Goal: Task Accomplishment & Management: Use online tool/utility

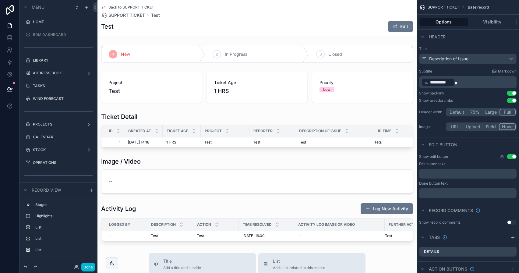
scroll to position [528, 0]
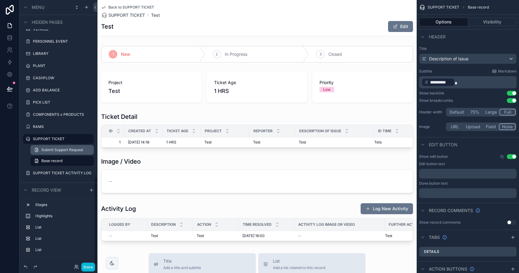
click at [64, 153] on link "Submit Support Request" at bounding box center [61, 150] width 63 height 10
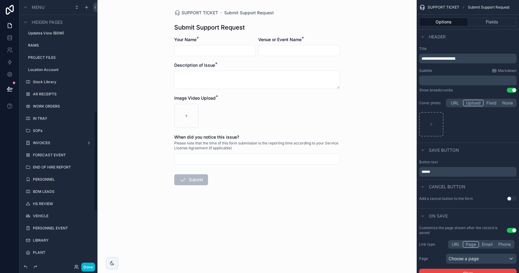
scroll to position [296, 0]
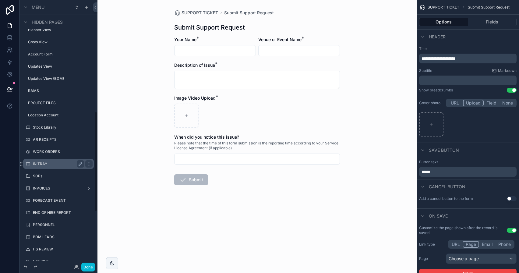
click at [61, 163] on label "IN TRAY" at bounding box center [57, 163] width 49 height 5
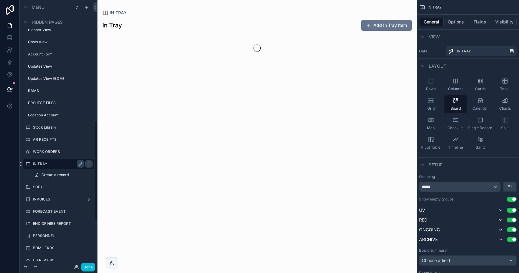
scroll to position [321, 0]
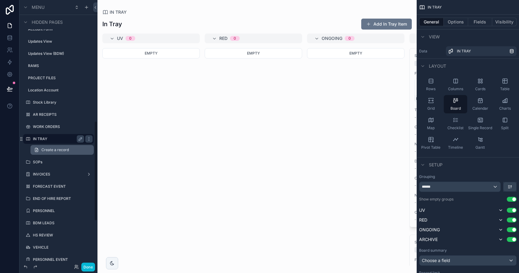
click at [48, 146] on link "Create a record" at bounding box center [61, 150] width 63 height 10
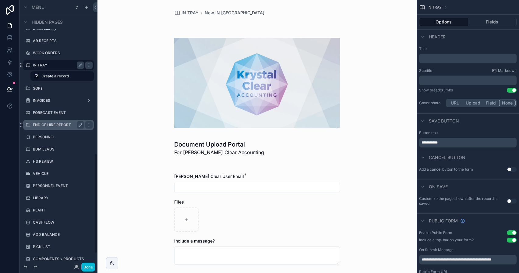
scroll to position [439, 0]
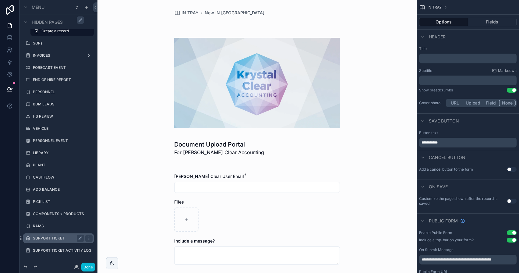
click at [56, 234] on div "SUPPORT TICKET" at bounding box center [58, 237] width 51 height 7
click at [55, 236] on label "SUPPORT TICKET" at bounding box center [57, 238] width 49 height 5
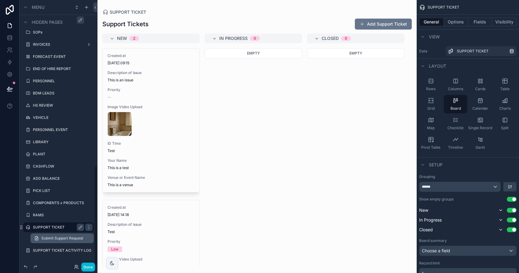
click at [63, 236] on span "Submit Support Request" at bounding box center [62, 238] width 42 height 5
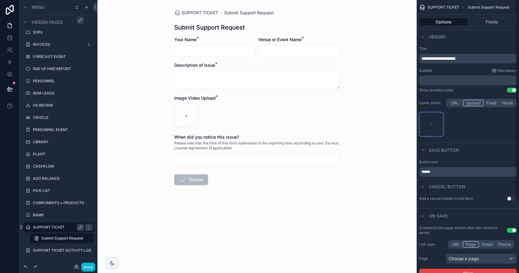
click at [433, 122] on icon "scrollable content" at bounding box center [431, 124] width 4 height 4
click at [438, 135] on div "scrollable content" at bounding box center [431, 124] width 24 height 24
type input "**********"
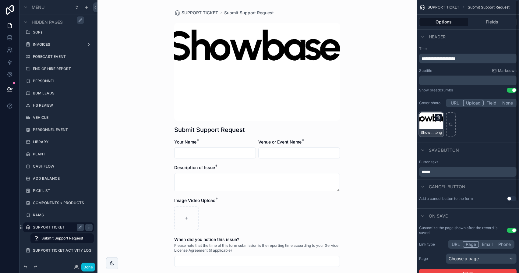
click at [436, 117] on icon "scrollable content" at bounding box center [438, 117] width 5 height 5
click at [446, 106] on span "Confirm delete?" at bounding box center [429, 106] width 37 height 7
click at [449, 106] on icon "button" at bounding box center [450, 106] width 5 height 5
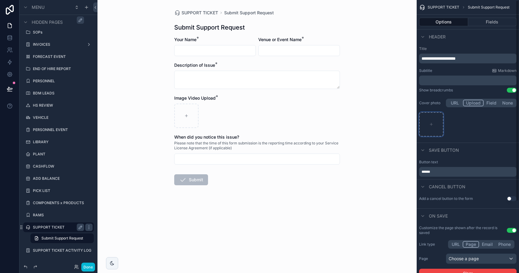
click at [429, 118] on div "scrollable content" at bounding box center [431, 124] width 24 height 24
type input "**********"
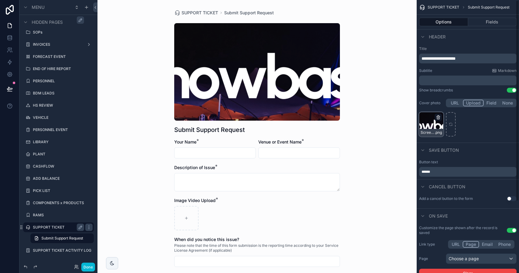
click at [438, 117] on icon "scrollable content" at bounding box center [438, 117] width 0 height 1
click at [446, 106] on span "Confirm delete?" at bounding box center [429, 106] width 37 height 7
click at [451, 107] on icon "button" at bounding box center [450, 106] width 5 height 5
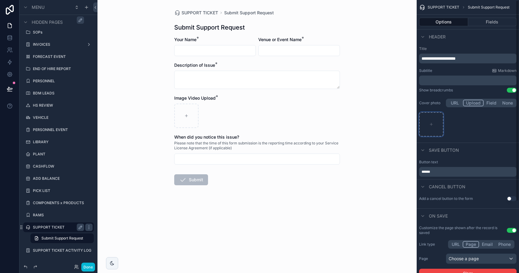
click at [432, 121] on div "scrollable content" at bounding box center [431, 124] width 24 height 24
type input "**********"
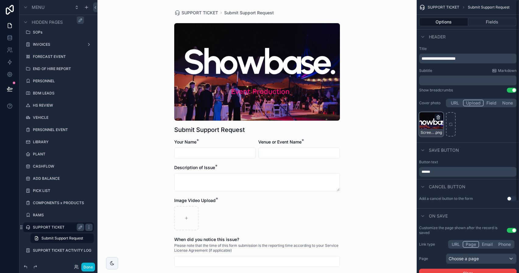
click at [438, 117] on icon "scrollable content" at bounding box center [438, 117] width 0 height 1
click at [449, 106] on icon "button" at bounding box center [450, 106] width 5 height 5
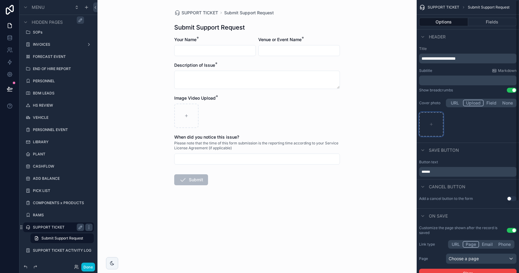
click at [441, 121] on div "scrollable content" at bounding box center [431, 124] width 24 height 24
type input "**********"
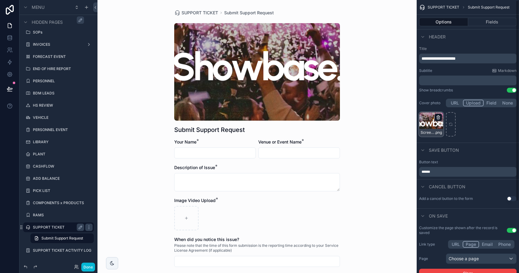
click at [440, 116] on icon "scrollable content" at bounding box center [438, 117] width 5 height 5
click at [450, 108] on icon "button" at bounding box center [450, 106] width 5 height 5
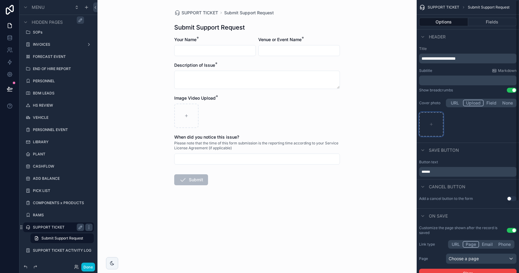
click at [433, 120] on div "scrollable content" at bounding box center [431, 124] width 24 height 24
type input "**********"
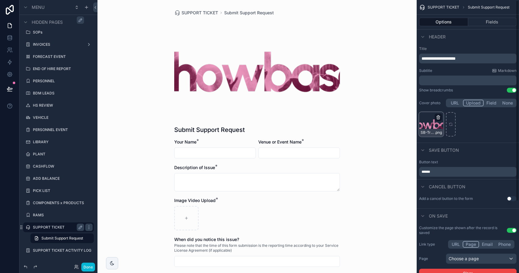
click at [439, 115] on icon "scrollable content" at bounding box center [438, 117] width 5 height 5
click at [450, 108] on icon "button" at bounding box center [450, 106] width 3 height 3
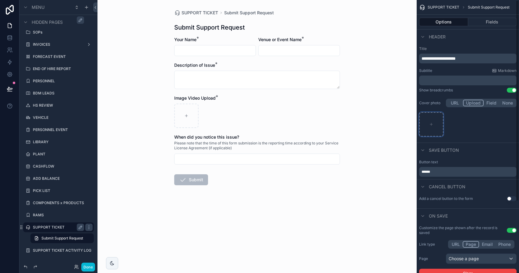
click at [441, 115] on div "scrollable content" at bounding box center [431, 124] width 24 height 24
type input "**********"
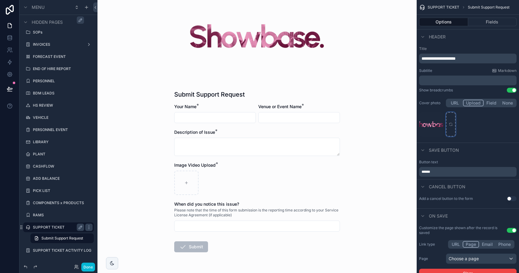
scroll to position [54, 0]
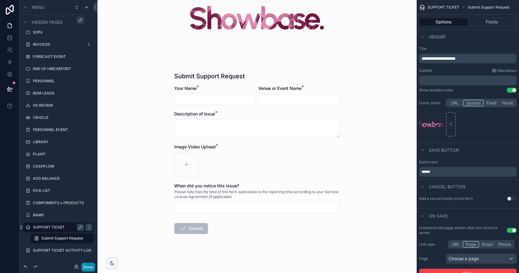
click at [88, 264] on button "Done" at bounding box center [88, 266] width 14 height 9
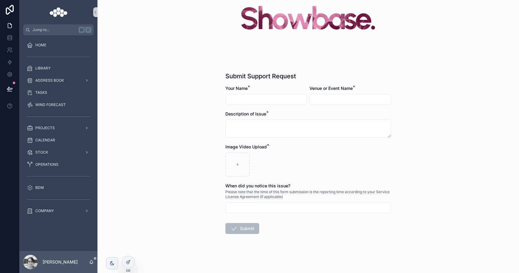
scroll to position [0, 0]
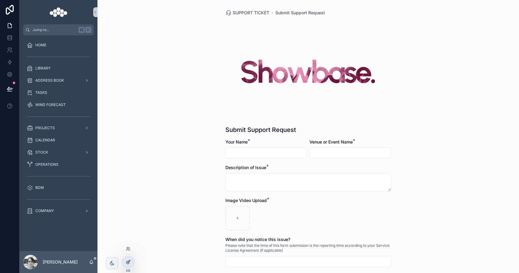
click at [130, 261] on icon at bounding box center [129, 261] width 2 height 2
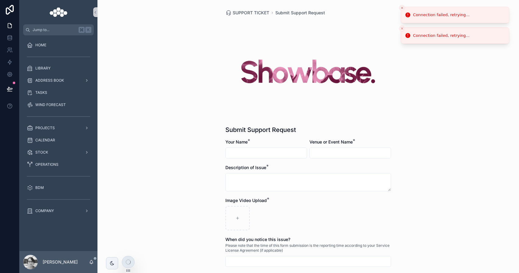
click at [404, 9] on button "Close toast" at bounding box center [402, 8] width 6 height 6
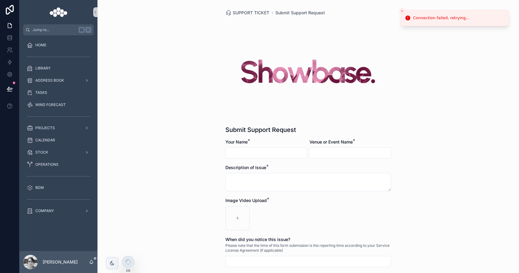
click at [401, 9] on button "Close toast" at bounding box center [402, 11] width 6 height 6
click at [403, 10] on icon "Close toast" at bounding box center [402, 11] width 4 height 4
click at [128, 267] on div at bounding box center [128, 262] width 12 height 12
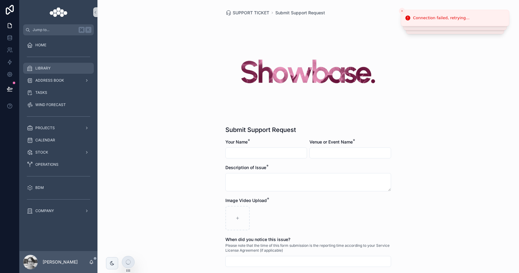
click at [49, 69] on span "LIBRARY" at bounding box center [42, 68] width 15 height 5
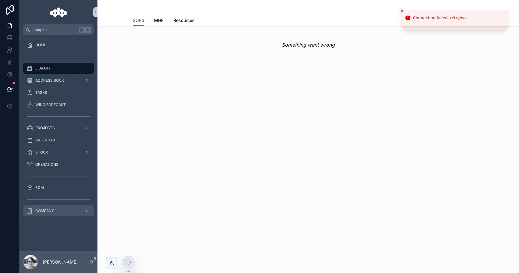
click at [48, 208] on span "COMPANY" at bounding box center [44, 210] width 19 height 5
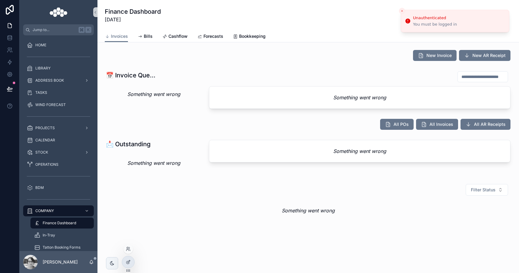
click at [404, 10] on button "Close toast" at bounding box center [402, 11] width 6 height 6
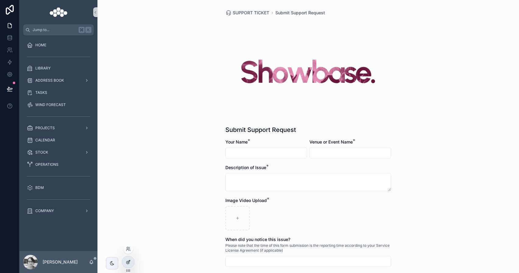
click at [128, 263] on icon at bounding box center [127, 262] width 3 height 3
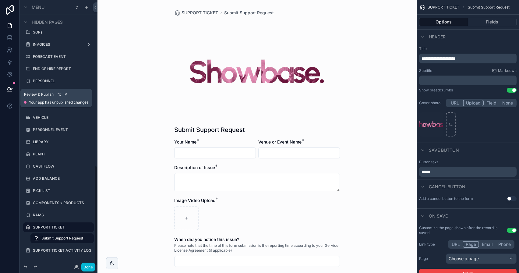
click at [10, 90] on icon at bounding box center [10, 89] width 6 height 6
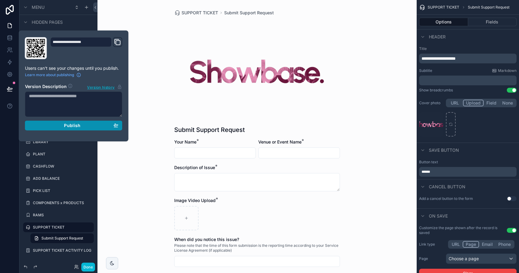
click at [52, 127] on div "Publish" at bounding box center [73, 125] width 89 height 5
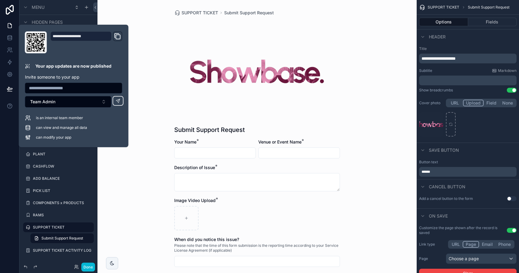
click at [180, 69] on div "scrollable content" at bounding box center [257, 71] width 166 height 97
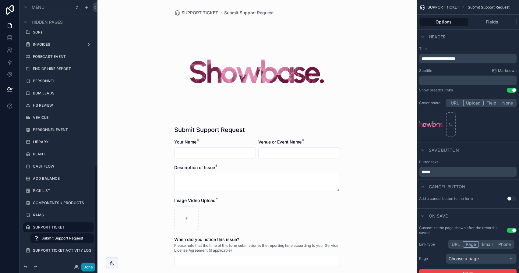
click at [89, 268] on button "Done" at bounding box center [88, 266] width 14 height 9
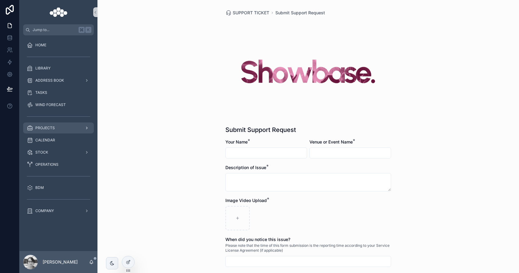
click at [61, 123] on div "PROJECTS" at bounding box center [58, 128] width 63 height 10
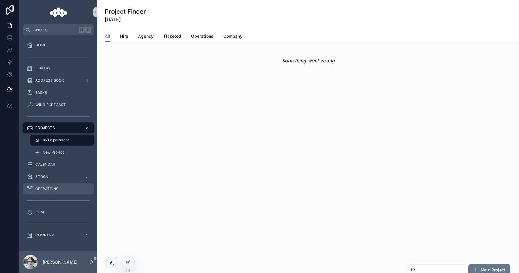
click at [64, 183] on link "OPERATIONS" at bounding box center [58, 188] width 71 height 11
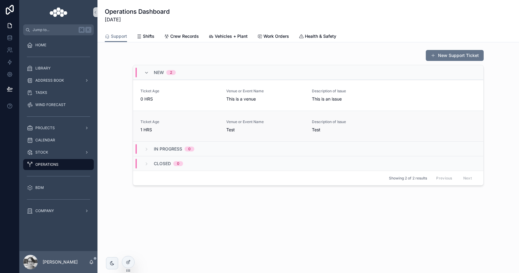
click at [398, 130] on div "Ticket Age [DEMOGRAPHIC_DATA] HRS Venue or Event Name Test Description of Issue…" at bounding box center [307, 125] width 335 height 13
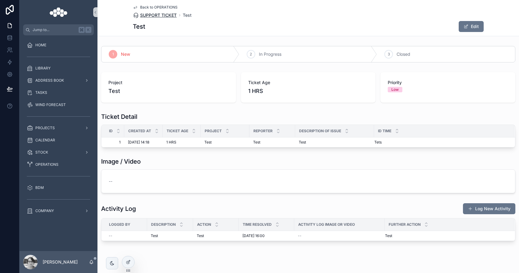
click at [165, 14] on span "SUPPORT TICKET" at bounding box center [158, 15] width 37 height 6
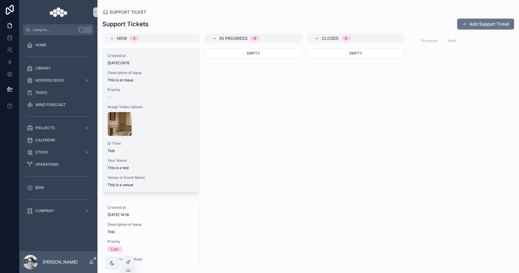
click at [159, 103] on div "Created at 01/10/2025 09:15 Description of Issue This is an issue Priority -- I…" at bounding box center [151, 120] width 97 height 144
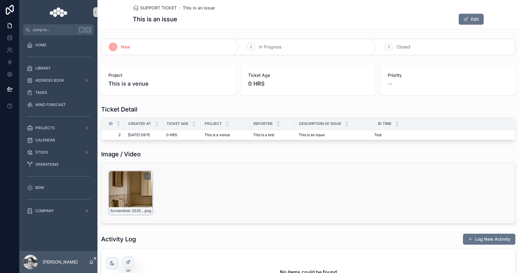
click at [130, 199] on div "Screenshot-2025-09-29-at-13.02.17 .png" at bounding box center [131, 193] width 44 height 44
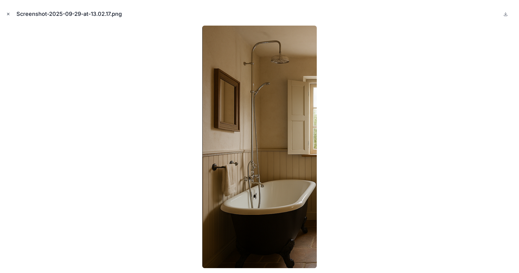
click at [6, 12] on icon "Close modal" at bounding box center [8, 14] width 4 height 4
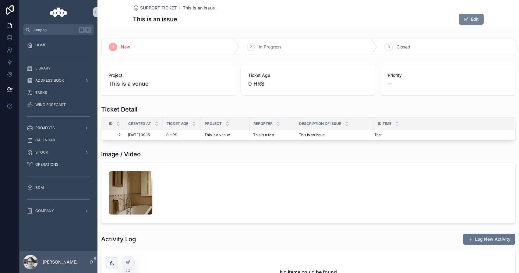
click at [479, 24] on button "Edit" at bounding box center [470, 19] width 25 height 11
click at [465, 23] on button "Done" at bounding box center [469, 19] width 28 height 11
click at [9, 36] on icon at bounding box center [10, 37] width 4 height 2
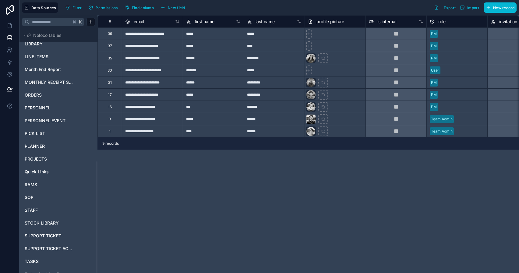
scroll to position [289, 0]
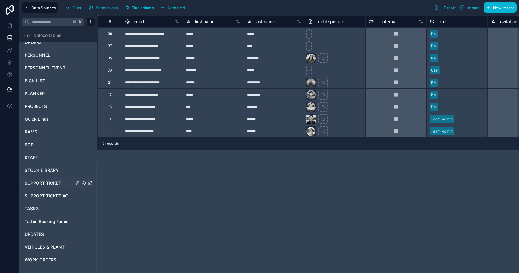
click at [39, 184] on span "SUPPORT TICKET" at bounding box center [43, 183] width 37 height 6
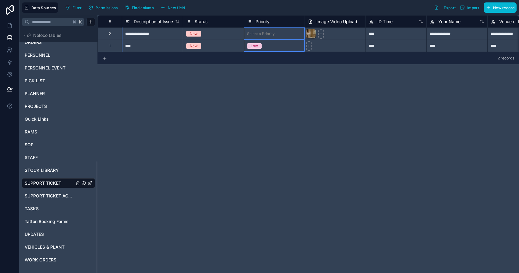
click at [264, 20] on span "Priority" at bounding box center [262, 22] width 14 height 6
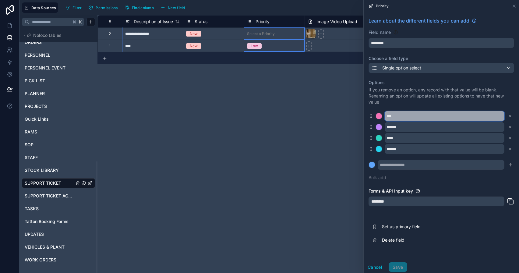
click at [399, 114] on input "***" at bounding box center [444, 116] width 120 height 10
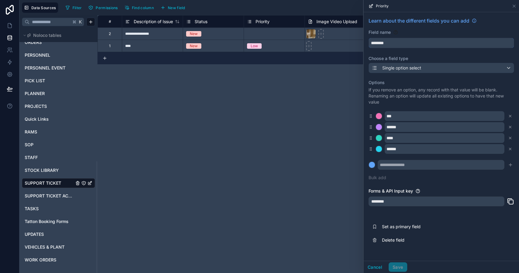
click at [401, 42] on input "********" at bounding box center [441, 43] width 145 height 10
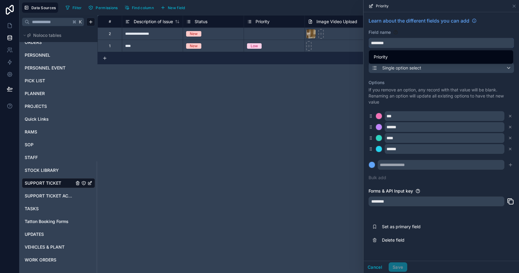
click at [401, 42] on input "********" at bounding box center [441, 43] width 145 height 10
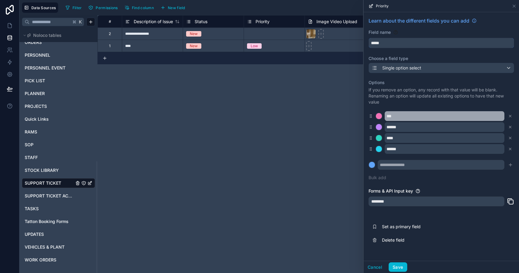
type input "*****"
click at [394, 111] on input "***" at bounding box center [444, 116] width 120 height 10
type input "*******"
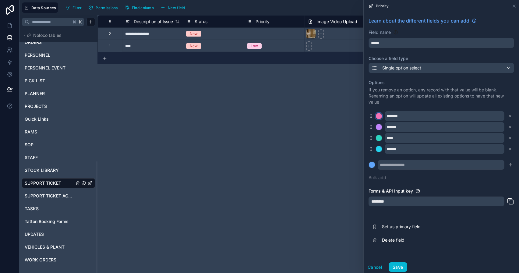
click at [381, 117] on div at bounding box center [379, 116] width 6 height 6
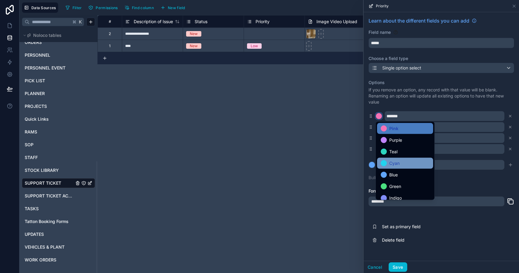
scroll to position [21, 0]
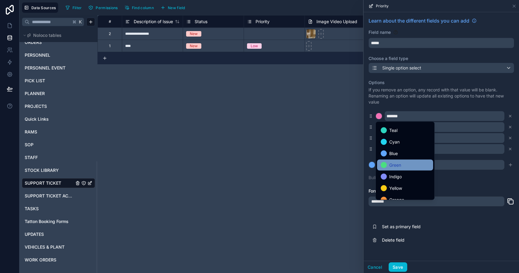
click at [395, 165] on span "Green" at bounding box center [395, 164] width 12 height 7
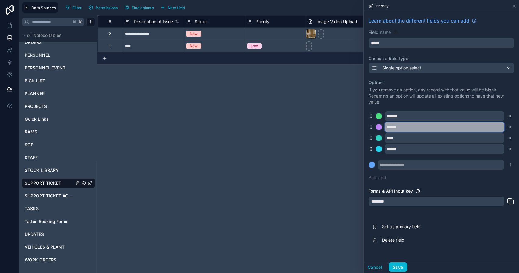
click at [396, 126] on input "******" at bounding box center [444, 127] width 120 height 10
type input "**********"
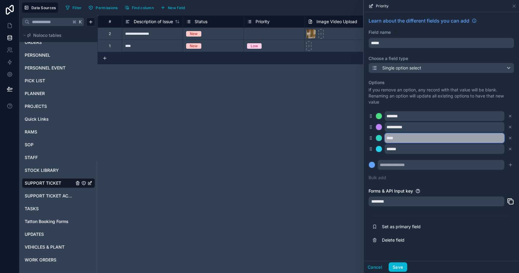
click at [393, 136] on input "****" at bounding box center [444, 138] width 120 height 10
type input "********"
click at [382, 137] on div "********" at bounding box center [440, 138] width 145 height 10
click at [380, 137] on div at bounding box center [379, 138] width 6 height 6
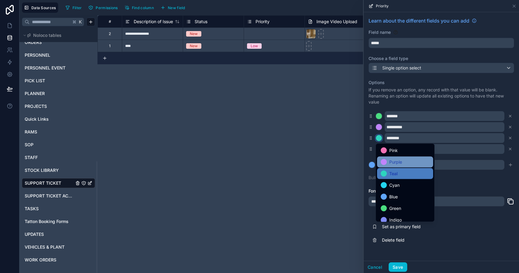
scroll to position [51, 0]
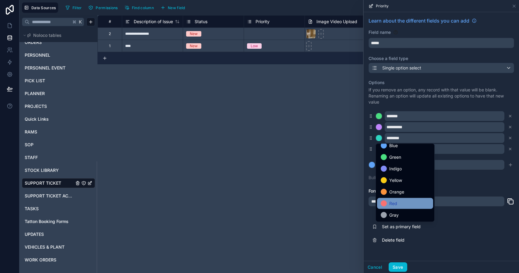
click at [389, 201] on span "Red" at bounding box center [393, 203] width 8 height 7
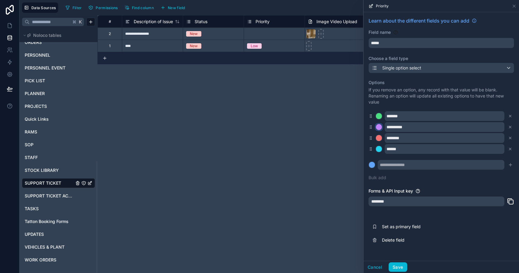
click at [381, 128] on div at bounding box center [379, 127] width 6 height 6
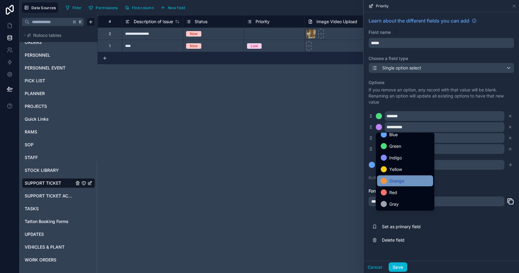
click at [394, 177] on span "Orange" at bounding box center [396, 180] width 15 height 7
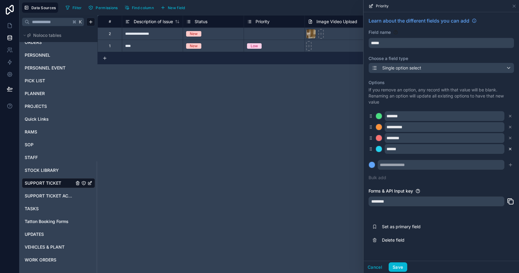
click at [512, 148] on button at bounding box center [509, 148] width 7 height 7
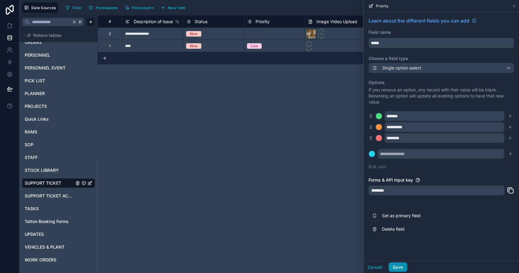
click at [400, 263] on button "Save" at bounding box center [397, 267] width 18 height 10
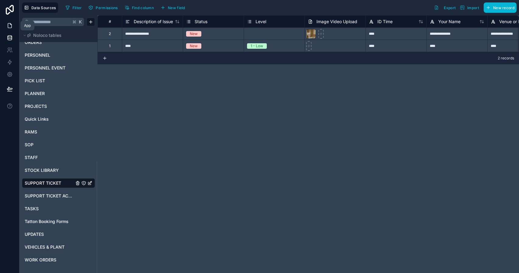
click at [11, 31] on link at bounding box center [9, 25] width 19 height 12
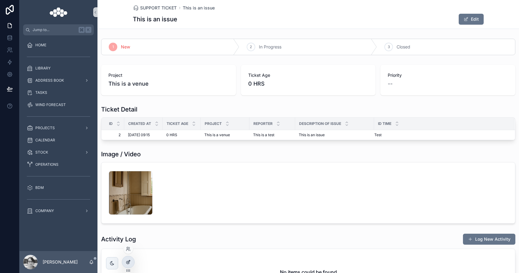
click at [123, 261] on div at bounding box center [128, 262] width 12 height 12
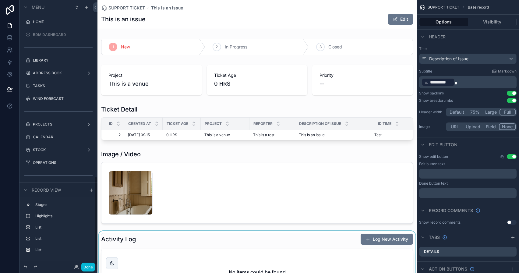
scroll to position [528, 0]
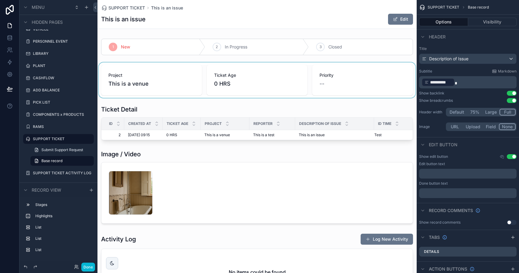
click at [349, 80] on div "scrollable content" at bounding box center [256, 79] width 319 height 35
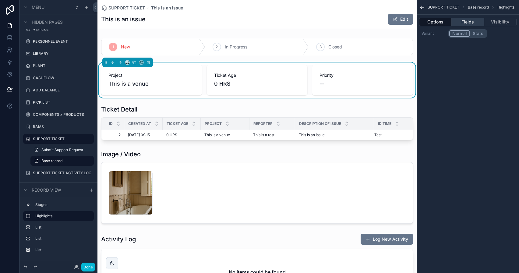
click at [458, 22] on button "Fields" at bounding box center [467, 22] width 32 height 9
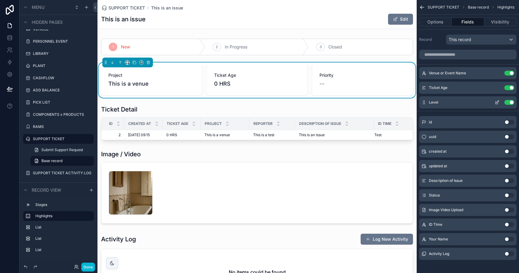
click at [494, 101] on icon "scrollable content" at bounding box center [496, 102] width 5 height 5
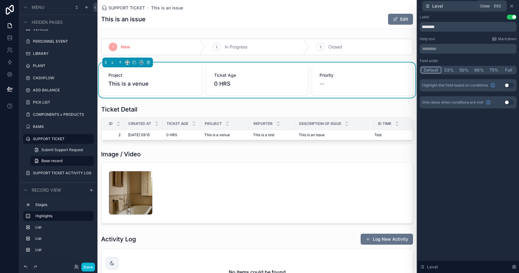
click at [513, 4] on icon at bounding box center [511, 6] width 5 height 5
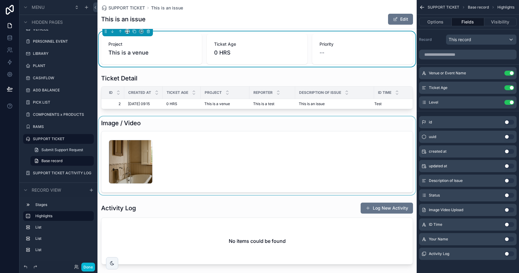
scroll to position [30, 0]
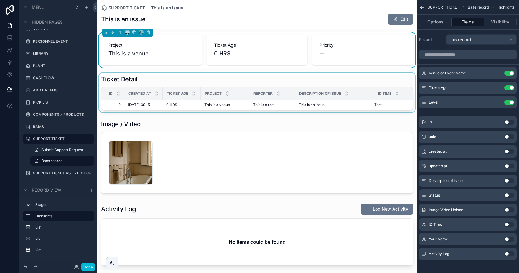
click at [237, 92] on div "Project" at bounding box center [225, 94] width 48 height 12
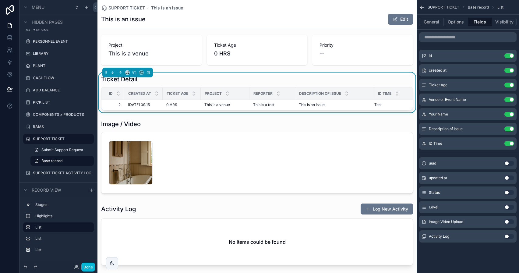
click at [509, 206] on button "Use setting" at bounding box center [509, 207] width 10 height 5
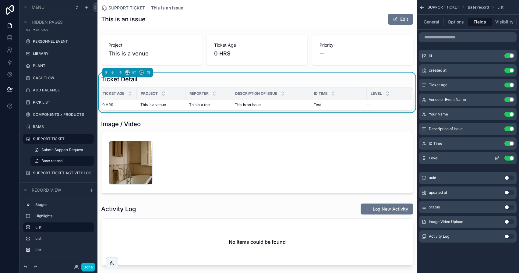
click at [495, 157] on icon "scrollable content" at bounding box center [496, 158] width 3 height 3
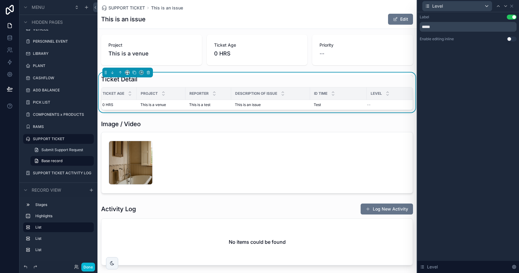
click at [507, 40] on button "Use setting" at bounding box center [511, 39] width 10 height 5
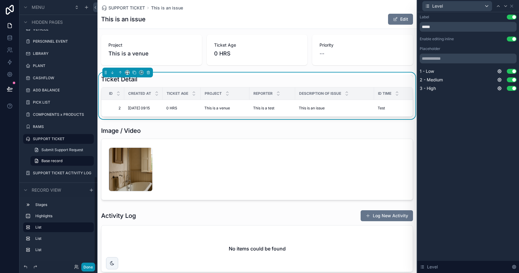
click at [87, 268] on button "Done" at bounding box center [88, 266] width 14 height 9
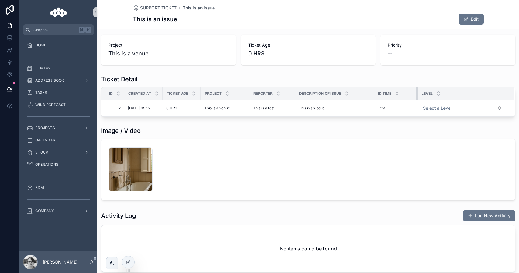
drag, startPoint x: 429, startPoint y: 98, endPoint x: 411, endPoint y: 98, distance: 18.0
click at [416, 98] on div "scrollable content" at bounding box center [417, 93] width 2 height 12
click at [374, 92] on th "ID Time" at bounding box center [393, 93] width 39 height 12
drag, startPoint x: 373, startPoint y: 92, endPoint x: 362, endPoint y: 92, distance: 10.7
click at [373, 92] on div "scrollable content" at bounding box center [374, 93] width 2 height 12
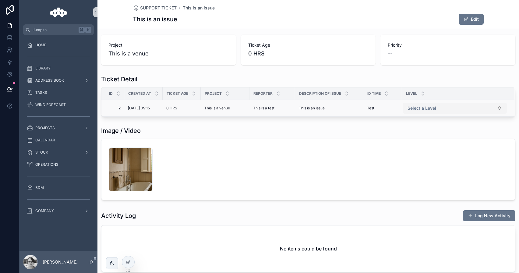
click at [422, 107] on span "Select a Level" at bounding box center [421, 108] width 29 height 6
click at [416, 68] on div "1 New 2 In Progress 3 Closed Project This is a venue Ticket Age 0 HRS Priority …" at bounding box center [307, 140] width 421 height 268
click at [123, 262] on div at bounding box center [128, 262] width 12 height 12
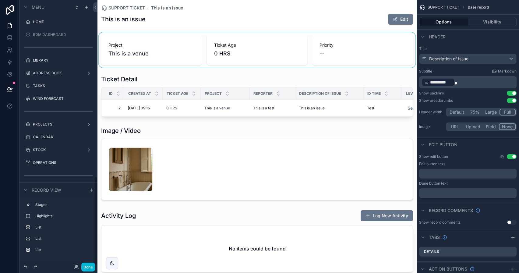
scroll to position [528, 0]
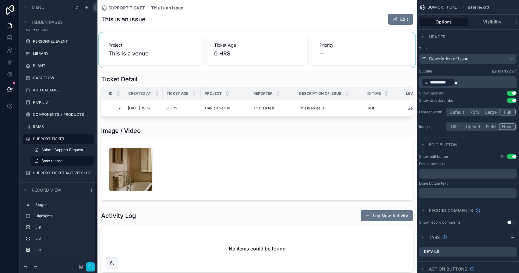
click at [402, 57] on div "scrollable content" at bounding box center [256, 49] width 319 height 35
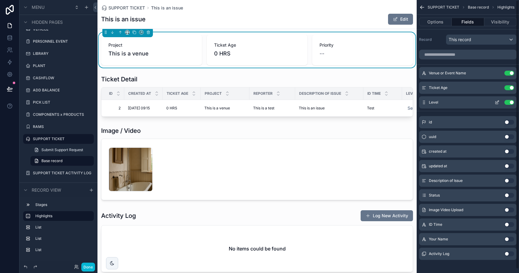
click at [497, 101] on icon "scrollable content" at bounding box center [496, 102] width 5 height 5
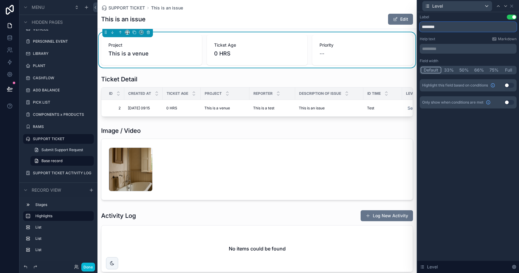
click at [443, 31] on input "********" at bounding box center [467, 27] width 97 height 10
type input "*********"
click at [90, 264] on button "Done" at bounding box center [88, 266] width 14 height 9
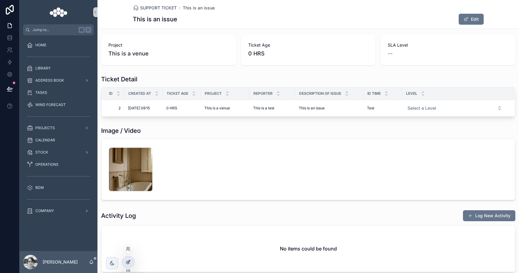
click at [125, 261] on div at bounding box center [128, 262] width 12 height 12
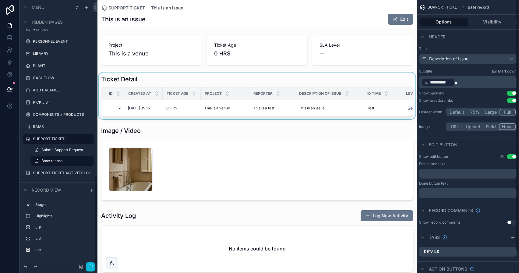
click at [380, 97] on div "ID Time" at bounding box center [382, 94] width 38 height 12
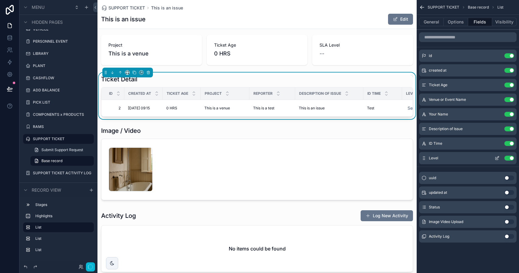
click at [495, 158] on icon "scrollable content" at bounding box center [496, 158] width 3 height 3
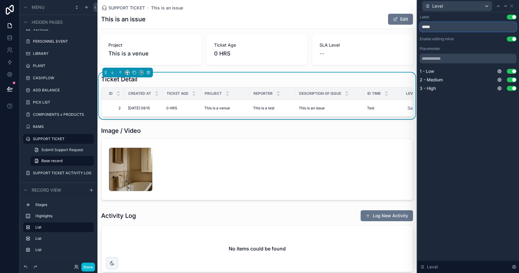
click at [422, 26] on input "*****" at bounding box center [467, 27] width 97 height 10
type input "*********"
click at [91, 264] on button "Done" at bounding box center [88, 266] width 14 height 9
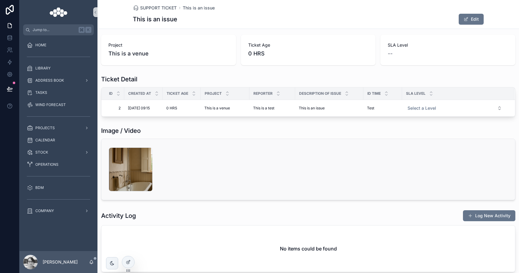
scroll to position [0, 0]
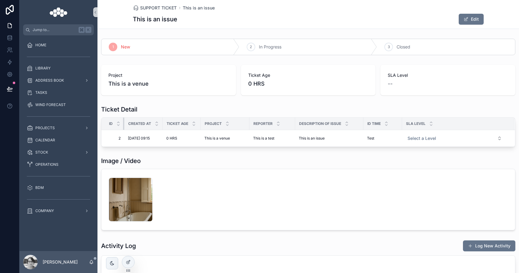
drag, startPoint x: 124, startPoint y: 125, endPoint x: 114, endPoint y: 125, distance: 9.4
click at [114, 125] on th "Id" at bounding box center [112, 123] width 23 height 12
click at [131, 260] on div at bounding box center [128, 262] width 12 height 12
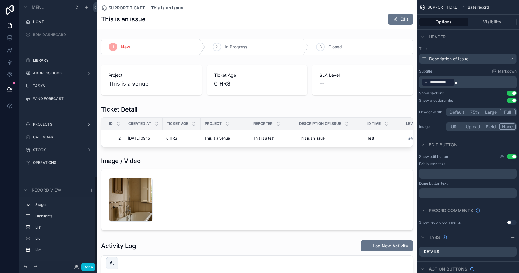
scroll to position [528, 0]
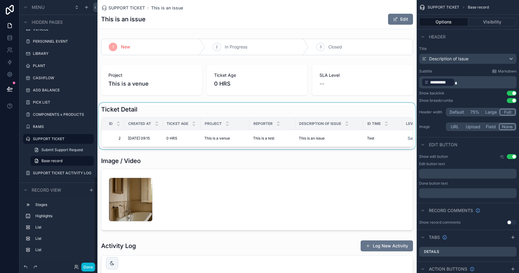
click at [185, 113] on div "scrollable content" at bounding box center [256, 126] width 319 height 47
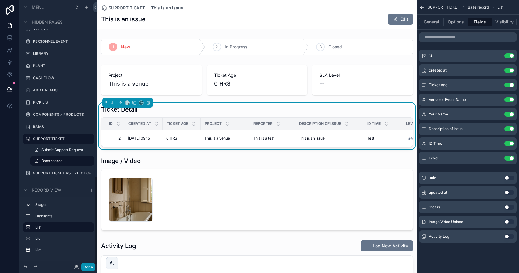
click at [89, 266] on button "Done" at bounding box center [88, 266] width 14 height 9
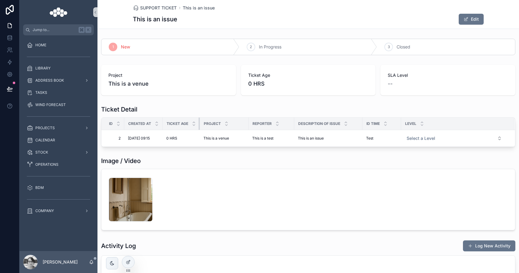
click at [198, 122] on th "Ticket Age" at bounding box center [181, 123] width 37 height 12
click at [401, 125] on div "scrollable content" at bounding box center [402, 123] width 2 height 12
click at [429, 143] on button "Select a Level" at bounding box center [454, 138] width 104 height 11
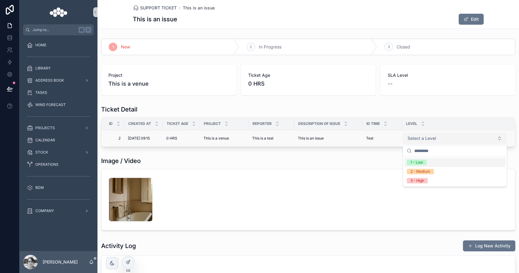
click at [429, 142] on button "Select a Level" at bounding box center [454, 138] width 104 height 11
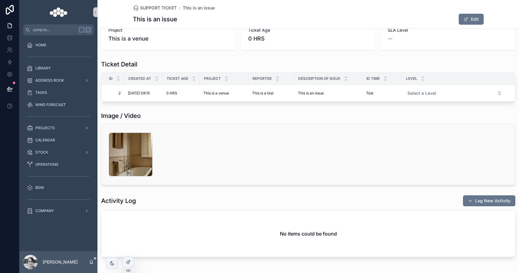
scroll to position [71, 0]
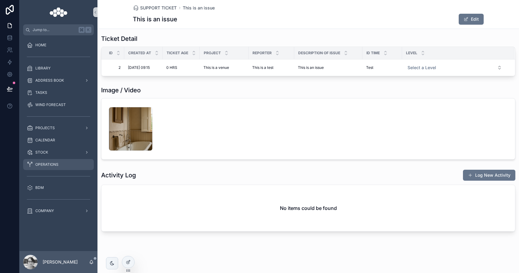
click at [66, 164] on div "OPERATIONS" at bounding box center [58, 164] width 63 height 10
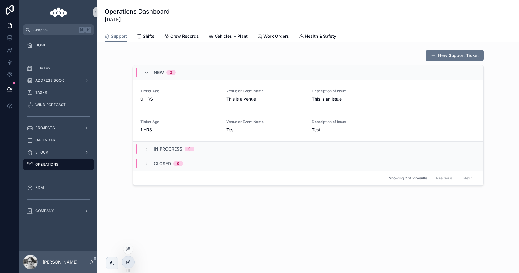
click at [126, 261] on icon at bounding box center [127, 262] width 3 height 3
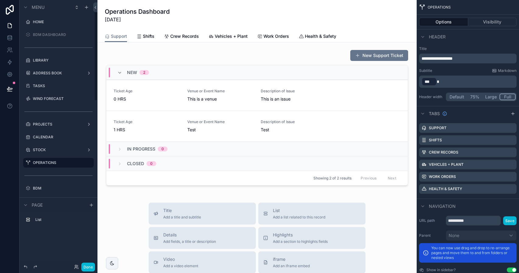
scroll to position [23, 0]
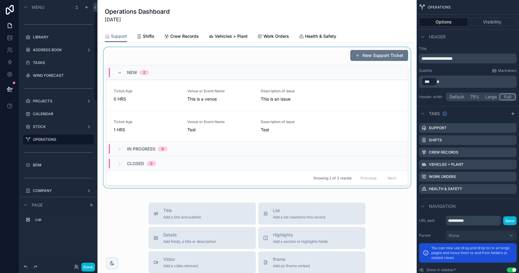
click at [338, 55] on div "scrollable content" at bounding box center [256, 117] width 309 height 141
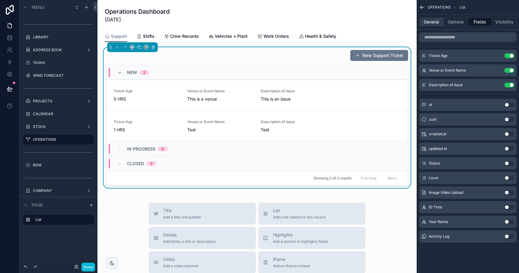
click at [432, 19] on button "General" at bounding box center [431, 22] width 25 height 9
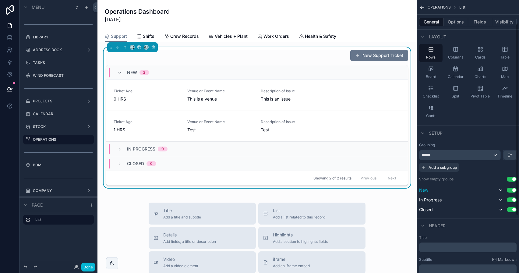
scroll to position [31, 0]
click at [461, 18] on button "Options" at bounding box center [455, 22] width 24 height 9
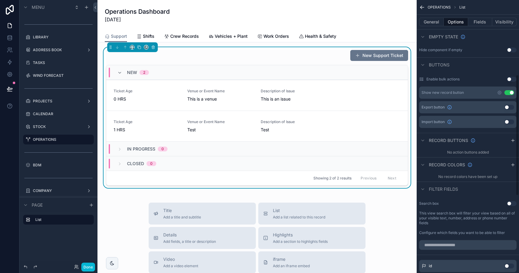
scroll to position [168, 0]
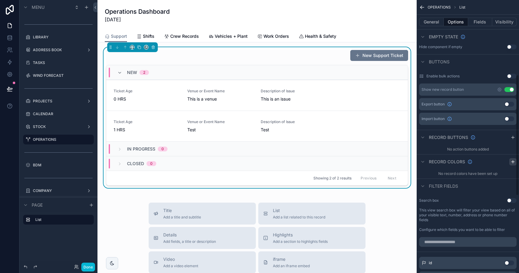
click at [510, 159] on icon "scrollable content" at bounding box center [512, 161] width 5 height 5
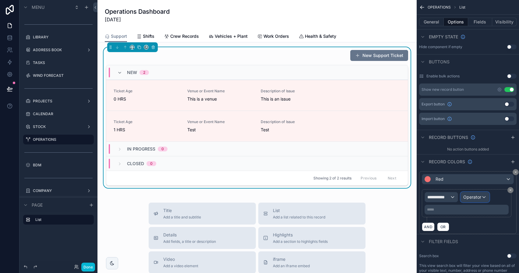
click at [470, 199] on span "Operator" at bounding box center [472, 197] width 18 height 6
click at [444, 199] on div "scrollable content" at bounding box center [259, 136] width 519 height 273
click at [447, 199] on span "**********" at bounding box center [438, 197] width 23 height 6
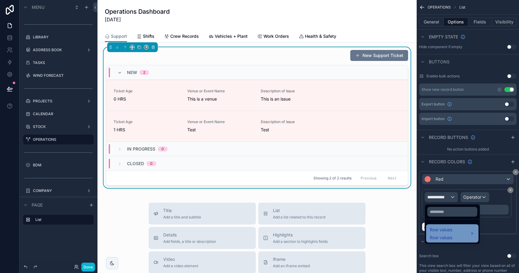
click at [440, 236] on span "Row values" at bounding box center [440, 237] width 23 height 6
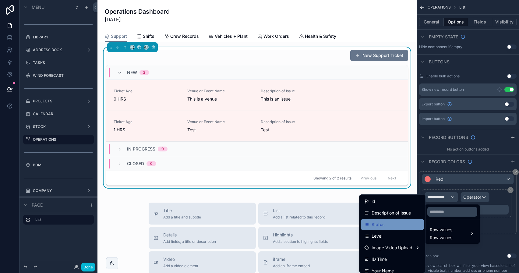
click at [385, 225] on div "Status" at bounding box center [392, 224] width 56 height 7
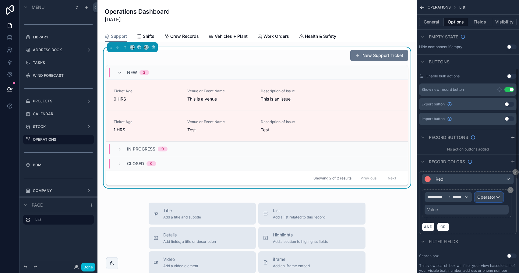
click at [489, 196] on span "Operator" at bounding box center [486, 196] width 18 height 5
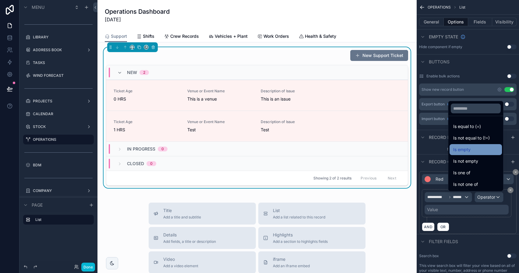
click at [467, 150] on div "Is empty" at bounding box center [475, 149] width 45 height 7
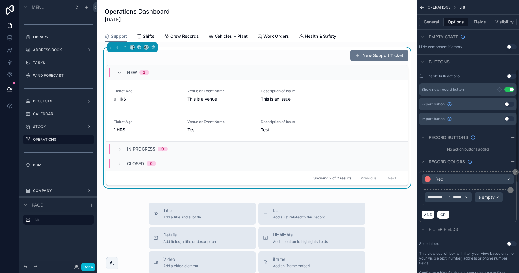
click at [489, 202] on div "**********" at bounding box center [466, 197] width 89 height 16
click at [489, 199] on span "Is empty" at bounding box center [485, 197] width 17 height 6
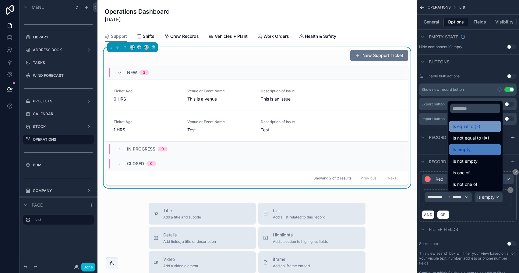
click at [478, 131] on ul "Is equal to (=) Is not equal to (!=) Is empty Is not empty Is one of Is not one…" at bounding box center [474, 153] width 55 height 75
click at [476, 128] on div "Is equal to (=)" at bounding box center [474, 126] width 45 height 7
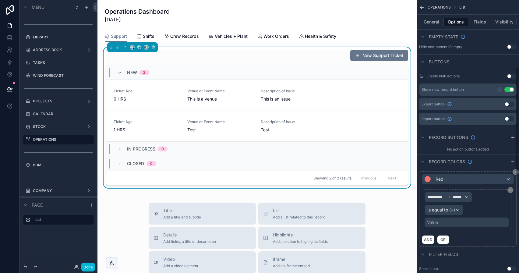
click at [446, 221] on div "Value" at bounding box center [466, 222] width 84 height 10
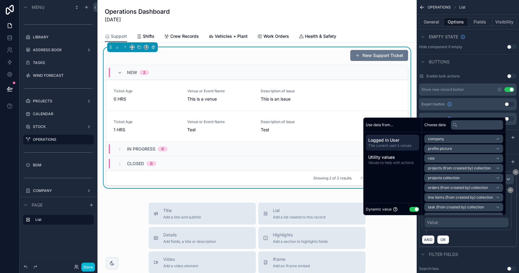
click at [409, 209] on button "Use setting" at bounding box center [414, 209] width 10 height 5
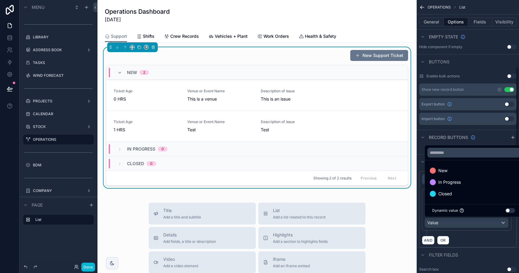
click at [450, 164] on ul "New In Progress Closed" at bounding box center [473, 182] width 97 height 44
click at [449, 169] on div "New" at bounding box center [473, 170] width 88 height 7
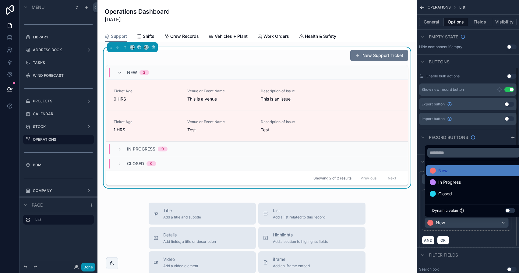
click at [93, 263] on button "Done" at bounding box center [88, 266] width 14 height 9
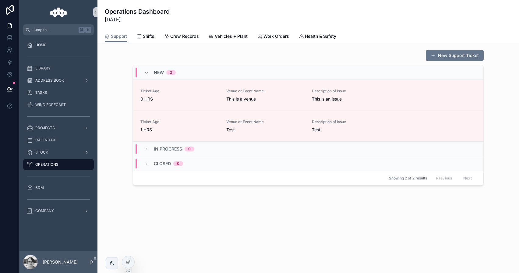
click at [322, 152] on div "In Progress 0" at bounding box center [308, 148] width 350 height 15
click at [322, 151] on div "In Progress 0" at bounding box center [308, 148] width 350 height 15
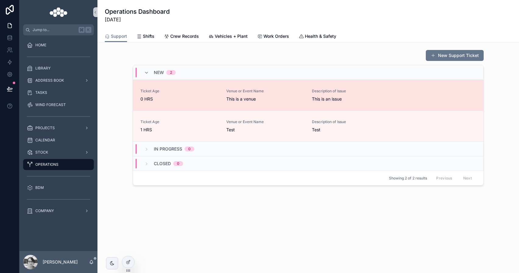
click at [288, 97] on span "This is a venue" at bounding box center [265, 99] width 79 height 6
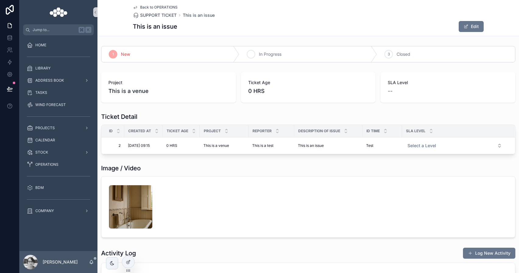
click at [299, 47] on div "2 In Progress" at bounding box center [308, 54] width 138 height 16
click at [152, 7] on span "Back to OPERATIONS" at bounding box center [158, 7] width 37 height 5
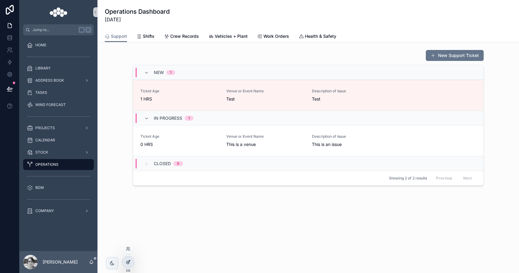
click at [129, 263] on icon at bounding box center [128, 261] width 5 height 5
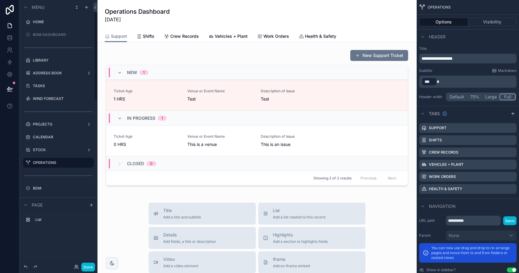
scroll to position [23, 0]
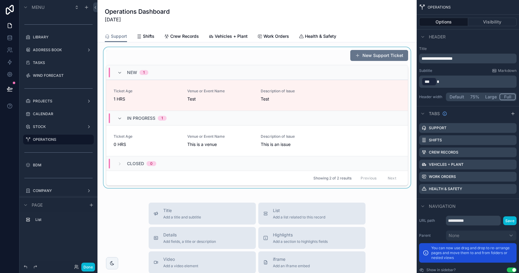
click at [306, 61] on div "scrollable content" at bounding box center [256, 117] width 309 height 141
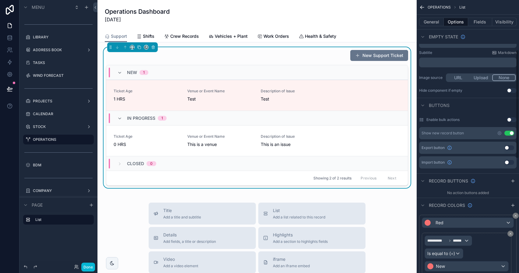
scroll to position [184, 0]
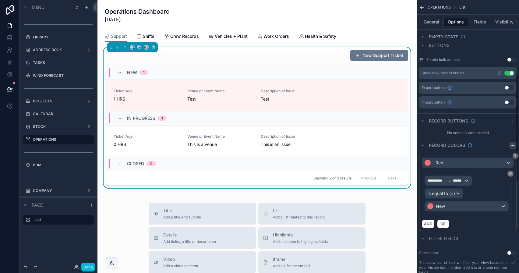
click at [513, 148] on button "scrollable content" at bounding box center [512, 145] width 7 height 7
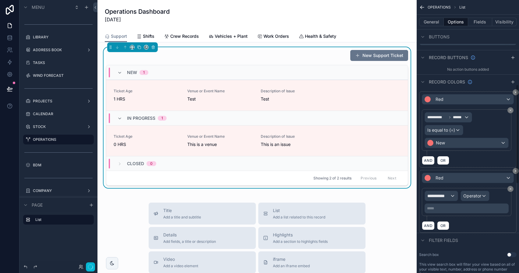
scroll to position [264, 0]
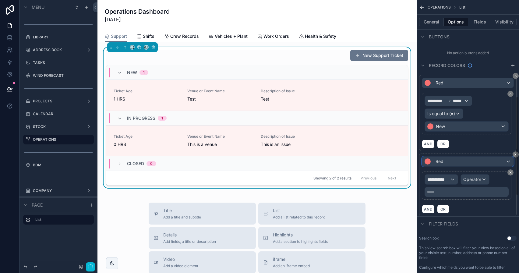
click at [455, 160] on div "Red" at bounding box center [467, 161] width 91 height 10
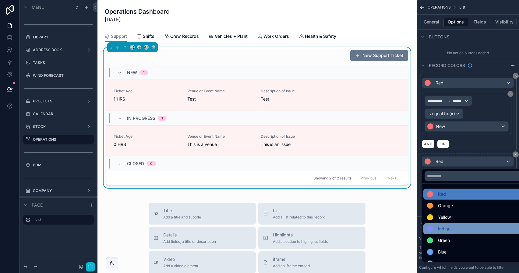
click at [456, 229] on div "Indigo" at bounding box center [475, 228] width 96 height 7
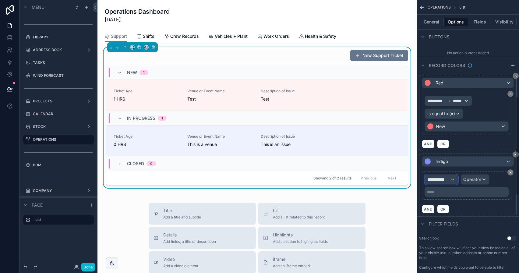
click at [446, 180] on span "**********" at bounding box center [438, 179] width 23 height 6
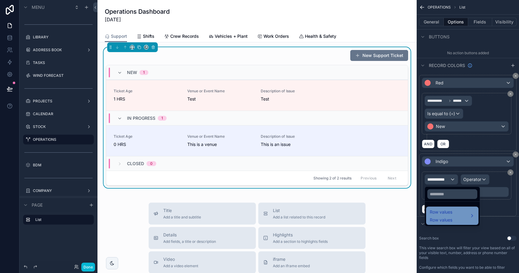
click at [448, 214] on span "Row values" at bounding box center [440, 211] width 23 height 7
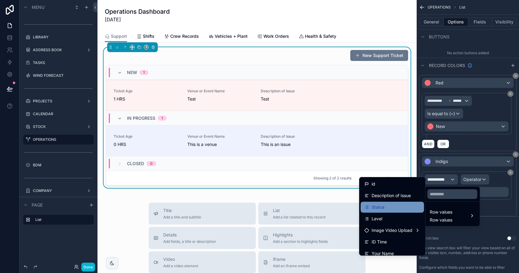
click at [391, 208] on div "Status" at bounding box center [392, 206] width 56 height 7
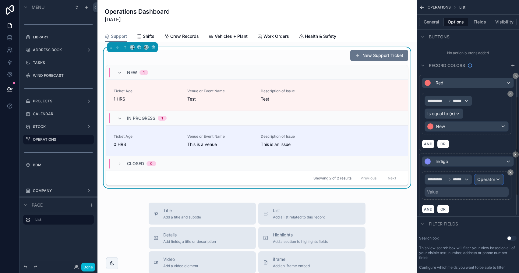
click at [485, 182] on div "Operator" at bounding box center [488, 179] width 28 height 10
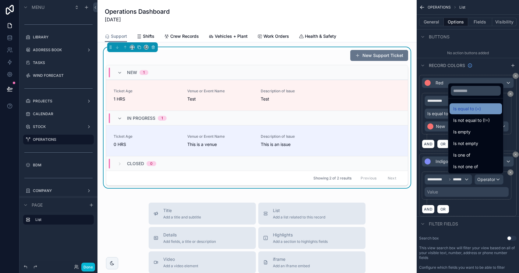
click at [466, 110] on span "Is equal to (=)" at bounding box center [467, 108] width 28 height 7
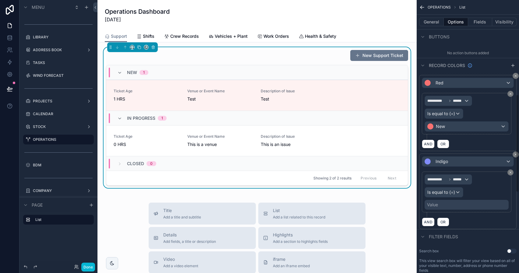
click at [444, 201] on div "Value" at bounding box center [466, 205] width 84 height 10
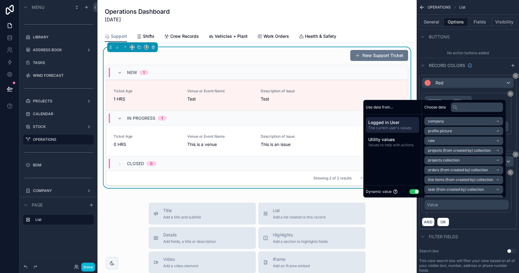
click at [406, 189] on div "Dynamic value Use setting" at bounding box center [392, 191] width 53 height 7
click at [411, 191] on button "Use setting" at bounding box center [414, 191] width 10 height 5
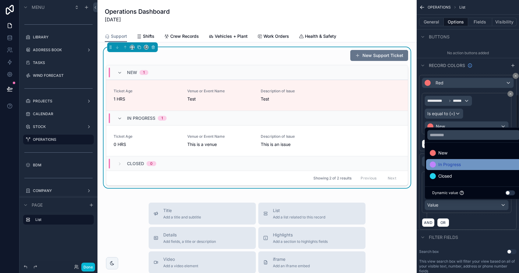
click at [445, 168] on div "In Progress" at bounding box center [473, 164] width 95 height 11
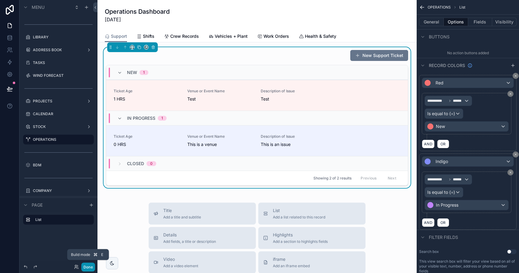
click at [88, 268] on button "Done" at bounding box center [88, 266] width 14 height 9
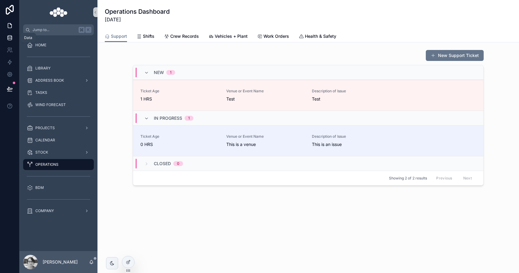
click at [14, 38] on link at bounding box center [9, 38] width 19 height 12
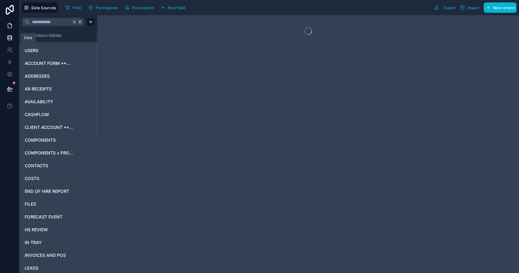
click at [12, 26] on icon at bounding box center [10, 26] width 6 height 6
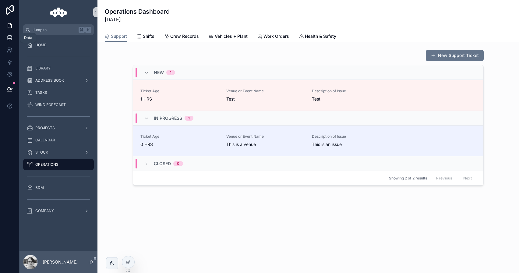
click at [10, 38] on icon at bounding box center [10, 37] width 4 height 2
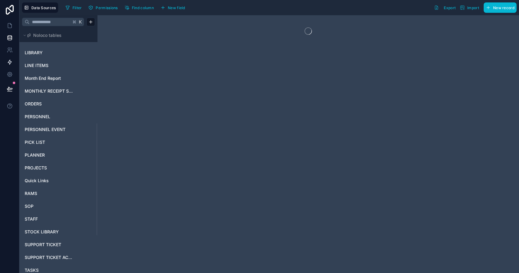
scroll to position [289, 0]
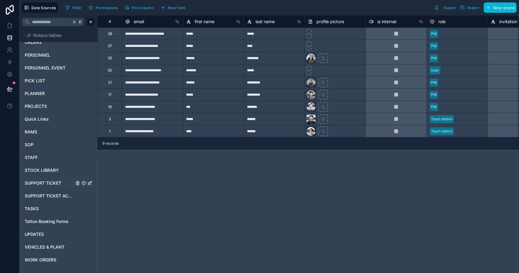
click at [50, 182] on span "SUPPORT TICKET" at bounding box center [43, 183] width 37 height 6
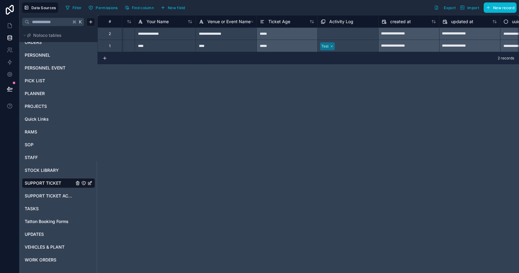
scroll to position [0, 281]
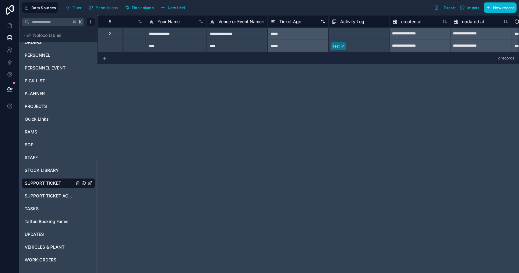
click at [297, 23] on span "Ticket Age" at bounding box center [290, 22] width 22 height 6
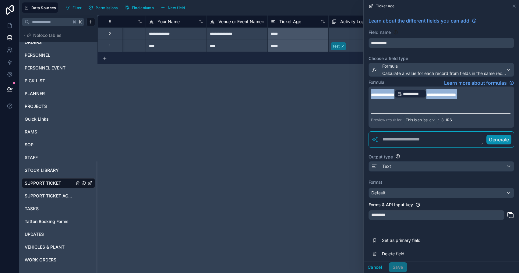
drag, startPoint x: 492, startPoint y: 100, endPoint x: 371, endPoint y: 94, distance: 121.0
click at [371, 94] on div "**********" at bounding box center [440, 100] width 139 height 22
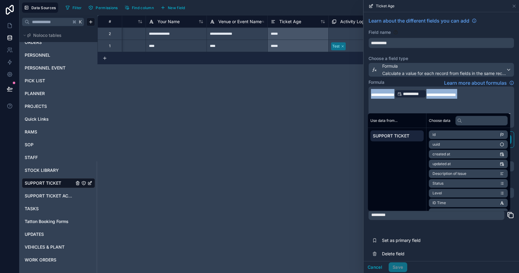
copy div "**********"
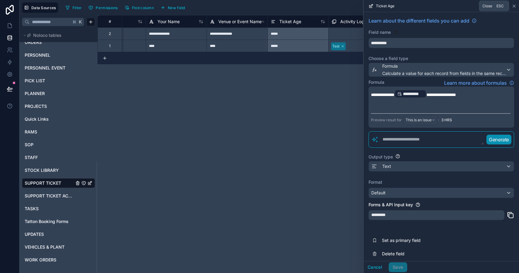
click at [514, 7] on icon at bounding box center [513, 6] width 5 height 5
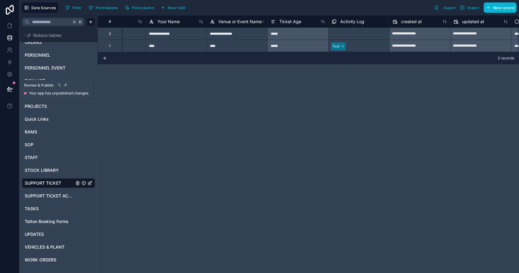
click at [10, 87] on icon at bounding box center [10, 89] width 6 height 6
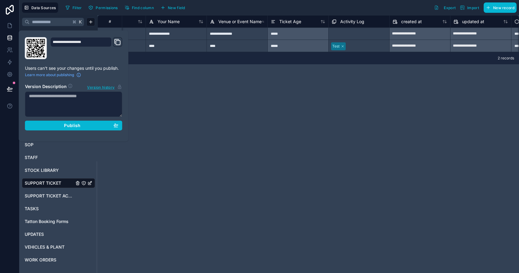
click at [59, 131] on div "**********" at bounding box center [74, 85] width 102 height 97
click at [61, 128] on div "Publish" at bounding box center [73, 125] width 89 height 5
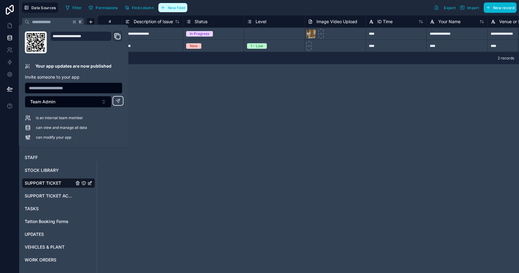
click at [186, 5] on button "New field" at bounding box center [172, 7] width 29 height 9
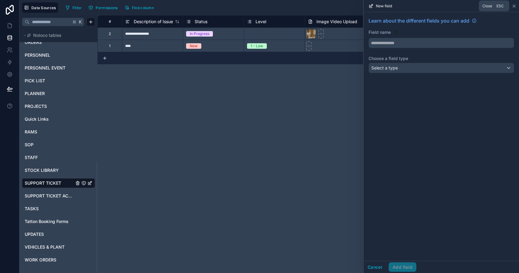
click at [513, 8] on icon at bounding box center [513, 6] width 5 height 5
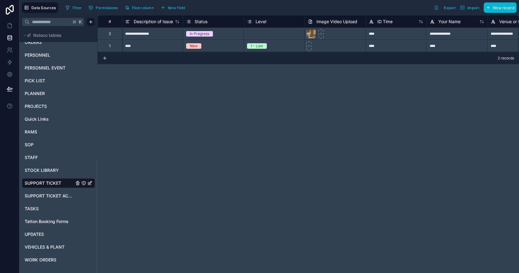
scroll to position [0, 11]
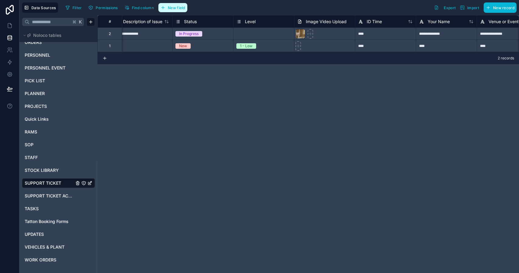
click at [163, 5] on icon "button" at bounding box center [162, 7] width 5 height 5
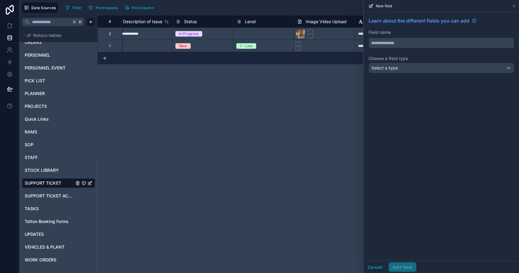
click at [422, 45] on input "text" at bounding box center [441, 43] width 145 height 10
type input "********"
click at [419, 69] on div "Select a type" at bounding box center [441, 68] width 145 height 10
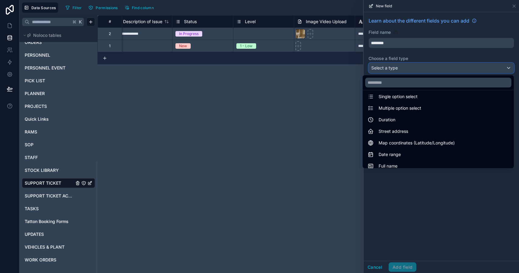
scroll to position [63, 0]
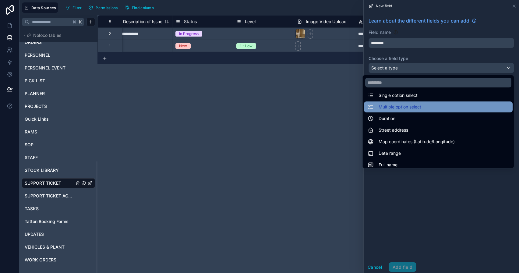
click at [421, 104] on div "Multiple option select" at bounding box center [437, 106] width 141 height 7
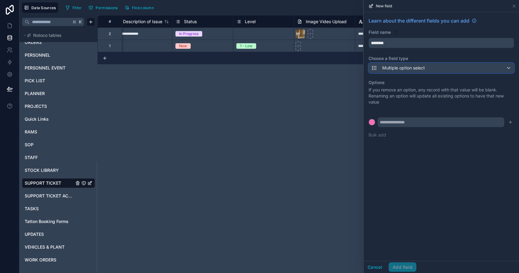
click at [425, 71] on span "Multiple option select" at bounding box center [403, 68] width 43 height 6
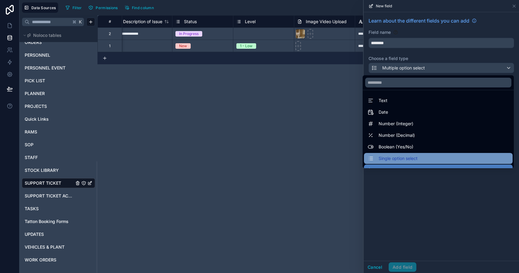
click at [405, 158] on span "Single option select" at bounding box center [397, 158] width 39 height 7
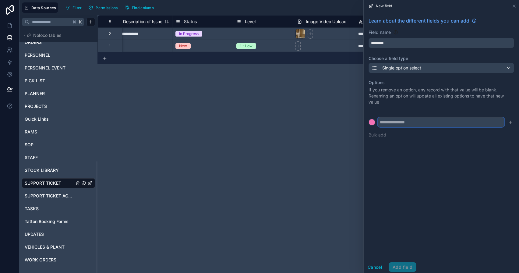
click at [406, 122] on input "text" at bounding box center [440, 122] width 127 height 10
type input "********"
click at [510, 126] on form "********" at bounding box center [440, 122] width 145 height 10
click at [510, 123] on icon "submit" at bounding box center [510, 122] width 0 height 3
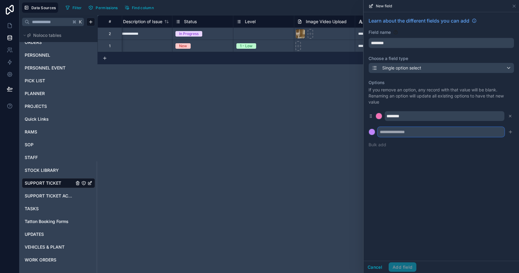
click at [429, 132] on input "text" at bounding box center [440, 132] width 127 height 10
type input "**********"
click at [414, 204] on div "**********" at bounding box center [440, 136] width 155 height 248
click at [510, 131] on icon "submit" at bounding box center [510, 131] width 5 height 5
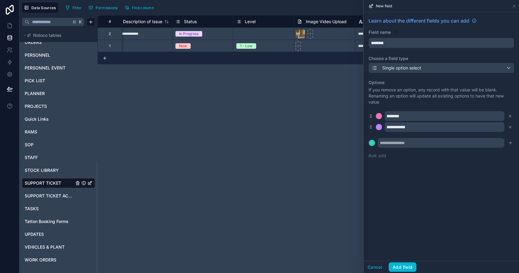
click at [408, 261] on div "Cancel Add field" at bounding box center [440, 267] width 155 height 12
click at [408, 262] on div "Cancel Add field" at bounding box center [440, 267] width 155 height 12
click at [407, 269] on button "Add field" at bounding box center [402, 267] width 28 height 10
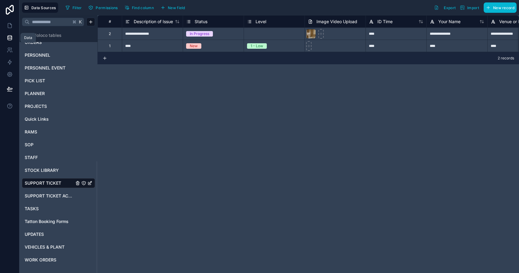
click at [9, 39] on icon at bounding box center [10, 38] width 6 height 6
click at [11, 29] on link at bounding box center [9, 25] width 19 height 12
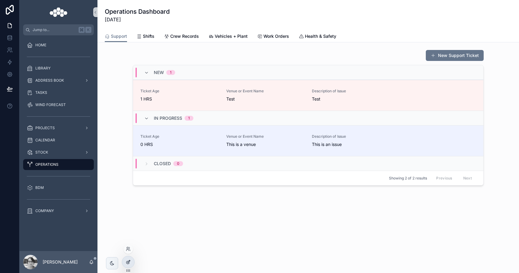
click at [128, 258] on div at bounding box center [128, 262] width 12 height 12
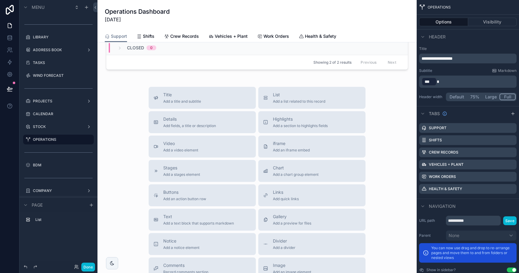
scroll to position [117, 0]
click at [225, 100] on div "Title Add a title and subtitle" at bounding box center [201, 96] width 97 height 12
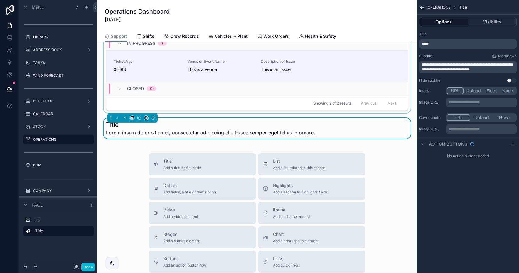
scroll to position [67, 0]
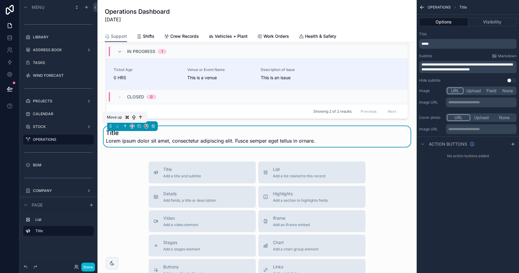
click at [124, 126] on icon "scrollable content" at bounding box center [125, 126] width 4 height 4
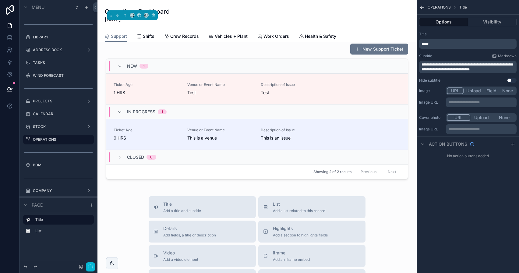
scroll to position [0, 0]
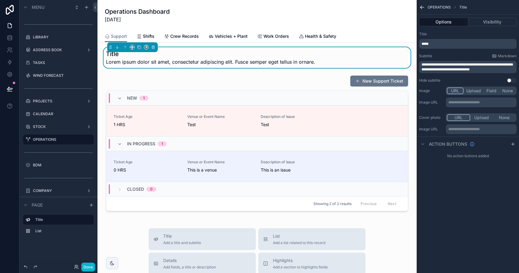
click at [446, 43] on p "*****" at bounding box center [468, 43] width 94 height 5
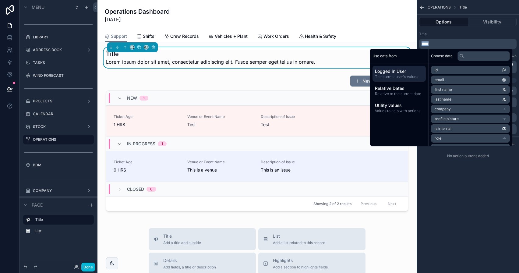
click at [446, 43] on p "*****" at bounding box center [468, 43] width 94 height 5
click at [467, 30] on div "**********" at bounding box center [467, 57] width 102 height 56
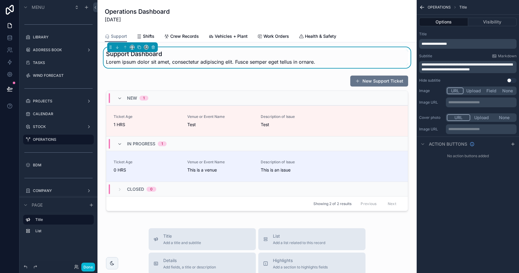
click at [458, 68] on span "**********" at bounding box center [466, 67] width 91 height 9
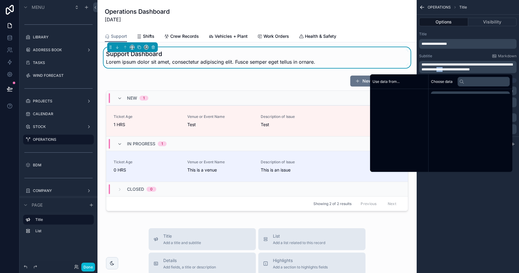
click at [458, 68] on span "**********" at bounding box center [466, 67] width 91 height 9
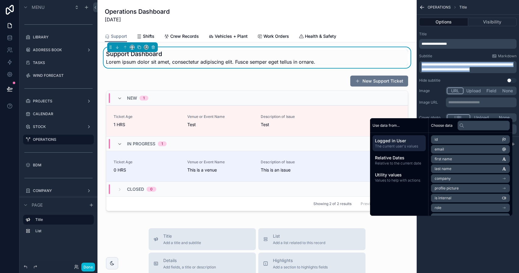
click at [458, 68] on span "**********" at bounding box center [466, 67] width 91 height 9
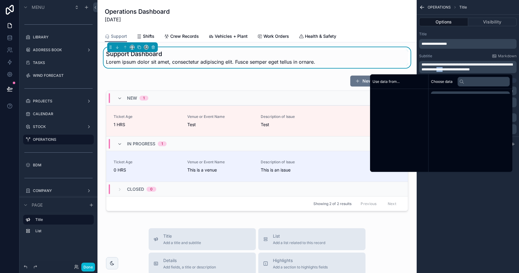
click at [458, 68] on span "**********" at bounding box center [466, 67] width 91 height 9
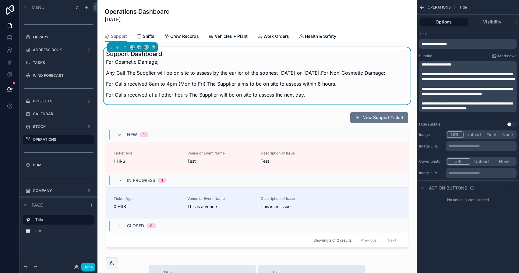
click at [422, 63] on span "**********" at bounding box center [436, 65] width 30 height 4
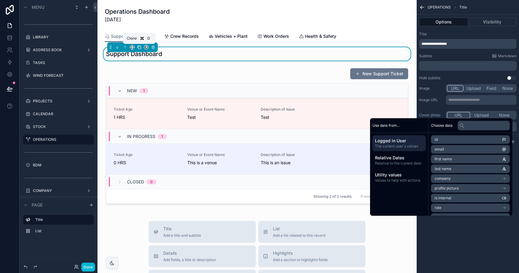
click at [137, 49] on icon "scrollable content" at bounding box center [139, 47] width 4 height 4
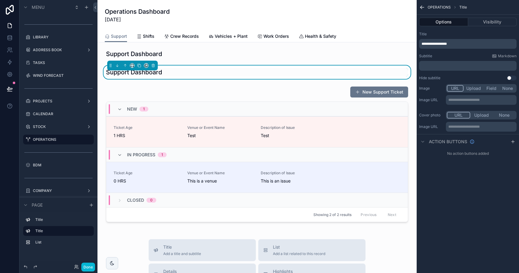
click at [434, 65] on p "﻿" at bounding box center [468, 65] width 94 height 5
click at [153, 65] on icon "scrollable content" at bounding box center [153, 65] width 4 height 4
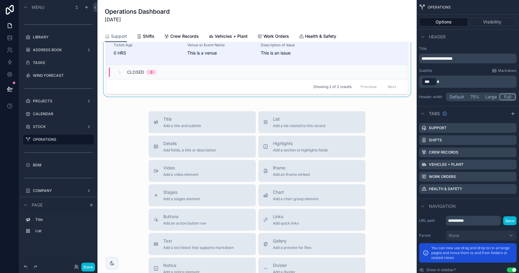
scroll to position [223, 0]
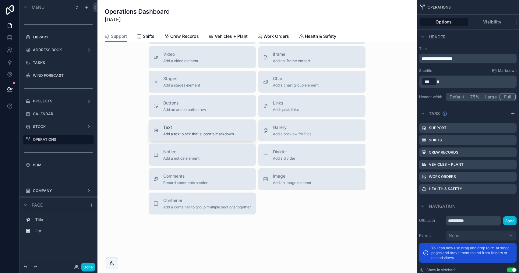
click at [221, 124] on button "Text Add a text block that supports markdown" at bounding box center [202, 130] width 107 height 22
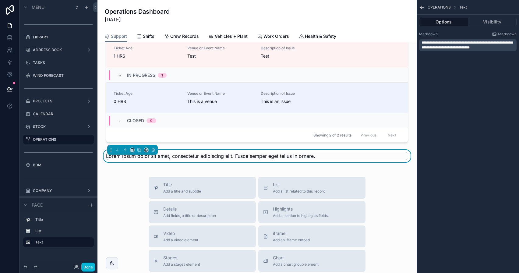
scroll to position [0, 0]
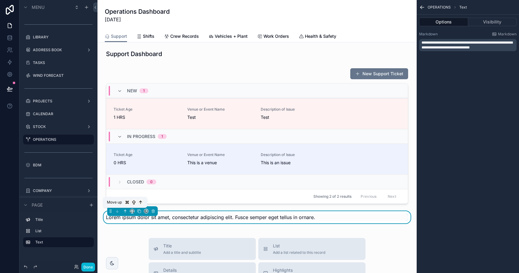
click at [126, 211] on icon "scrollable content" at bounding box center [125, 211] width 4 height 4
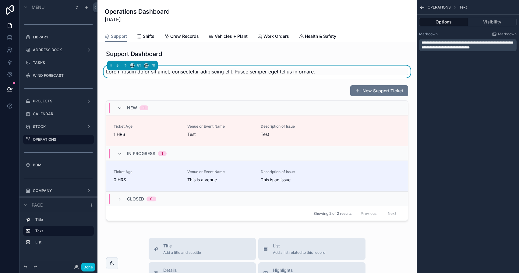
click at [464, 44] on span "**********" at bounding box center [466, 45] width 91 height 9
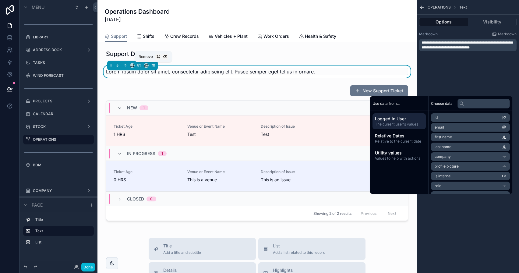
click at [152, 65] on icon "scrollable content" at bounding box center [153, 65] width 4 height 4
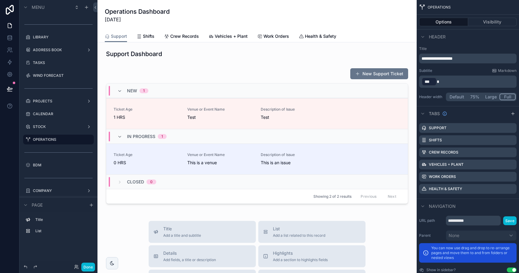
click at [96, 264] on div "Done" at bounding box center [58, 267] width 78 height 12
click at [91, 266] on button "Done" at bounding box center [88, 266] width 14 height 9
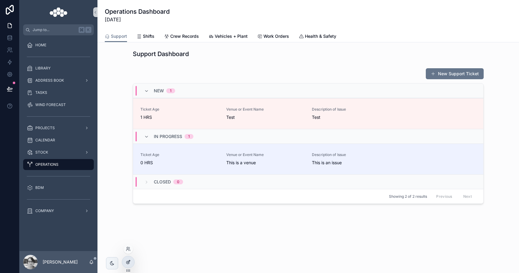
click at [132, 258] on div at bounding box center [128, 262] width 12 height 12
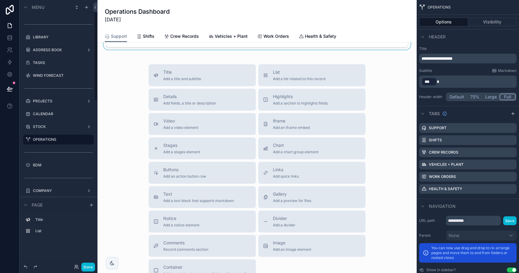
scroll to position [198, 0]
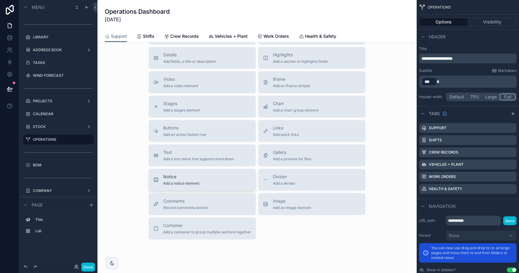
click at [213, 183] on div "Notice Add a notice element" at bounding box center [201, 179] width 97 height 12
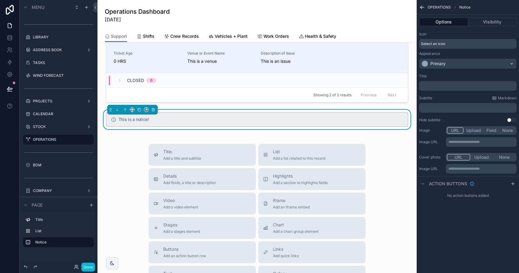
scroll to position [84, 0]
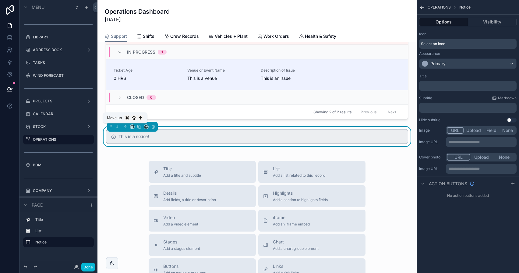
click at [124, 126] on icon "scrollable content" at bounding box center [125, 126] width 4 height 4
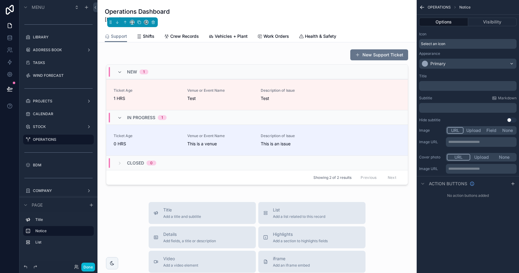
scroll to position [0, 0]
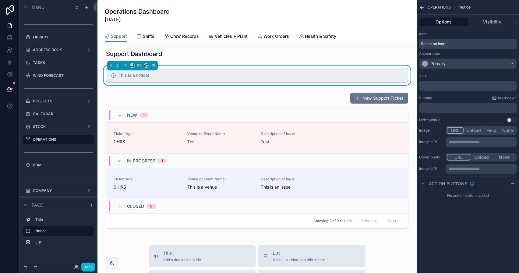
click at [433, 109] on p "﻿" at bounding box center [468, 107] width 94 height 5
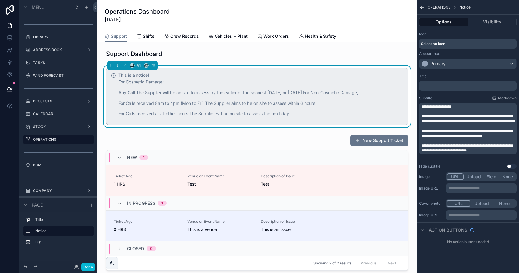
click at [348, 16] on div "Operations Dashboard 01/10/2025" at bounding box center [257, 15] width 304 height 16
drag, startPoint x: 496, startPoint y: 121, endPoint x: 508, endPoint y: 124, distance: 12.6
click at [497, 121] on span "**********" at bounding box center [468, 118] width 94 height 9
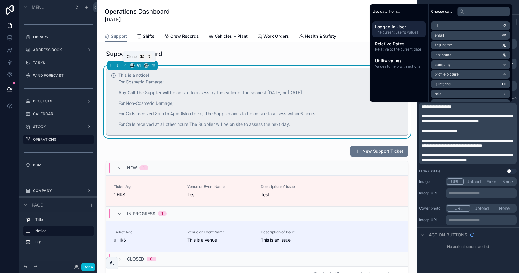
click at [141, 66] on icon "scrollable content" at bounding box center [139, 65] width 4 height 4
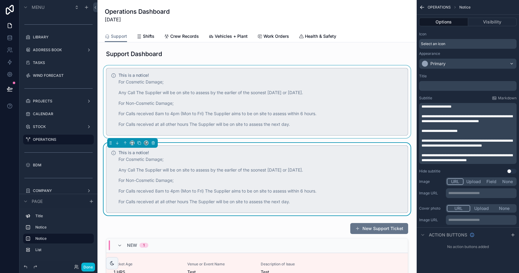
click at [349, 97] on div "scrollable content" at bounding box center [256, 101] width 309 height 72
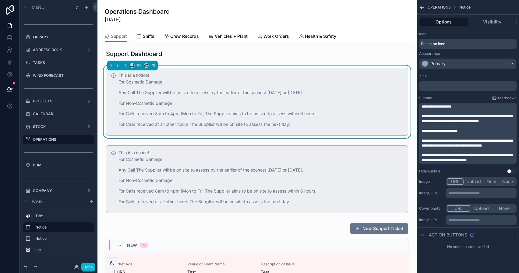
click at [448, 112] on p "﻿" at bounding box center [468, 111] width 94 height 5
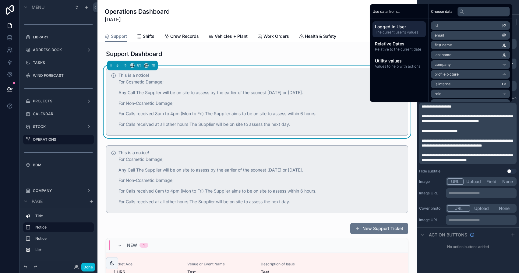
click at [425, 107] on span "**********" at bounding box center [436, 107] width 30 height 4
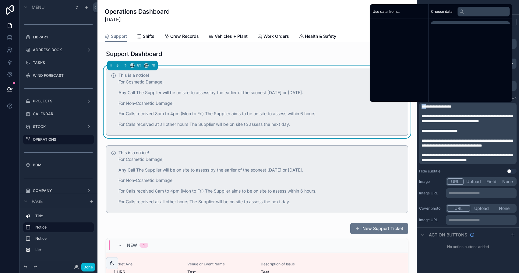
click at [425, 107] on span "**********" at bounding box center [436, 107] width 30 height 4
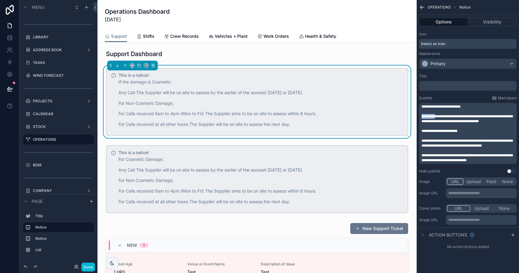
drag, startPoint x: 437, startPoint y: 115, endPoint x: 409, endPoint y: 115, distance: 28.3
click at [409, 115] on div "Jump to... K HOME BDM DASHBOARD LIBRARY ADDRESS BOOK TASKS WIND FORECAST PROJEC…" at bounding box center [307, 136] width 421 height 273
click at [437, 117] on span "**********" at bounding box center [466, 118] width 91 height 9
drag, startPoint x: 459, startPoint y: 120, endPoint x: 412, endPoint y: 118, distance: 46.6
click at [412, 118] on div "Jump to... K HOME BDM DASHBOARD LIBRARY ADDRESS BOOK TASKS WIND FORECAST PROJEC…" at bounding box center [307, 136] width 421 height 273
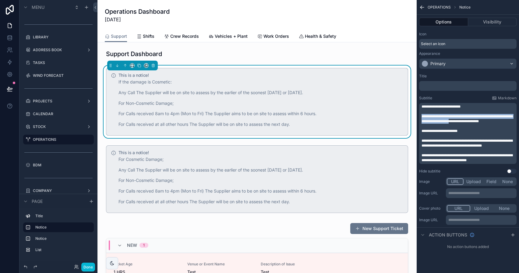
click at [465, 117] on span "**********" at bounding box center [466, 118] width 91 height 9
drag, startPoint x: 511, startPoint y: 116, endPoint x: 466, endPoint y: 117, distance: 44.7
click at [466, 117] on span "**********" at bounding box center [466, 118] width 91 height 9
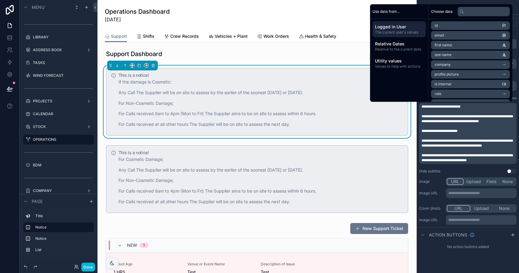
click at [468, 117] on span "**********" at bounding box center [466, 118] width 91 height 9
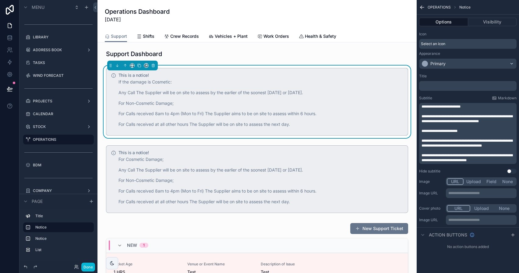
click at [499, 117] on span "**********" at bounding box center [466, 118] width 91 height 9
drag, startPoint x: 499, startPoint y: 117, endPoint x: 429, endPoint y: 113, distance: 70.4
click at [429, 113] on div "**********" at bounding box center [468, 133] width 94 height 58
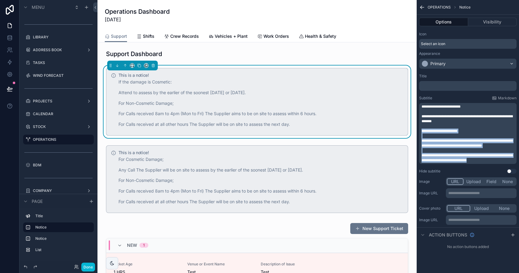
drag, startPoint x: 422, startPoint y: 130, endPoint x: 489, endPoint y: 161, distance: 74.1
click at [489, 161] on div "**********" at bounding box center [468, 133] width 94 height 58
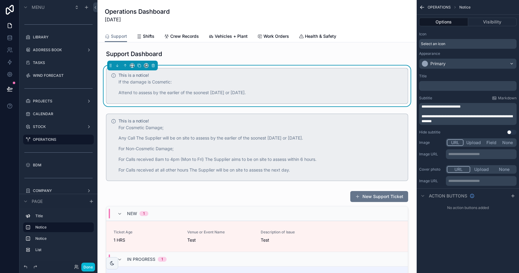
click at [464, 110] on p "﻿" at bounding box center [468, 111] width 94 height 5
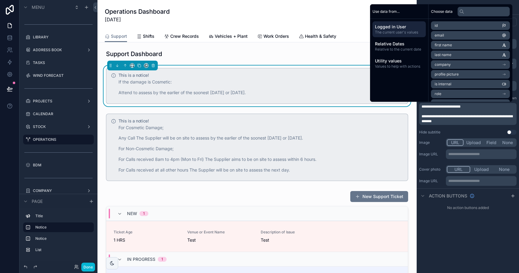
click at [464, 109] on p "**********" at bounding box center [468, 106] width 94 height 5
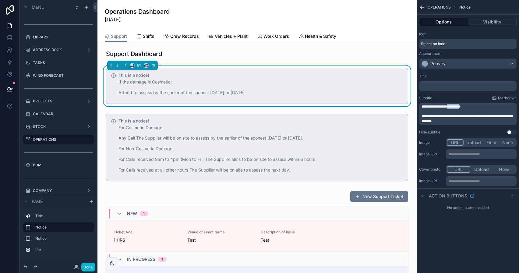
click at [464, 109] on p "**********" at bounding box center [468, 106] width 94 height 5
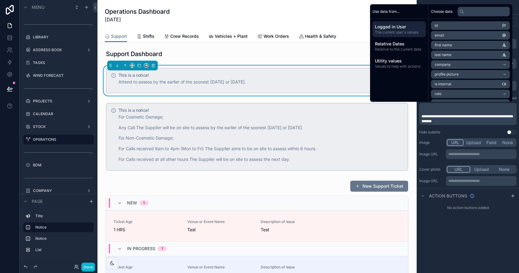
click at [421, 116] on span "**********" at bounding box center [466, 118] width 91 height 9
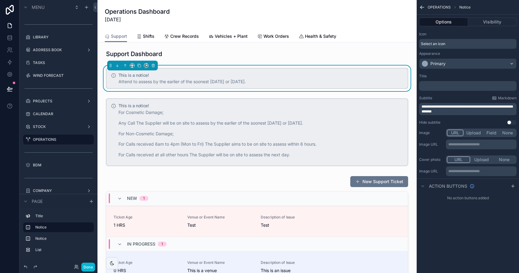
click at [457, 225] on div "**********" at bounding box center [467, 136] width 102 height 273
click at [443, 86] on p "﻿" at bounding box center [468, 85] width 94 height 5
click at [480, 81] on div "**********" at bounding box center [467, 86] width 97 height 10
click at [459, 85] on span "**********" at bounding box center [440, 86] width 39 height 4
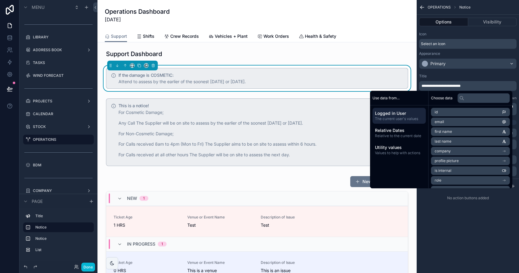
click at [459, 75] on div "Title" at bounding box center [467, 76] width 97 height 5
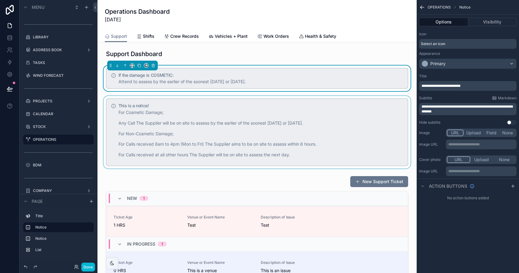
click at [349, 121] on div "scrollable content" at bounding box center [256, 132] width 309 height 72
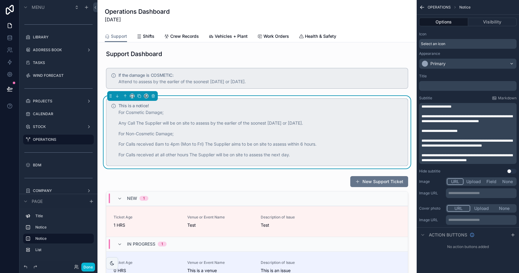
click at [440, 87] on p "﻿" at bounding box center [468, 85] width 94 height 5
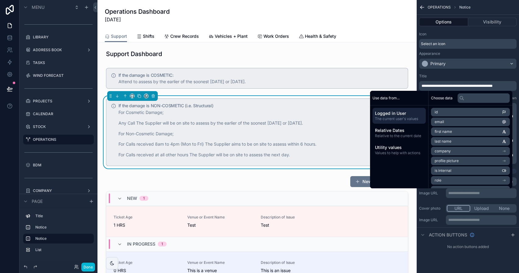
click at [441, 74] on div "Title" at bounding box center [467, 76] width 97 height 5
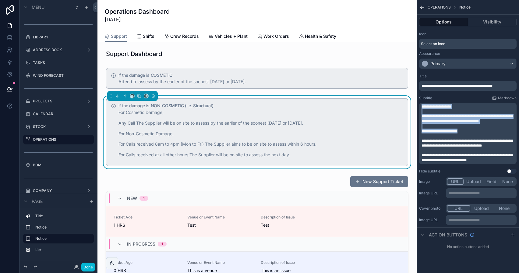
drag, startPoint x: 478, startPoint y: 131, endPoint x: 410, endPoint y: 103, distance: 73.6
click at [410, 103] on div "Jump to... K HOME BDM DASHBOARD LIBRARY ADDRESS BOOK TASKS WIND FORECAST PROJEC…" at bounding box center [307, 136] width 421 height 273
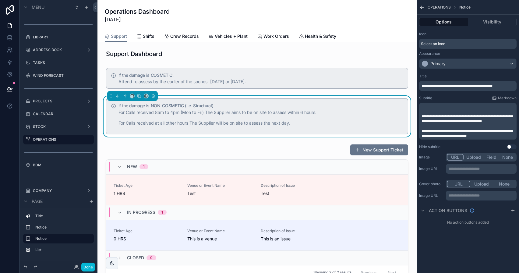
click at [420, 115] on div "**********" at bounding box center [467, 121] width 97 height 37
click at [422, 116] on span "**********" at bounding box center [466, 118] width 91 height 9
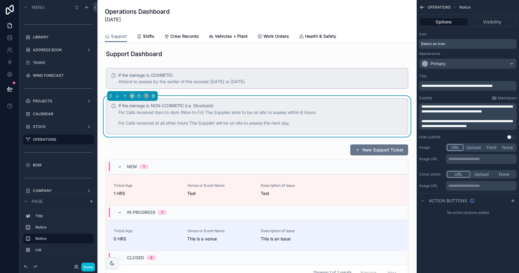
click at [426, 107] on span "**********" at bounding box center [466, 109] width 91 height 9
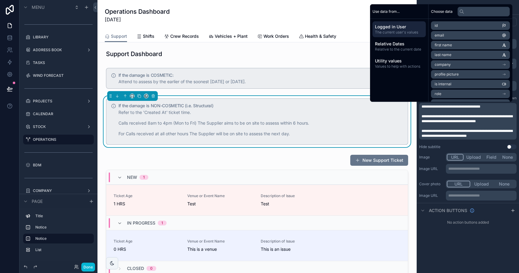
click at [428, 116] on span "**********" at bounding box center [466, 118] width 91 height 9
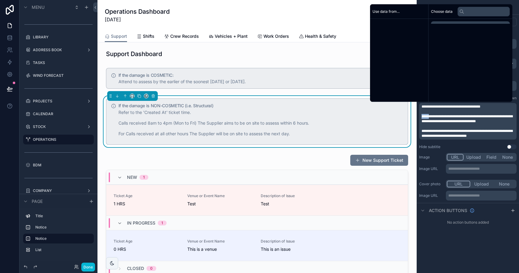
click at [428, 116] on span "**********" at bounding box center [466, 118] width 91 height 9
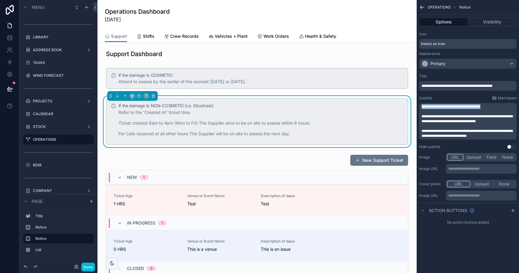
drag, startPoint x: 488, startPoint y: 107, endPoint x: 400, endPoint y: 107, distance: 88.0
click at [400, 107] on div "Jump to... K HOME BDM DASHBOARD LIBRARY ADDRESS BOOK TASKS WIND FORECAST PROJEC…" at bounding box center [307, 136] width 421 height 273
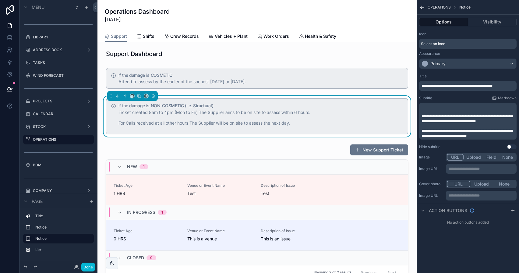
click at [424, 117] on span "**********" at bounding box center [466, 118] width 91 height 9
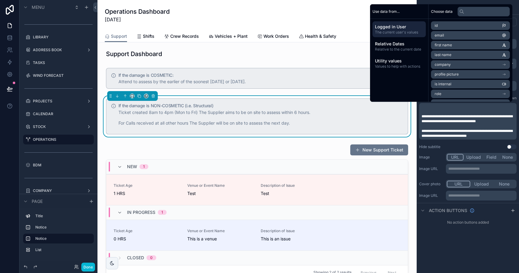
click at [422, 117] on span "**********" at bounding box center [466, 118] width 91 height 9
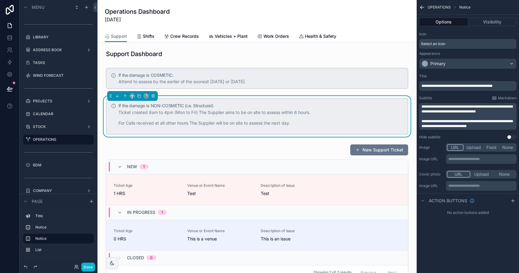
click at [447, 107] on span "**********" at bounding box center [466, 109] width 91 height 9
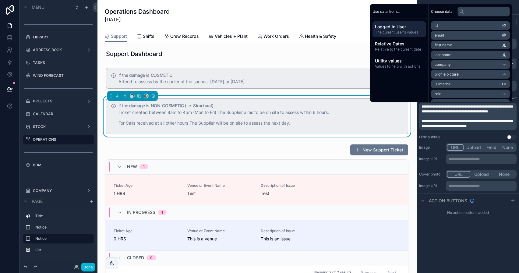
click at [472, 107] on span "**********" at bounding box center [466, 109] width 91 height 9
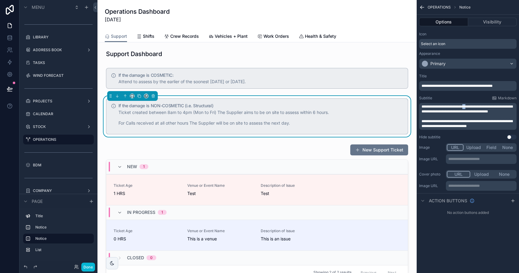
click at [472, 107] on span "**********" at bounding box center [466, 109] width 91 height 9
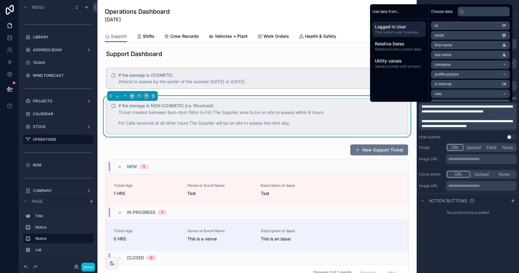
click at [482, 105] on span "**********" at bounding box center [466, 109] width 91 height 9
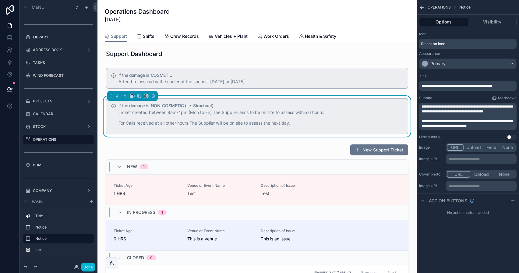
click at [503, 107] on span "**********" at bounding box center [466, 109] width 91 height 9
drag, startPoint x: 485, startPoint y: 112, endPoint x: 500, endPoint y: 110, distance: 15.4
click at [500, 110] on span "**********" at bounding box center [466, 109] width 91 height 9
click at [502, 108] on span "**********" at bounding box center [466, 109] width 91 height 9
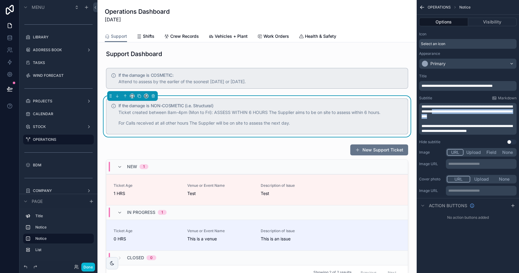
drag, startPoint x: 475, startPoint y: 115, endPoint x: 467, endPoint y: 113, distance: 8.1
click at [467, 113] on p "**********" at bounding box center [468, 111] width 94 height 15
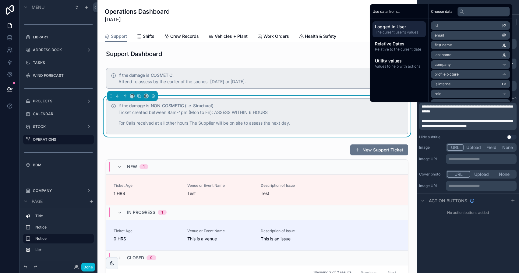
click at [422, 120] on span "**********" at bounding box center [466, 123] width 91 height 9
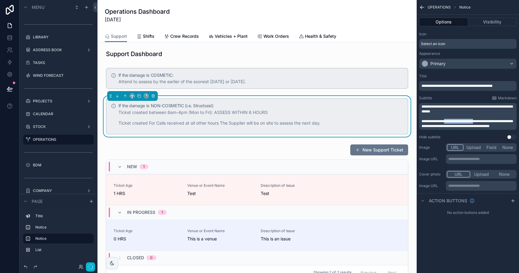
drag, startPoint x: 447, startPoint y: 120, endPoint x: 480, endPoint y: 121, distance: 32.3
click at [480, 121] on span "**********" at bounding box center [466, 123] width 91 height 9
click at [477, 121] on span "**********" at bounding box center [466, 123] width 91 height 9
drag, startPoint x: 479, startPoint y: 126, endPoint x: 419, endPoint y: 126, distance: 59.7
click at [419, 126] on div "**********" at bounding box center [467, 116] width 97 height 27
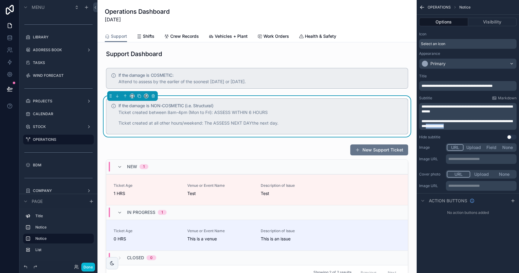
drag, startPoint x: 479, startPoint y: 124, endPoint x: 456, endPoint y: 124, distance: 23.1
click at [456, 124] on p "**********" at bounding box center [468, 124] width 94 height 10
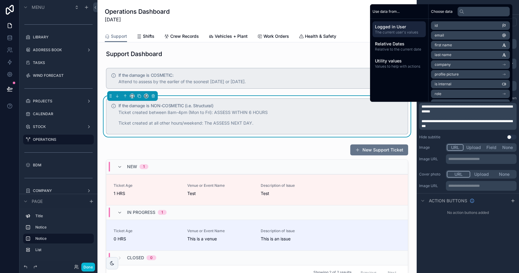
click at [487, 119] on span "**********" at bounding box center [466, 123] width 91 height 9
click at [422, 107] on span "**********" at bounding box center [466, 109] width 91 height 9
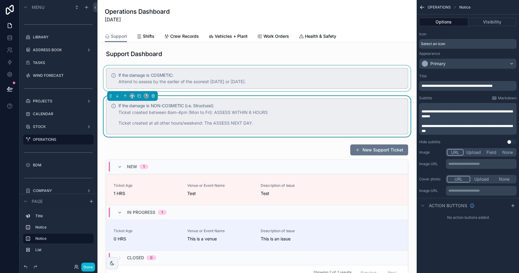
click at [293, 73] on div "scrollable content" at bounding box center [256, 78] width 309 height 26
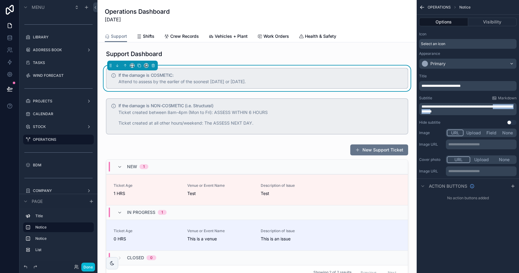
drag, startPoint x: 422, startPoint y: 111, endPoint x: 457, endPoint y: 111, distance: 35.6
click at [457, 111] on span "**********" at bounding box center [466, 109] width 91 height 9
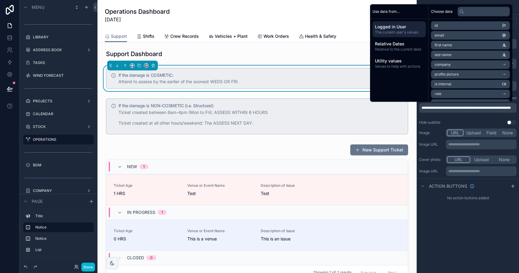
click at [509, 106] on span "**********" at bounding box center [465, 108] width 89 height 4
click at [458, 110] on p "**********" at bounding box center [468, 109] width 94 height 10
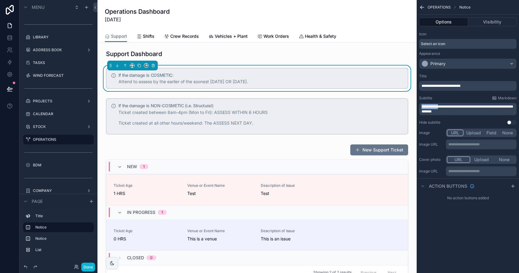
drag, startPoint x: 422, startPoint y: 106, endPoint x: 439, endPoint y: 106, distance: 17.4
click at [439, 106] on span "**********" at bounding box center [466, 109] width 91 height 9
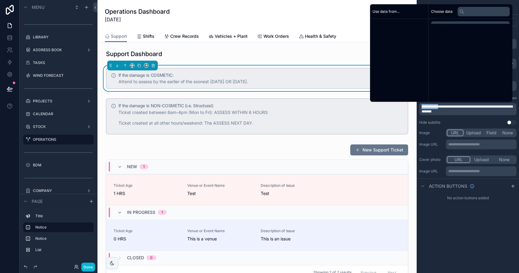
click at [439, 106] on span "**********" at bounding box center [466, 109] width 91 height 9
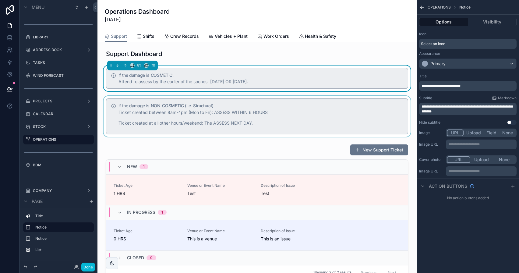
click at [363, 119] on div "scrollable content" at bounding box center [256, 116] width 309 height 41
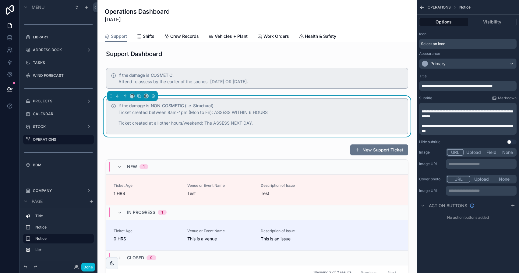
click at [423, 131] on span "**********" at bounding box center [466, 128] width 91 height 9
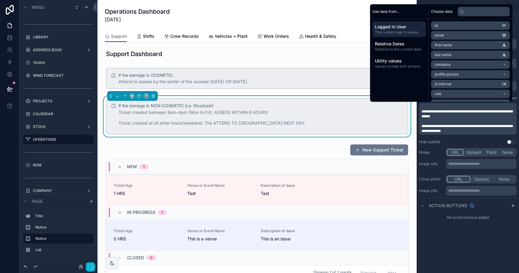
click at [424, 115] on span "**********" at bounding box center [466, 114] width 91 height 9
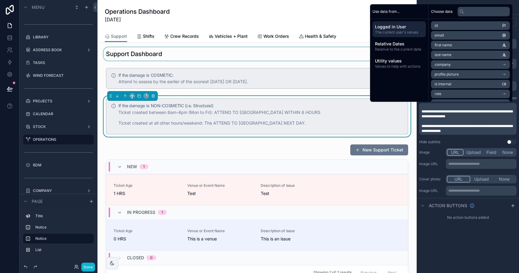
click at [316, 52] on div "scrollable content" at bounding box center [256, 53] width 309 height 13
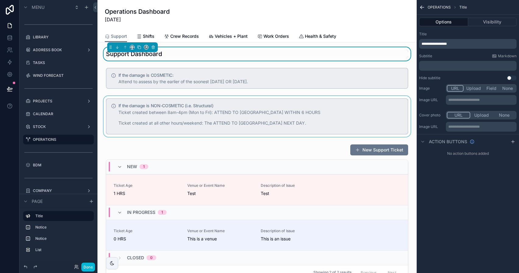
click at [258, 129] on div "scrollable content" at bounding box center [256, 116] width 309 height 41
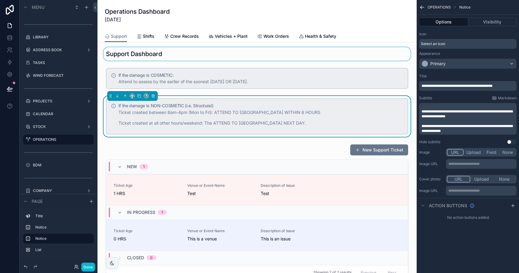
click at [462, 104] on p "﻿" at bounding box center [468, 106] width 94 height 5
click at [513, 96] on span "Markdown" at bounding box center [507, 98] width 19 height 5
click at [421, 110] on span "**********" at bounding box center [466, 114] width 91 height 9
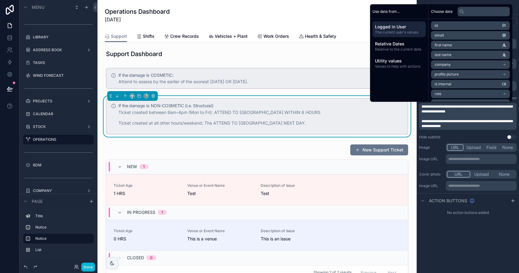
click at [433, 117] on p "﻿" at bounding box center [468, 116] width 94 height 5
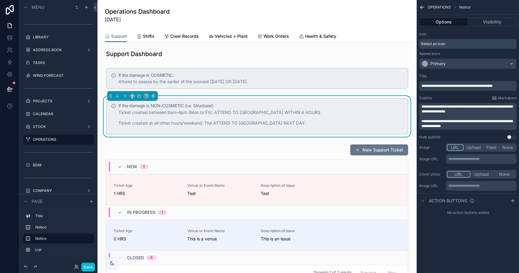
click at [421, 119] on span "**********" at bounding box center [466, 123] width 91 height 9
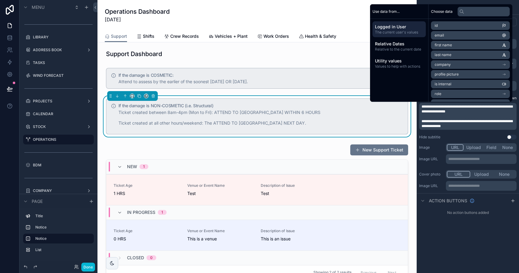
click at [516, 98] on span "Markdown" at bounding box center [507, 98] width 19 height 5
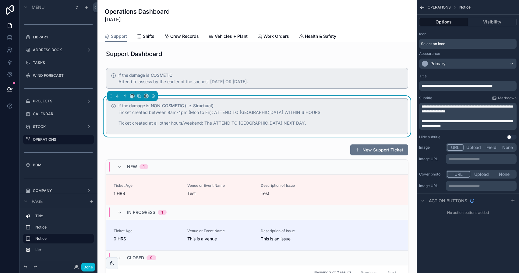
click at [421, 107] on div "**********" at bounding box center [467, 116] width 97 height 27
click at [422, 107] on span "**********" at bounding box center [466, 109] width 91 height 9
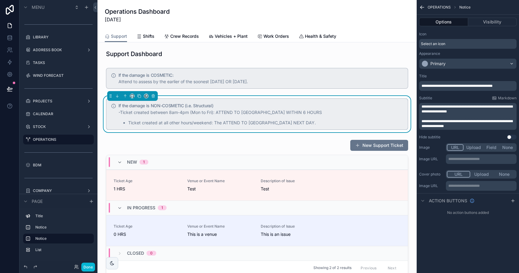
click at [422, 108] on span "**********" at bounding box center [466, 109] width 91 height 9
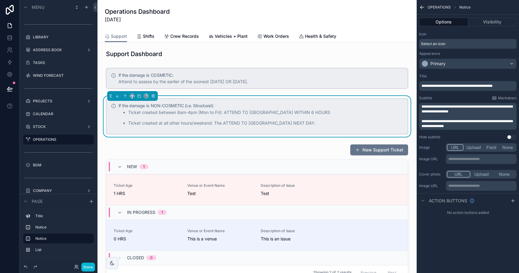
click at [431, 117] on p "﻿" at bounding box center [468, 116] width 94 height 5
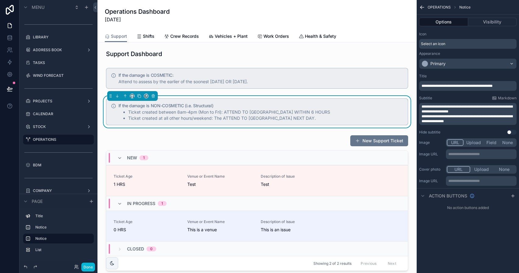
click at [436, 139] on div "Image URL Upload Field None" at bounding box center [467, 142] width 97 height 9
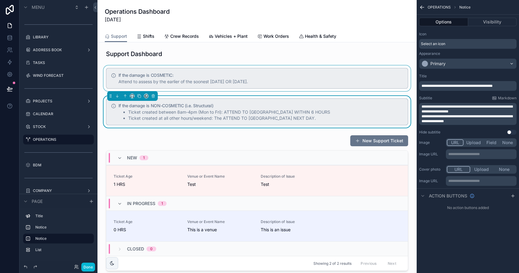
click at [342, 81] on div "scrollable content" at bounding box center [256, 78] width 309 height 26
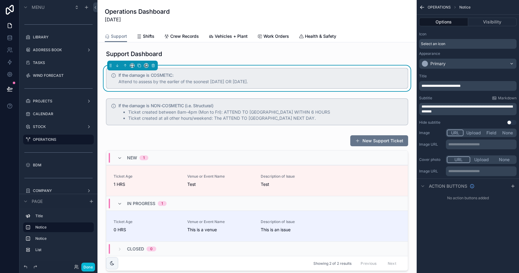
click at [421, 106] on div "**********" at bounding box center [467, 109] width 97 height 12
click at [421, 106] on span "**********" at bounding box center [466, 109] width 91 height 9
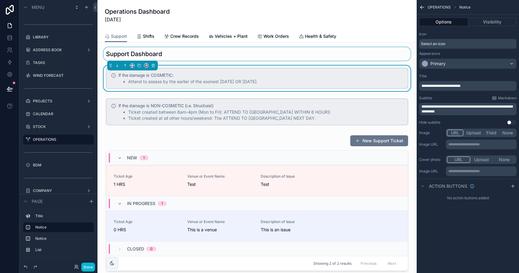
click at [243, 55] on div "scrollable content" at bounding box center [256, 53] width 309 height 13
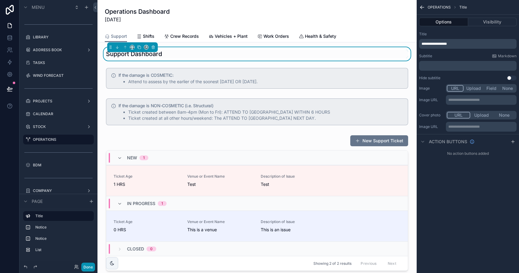
click at [92, 262] on div "Done" at bounding box center [58, 267] width 78 height 12
click at [92, 266] on button "Done" at bounding box center [88, 266] width 14 height 9
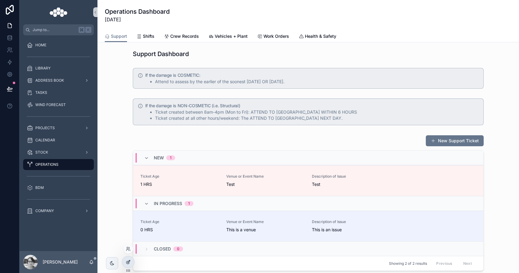
click at [130, 261] on icon at bounding box center [128, 261] width 5 height 5
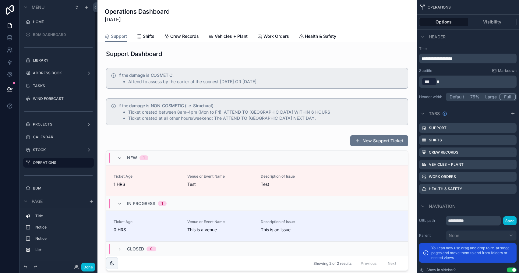
scroll to position [23, 0]
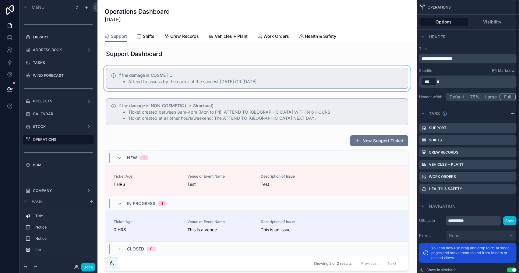
click at [317, 85] on div "scrollable content" at bounding box center [256, 78] width 309 height 26
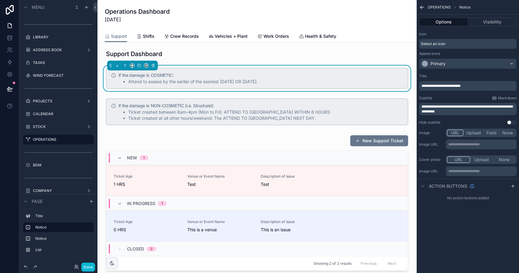
click at [450, 86] on span "**********" at bounding box center [440, 86] width 39 height 4
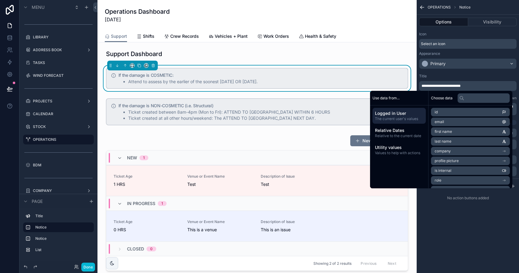
click at [496, 71] on div "**********" at bounding box center [467, 99] width 102 height 56
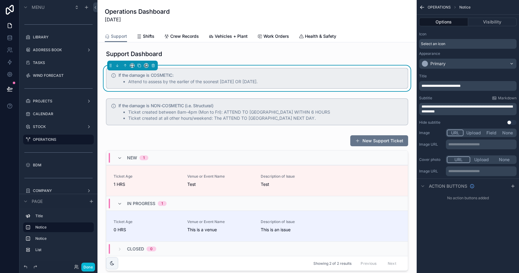
click at [450, 85] on span "**********" at bounding box center [440, 86] width 39 height 4
click at [463, 84] on span "**********" at bounding box center [442, 86] width 42 height 4
click at [455, 86] on span "**********" at bounding box center [443, 86] width 45 height 4
click at [364, 78] on div "If the damage is **COSMETIC**: Attend to assess by the earlier of the soonest W…" at bounding box center [260, 79] width 284 height 12
click at [455, 85] on span "**********" at bounding box center [443, 86] width 45 height 4
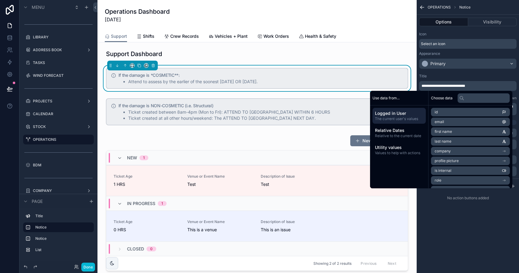
click at [465, 85] on span "**********" at bounding box center [443, 86] width 44 height 4
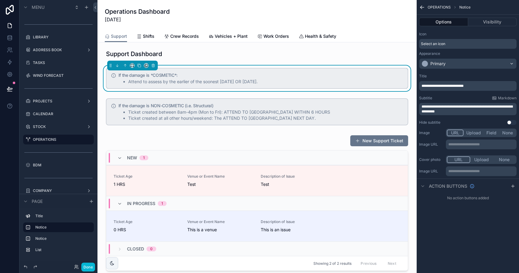
click at [453, 86] on span "**********" at bounding box center [442, 86] width 42 height 4
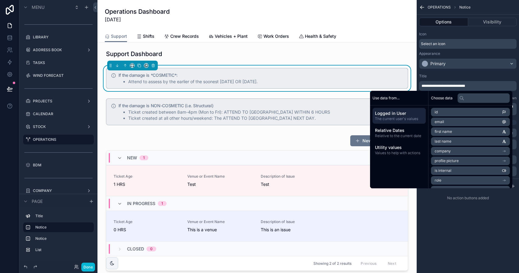
click at [465, 86] on span "**********" at bounding box center [443, 86] width 44 height 4
click at [497, 87] on p "**********" at bounding box center [468, 85] width 94 height 5
click at [466, 86] on span "**********" at bounding box center [443, 86] width 45 height 4
click at [454, 85] on span "**********" at bounding box center [442, 86] width 42 height 4
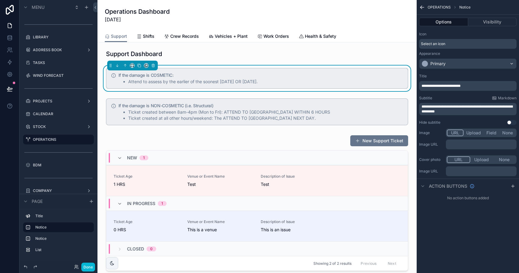
click at [459, 73] on div "**********" at bounding box center [467, 99] width 102 height 56
drag, startPoint x: 469, startPoint y: 86, endPoint x: 451, endPoint y: 86, distance: 18.0
click at [451, 86] on span "**********" at bounding box center [440, 86] width 39 height 4
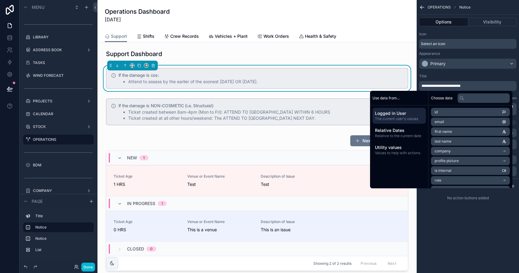
click at [454, 71] on div "Icon Select an icon Appearance Primary" at bounding box center [467, 50] width 102 height 42
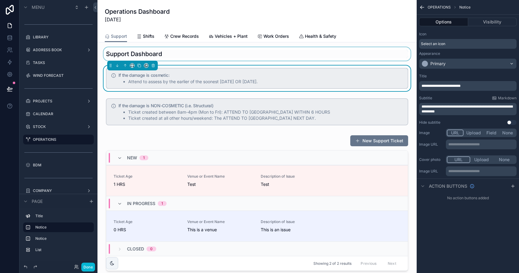
click at [347, 52] on div "scrollable content" at bounding box center [256, 53] width 309 height 13
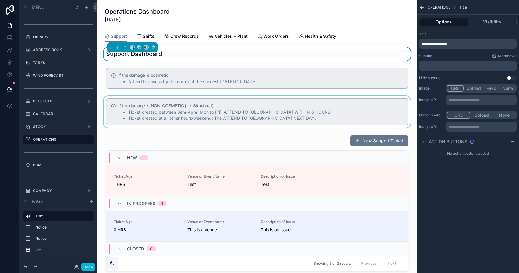
click at [287, 126] on div "scrollable content" at bounding box center [256, 112] width 309 height 32
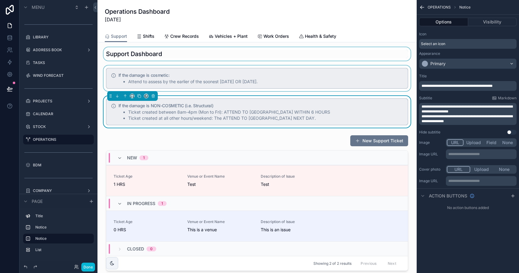
click at [284, 86] on div "scrollable content" at bounding box center [256, 78] width 309 height 26
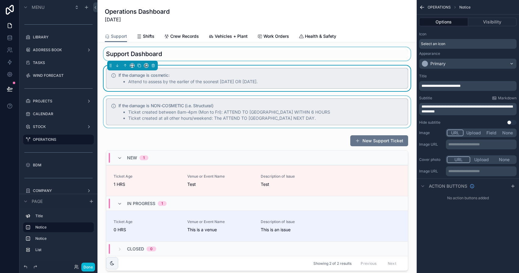
click at [353, 120] on div "scrollable content" at bounding box center [256, 112] width 309 height 32
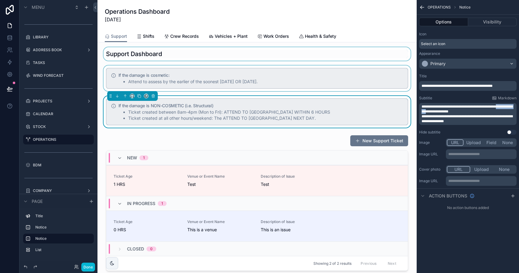
drag, startPoint x: 456, startPoint y: 110, endPoint x: 425, endPoint y: 110, distance: 31.0
click at [425, 110] on span "**********" at bounding box center [466, 109] width 91 height 9
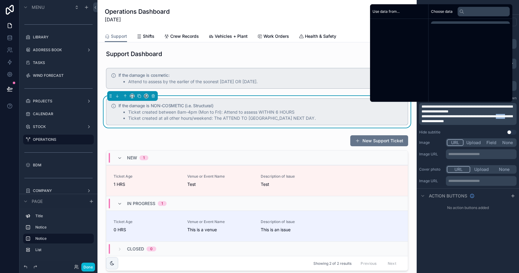
click at [425, 120] on span "**********" at bounding box center [466, 118] width 91 height 9
click at [464, 120] on span "**********" at bounding box center [466, 118] width 91 height 9
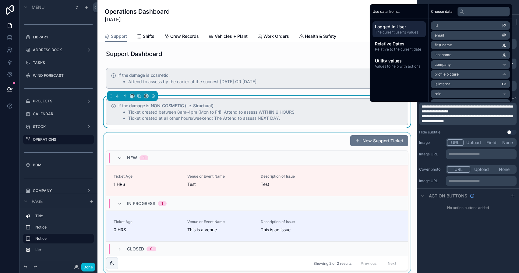
click at [297, 137] on div "scrollable content" at bounding box center [256, 202] width 309 height 141
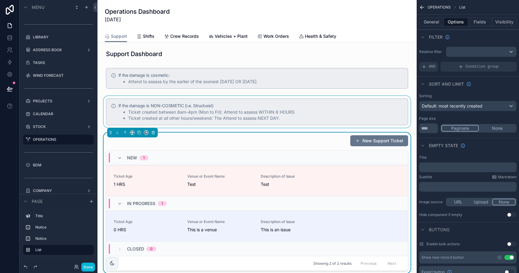
click at [296, 116] on div "scrollable content" at bounding box center [256, 112] width 309 height 32
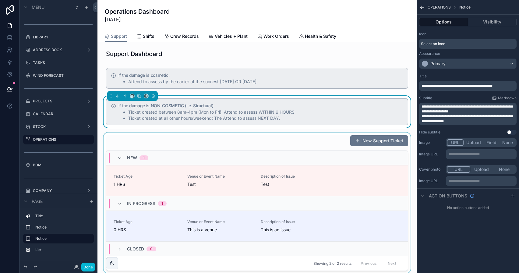
click at [495, 119] on p "**********" at bounding box center [468, 119] width 94 height 10
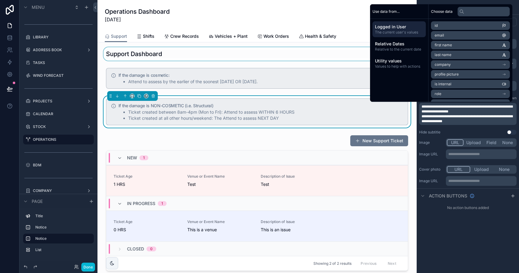
click at [284, 55] on div "scrollable content" at bounding box center [256, 53] width 309 height 13
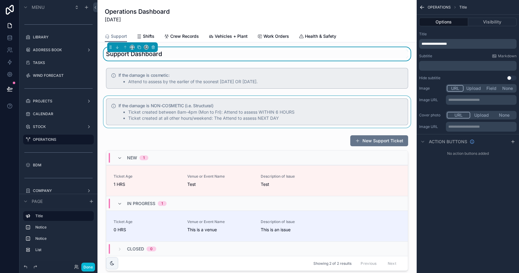
click at [288, 102] on div "scrollable content" at bounding box center [256, 112] width 309 height 32
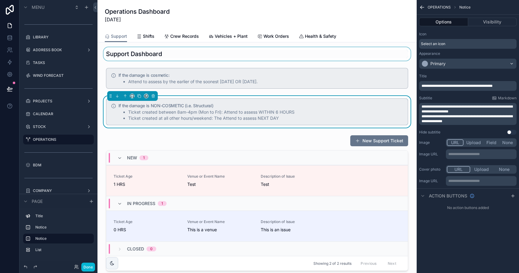
click at [453, 110] on span "**********" at bounding box center [466, 109] width 91 height 9
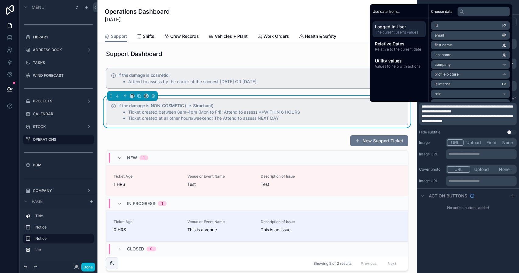
click at [487, 111] on p "**********" at bounding box center [468, 109] width 94 height 10
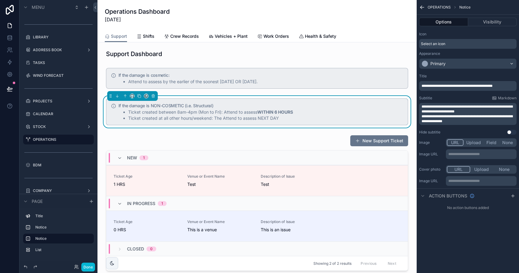
click at [452, 121] on span "**********" at bounding box center [466, 118] width 91 height 9
click at [491, 119] on p "**********" at bounding box center [468, 119] width 94 height 10
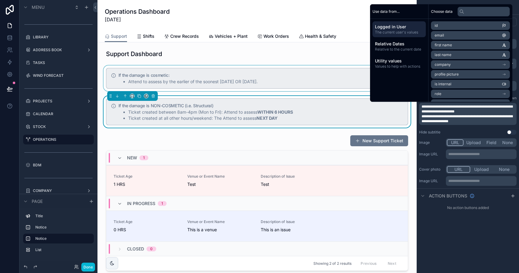
click at [330, 69] on div "scrollable content" at bounding box center [256, 78] width 309 height 26
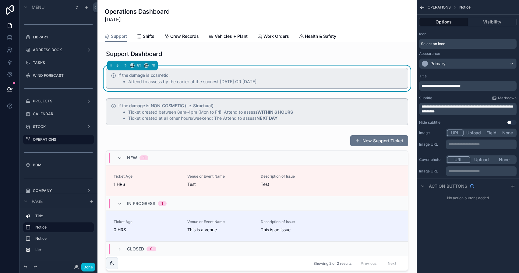
click at [422, 111] on span "**********" at bounding box center [466, 109] width 91 height 9
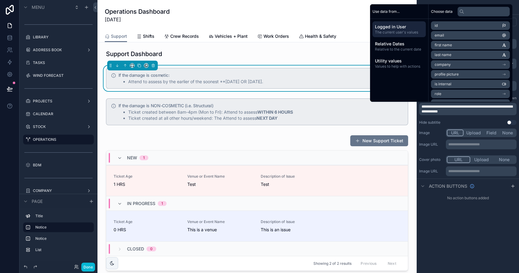
click at [468, 111] on span "**********" at bounding box center [466, 109] width 91 height 9
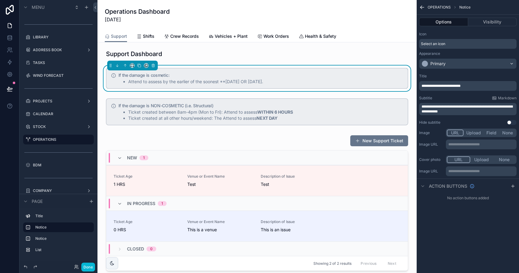
click at [475, 112] on p "**********" at bounding box center [468, 109] width 94 height 10
click at [88, 265] on button "Done" at bounding box center [88, 266] width 14 height 9
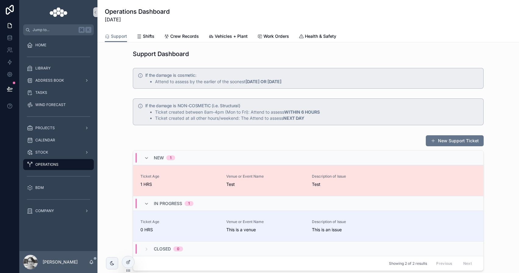
scroll to position [49, 0]
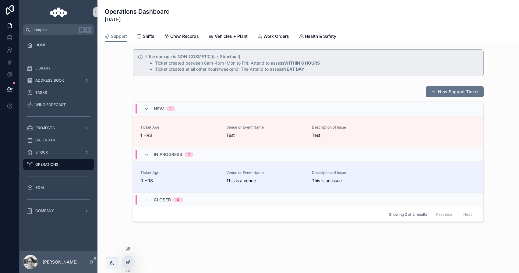
click at [124, 260] on div at bounding box center [128, 262] width 12 height 12
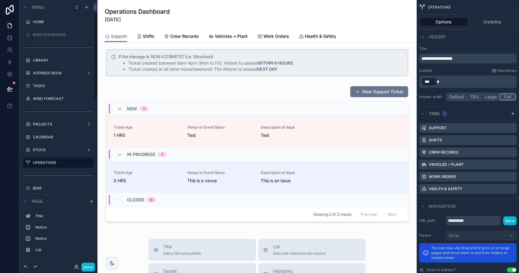
scroll to position [23, 0]
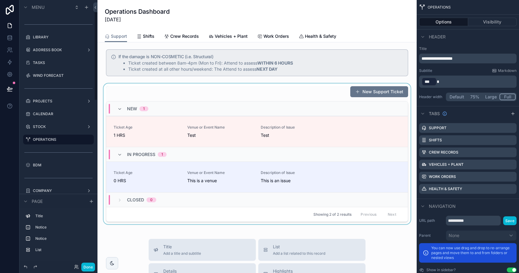
click at [225, 108] on div "New 1" at bounding box center [256, 108] width 301 height 15
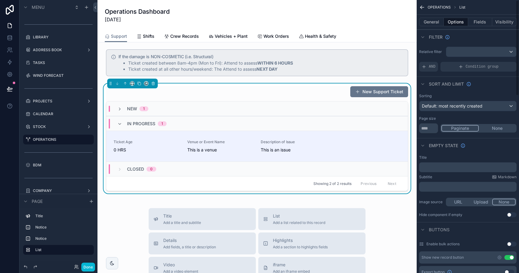
click at [296, 89] on div "New Support Ticket" at bounding box center [257, 92] width 302 height 12
click at [485, 21] on button "Fields" at bounding box center [480, 22] width 24 height 9
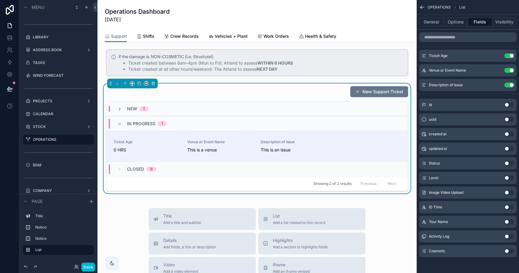
click at [510, 135] on button "Use setting" at bounding box center [509, 133] width 10 height 5
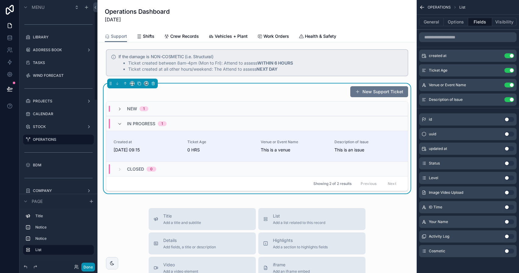
click at [92, 267] on button "Done" at bounding box center [88, 266] width 14 height 9
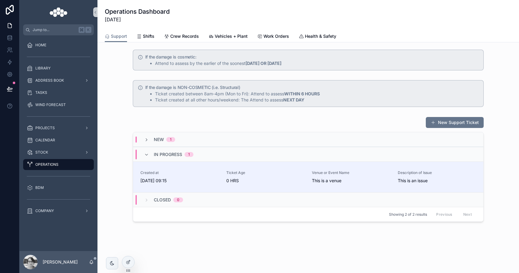
scroll to position [18, 0]
click at [150, 135] on div "New 1" at bounding box center [308, 139] width 350 height 15
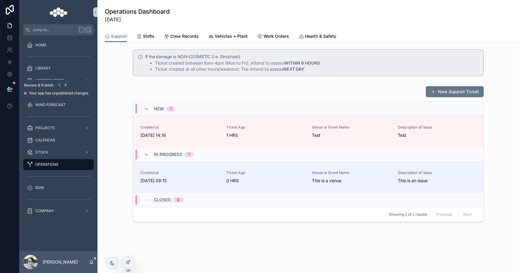
click at [13, 88] on button at bounding box center [9, 88] width 13 height 17
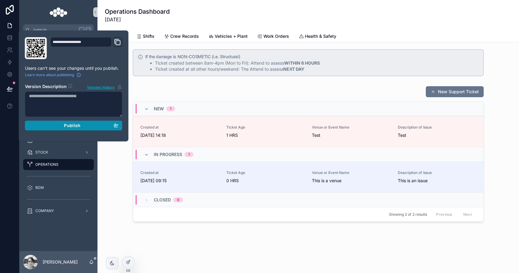
click at [57, 124] on div "Publish" at bounding box center [73, 125] width 89 height 5
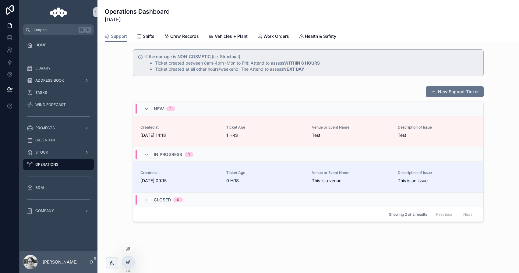
click at [127, 264] on icon at bounding box center [128, 261] width 5 height 5
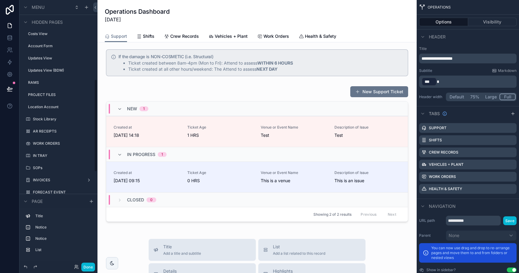
scroll to position [434, 0]
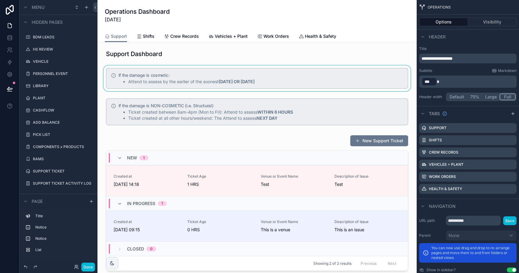
click at [180, 74] on div "scrollable content" at bounding box center [256, 78] width 309 height 26
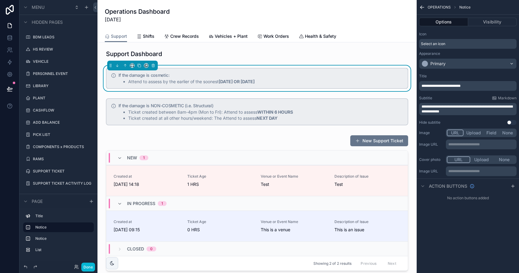
click at [456, 84] on span "**********" at bounding box center [440, 86] width 39 height 4
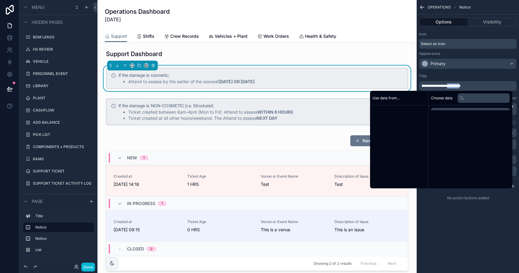
click at [456, 84] on span "**********" at bounding box center [440, 86] width 39 height 4
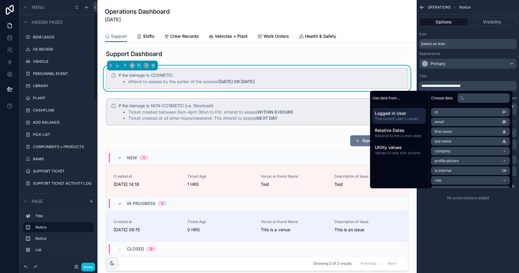
scroll to position [23, 0]
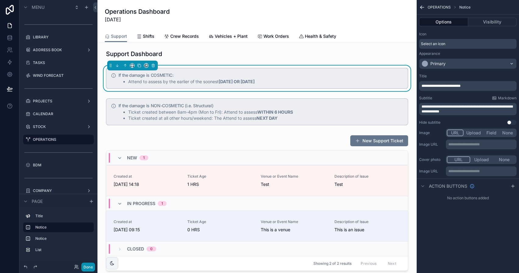
click at [92, 265] on button "Done" at bounding box center [88, 266] width 14 height 9
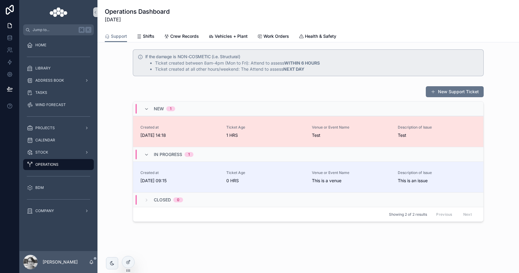
scroll to position [0, 0]
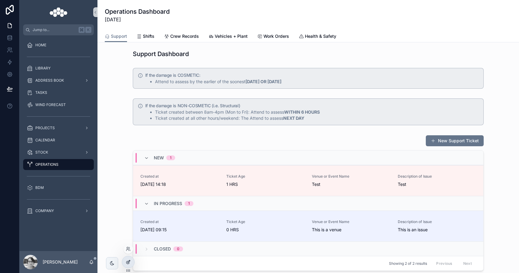
click at [131, 262] on div at bounding box center [128, 262] width 12 height 12
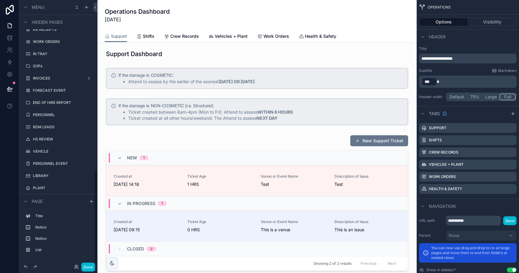
scroll to position [495, 0]
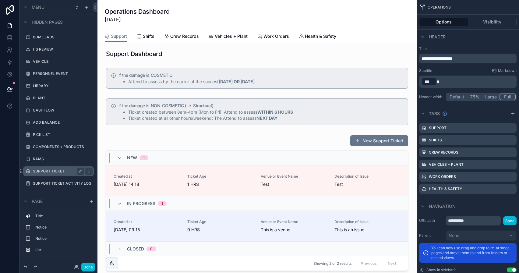
click at [61, 174] on div "SUPPORT TICKET" at bounding box center [58, 170] width 51 height 7
click at [58, 174] on div "SUPPORT TICKET" at bounding box center [58, 170] width 51 height 7
click at [58, 169] on label "SUPPORT TICKET" at bounding box center [57, 171] width 49 height 5
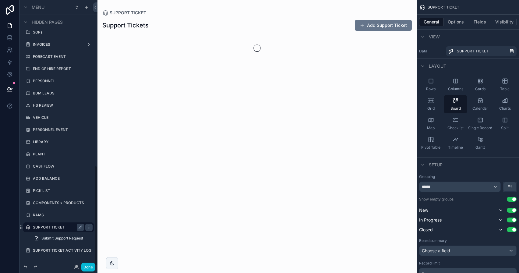
scroll to position [439, 0]
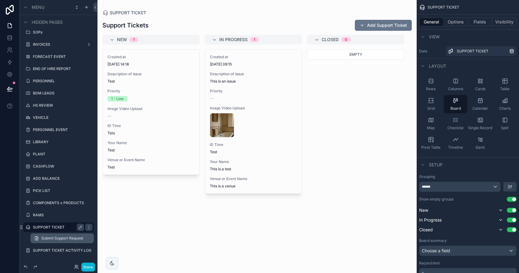
click at [56, 240] on span "Submit Support Request" at bounding box center [62, 238] width 42 height 5
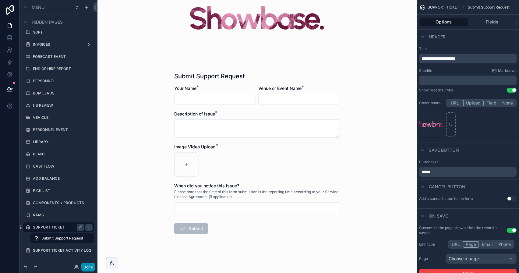
click at [87, 267] on button "Done" at bounding box center [88, 266] width 14 height 9
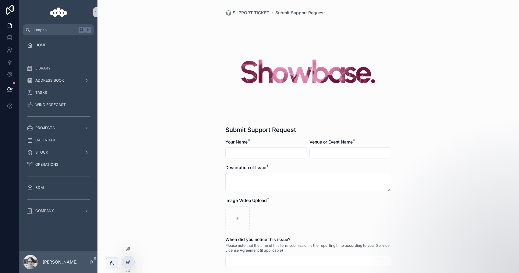
click at [129, 262] on icon at bounding box center [128, 261] width 5 height 5
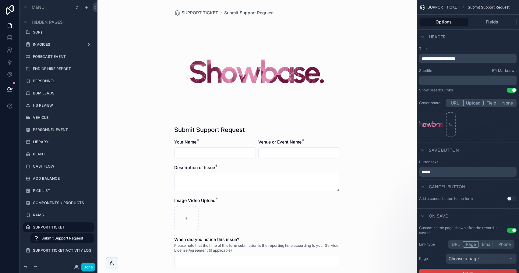
scroll to position [54, 0]
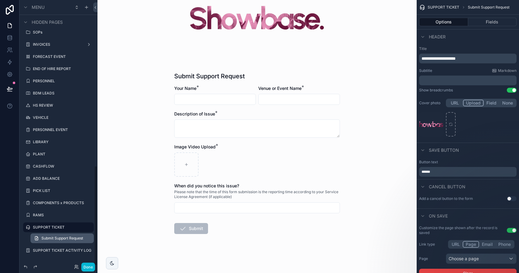
click at [82, 239] on span "Submit Support Request" at bounding box center [62, 238] width 42 height 5
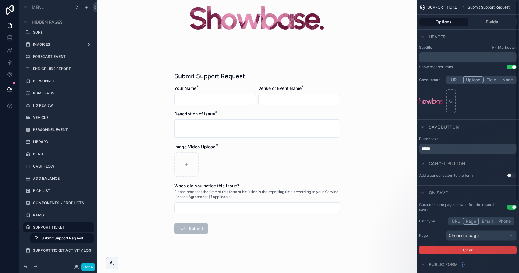
scroll to position [0, 0]
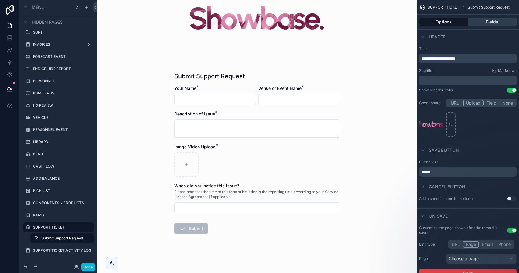
click at [487, 20] on button "Fields" at bounding box center [492, 22] width 49 height 9
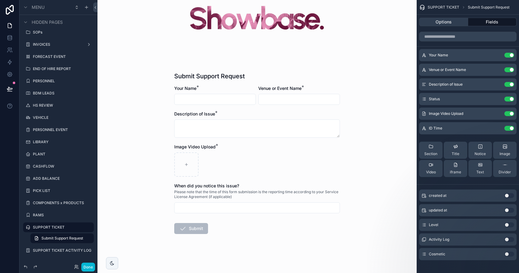
click at [442, 21] on button "Options" at bounding box center [443, 22] width 49 height 9
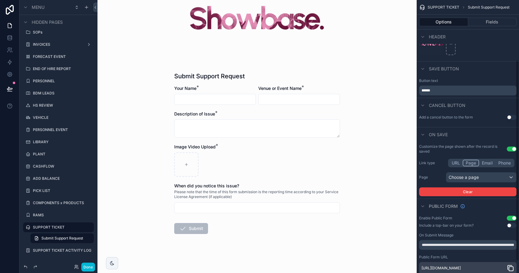
scroll to position [97, 0]
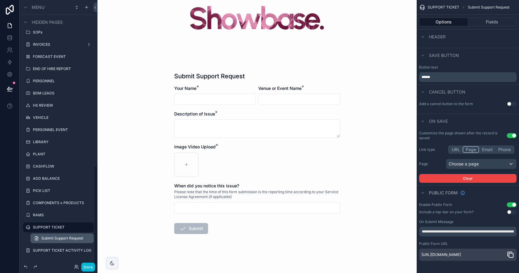
click at [82, 239] on span "Submit Support Request" at bounding box center [62, 238] width 42 height 5
click at [74, 238] on span "Submit Support Request" at bounding box center [62, 238] width 42 height 5
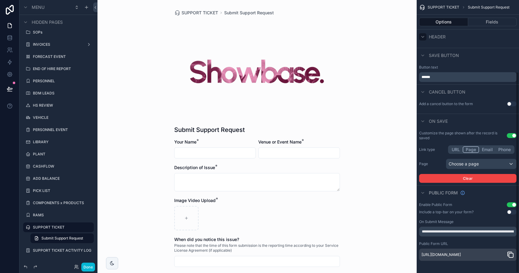
click at [423, 39] on div "scrollable content" at bounding box center [422, 36] width 7 height 7
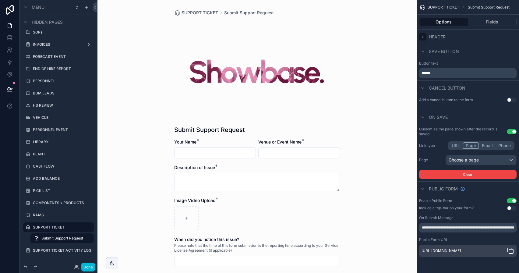
click at [425, 35] on icon "scrollable content" at bounding box center [422, 36] width 5 height 5
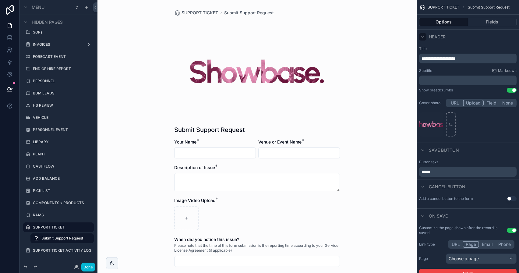
click at [511, 198] on button "Use setting" at bounding box center [511, 198] width 10 height 5
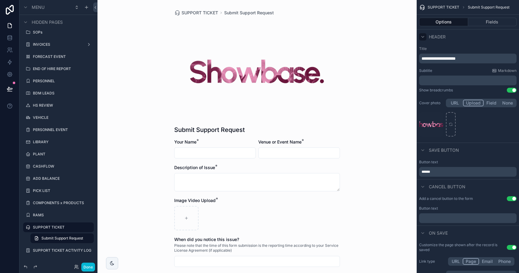
click at [485, 212] on div "Button text ﻿" at bounding box center [467, 214] width 97 height 17
click at [481, 216] on p "﻿" at bounding box center [468, 217] width 94 height 5
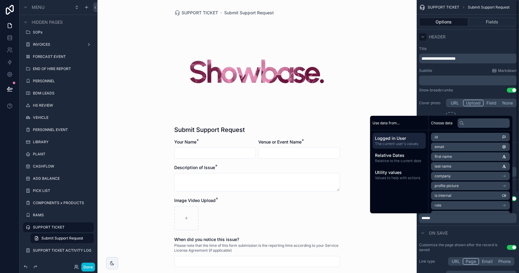
click at [462, 94] on div "**********" at bounding box center [467, 92] width 102 height 96
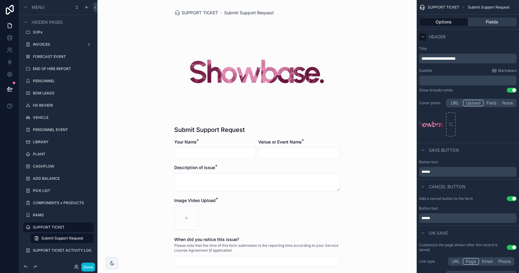
click at [485, 22] on button "Fields" at bounding box center [492, 22] width 49 height 9
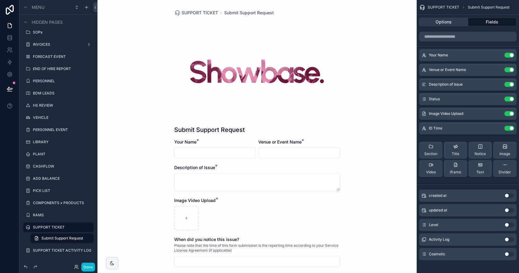
click at [453, 22] on button "Options" at bounding box center [443, 22] width 49 height 9
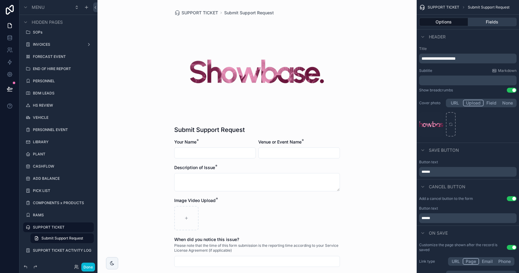
click at [494, 19] on button "Fields" at bounding box center [492, 22] width 49 height 9
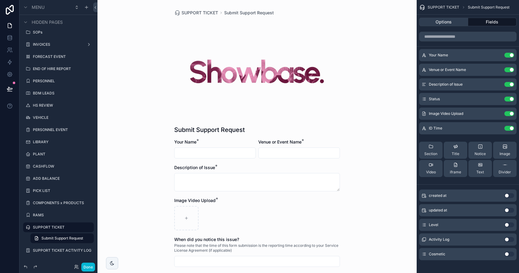
click at [457, 24] on button "Options" at bounding box center [443, 22] width 49 height 9
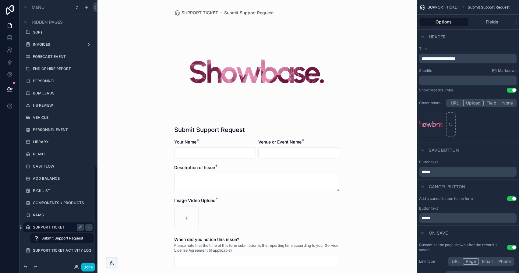
click at [60, 230] on div "SUPPORT TICKET" at bounding box center [58, 226] width 51 height 7
click at [60, 224] on div "SUPPORT TICKET" at bounding box center [58, 226] width 51 height 7
click at [59, 227] on label "SUPPORT TICKET" at bounding box center [57, 227] width 49 height 5
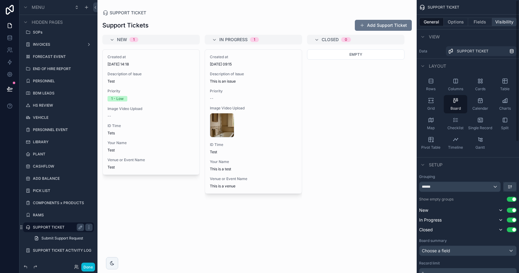
click at [497, 24] on button "Visibility" at bounding box center [504, 22] width 24 height 9
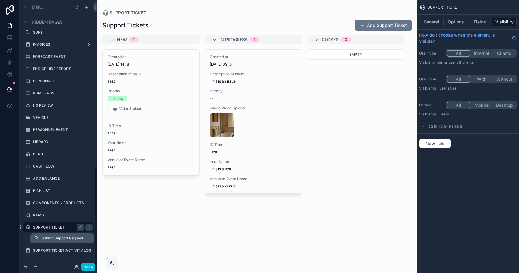
click at [50, 238] on span "Submit Support Request" at bounding box center [62, 238] width 42 height 5
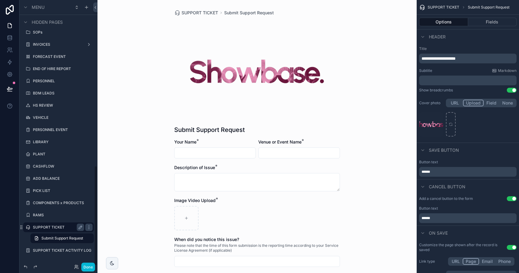
click at [51, 227] on label "SUPPORT TICKET" at bounding box center [57, 227] width 49 height 5
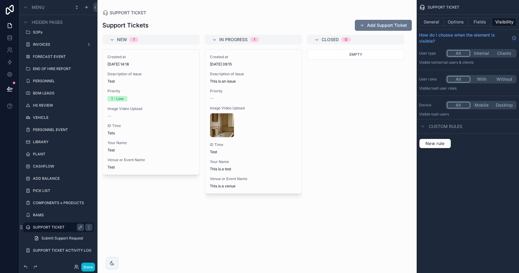
click at [456, 103] on button "All" at bounding box center [457, 105] width 23 height 7
click at [462, 81] on button "All" at bounding box center [457, 79] width 23 height 7
click at [463, 52] on button "All" at bounding box center [457, 53] width 23 height 7
click at [506, 54] on button "Clients" at bounding box center [503, 53] width 23 height 7
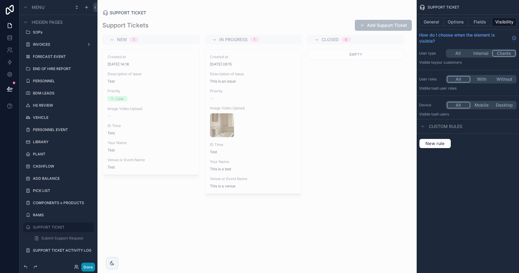
click at [86, 268] on button "Done" at bounding box center [88, 266] width 14 height 9
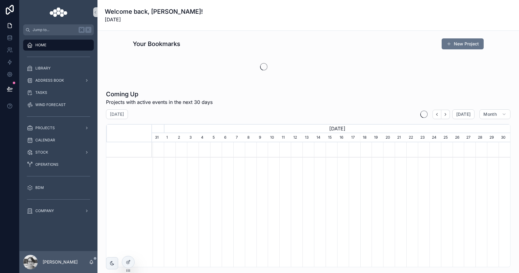
scroll to position [0, 358]
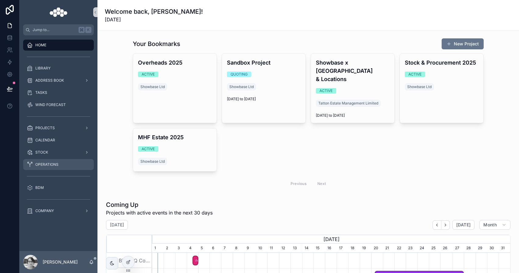
click at [50, 165] on span "OPERATIONS" at bounding box center [46, 164] width 23 height 5
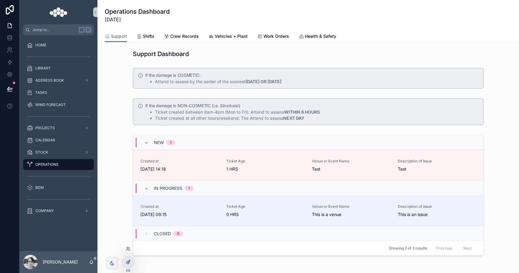
click at [130, 262] on icon at bounding box center [128, 261] width 5 height 5
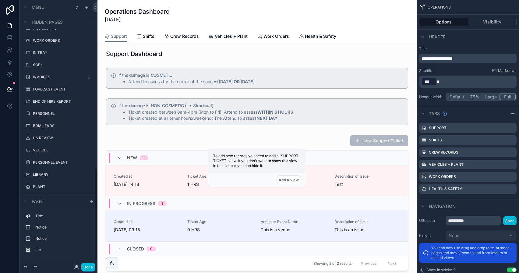
scroll to position [495, 0]
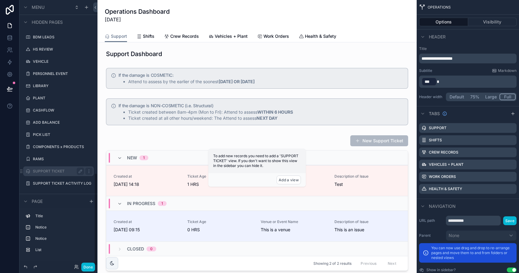
click at [46, 168] on div "SUPPORT TICKET" at bounding box center [58, 170] width 51 height 7
click at [46, 173] on label "SUPPORT TICKET" at bounding box center [57, 171] width 49 height 5
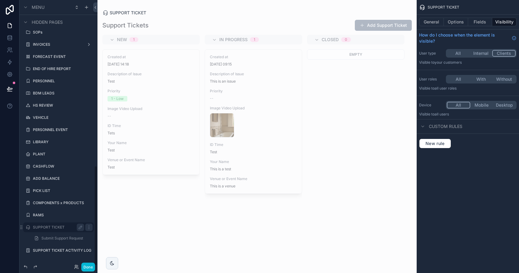
scroll to position [439, 0]
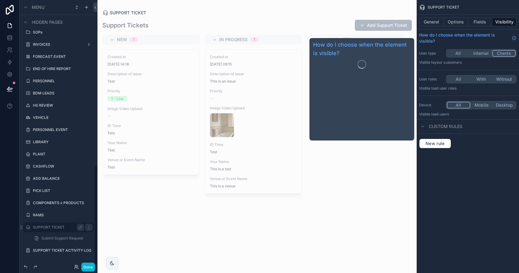
click at [459, 52] on button "All" at bounding box center [457, 53] width 23 height 7
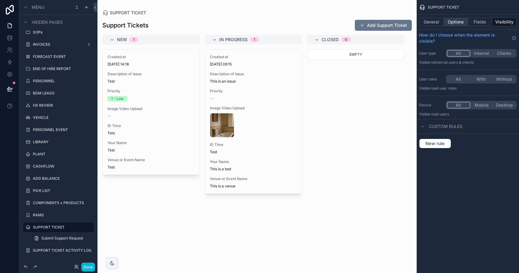
click at [460, 23] on button "Options" at bounding box center [455, 22] width 24 height 9
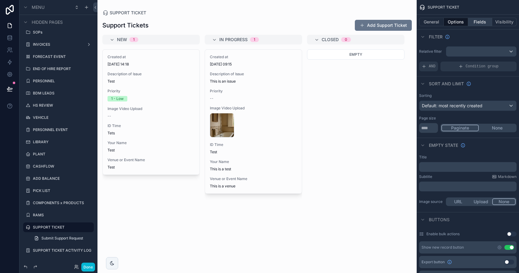
click at [480, 26] on button "Fields" at bounding box center [480, 22] width 24 height 9
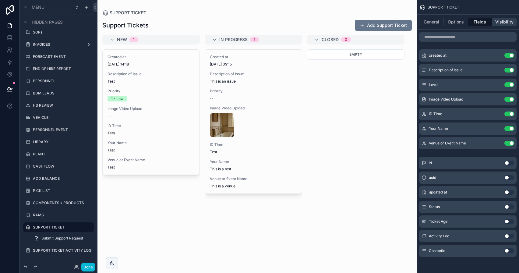
click at [507, 22] on button "Visibility" at bounding box center [504, 22] width 24 height 9
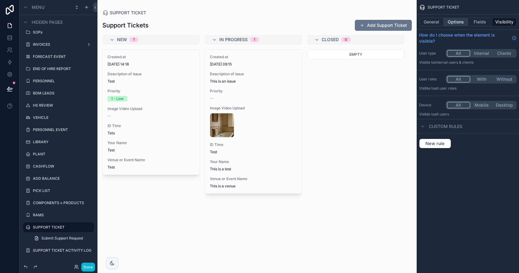
click at [460, 23] on button "Options" at bounding box center [455, 22] width 24 height 9
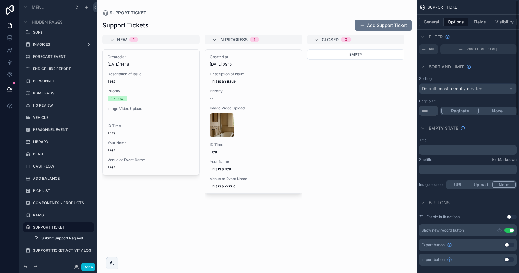
scroll to position [0, 0]
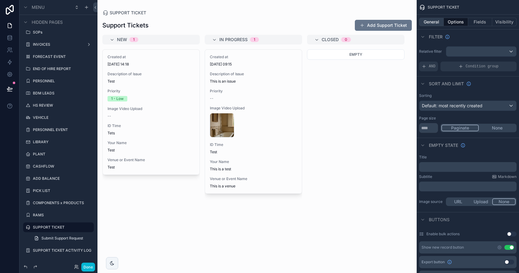
click at [432, 21] on button "General" at bounding box center [431, 22] width 25 height 9
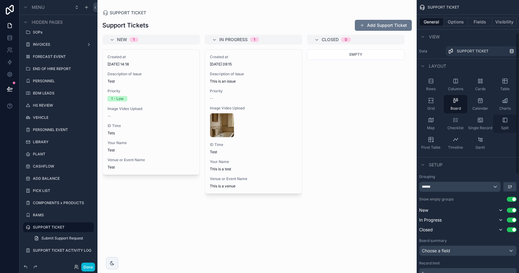
scroll to position [252, 0]
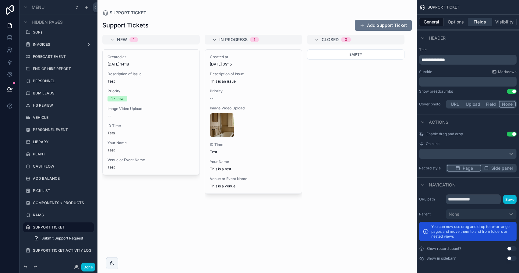
click at [485, 18] on button "Fields" at bounding box center [480, 22] width 24 height 9
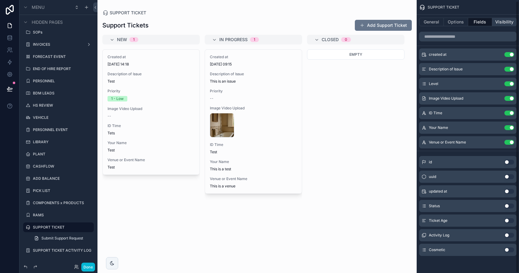
scroll to position [1, 0]
click at [498, 18] on button "Visibility" at bounding box center [504, 22] width 24 height 9
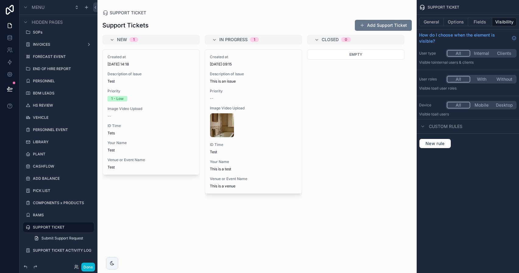
scroll to position [0, 0]
click at [8, 40] on icon at bounding box center [10, 39] width 4 height 2
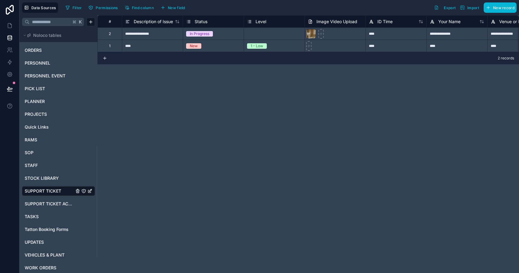
scroll to position [289, 0]
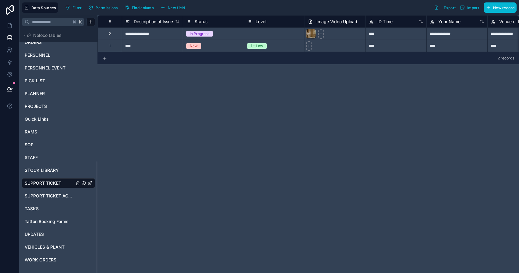
click at [84, 183] on icon "SUPPORT TICKET" at bounding box center [83, 182] width 5 height 5
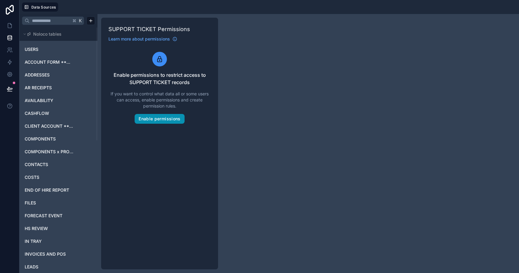
click at [180, 121] on button "Enable permissions" at bounding box center [160, 119] width 50 height 10
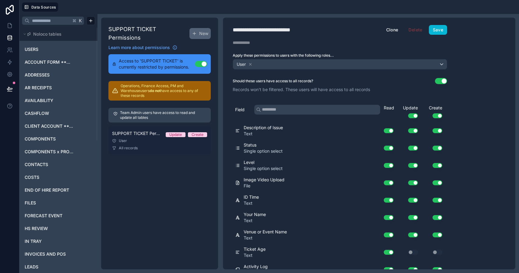
click at [178, 132] on link "SUPPORT TICKET Permission 1 Update Create User All records" at bounding box center [159, 140] width 102 height 28
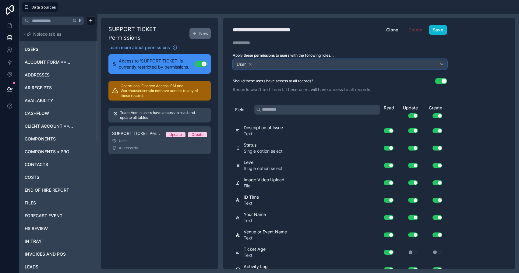
click at [291, 64] on div "User" at bounding box center [340, 64] width 214 height 10
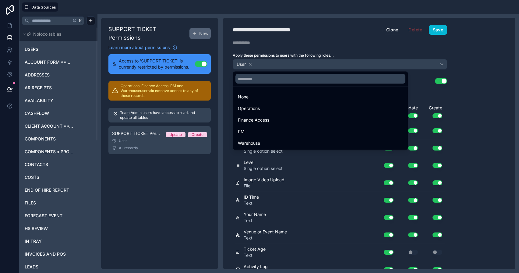
click at [291, 64] on div at bounding box center [259, 136] width 519 height 273
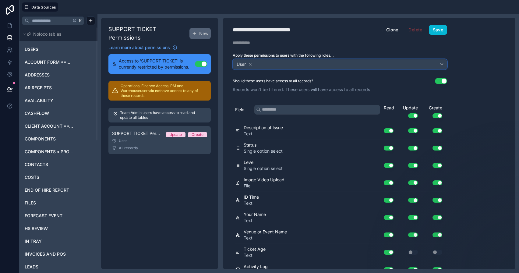
click at [427, 67] on div "User" at bounding box center [340, 64] width 214 height 10
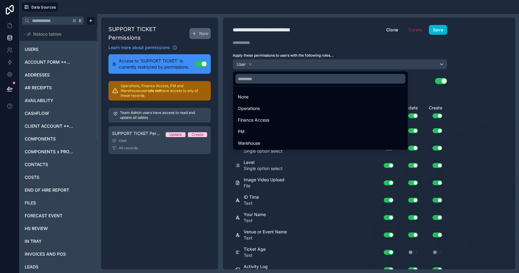
click at [468, 107] on div at bounding box center [259, 136] width 519 height 273
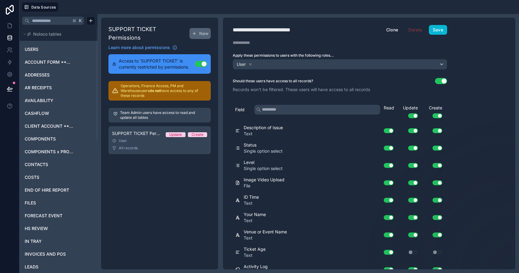
click at [202, 61] on button "Use setting" at bounding box center [201, 64] width 12 height 6
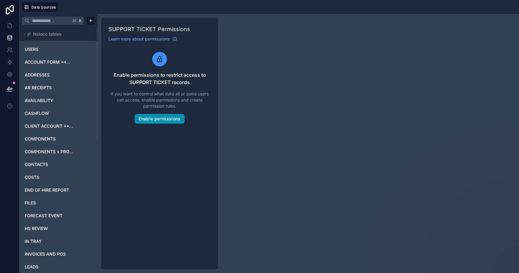
click at [170, 121] on button "Enable permissions" at bounding box center [160, 119] width 50 height 10
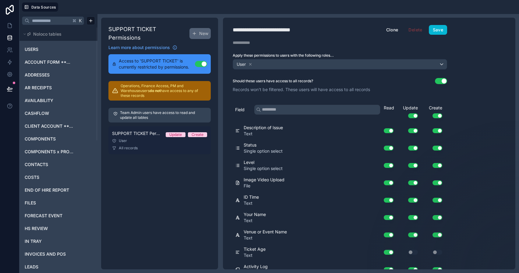
click at [164, 145] on div "All records" at bounding box center [159, 147] width 95 height 5
click at [177, 132] on div "Update" at bounding box center [175, 134] width 12 height 5
click at [192, 132] on div "Create" at bounding box center [197, 134] width 12 height 5
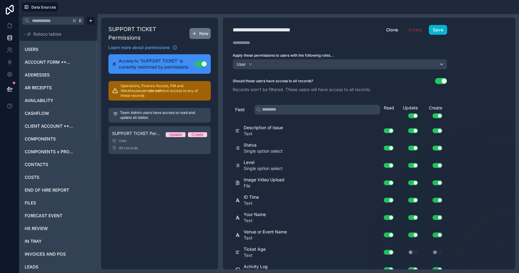
click at [203, 28] on button "New" at bounding box center [199, 33] width 21 height 11
click at [151, 177] on div "All records" at bounding box center [159, 179] width 95 height 5
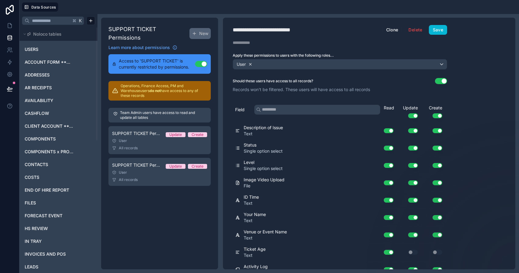
click at [251, 66] on icon at bounding box center [250, 64] width 4 height 4
click at [253, 65] on span "Choose one or more roles" at bounding box center [260, 63] width 51 height 5
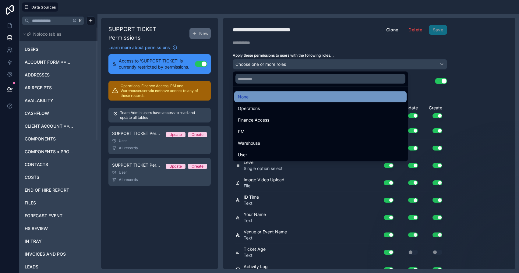
click at [264, 99] on div "None" at bounding box center [320, 96] width 165 height 7
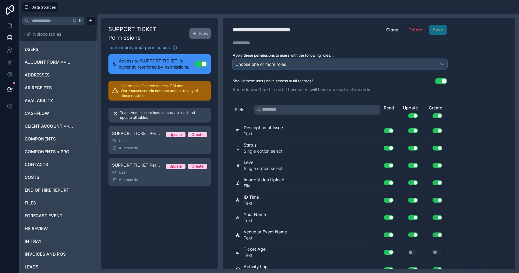
click at [298, 64] on div "Choose one or more roles" at bounding box center [340, 64] width 214 height 10
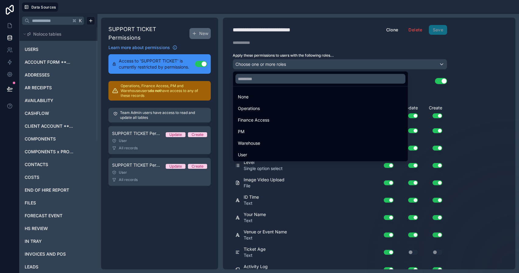
click at [480, 89] on div at bounding box center [259, 136] width 519 height 273
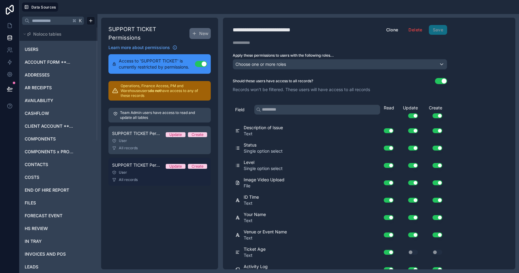
click at [136, 170] on div "User" at bounding box center [159, 172] width 95 height 5
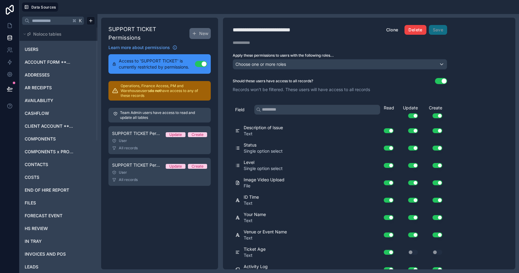
click at [421, 29] on button "Delete" at bounding box center [415, 30] width 22 height 10
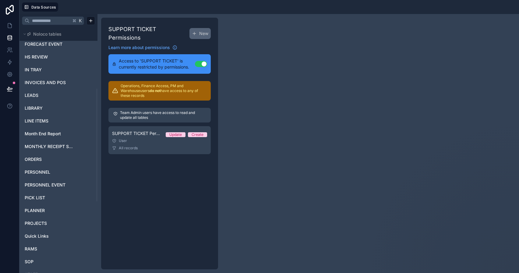
scroll to position [114, 0]
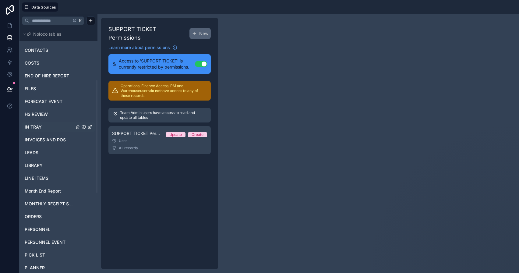
click at [40, 128] on span "IN TRAY" at bounding box center [33, 127] width 17 height 6
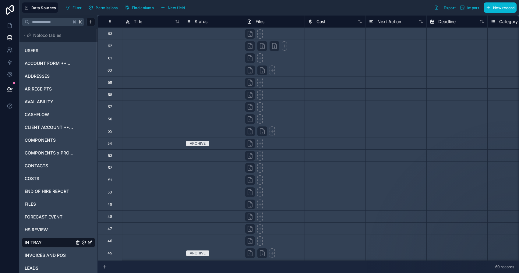
click at [84, 242] on icon "IN TRAY" at bounding box center [83, 242] width 5 height 5
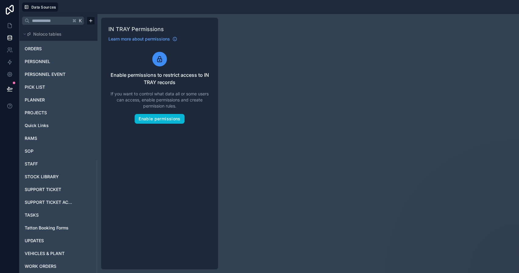
scroll to position [288, 0]
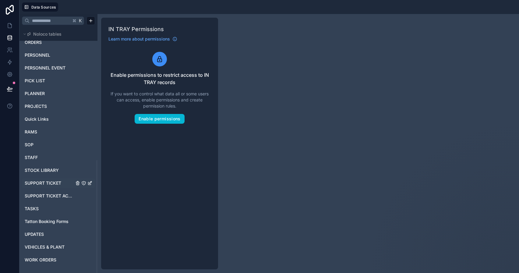
click at [53, 183] on span "SUPPORT TICKET" at bounding box center [43, 183] width 37 height 6
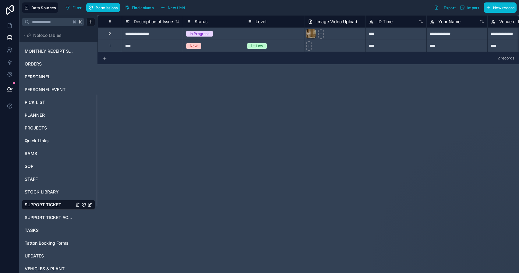
scroll to position [289, 0]
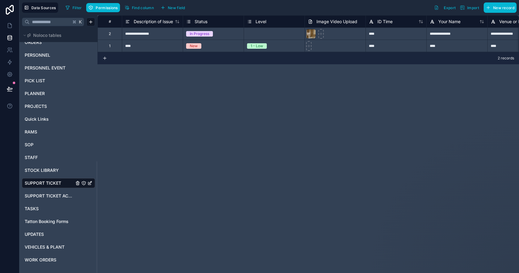
click at [85, 182] on icon "SUPPORT TICKET" at bounding box center [84, 183] width 4 height 4
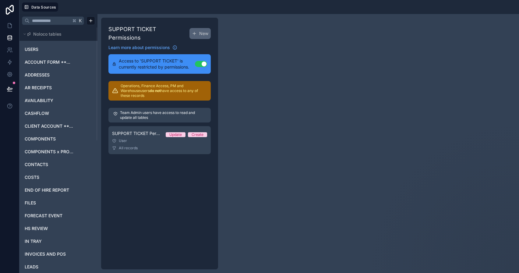
click at [201, 61] on button "Use setting" at bounding box center [201, 64] width 12 height 6
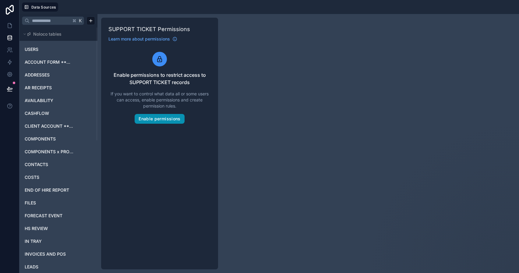
click at [151, 119] on button "Enable permissions" at bounding box center [160, 119] width 50 height 10
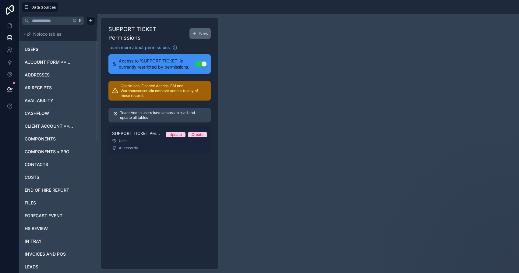
click at [170, 145] on div "All records" at bounding box center [159, 147] width 95 height 5
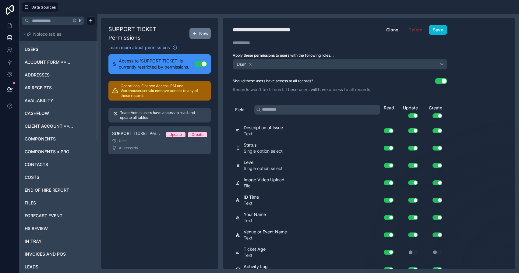
click at [200, 33] on span "New" at bounding box center [203, 33] width 9 height 6
click at [170, 170] on div "User" at bounding box center [159, 172] width 95 height 5
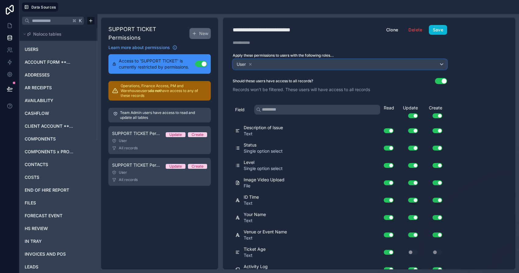
click at [295, 63] on div "User" at bounding box center [340, 64] width 214 height 10
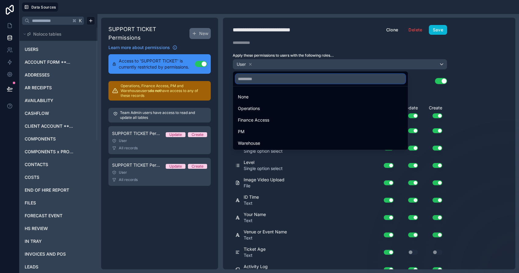
click at [295, 82] on input "text" at bounding box center [320, 79] width 170 height 10
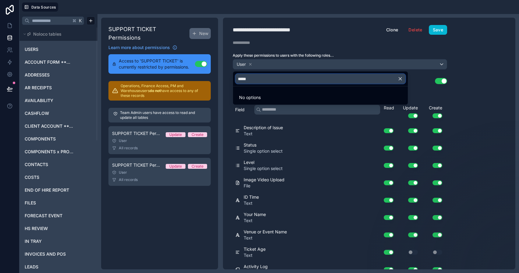
type input "*****"
click at [402, 79] on icon "button" at bounding box center [399, 78] width 5 height 5
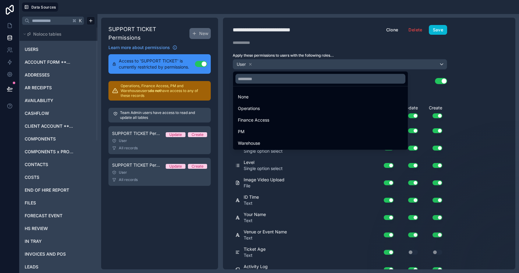
click at [481, 117] on div at bounding box center [259, 136] width 519 height 273
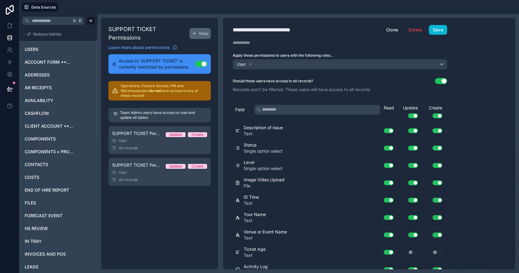
click at [203, 61] on button "Use setting" at bounding box center [201, 64] width 12 height 6
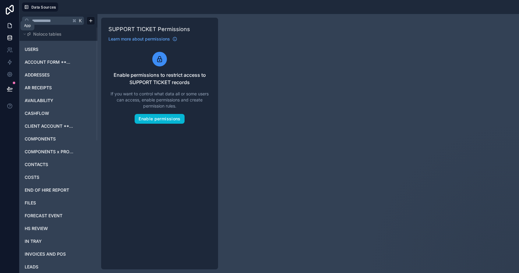
click at [7, 27] on icon at bounding box center [10, 26] width 6 height 6
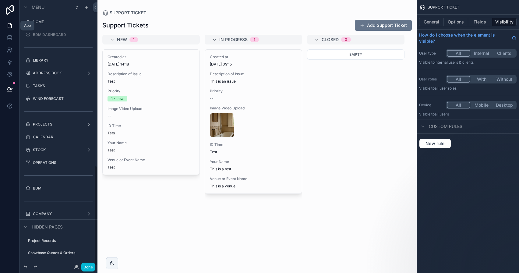
scroll to position [439, 0]
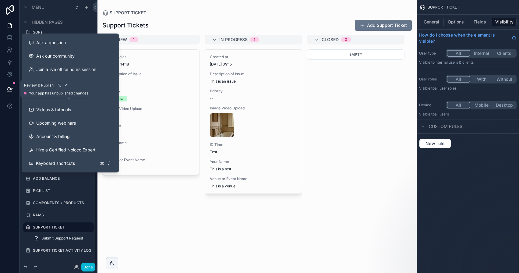
click at [9, 93] on button at bounding box center [9, 88] width 13 height 17
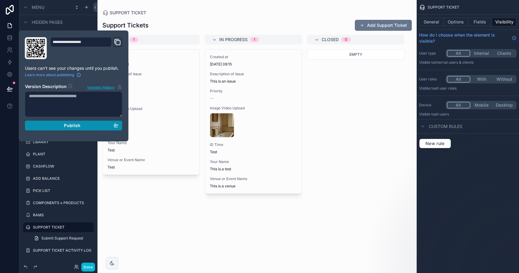
click at [57, 127] on div "Publish" at bounding box center [73, 125] width 89 height 5
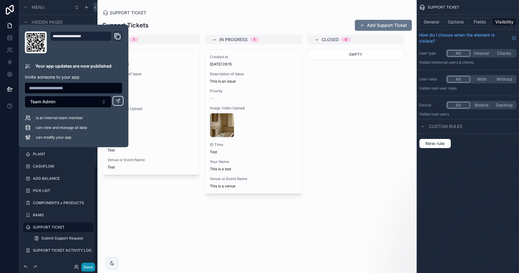
click at [94, 269] on button "Done" at bounding box center [88, 266] width 14 height 9
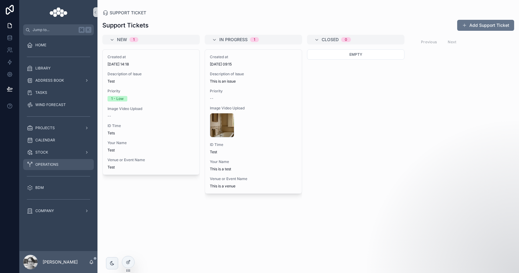
click at [51, 160] on div "OPERATIONS" at bounding box center [58, 164] width 63 height 10
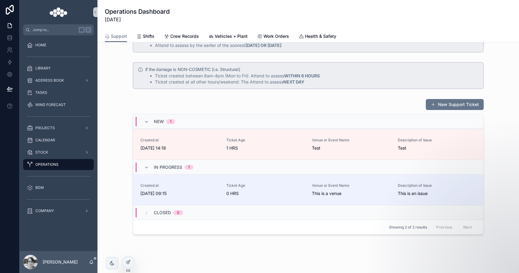
scroll to position [49, 0]
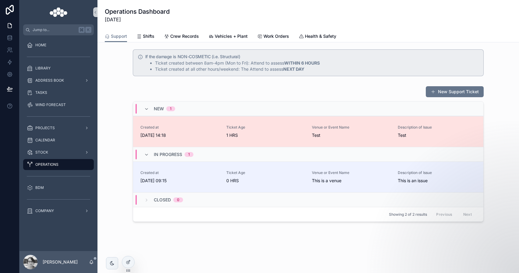
click at [264, 124] on link "Created at 30/09/2025 14:18 Ticket Age 1 HRS Venue or Event Name Test Descripti…" at bounding box center [308, 131] width 350 height 31
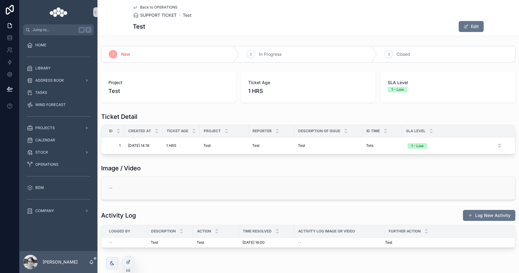
scroll to position [16, 0]
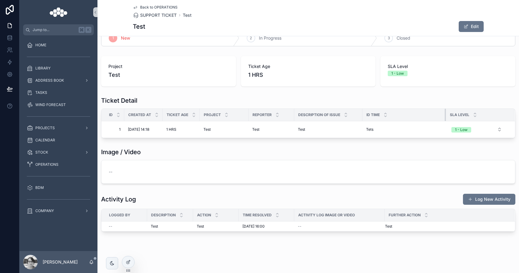
drag, startPoint x: 401, startPoint y: 110, endPoint x: 445, endPoint y: 113, distance: 43.9
click at [445, 113] on div "scrollable content" at bounding box center [445, 115] width 2 height 12
drag, startPoint x: 361, startPoint y: 117, endPoint x: 379, endPoint y: 117, distance: 18.0
click at [380, 117] on div "scrollable content" at bounding box center [381, 115] width 2 height 12
drag, startPoint x: 464, startPoint y: 114, endPoint x: 461, endPoint y: 114, distance: 3.7
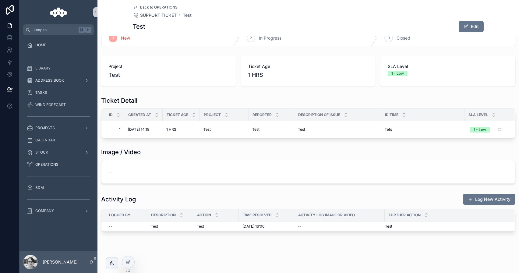
click at [461, 114] on tr "Id Created at Ticket Age Project Reporter Description of Issue ID Time SLA Level" at bounding box center [307, 115] width 413 height 12
drag, startPoint x: 464, startPoint y: 114, endPoint x: 448, endPoint y: 114, distance: 15.5
click at [448, 114] on div "scrollable content" at bounding box center [448, 115] width 2 height 12
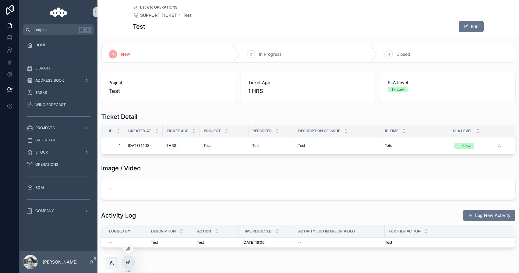
click at [128, 265] on div at bounding box center [128, 262] width 12 height 12
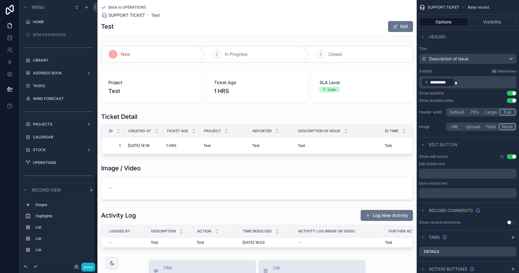
scroll to position [528, 0]
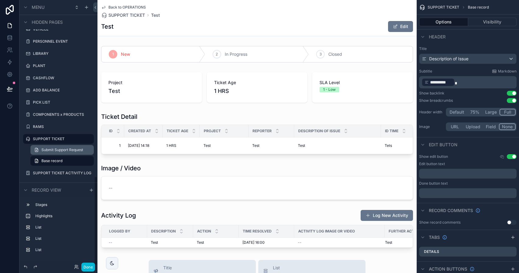
click at [54, 148] on span "Submit Support Request" at bounding box center [62, 149] width 42 height 5
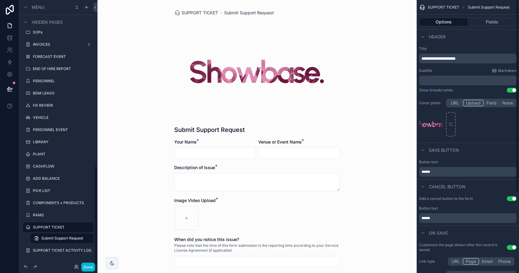
scroll to position [114, 0]
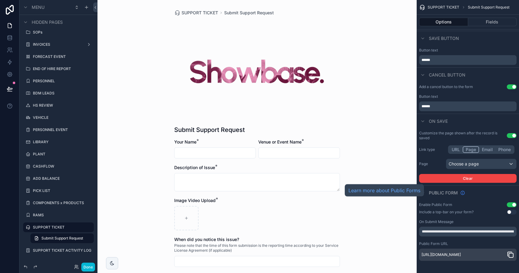
click at [464, 191] on icon "scrollable content" at bounding box center [462, 193] width 4 height 4
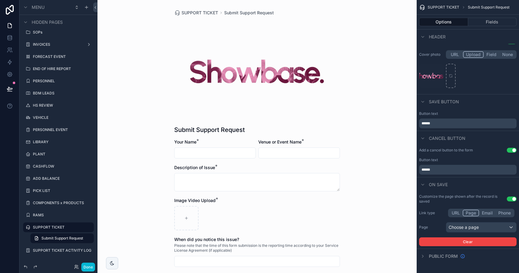
scroll to position [48, 0]
click at [423, 254] on div "Learn more about Public Forms" at bounding box center [384, 256] width 79 height 12
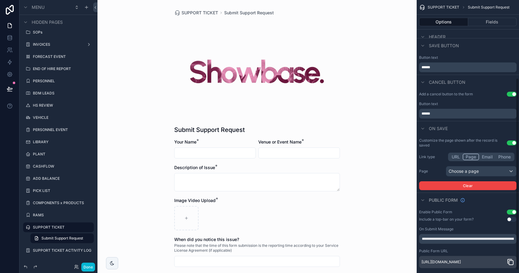
scroll to position [114, 0]
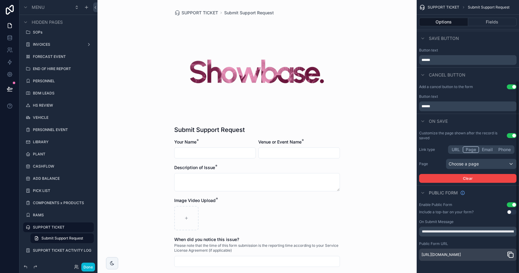
click at [513, 202] on button "Use setting" at bounding box center [511, 204] width 10 height 5
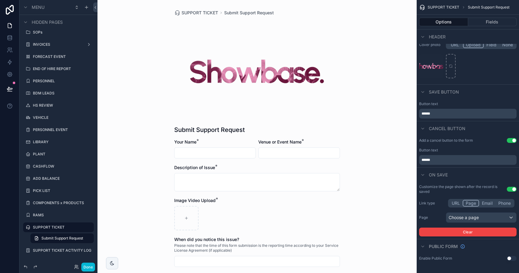
click at [509, 258] on button "Use setting" at bounding box center [511, 258] width 10 height 5
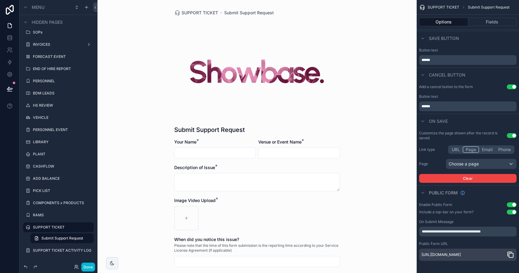
click at [511, 255] on icon "scrollable content" at bounding box center [509, 254] width 7 height 7
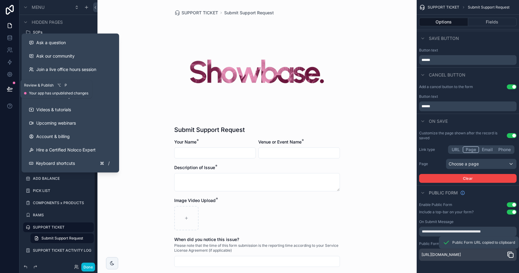
click at [10, 91] on icon at bounding box center [9, 91] width 5 height 0
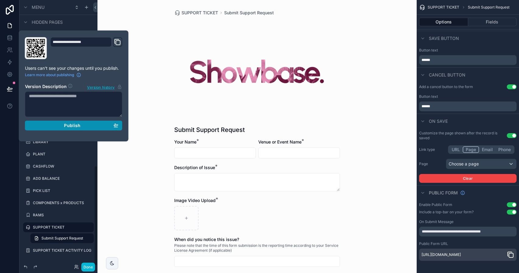
click at [50, 128] on div "Publish" at bounding box center [73, 125] width 89 height 5
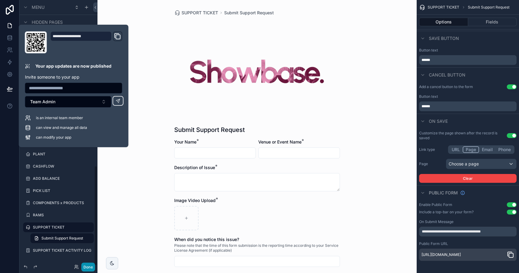
click at [89, 268] on button "Done" at bounding box center [88, 266] width 14 height 9
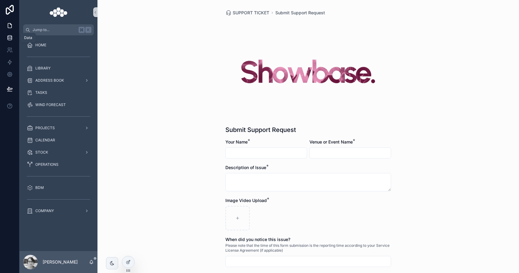
click at [8, 33] on link at bounding box center [9, 38] width 19 height 12
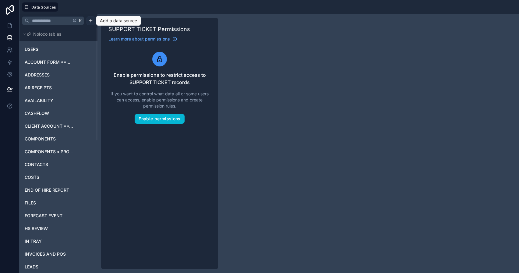
click at [91, 20] on html "Data Sources K Noloco tables USERS ACCOUNT FORM **MERGE WITH CLIENT ACCOUNT** A…" at bounding box center [259, 136] width 519 height 273
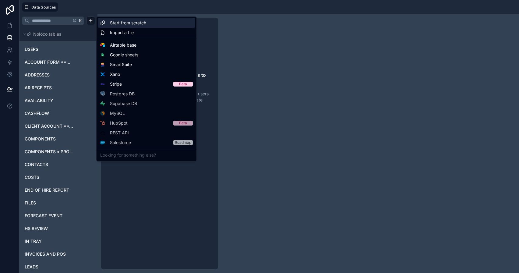
click at [125, 23] on span "Start from scratch" at bounding box center [128, 23] width 36 height 6
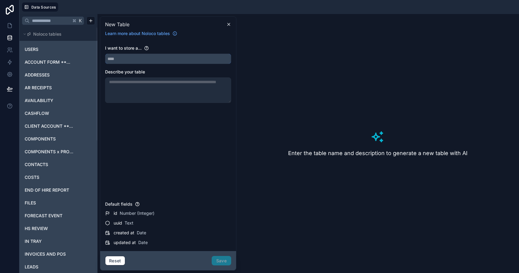
click at [166, 56] on input "text" at bounding box center [167, 59] width 125 height 10
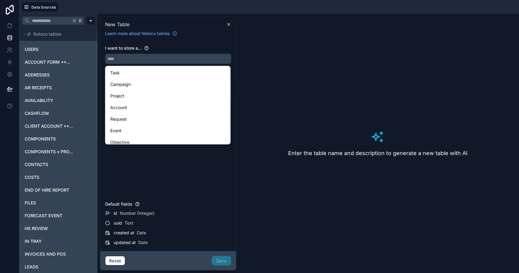
click at [166, 56] on input "text" at bounding box center [167, 59] width 125 height 10
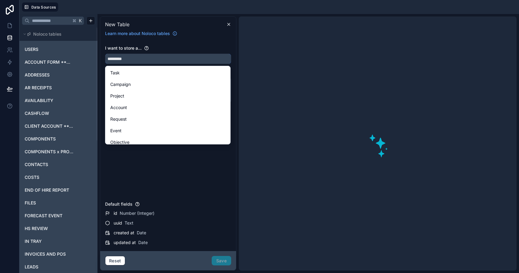
click at [105, 54] on button "********" at bounding box center [168, 59] width 126 height 10
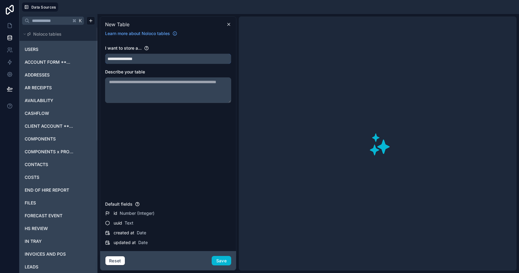
type input "**********"
click at [175, 51] on div "**********" at bounding box center [168, 54] width 126 height 19
click at [225, 260] on button "Save" at bounding box center [221, 261] width 19 height 10
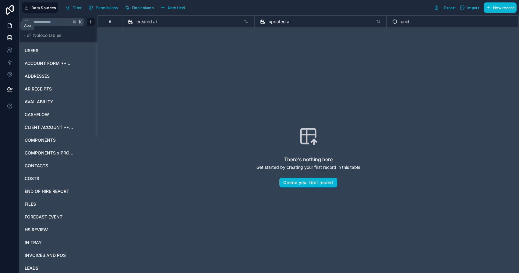
click at [12, 29] on link at bounding box center [9, 25] width 19 height 12
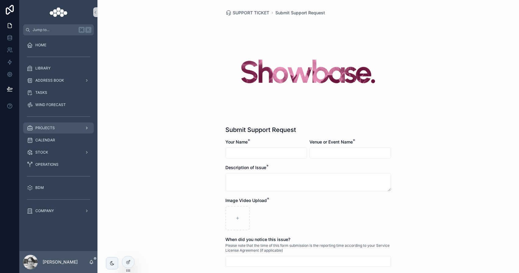
click at [63, 126] on div "PROJECTS" at bounding box center [58, 128] width 63 height 10
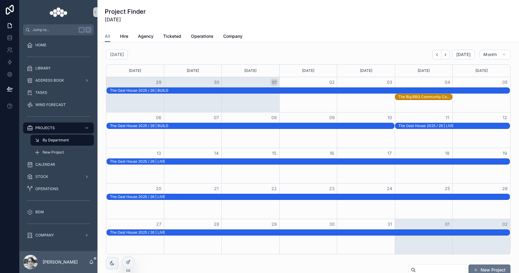
click at [128, 38] on div "All Hire Agency Ticketed Operations Company" at bounding box center [308, 36] width 407 height 12
click at [128, 38] on span "Hire" at bounding box center [124, 36] width 8 height 6
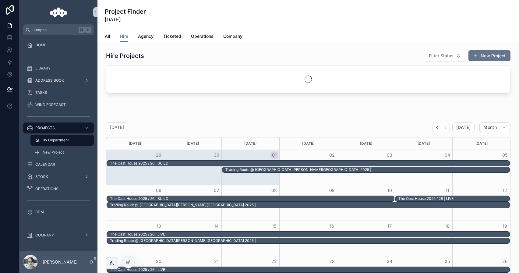
click at [112, 39] on div "All Hire Agency Ticketed Operations Company" at bounding box center [308, 36] width 407 height 12
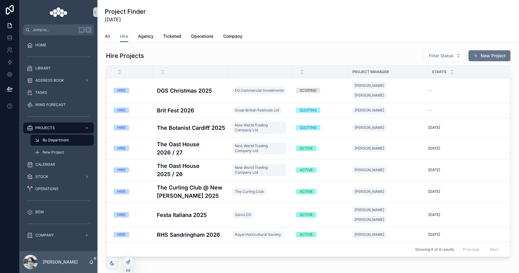
click at [109, 38] on span "All" at bounding box center [107, 36] width 5 height 6
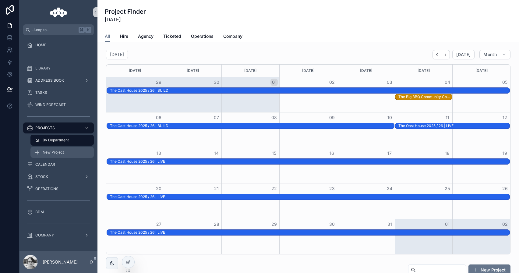
click at [61, 156] on div "New Project" at bounding box center [62, 152] width 56 height 10
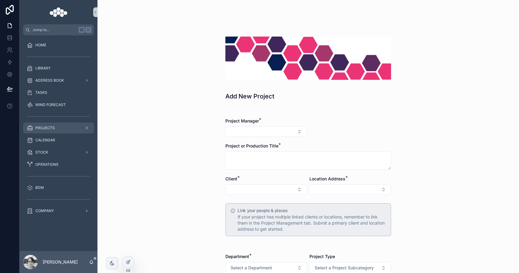
click at [59, 123] on div "PROJECTS" at bounding box center [58, 128] width 63 height 10
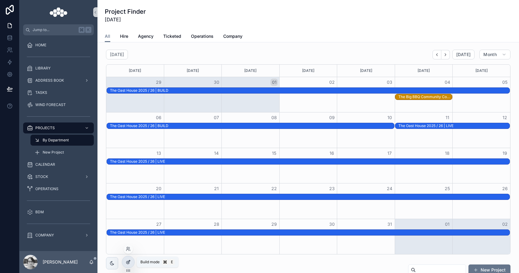
click at [126, 263] on icon at bounding box center [128, 261] width 5 height 5
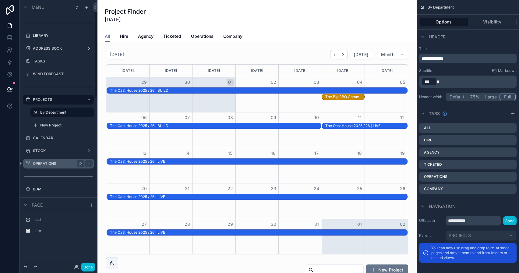
scroll to position [45, 0]
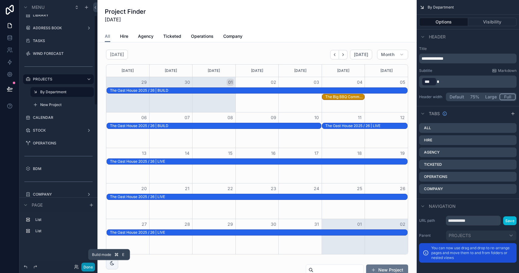
click at [86, 266] on button "Done" at bounding box center [88, 266] width 14 height 9
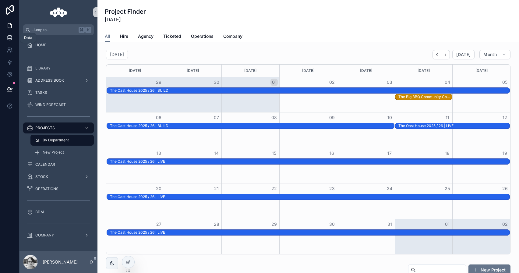
click at [13, 39] on link at bounding box center [9, 38] width 19 height 12
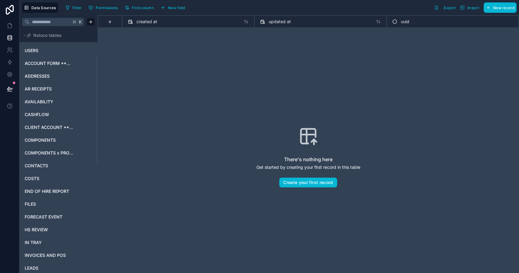
scroll to position [302, 0]
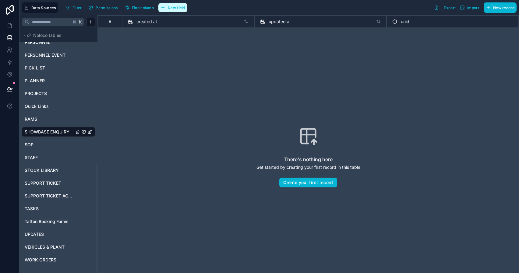
click at [183, 9] on span "New field" at bounding box center [176, 7] width 17 height 5
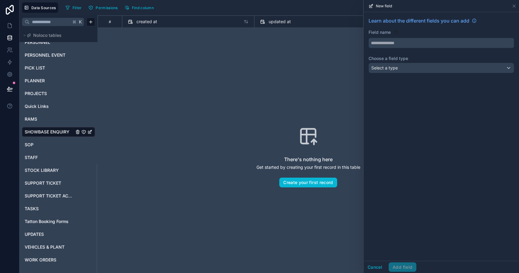
click at [373, 42] on input "text" at bounding box center [441, 43] width 145 height 10
click at [368, 38] on button "****" at bounding box center [440, 43] width 145 height 10
click at [382, 67] on span "Select a type" at bounding box center [384, 67] width 26 height 5
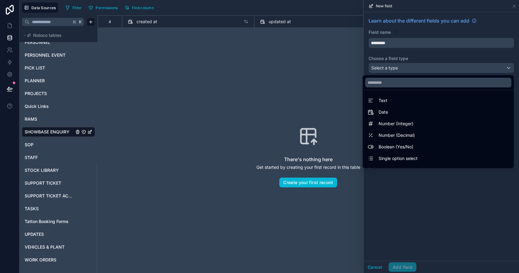
click at [382, 67] on div at bounding box center [440, 136] width 155 height 273
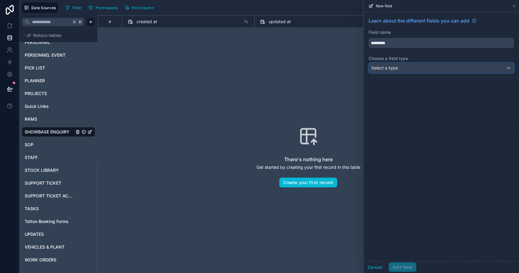
click at [400, 72] on div "Select a type" at bounding box center [441, 68] width 145 height 10
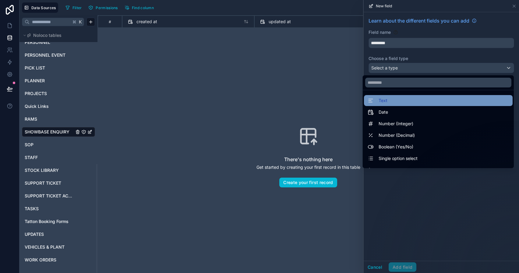
click at [392, 101] on div "Text" at bounding box center [437, 100] width 141 height 7
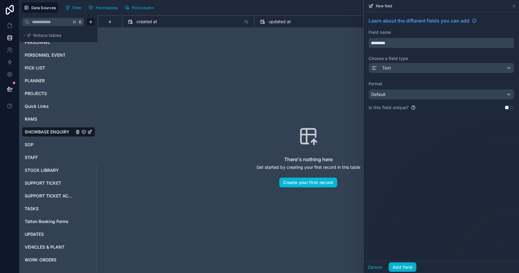
click at [393, 46] on input "*********" at bounding box center [441, 43] width 145 height 10
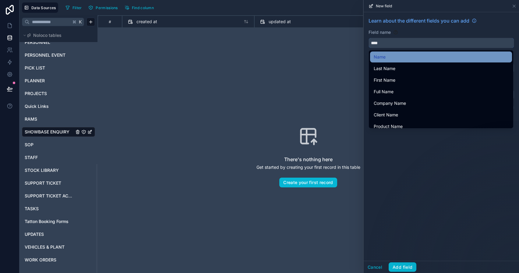
type input "****"
click at [394, 60] on div "Name" at bounding box center [440, 56] width 135 height 7
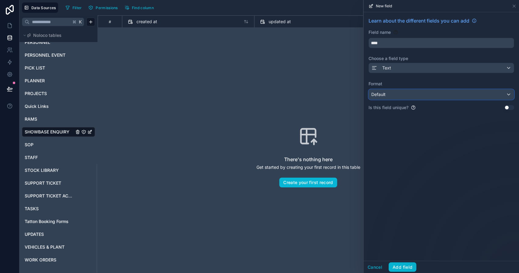
click at [407, 96] on div "Default" at bounding box center [441, 94] width 145 height 10
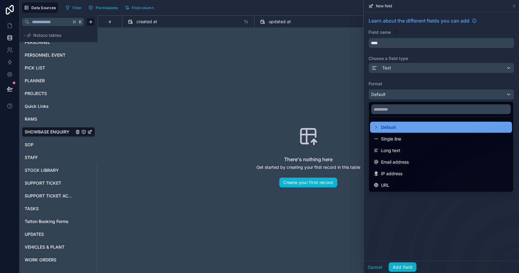
click at [398, 128] on div "Default" at bounding box center [440, 127] width 135 height 7
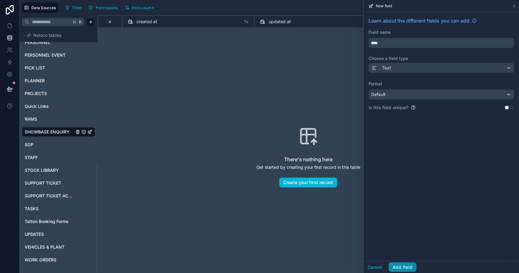
click at [399, 268] on button "Add field" at bounding box center [402, 267] width 28 height 10
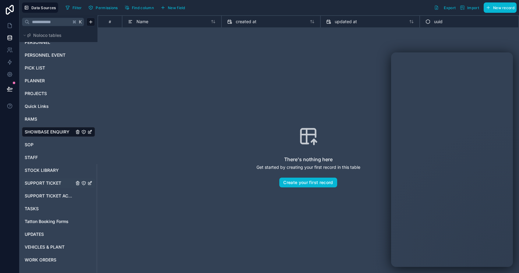
click at [50, 178] on div "SUPPORT TICKET" at bounding box center [58, 183] width 73 height 10
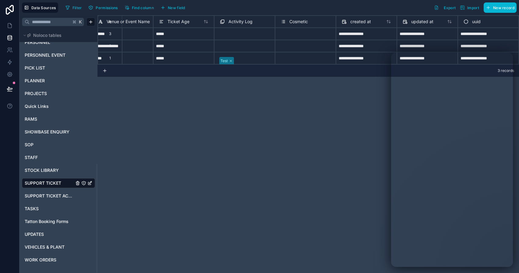
scroll to position [0, 251]
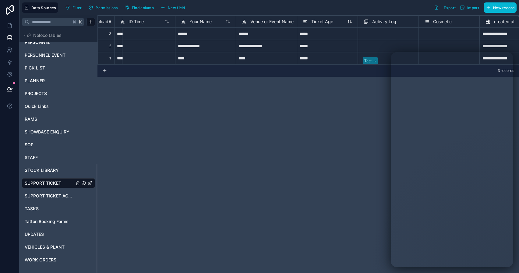
click at [323, 23] on span "Ticket Age" at bounding box center [322, 22] width 22 height 6
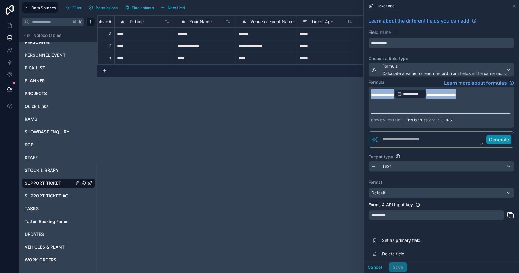
drag, startPoint x: 485, startPoint y: 93, endPoint x: 343, endPoint y: 93, distance: 142.4
click at [343, 93] on div "**********" at bounding box center [268, 136] width 499 height 273
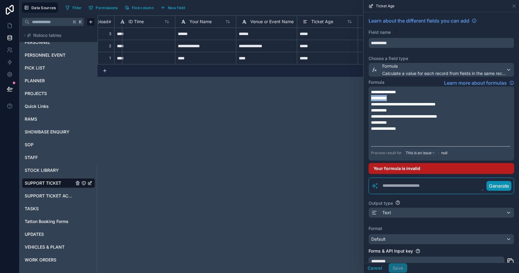
drag, startPoint x: 404, startPoint y: 99, endPoint x: 364, endPoint y: 97, distance: 39.6
click at [364, 97] on div "**********" at bounding box center [440, 161] width 155 height 299
click at [379, 99] on p "﻿" at bounding box center [440, 98] width 139 height 6
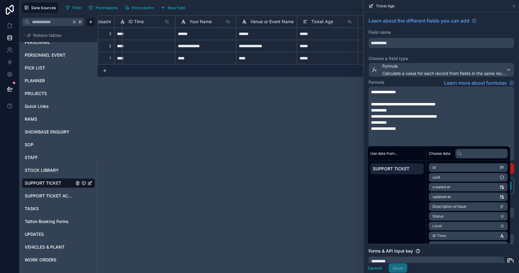
click at [437, 185] on span "created at" at bounding box center [441, 186] width 18 height 5
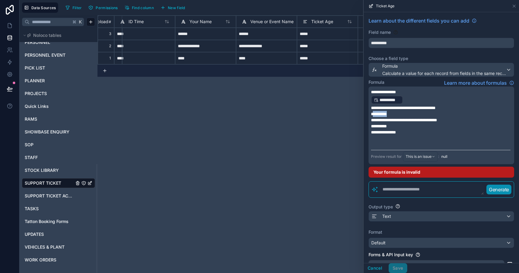
drag, startPoint x: 393, startPoint y: 114, endPoint x: 372, endPoint y: 113, distance: 21.3
click at [373, 114] on p "**********" at bounding box center [440, 114] width 139 height 6
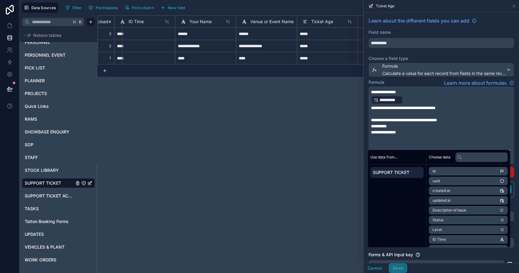
click at [445, 188] on span "created at" at bounding box center [441, 190] width 18 height 5
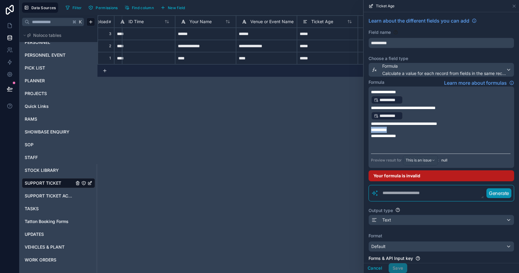
drag, startPoint x: 398, startPoint y: 130, endPoint x: 359, endPoint y: 130, distance: 39.3
click at [359, 130] on div "**********" at bounding box center [268, 136] width 499 height 273
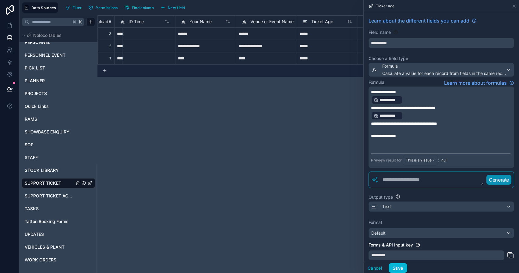
click at [378, 130] on p "﻿" at bounding box center [440, 130] width 139 height 6
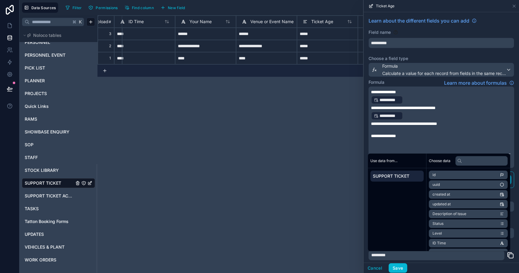
click at [447, 197] on li "created at" at bounding box center [468, 194] width 79 height 9
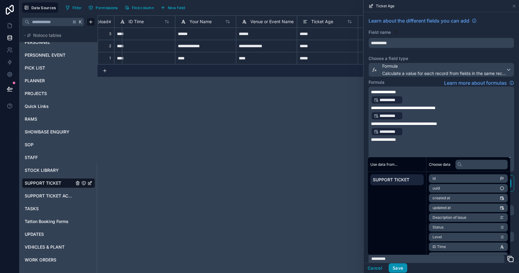
click at [394, 269] on button "Save" at bounding box center [397, 268] width 18 height 10
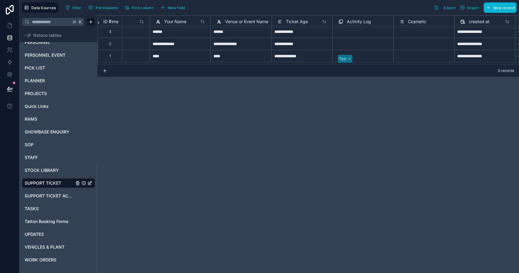
scroll to position [2, 395]
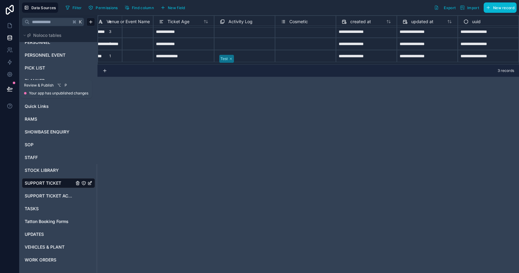
click at [9, 86] on icon at bounding box center [10, 89] width 6 height 6
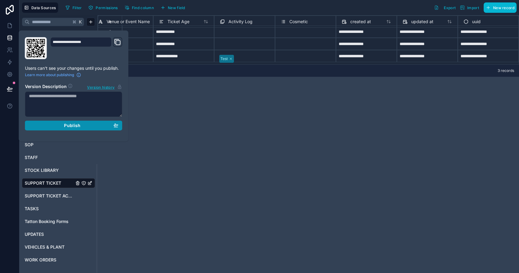
click at [43, 124] on div "Publish" at bounding box center [73, 125] width 89 height 5
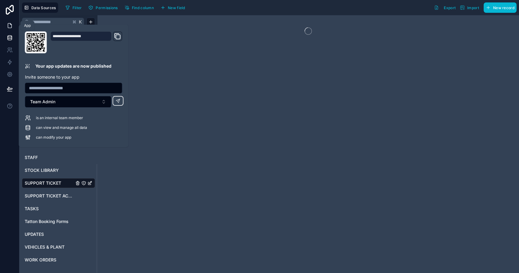
click at [9, 25] on icon at bounding box center [10, 26] width 6 height 6
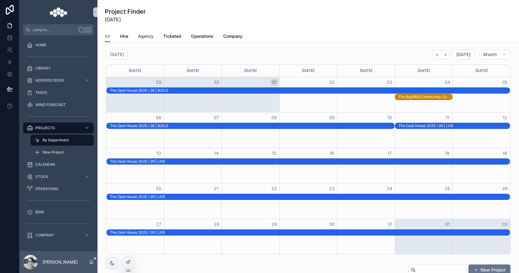
click at [151, 39] on span "Agency" at bounding box center [146, 36] width 16 height 6
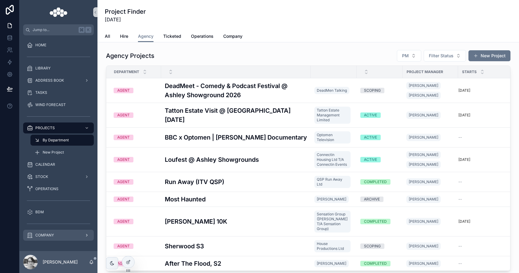
click at [48, 238] on div "COMPANY" at bounding box center [58, 235] width 63 height 10
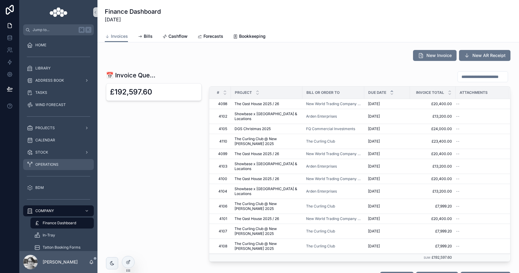
click at [63, 166] on div "OPERATIONS" at bounding box center [58, 164] width 63 height 10
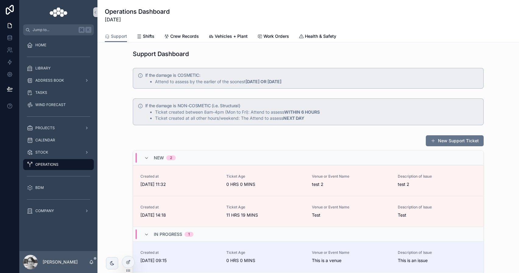
scroll to position [65, 0]
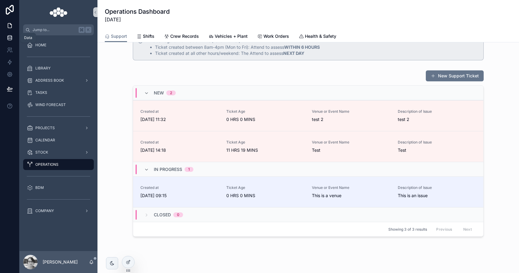
click at [12, 38] on icon at bounding box center [10, 38] width 6 height 6
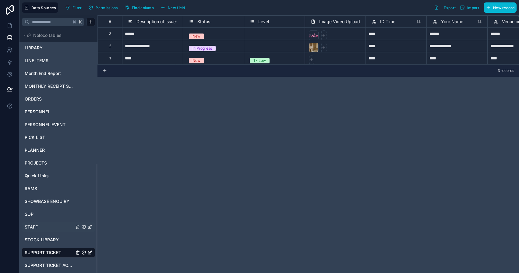
scroll to position [302, 0]
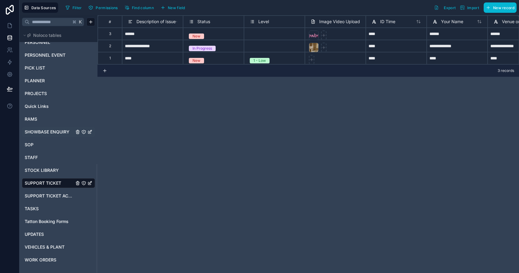
click at [55, 135] on div "SHOWBASE ENQUIRY" at bounding box center [58, 132] width 73 height 10
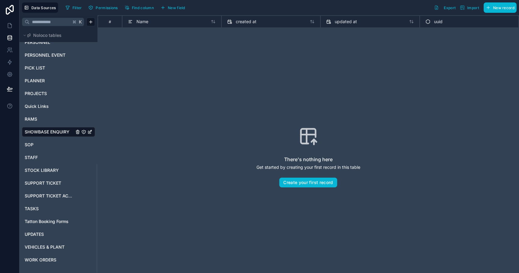
click at [185, 13] on div "Data Sources Filter Permissions Find column New field Export Import New record" at bounding box center [268, 7] width 499 height 15
click at [183, 11] on button "New field" at bounding box center [172, 7] width 29 height 9
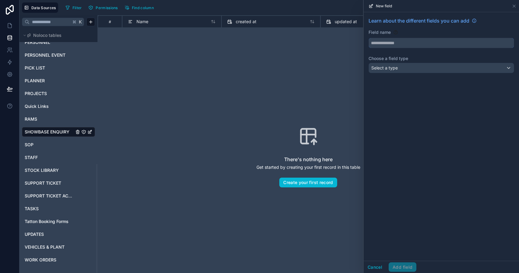
click at [453, 38] on input "text" at bounding box center [441, 43] width 145 height 10
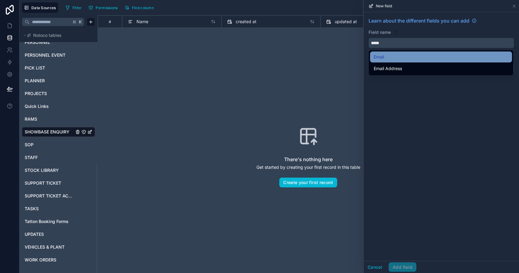
type input "*****"
click at [429, 56] on div "Email" at bounding box center [440, 56] width 135 height 7
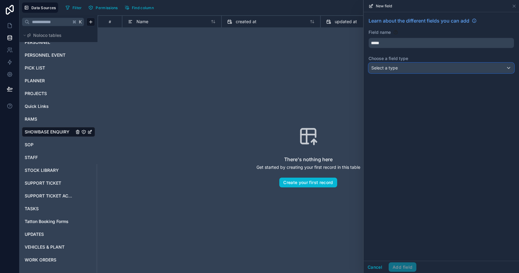
click at [423, 66] on div "Select a type" at bounding box center [441, 68] width 145 height 10
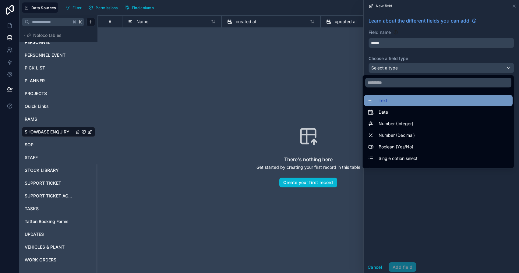
click at [418, 99] on div "Text" at bounding box center [437, 100] width 141 height 7
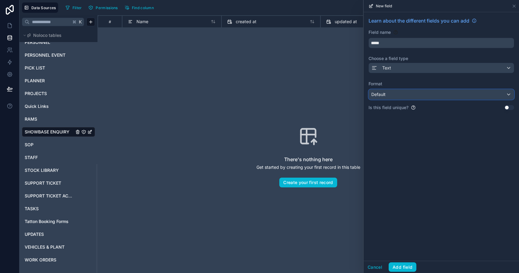
click at [418, 97] on div "Default" at bounding box center [441, 94] width 145 height 10
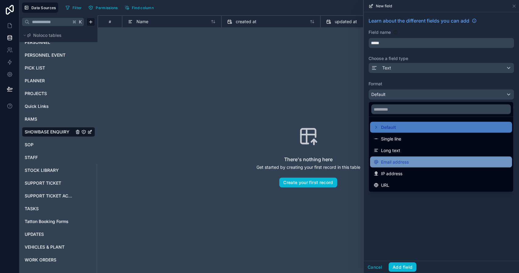
click at [413, 161] on div "Email address" at bounding box center [440, 161] width 135 height 7
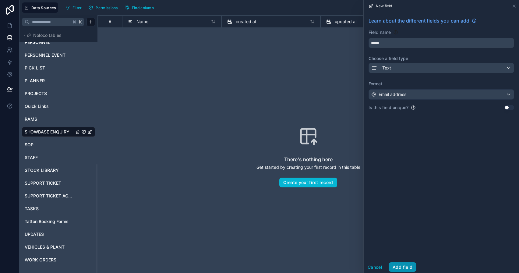
click at [398, 265] on button "Add field" at bounding box center [402, 267] width 28 height 10
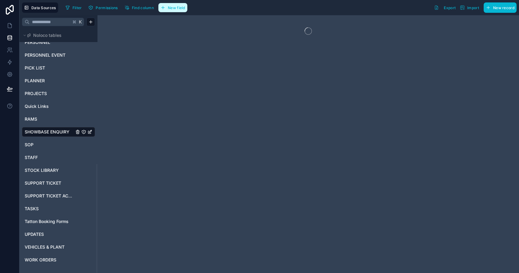
click at [163, 10] on button "New field" at bounding box center [172, 7] width 29 height 9
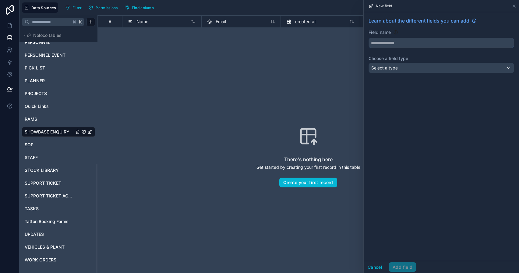
click at [423, 40] on input "text" at bounding box center [441, 43] width 145 height 10
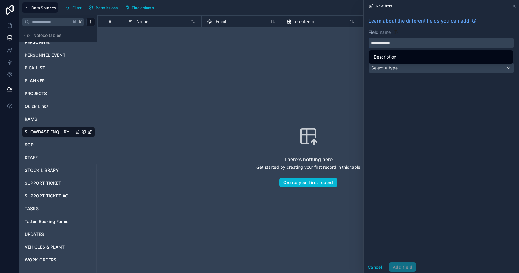
click at [368, 38] on button "**********" at bounding box center [440, 43] width 145 height 10
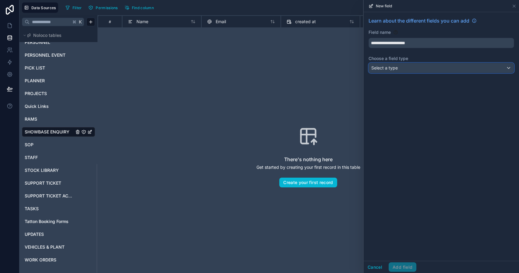
click at [413, 69] on div "Select a type" at bounding box center [441, 68] width 145 height 10
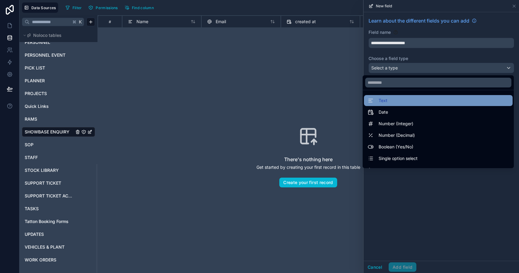
click at [403, 96] on div "Text" at bounding box center [438, 100] width 149 height 11
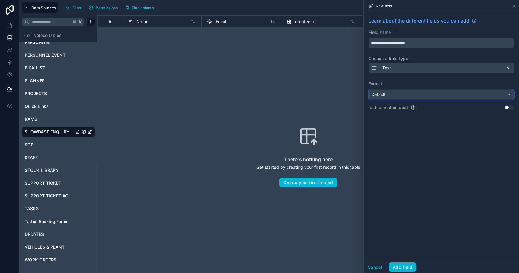
click at [403, 96] on div "Default" at bounding box center [441, 94] width 145 height 10
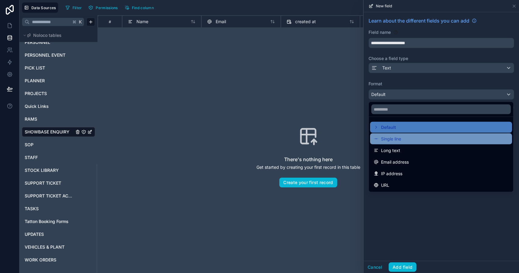
click at [404, 136] on div "Single line" at bounding box center [440, 138] width 135 height 7
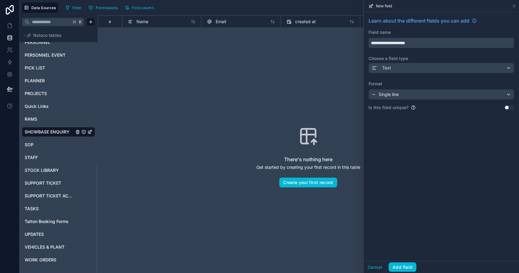
click at [411, 44] on input "**********" at bounding box center [441, 43] width 145 height 10
click at [368, 38] on button "**********" at bounding box center [440, 43] width 145 height 10
click at [411, 44] on input "**********" at bounding box center [441, 43] width 145 height 10
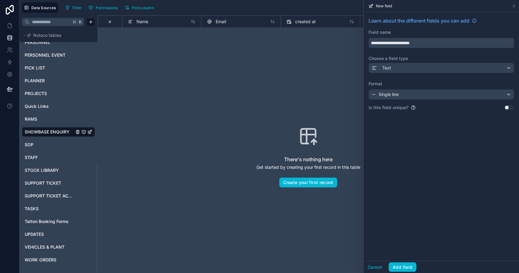
click at [411, 44] on input "**********" at bounding box center [441, 43] width 145 height 10
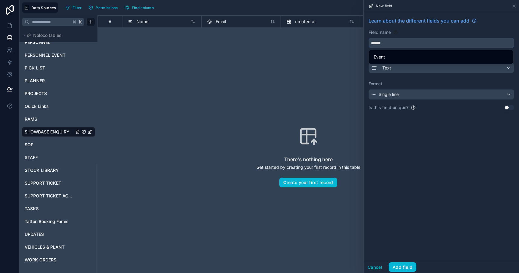
click at [368, 38] on button "*****" at bounding box center [440, 43] width 145 height 10
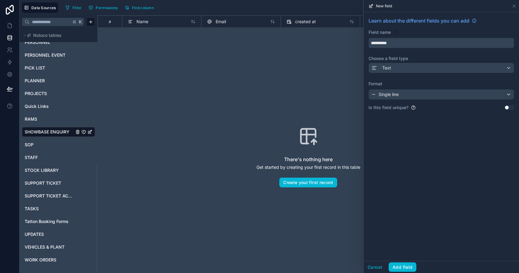
type input "**********"
click at [414, 89] on button "Single line" at bounding box center [440, 94] width 145 height 10
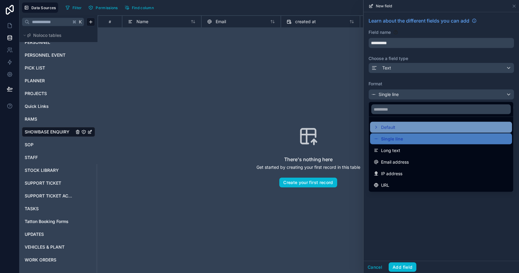
click at [398, 128] on div "Default" at bounding box center [440, 127] width 135 height 7
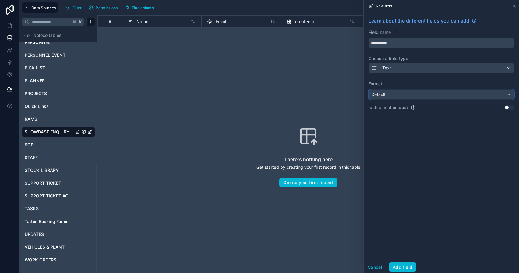
click at [408, 96] on div "Default" at bounding box center [441, 94] width 145 height 10
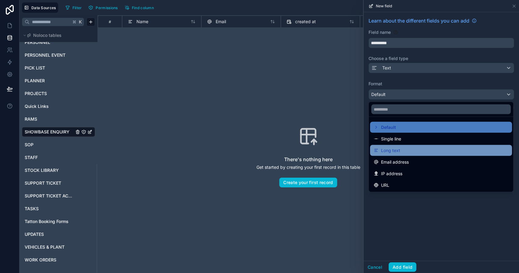
click at [400, 148] on div "Long text" at bounding box center [440, 150] width 135 height 7
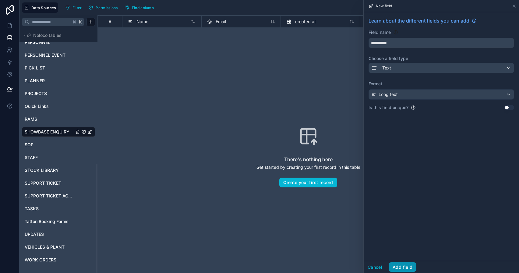
click at [403, 267] on button "Add field" at bounding box center [402, 267] width 28 height 10
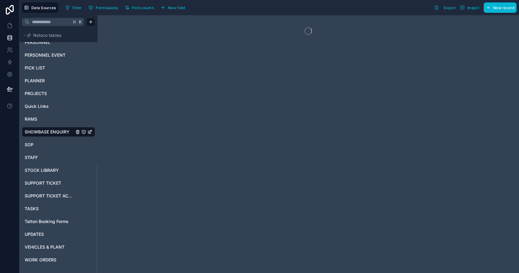
click at [174, 12] on div "Filter Permissions Find column New field" at bounding box center [126, 7] width 127 height 10
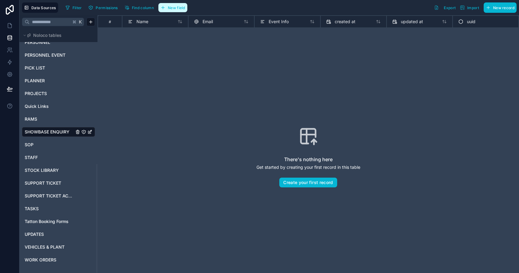
click at [176, 9] on span "New field" at bounding box center [176, 7] width 17 height 5
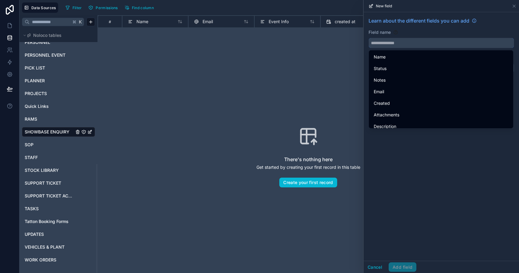
click at [432, 42] on input "text" at bounding box center [441, 43] width 145 height 10
type input "*"
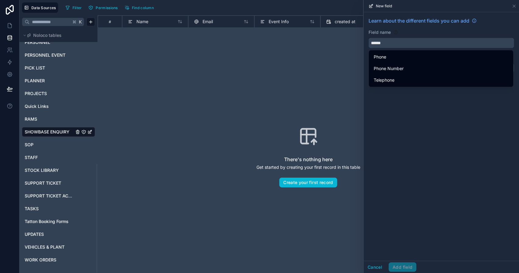
click at [368, 38] on button "*******" at bounding box center [440, 43] width 145 height 10
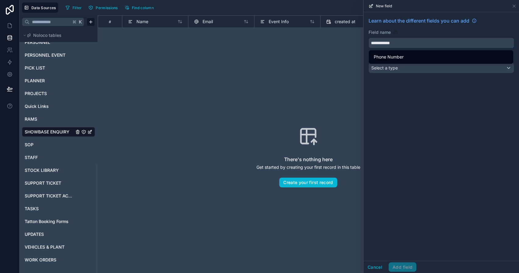
type input "**********"
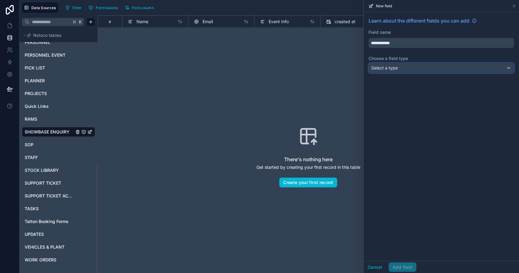
click at [414, 71] on div "Select a type" at bounding box center [441, 68] width 145 height 10
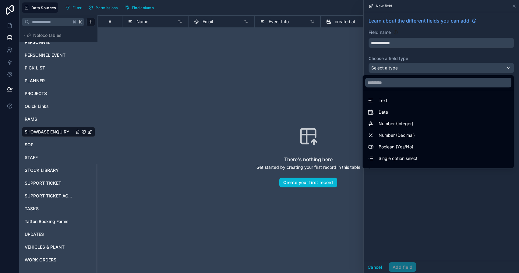
click at [404, 106] on ul "Text Date Number (Integer) Number (Decimal) Boolean (Yes/No) Single option sele…" at bounding box center [437, 129] width 151 height 78
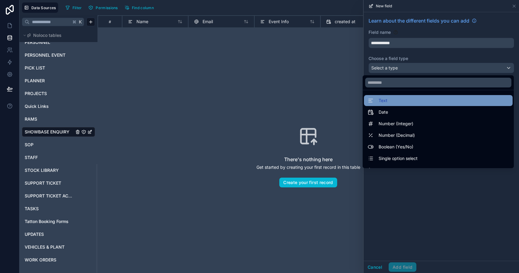
click at [404, 103] on div "Text" at bounding box center [437, 100] width 141 height 7
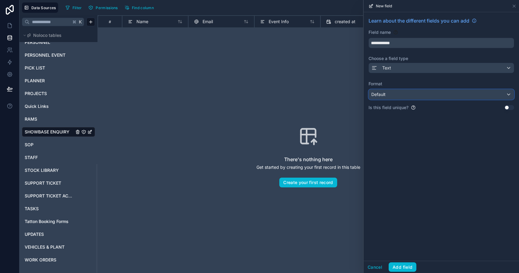
click at [402, 99] on div "Default" at bounding box center [441, 94] width 145 height 10
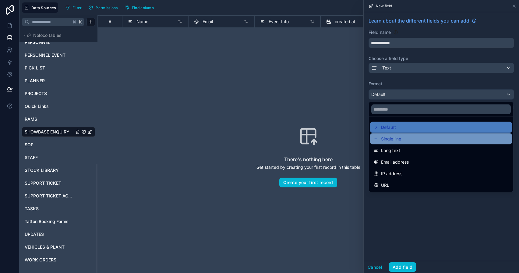
click at [388, 137] on span "Single line" at bounding box center [391, 138] width 20 height 7
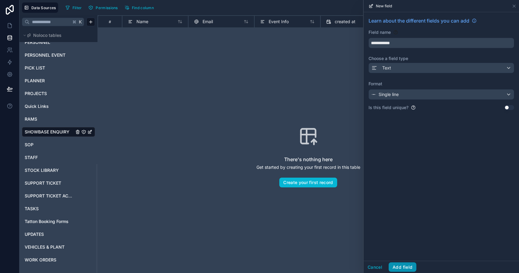
click at [404, 271] on button "Add field" at bounding box center [402, 267] width 28 height 10
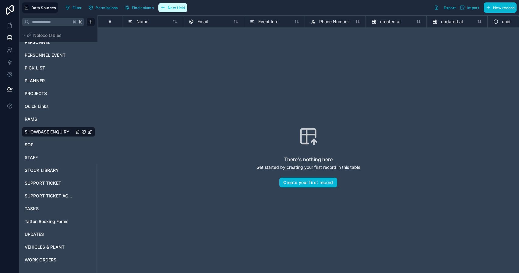
click at [182, 12] on button "New field" at bounding box center [172, 7] width 29 height 9
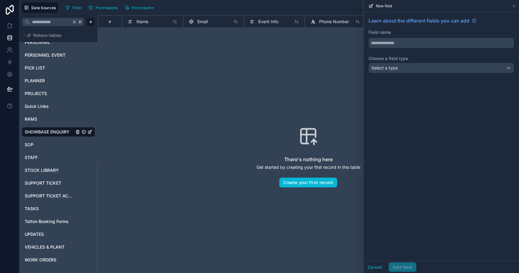
click at [386, 48] on div "Learn about the different fields you can add Field name Choose a field type Sel…" at bounding box center [440, 46] width 155 height 68
click at [386, 46] on input "text" at bounding box center [441, 43] width 145 height 10
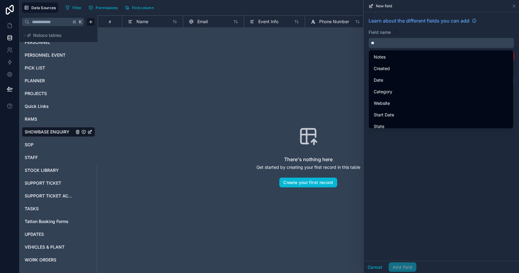
type input "*"
click at [288, 74] on div "There's nothing here Get started by creating your first record in this table Cr…" at bounding box center [308, 156] width 382 height 219
click at [308, 177] on div "There's nothing here Get started by creating your first record in this table Cr…" at bounding box center [308, 156] width 382 height 219
click at [308, 180] on button "Create your first record" at bounding box center [308, 182] width 58 height 10
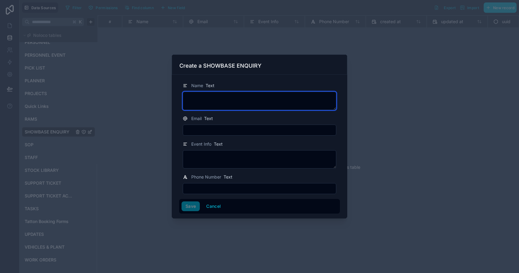
click at [279, 99] on textarea at bounding box center [259, 101] width 153 height 18
type textarea "****"
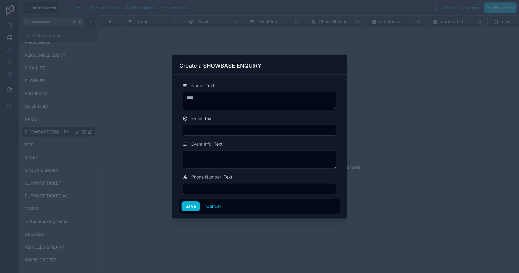
click at [241, 130] on input "text" at bounding box center [259, 130] width 153 height 9
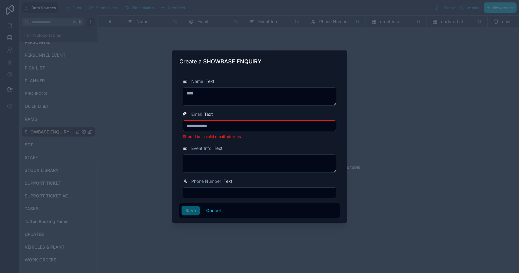
type input "**********"
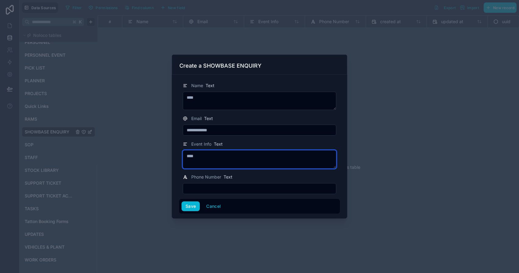
type textarea "****"
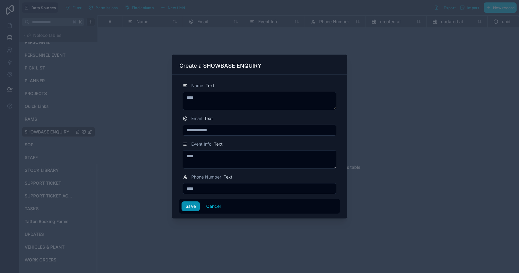
type input "****"
click at [195, 206] on button "Save" at bounding box center [190, 206] width 18 height 10
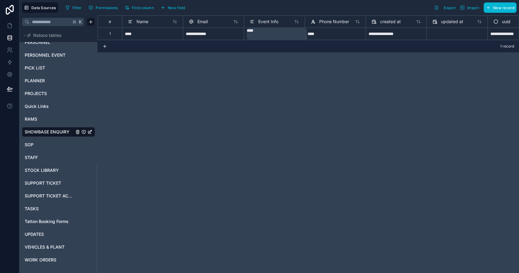
click at [238, 137] on div "**********" at bounding box center [307, 143] width 421 height 257
click at [345, 17] on div "Phone Number" at bounding box center [335, 22] width 61 height 12
click at [341, 20] on span "Phone Number" at bounding box center [334, 22] width 30 height 6
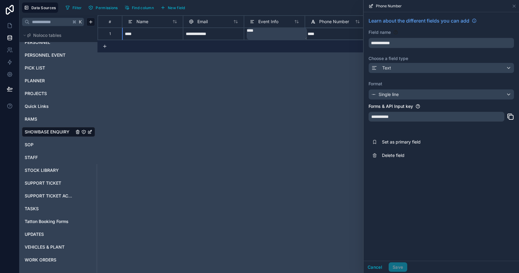
click at [406, 117] on div "**********" at bounding box center [436, 117] width 136 height 10
click at [405, 98] on div "Single line" at bounding box center [441, 94] width 145 height 10
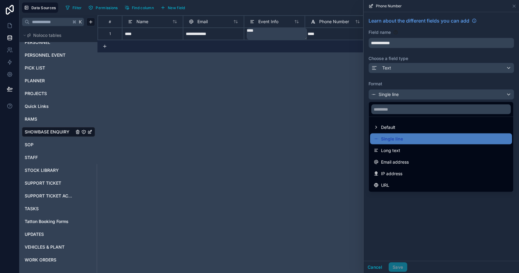
click at [405, 73] on div at bounding box center [440, 136] width 155 height 273
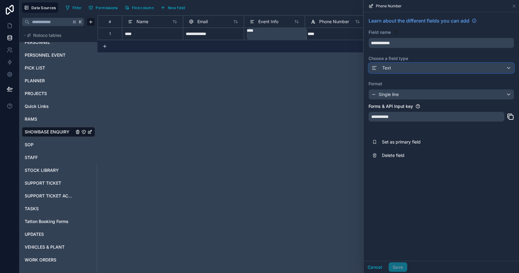
click at [405, 67] on div "Text" at bounding box center [441, 68] width 145 height 10
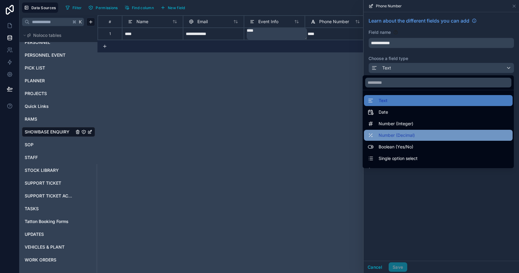
click at [404, 132] on span "Number (Decimal)" at bounding box center [396, 134] width 36 height 7
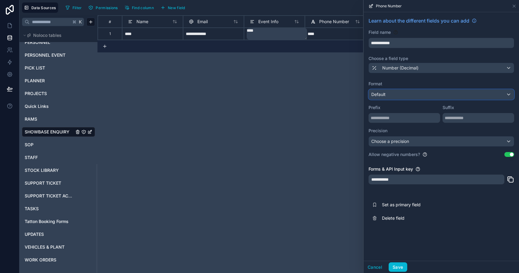
click at [403, 90] on div "Default" at bounding box center [441, 94] width 145 height 10
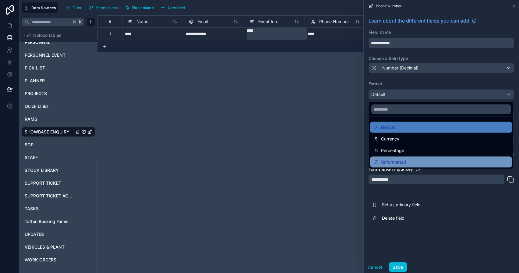
click at [407, 161] on div "Unformatted" at bounding box center [440, 161] width 135 height 7
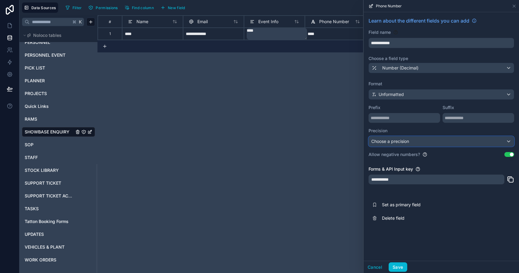
click at [406, 138] on span "Choose a precision" at bounding box center [390, 141] width 38 height 6
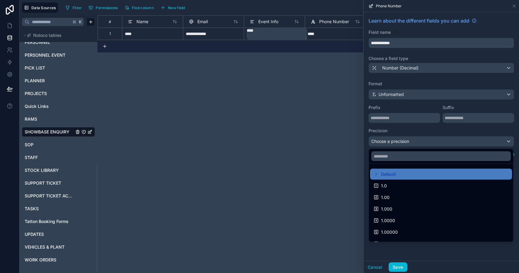
click at [409, 133] on div at bounding box center [440, 136] width 155 height 273
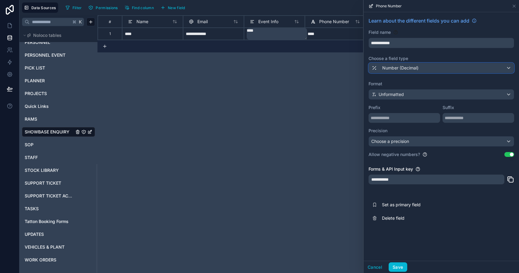
click at [407, 71] on div "Number (Decimal)" at bounding box center [394, 67] width 47 height 7
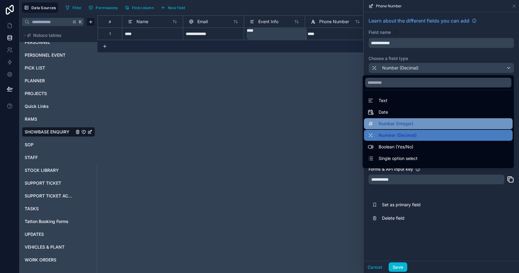
click at [404, 126] on span "Number (Integer)" at bounding box center [395, 123] width 35 height 7
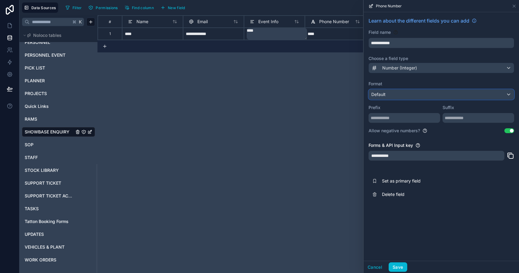
click at [403, 92] on div "Default" at bounding box center [441, 94] width 145 height 10
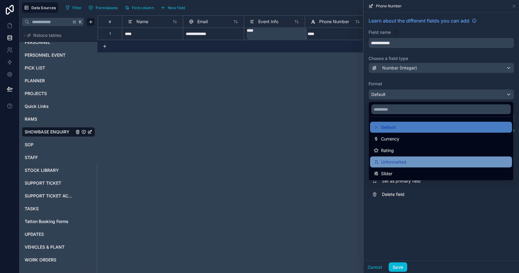
click at [405, 158] on div "Unformatted" at bounding box center [441, 161] width 142 height 11
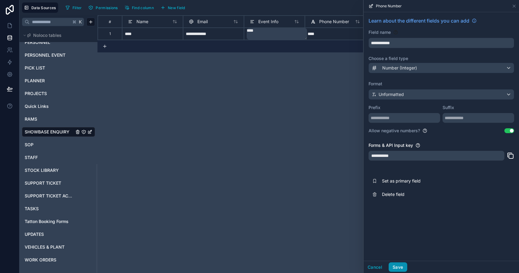
click at [400, 265] on button "Save" at bounding box center [397, 267] width 18 height 10
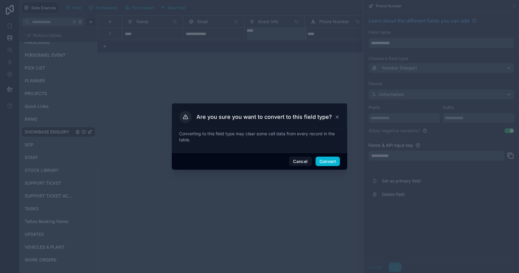
click at [314, 165] on div "Cancel Convert" at bounding box center [259, 160] width 175 height 17
click at [318, 165] on button "Convert" at bounding box center [327, 161] width 24 height 10
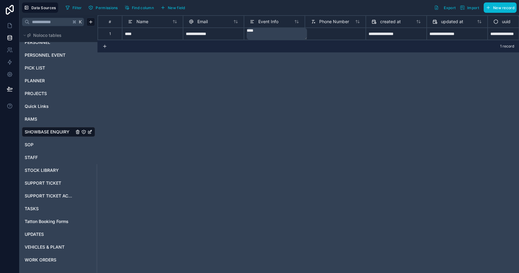
click at [315, 30] on div at bounding box center [335, 34] width 61 height 12
click at [315, 33] on div at bounding box center [335, 33] width 61 height 12
click at [315, 33] on input at bounding box center [334, 33] width 55 height 7
type input "**********"
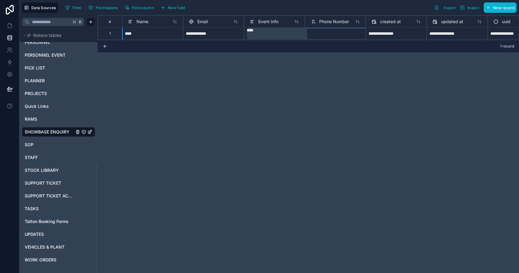
click at [310, 87] on div "**********" at bounding box center [307, 143] width 421 height 257
click at [358, 37] on div "**********" at bounding box center [307, 27] width 421 height 25
click at [346, 25] on div "Phone Number" at bounding box center [329, 21] width 38 height 7
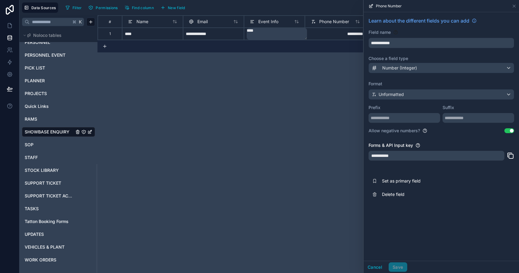
click at [511, 132] on button "Use setting" at bounding box center [509, 130] width 10 height 5
click at [415, 89] on button "Unformatted" at bounding box center [440, 94] width 145 height 10
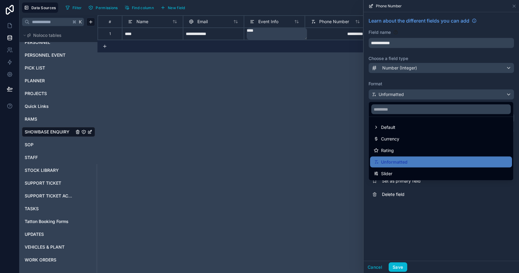
click at [420, 75] on div at bounding box center [440, 136] width 155 height 273
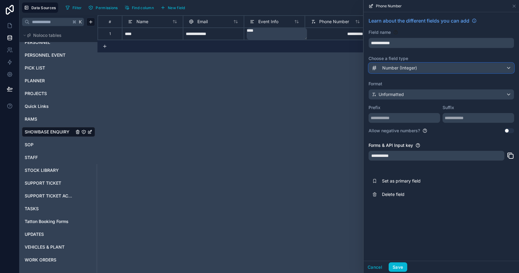
click at [420, 71] on div "Number (Integer)" at bounding box center [441, 68] width 145 height 10
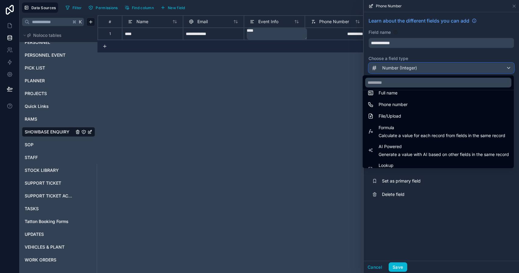
scroll to position [134, 0]
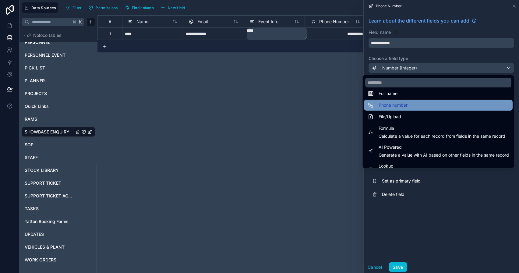
click at [412, 110] on div "Phone number" at bounding box center [438, 105] width 149 height 11
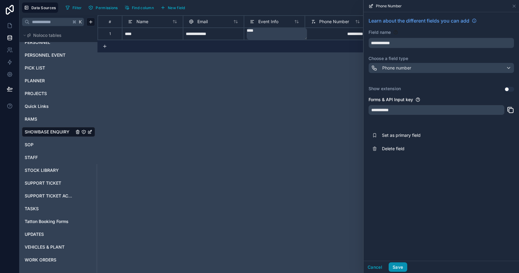
click at [402, 263] on button "Save" at bounding box center [397, 267] width 18 height 10
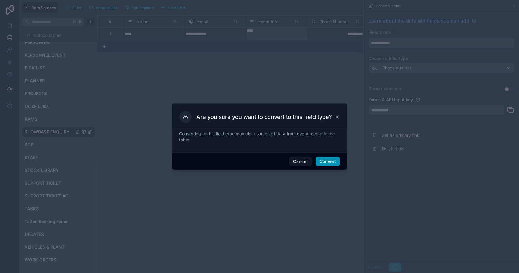
click at [337, 162] on button "Convert" at bounding box center [327, 161] width 24 height 10
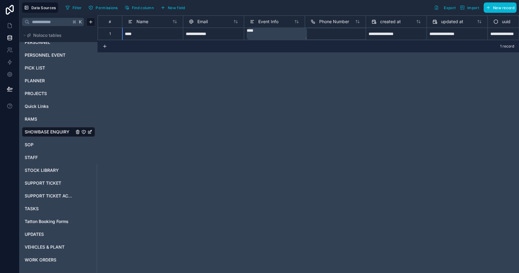
click at [349, 29] on div at bounding box center [335, 34] width 61 height 12
click at [345, 35] on div "**********" at bounding box center [307, 27] width 421 height 25
click at [344, 34] on div at bounding box center [335, 34] width 61 height 12
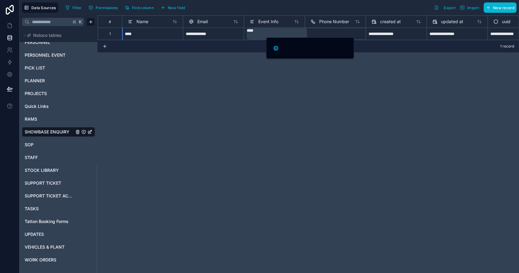
click at [344, 34] on div at bounding box center [335, 34] width 61 height 12
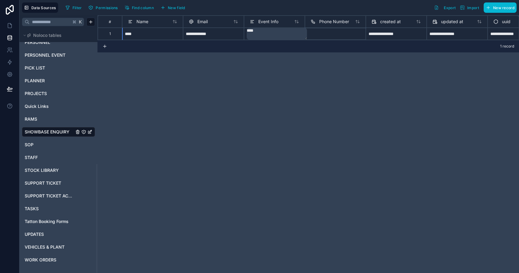
click at [335, 36] on div at bounding box center [335, 34] width 61 height 12
click at [312, 58] on div "**********" at bounding box center [307, 143] width 421 height 257
click at [249, 75] on div "**********" at bounding box center [307, 143] width 421 height 257
click at [223, 33] on div "**********" at bounding box center [213, 34] width 61 height 12
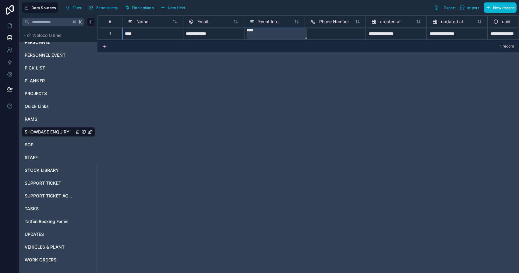
click at [264, 35] on textarea "****" at bounding box center [277, 34] width 60 height 12
click at [339, 32] on div at bounding box center [335, 34] width 61 height 12
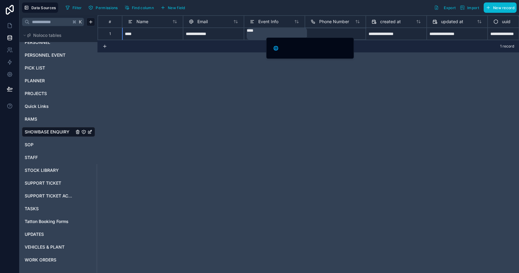
click at [260, 156] on div "**********" at bounding box center [307, 143] width 421 height 257
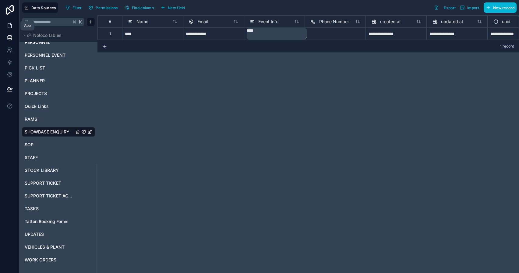
click at [14, 21] on link at bounding box center [9, 25] width 19 height 12
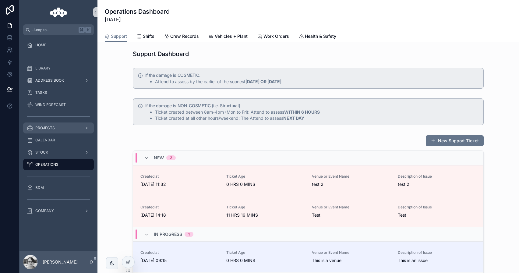
click at [49, 129] on span "PROJECTS" at bounding box center [44, 127] width 19 height 5
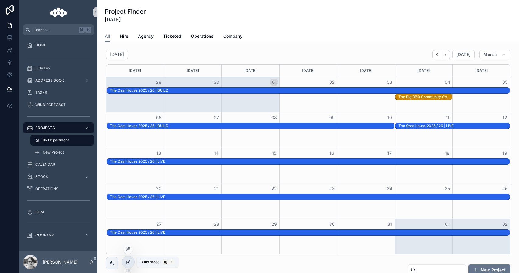
click at [130, 263] on icon at bounding box center [128, 261] width 5 height 5
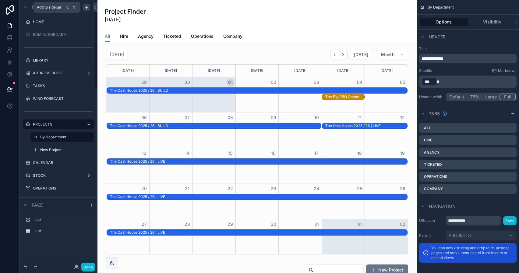
click at [86, 6] on icon "scrollable content" at bounding box center [86, 7] width 5 height 5
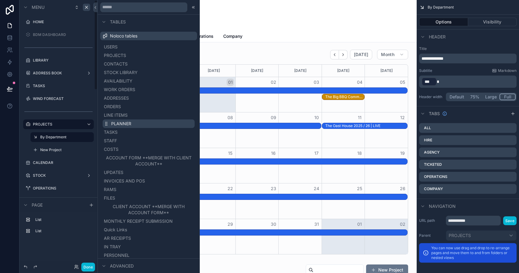
scroll to position [194, 0]
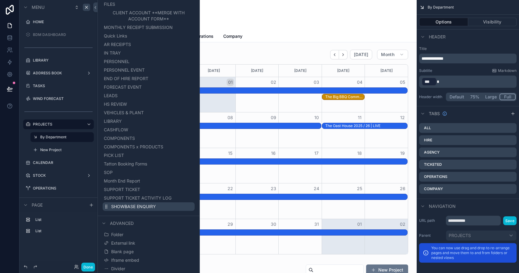
click at [146, 208] on span "SHOWBASE ENQUIRY" at bounding box center [133, 206] width 45 height 6
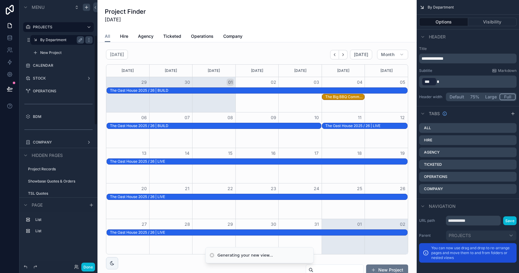
scroll to position [104, 0]
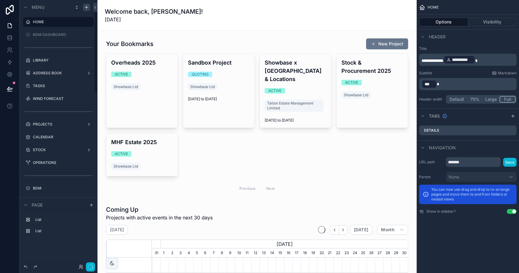
scroll to position [0, 256]
click at [43, 127] on div "PROJECTS" at bounding box center [58, 124] width 68 height 10
click at [57, 127] on div "PROJECTS" at bounding box center [58, 124] width 51 height 7
click at [29, 126] on icon "scrollable content" at bounding box center [28, 124] width 5 height 5
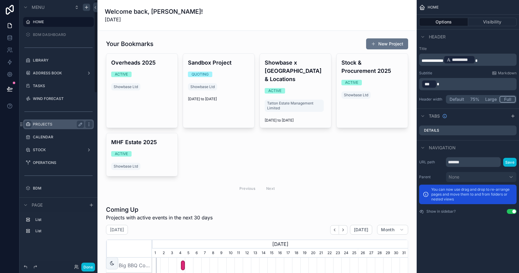
click at [26, 116] on div "scrollable content" at bounding box center [58, 111] width 78 height 11
click at [42, 122] on label "PROJECTS" at bounding box center [57, 124] width 49 height 5
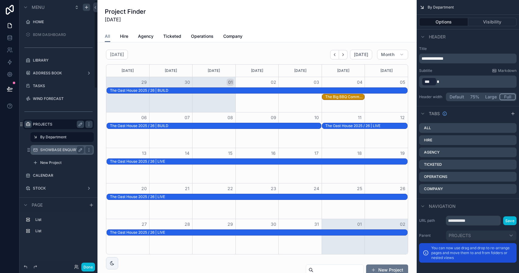
click at [54, 145] on div "SHOWBASE ENQUIRY" at bounding box center [62, 150] width 61 height 10
click at [78, 149] on icon "scrollable content" at bounding box center [80, 149] width 5 height 5
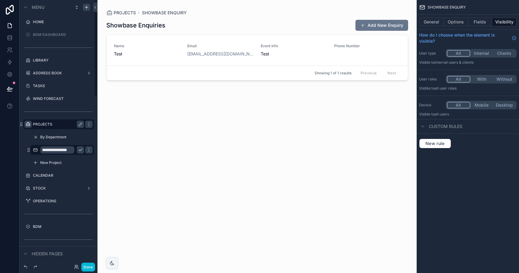
click at [65, 149] on input "**********" at bounding box center [57, 149] width 34 height 7
type input "**********"
click at [79, 150] on icon "scrollable content" at bounding box center [80, 150] width 3 height 2
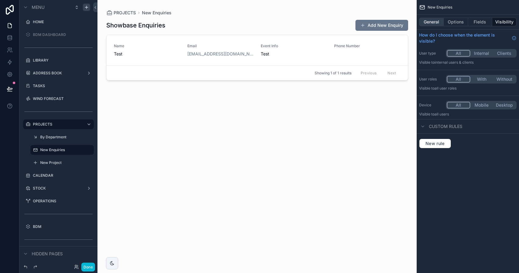
click at [431, 23] on button "General" at bounding box center [431, 22] width 25 height 9
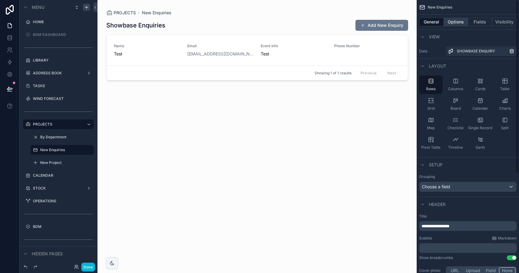
click at [455, 23] on button "Options" at bounding box center [455, 22] width 24 height 9
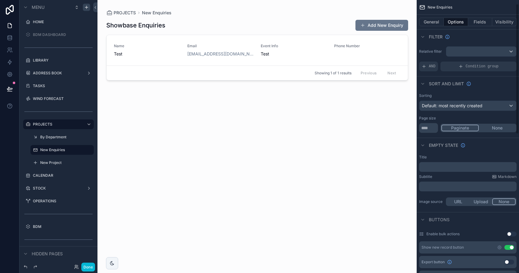
scroll to position [45, 0]
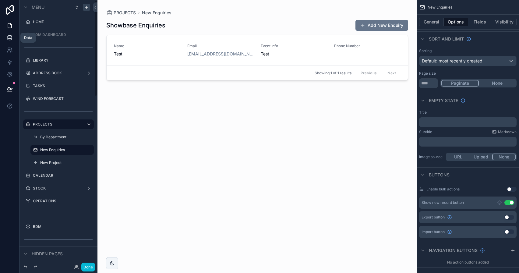
click at [9, 37] on icon at bounding box center [10, 37] width 4 height 2
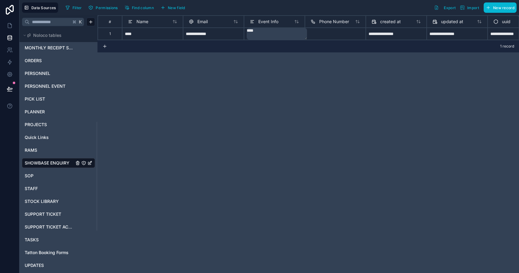
scroll to position [302, 0]
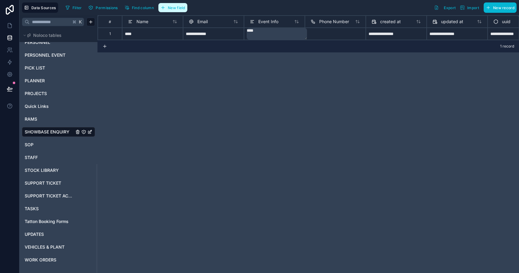
click at [183, 10] on button "New field" at bounding box center [172, 7] width 29 height 9
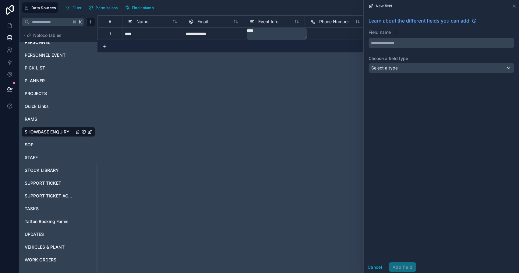
click at [393, 41] on input "text" at bounding box center [441, 43] width 145 height 10
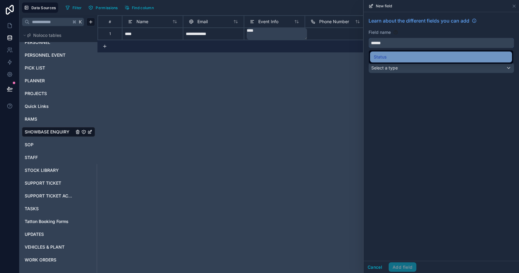
type input "******"
click at [391, 60] on div "Status" at bounding box center [440, 56] width 135 height 7
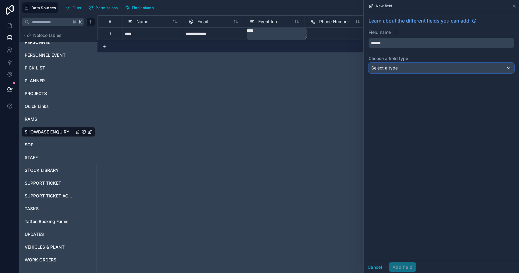
click at [391, 66] on span "Select a type" at bounding box center [384, 67] width 26 height 5
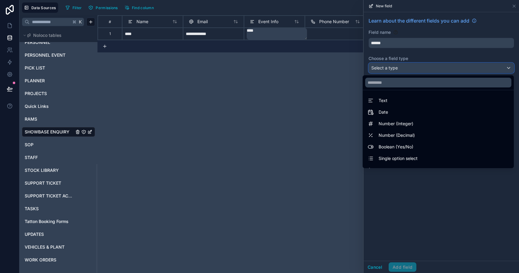
scroll to position [51, 0]
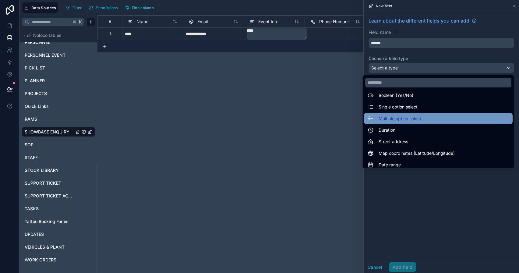
click at [404, 114] on div "Multiple option select" at bounding box center [438, 118] width 149 height 11
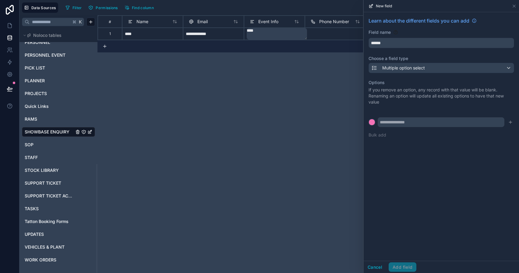
click at [404, 116] on div "Options If you remove an option, any record with that value will be blank. Rena…" at bounding box center [440, 109] width 145 height 66
click at [404, 121] on input "text" at bounding box center [440, 122] width 127 height 10
type input "***"
click at [513, 124] on button "submit" at bounding box center [509, 121] width 7 height 7
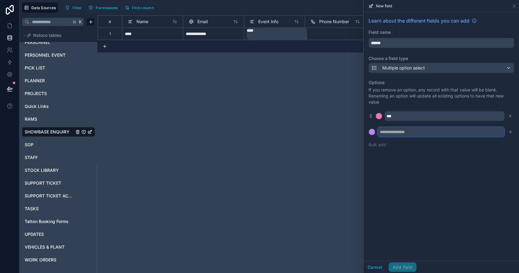
click at [424, 136] on input "text" at bounding box center [440, 132] width 127 height 10
type input "*"
click at [433, 177] on div "**********" at bounding box center [440, 136] width 155 height 248
click at [410, 133] on input "**********" at bounding box center [440, 132] width 127 height 10
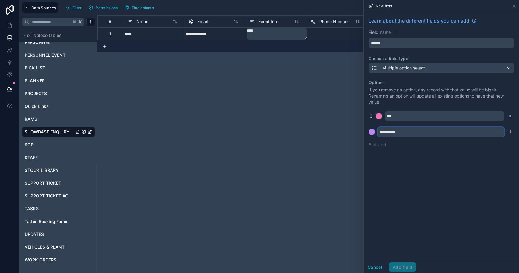
click at [410, 133] on input "**********" at bounding box center [440, 132] width 127 height 10
type input "******"
click at [500, 152] on div "Learn about the different fields you can add Field name ****** Choose a field t…" at bounding box center [440, 84] width 155 height 144
click at [423, 211] on div "Learn about the different fields you can add Field name ****** Choose a field t…" at bounding box center [440, 136] width 155 height 248
click at [510, 125] on div "Options If you remove an option, any record with that value will be blank. Rena…" at bounding box center [440, 113] width 145 height 75
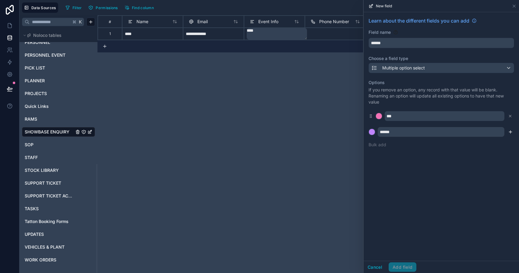
click at [510, 132] on icon "submit" at bounding box center [510, 131] width 5 height 5
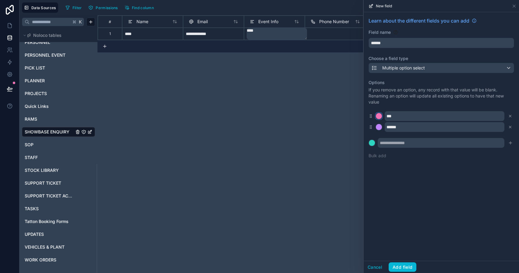
click at [380, 116] on div at bounding box center [379, 116] width 6 height 6
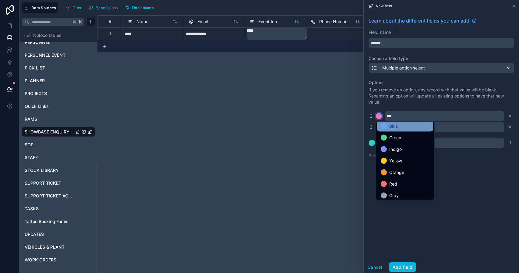
scroll to position [51, 0]
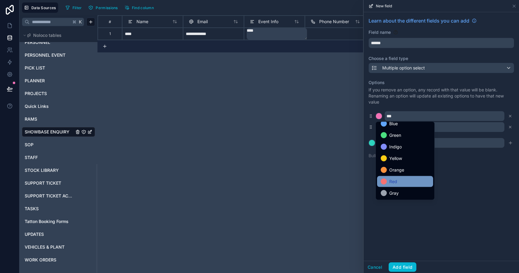
click at [400, 179] on div "Red" at bounding box center [404, 181] width 49 height 7
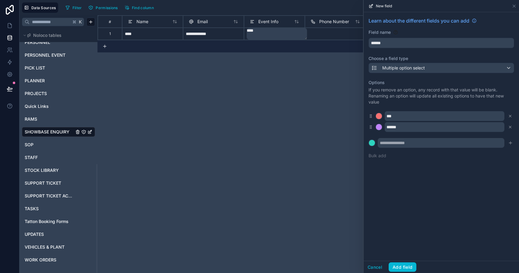
click at [409, 199] on div "Learn about the different fields you can add Field name ****** Choose a field t…" at bounding box center [440, 136] width 155 height 248
click at [400, 264] on button "Add field" at bounding box center [402, 267] width 28 height 10
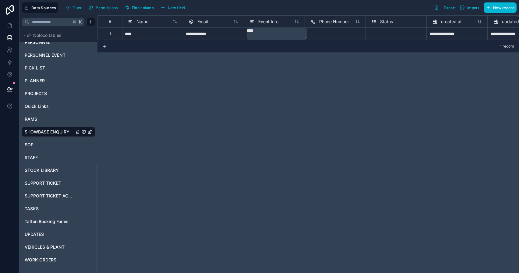
click at [352, 36] on div "**********" at bounding box center [307, 27] width 421 height 25
click at [332, 73] on div "**********" at bounding box center [307, 143] width 421 height 257
click at [399, 34] on div "Select a Status" at bounding box center [395, 36] width 55 height 8
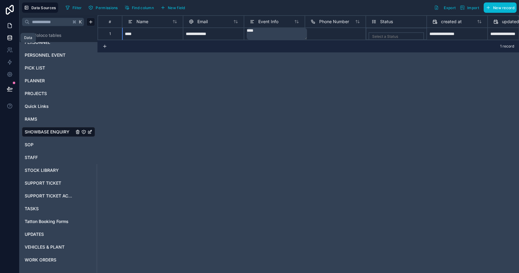
click at [11, 25] on icon at bounding box center [10, 25] width 4 height 5
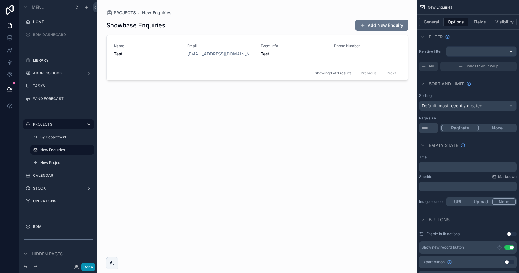
click at [91, 268] on button "Done" at bounding box center [88, 266] width 14 height 9
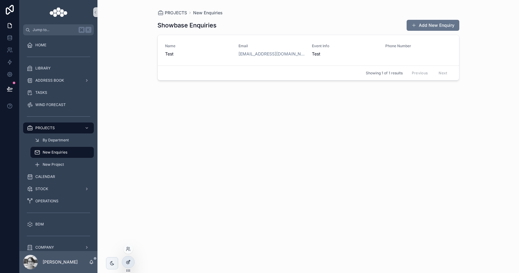
click at [131, 262] on div at bounding box center [128, 262] width 12 height 12
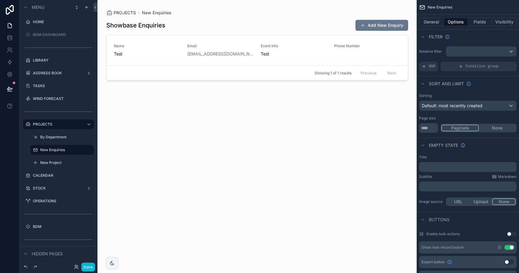
click at [279, 48] on div "scrollable content" at bounding box center [256, 132] width 311 height 265
click at [477, 24] on button "Fields" at bounding box center [480, 22] width 24 height 9
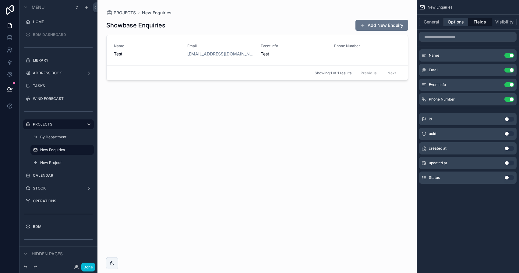
click at [465, 23] on button "Options" at bounding box center [455, 22] width 24 height 9
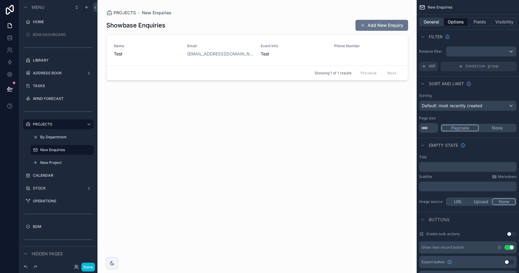
click at [435, 20] on button "General" at bounding box center [431, 22] width 25 height 9
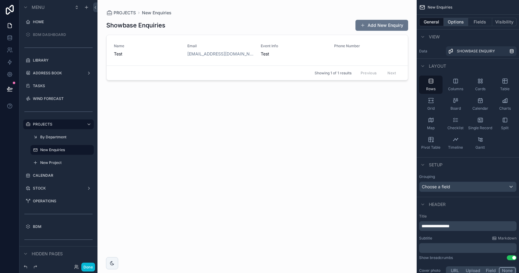
click at [457, 22] on button "Options" at bounding box center [455, 22] width 24 height 9
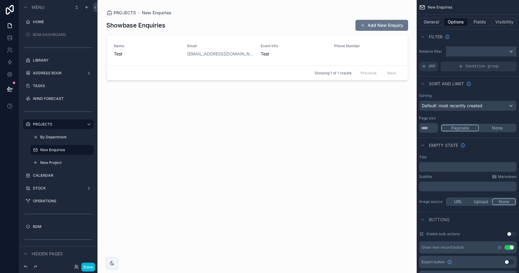
click at [484, 55] on div "scrollable content" at bounding box center [481, 52] width 70 height 10
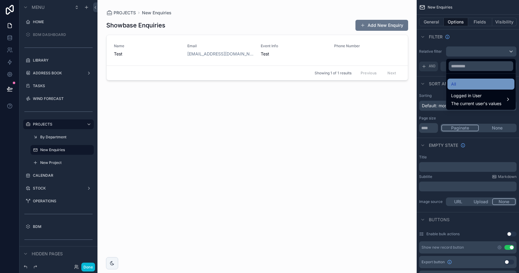
click at [464, 83] on div "All" at bounding box center [481, 83] width 60 height 7
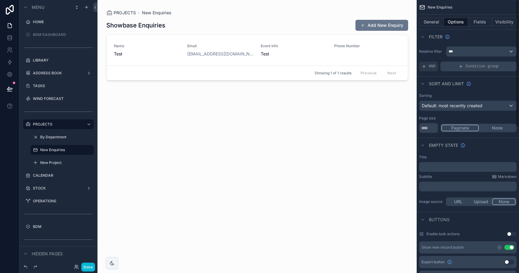
click at [464, 65] on div "Condition group" at bounding box center [478, 66] width 76 height 10
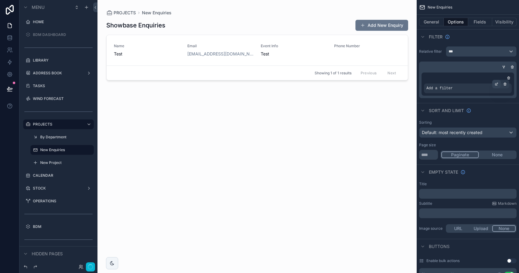
click at [493, 86] on div "scrollable content" at bounding box center [496, 84] width 9 height 9
click at [473, 42] on div "Filter" at bounding box center [467, 36] width 102 height 15
click at [430, 155] on input "**" at bounding box center [428, 155] width 19 height 10
type input "***"
click at [497, 154] on button "None" at bounding box center [496, 154] width 37 height 7
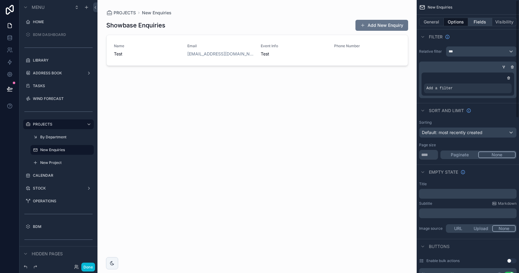
click at [476, 26] on button "Fields" at bounding box center [480, 22] width 24 height 9
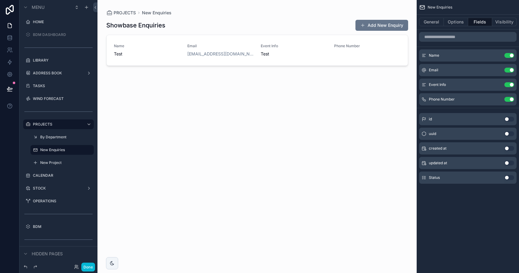
click at [510, 149] on button "Use setting" at bounding box center [509, 148] width 10 height 5
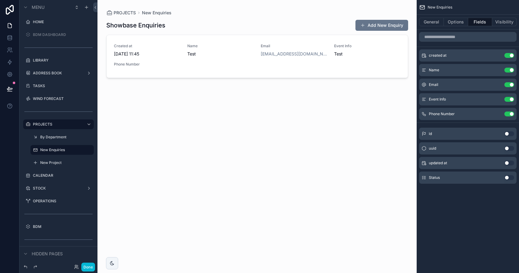
drag, startPoint x: 423, startPoint y: 114, endPoint x: 299, endPoint y: 1, distance: 167.6
click at [85, 265] on button "Done" at bounding box center [88, 266] width 14 height 9
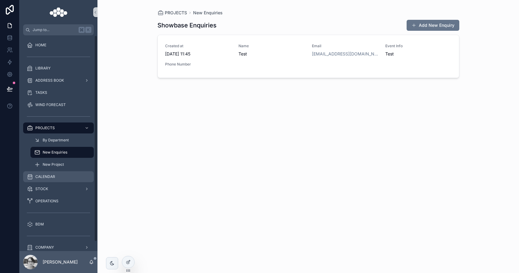
scroll to position [10, 0]
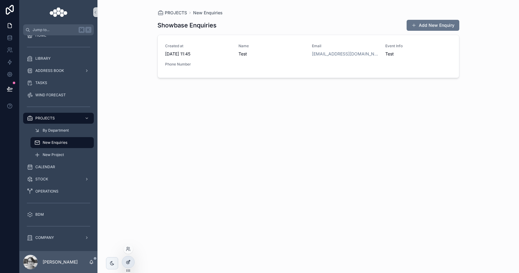
click at [127, 259] on icon at bounding box center [128, 261] width 5 height 5
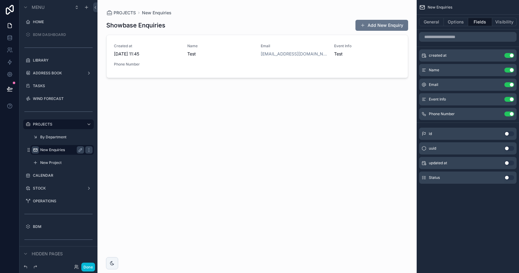
click at [36, 151] on icon "scrollable content" at bounding box center [35, 149] width 5 height 5
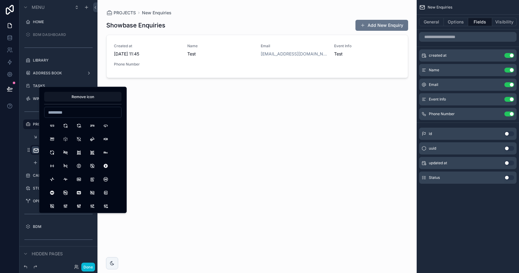
click at [67, 108] on input at bounding box center [82, 112] width 77 height 9
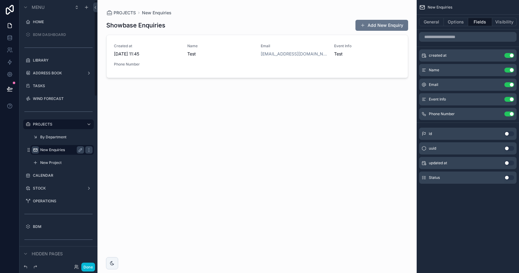
click at [25, 133] on div "PROJECTS By Department New Enquiries New Project" at bounding box center [58, 143] width 78 height 50
click at [47, 140] on div "By Department" at bounding box center [62, 136] width 44 height 7
click at [69, 136] on label "By Department" at bounding box center [60, 137] width 41 height 5
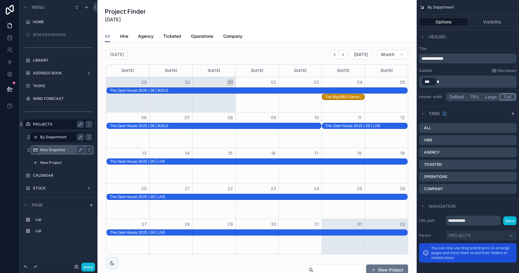
click at [64, 124] on label "PROJECTS" at bounding box center [57, 124] width 49 height 5
click at [62, 152] on label "New Enquiries" at bounding box center [60, 149] width 41 height 5
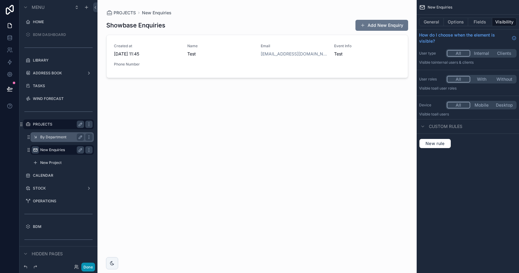
click at [89, 268] on button "Done" at bounding box center [88, 266] width 14 height 9
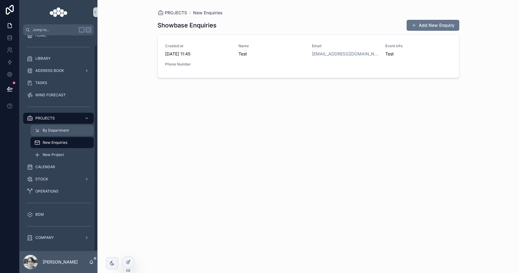
click at [55, 133] on div "By Department" at bounding box center [62, 130] width 56 height 10
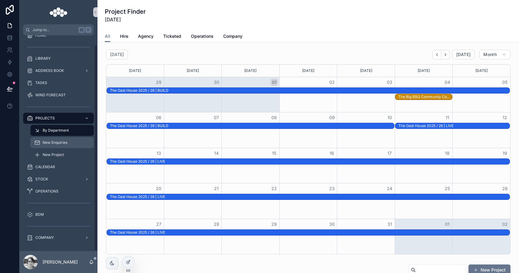
click at [54, 142] on span "New Enquiries" at bounding box center [55, 142] width 25 height 5
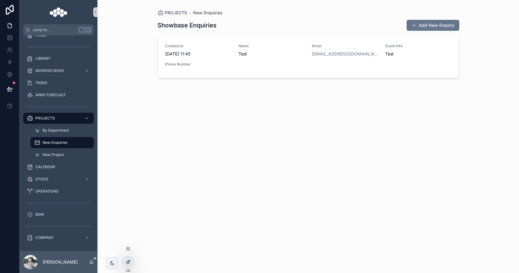
click at [128, 257] on div at bounding box center [128, 262] width 12 height 12
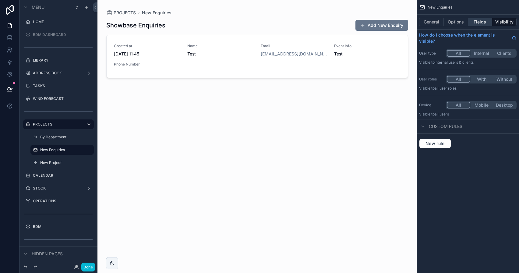
click at [473, 21] on button "Fields" at bounding box center [480, 22] width 24 height 9
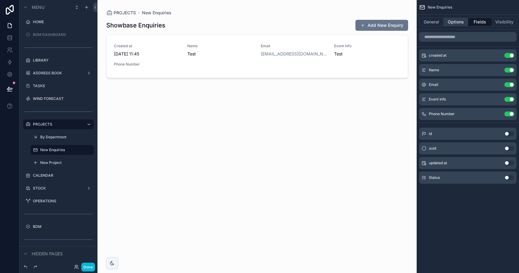
click at [458, 22] on button "Options" at bounding box center [455, 22] width 24 height 9
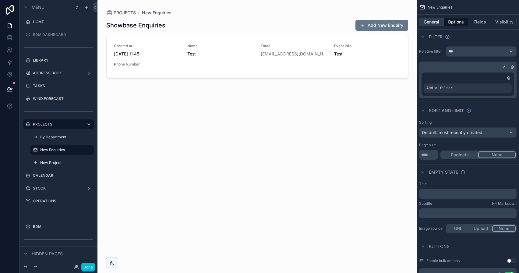
click at [429, 24] on button "General" at bounding box center [431, 22] width 25 height 9
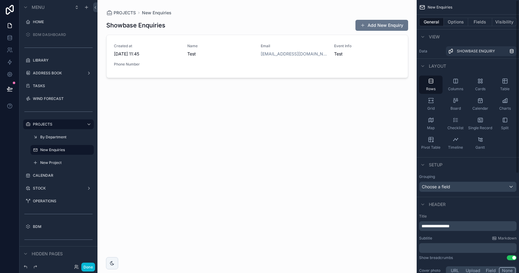
click at [461, 26] on div "General Options Fields Visibility" at bounding box center [467, 22] width 102 height 15
click at [461, 24] on button "Options" at bounding box center [455, 22] width 24 height 9
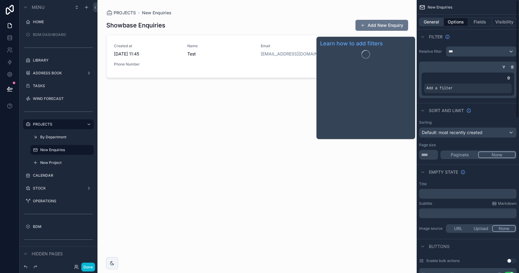
click at [436, 25] on button "General" at bounding box center [431, 22] width 25 height 9
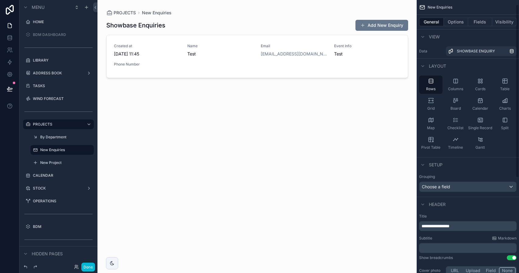
scroll to position [88, 0]
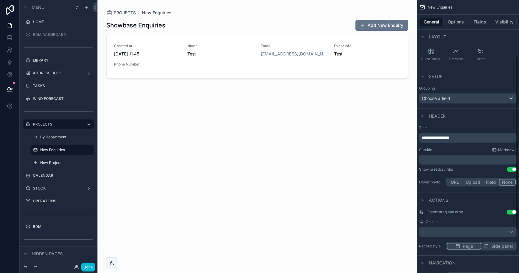
click at [464, 104] on div "Grouping Choose a field" at bounding box center [467, 94] width 102 height 23
click at [464, 100] on div "Choose a field" at bounding box center [467, 98] width 97 height 10
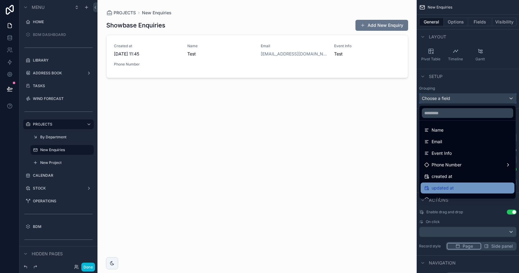
scroll to position [43, 0]
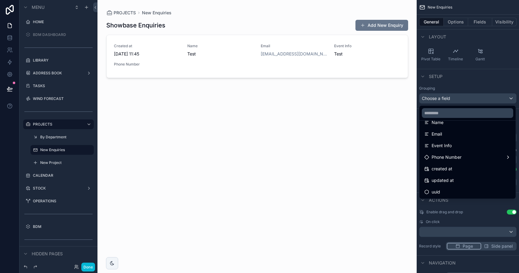
click at [379, 168] on div "scrollable content" at bounding box center [256, 132] width 311 height 265
click at [89, 264] on div "scrollable content" at bounding box center [259, 136] width 519 height 273
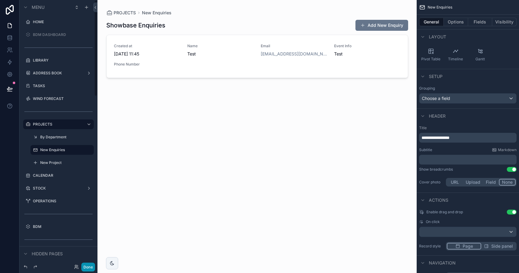
click at [94, 267] on button "Done" at bounding box center [88, 266] width 14 height 9
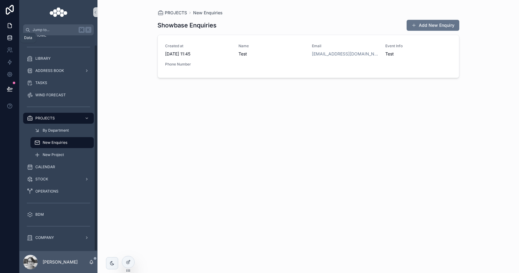
click at [15, 40] on link at bounding box center [9, 38] width 19 height 12
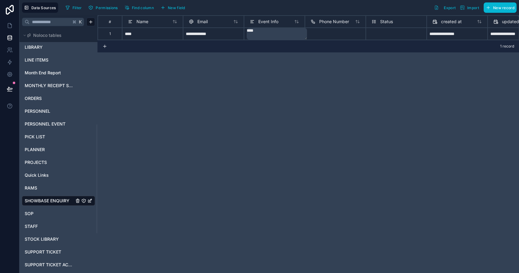
scroll to position [302, 0]
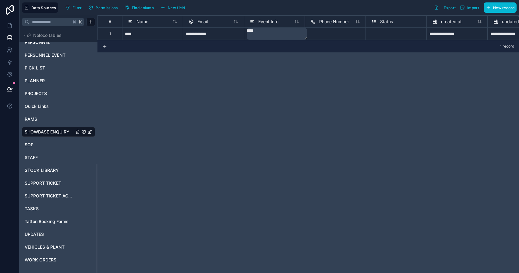
click at [334, 29] on div at bounding box center [335, 34] width 61 height 12
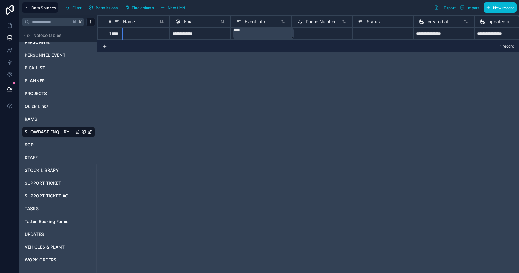
scroll to position [0, 14]
click at [372, 30] on div "Select a Status" at bounding box center [382, 33] width 61 height 12
click at [375, 37] on div "Select a Status" at bounding box center [371, 36] width 26 height 5
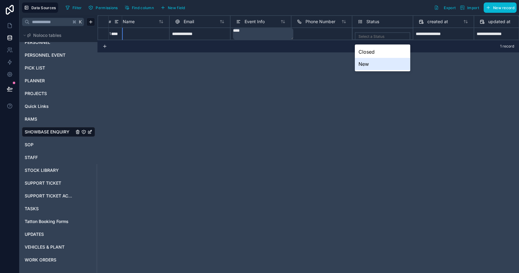
click at [372, 61] on div "New" at bounding box center [382, 64] width 55 height 12
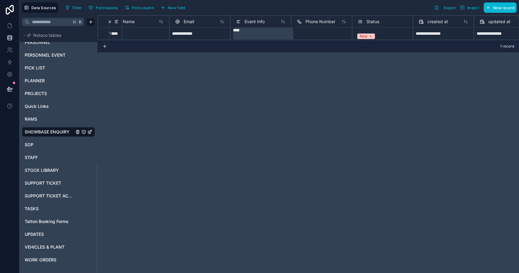
click at [345, 77] on div "**********" at bounding box center [307, 143] width 421 height 257
click at [8, 28] on icon at bounding box center [10, 25] width 4 height 5
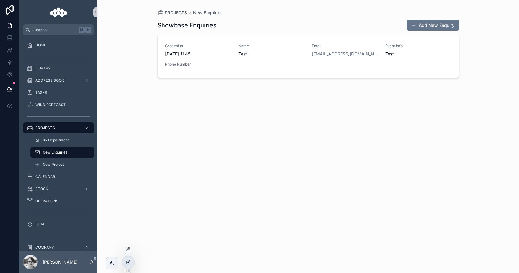
click at [128, 261] on icon at bounding box center [129, 261] width 2 height 2
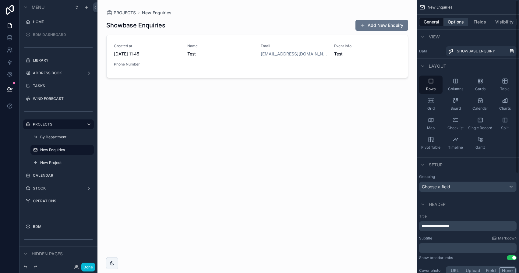
click at [453, 20] on button "Options" at bounding box center [455, 22] width 24 height 9
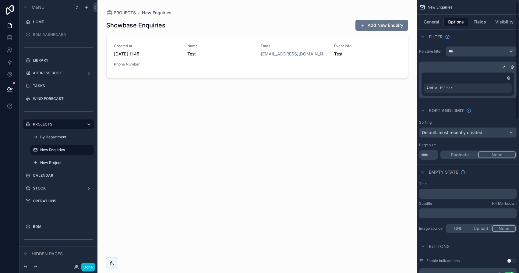
scroll to position [122, 0]
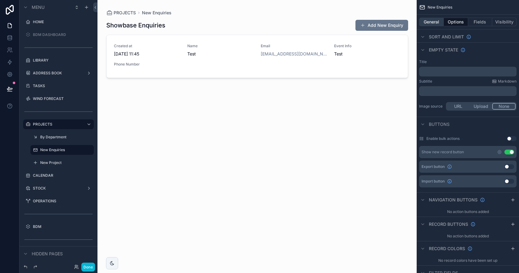
click at [437, 21] on button "General" at bounding box center [431, 22] width 25 height 9
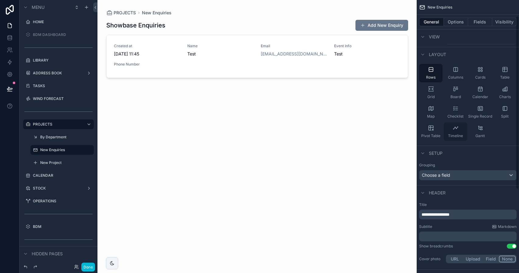
scroll to position [11, 0]
click at [452, 171] on div "Choose a field" at bounding box center [467, 175] width 97 height 10
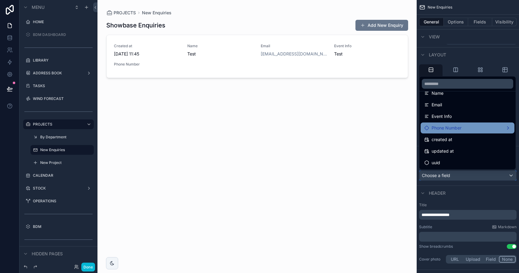
scroll to position [0, 0]
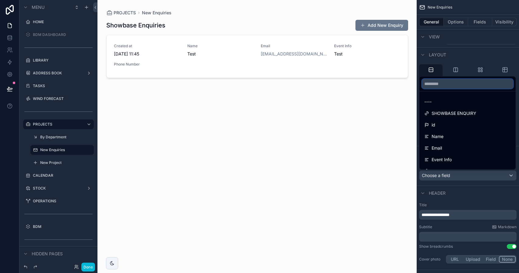
click at [450, 87] on input "text" at bounding box center [467, 84] width 91 height 10
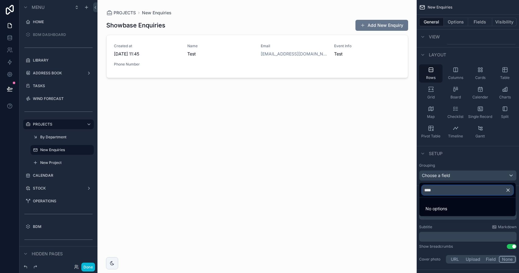
type input "****"
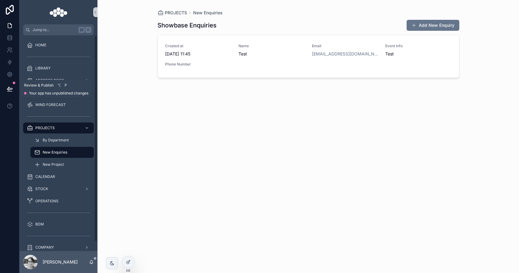
click at [7, 89] on icon at bounding box center [9, 88] width 5 height 3
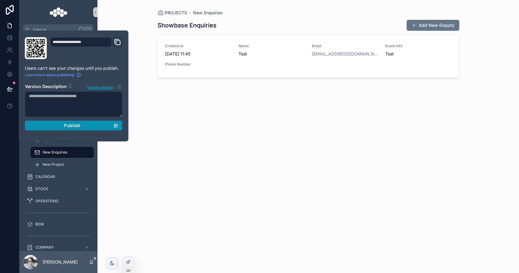
click at [48, 127] on div "Publish" at bounding box center [73, 125] width 89 height 5
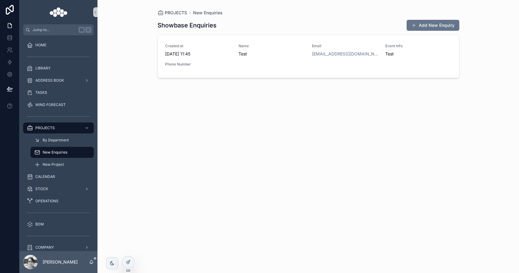
click at [145, 30] on div "PROJECTS New Enquiries Showbase Enquiries Add New Enquiry Created at [DATE] 11:…" at bounding box center [307, 136] width 421 height 273
click at [124, 262] on div at bounding box center [128, 262] width 12 height 12
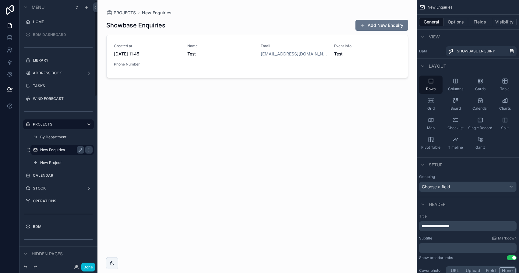
click at [51, 150] on label "New Enquiries" at bounding box center [60, 149] width 41 height 5
click at [480, 26] on button "Fields" at bounding box center [480, 22] width 24 height 9
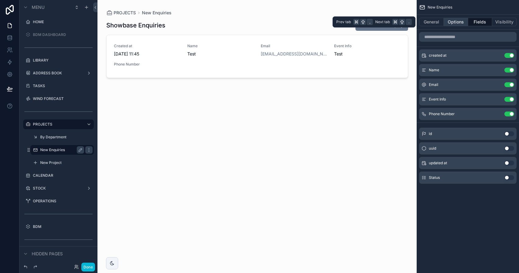
click at [460, 23] on button "Options" at bounding box center [455, 22] width 24 height 9
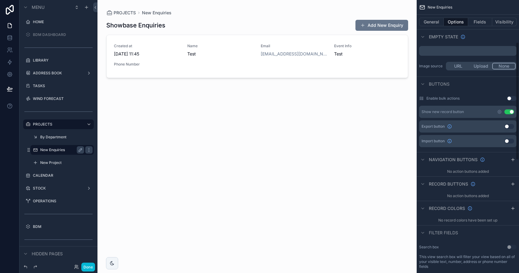
scroll to position [36, 0]
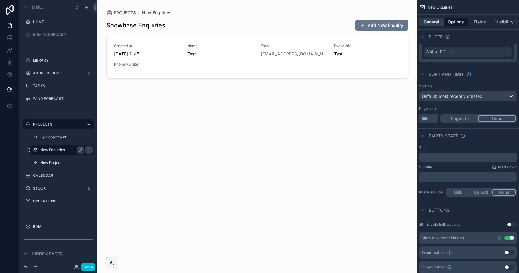
click at [439, 25] on button "General" at bounding box center [431, 22] width 25 height 9
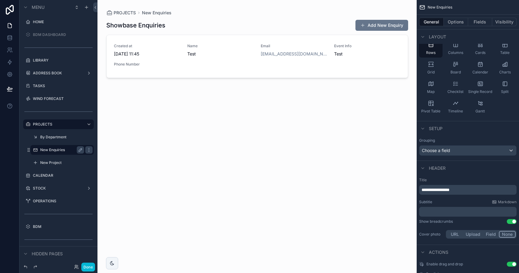
scroll to position [109, 0]
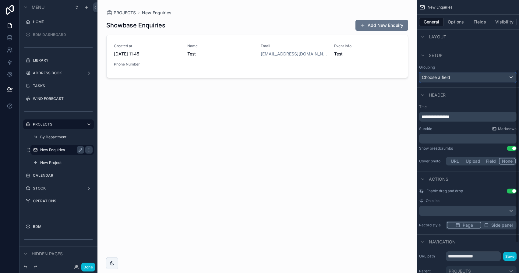
click at [461, 75] on div "Choose a field" at bounding box center [467, 77] width 97 height 10
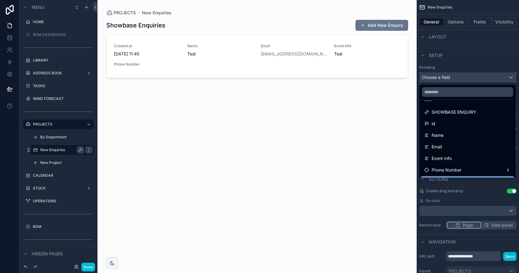
scroll to position [7, 0]
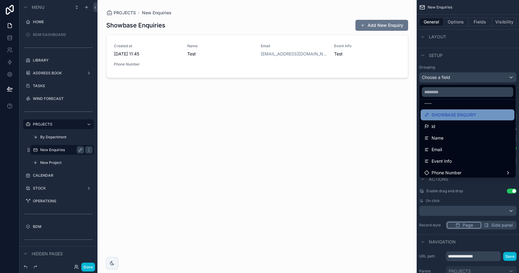
click at [460, 119] on div "SHOWBASE ENQUIRY" at bounding box center [467, 114] width 94 height 11
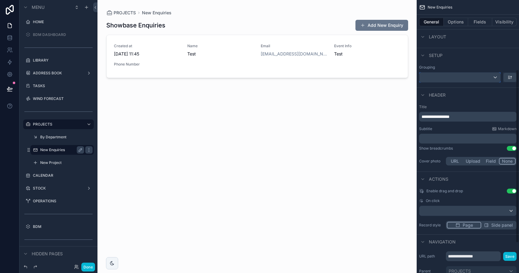
click at [485, 78] on div "scrollable content" at bounding box center [459, 77] width 81 height 10
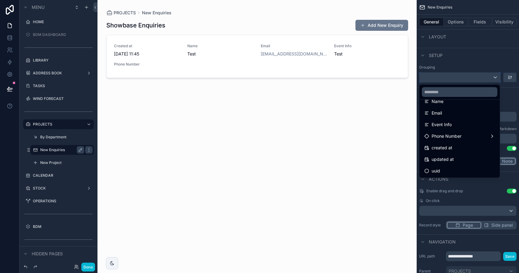
scroll to position [0, 0]
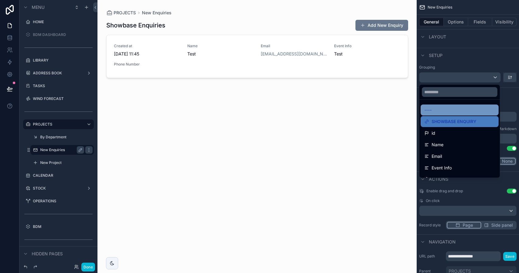
click at [463, 109] on div "----" at bounding box center [459, 109] width 71 height 7
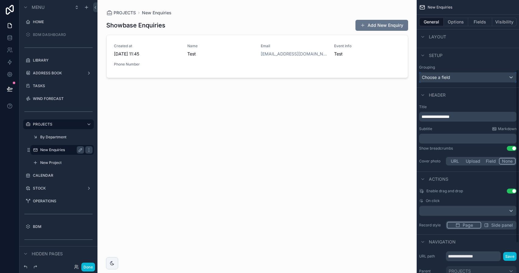
click at [507, 76] on div "Choose a field" at bounding box center [467, 77] width 97 height 10
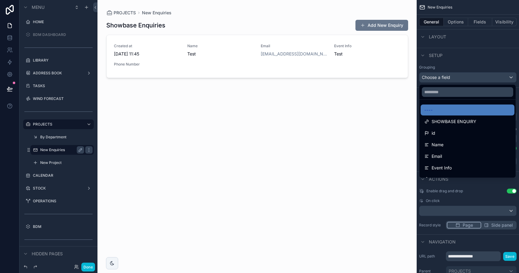
click at [507, 76] on div "scrollable content" at bounding box center [259, 136] width 519 height 273
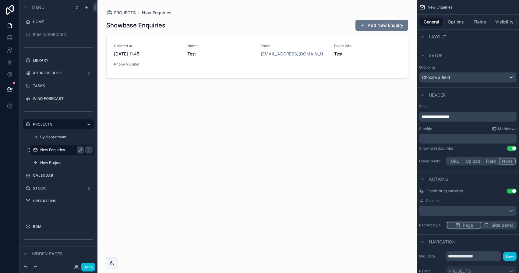
scroll to position [156, 0]
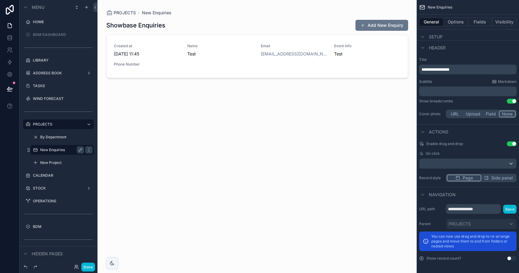
click at [500, 176] on span "Side panel" at bounding box center [502, 178] width 22 height 6
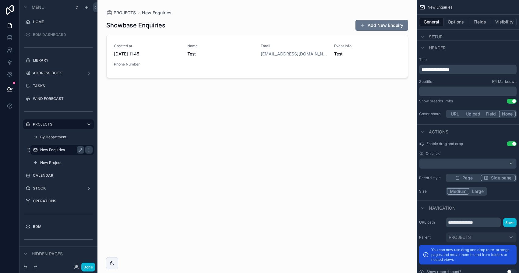
click at [475, 179] on button "Page" at bounding box center [463, 177] width 34 height 7
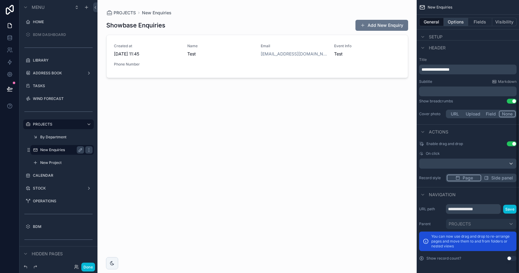
click at [458, 20] on button "Options" at bounding box center [455, 22] width 24 height 9
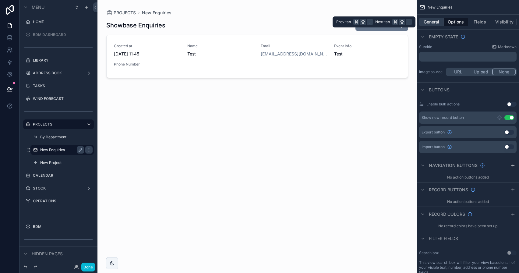
click at [434, 20] on button "General" at bounding box center [431, 22] width 25 height 9
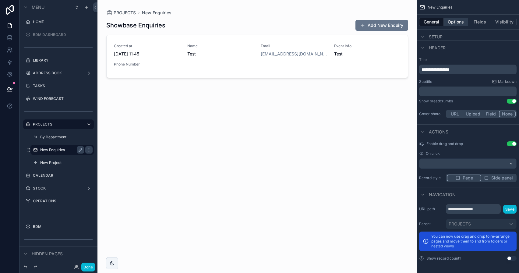
click at [458, 18] on button "Options" at bounding box center [455, 22] width 24 height 9
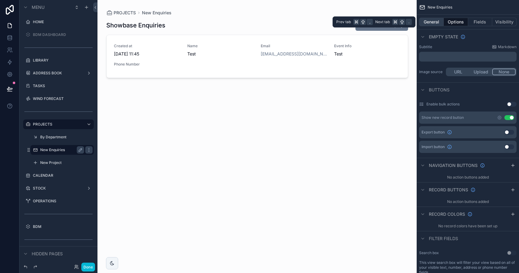
click at [439, 21] on button "General" at bounding box center [431, 22] width 25 height 9
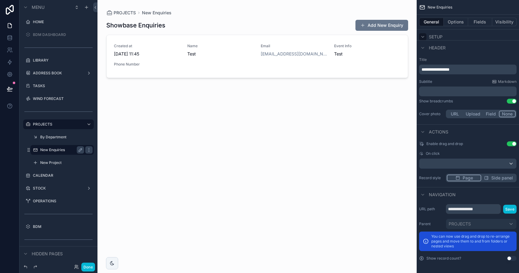
click at [424, 38] on icon "scrollable content" at bounding box center [422, 36] width 5 height 5
click at [422, 44] on div "scrollable content" at bounding box center [422, 47] width 7 height 7
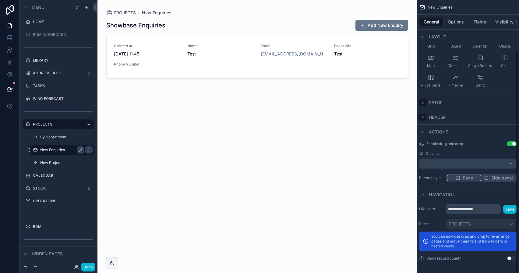
scroll to position [62, 0]
click at [422, 36] on icon "scrollable content" at bounding box center [422, 36] width 5 height 5
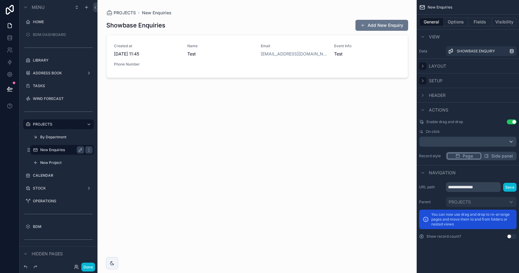
click at [422, 36] on icon "scrollable content" at bounding box center [422, 36] width 5 height 5
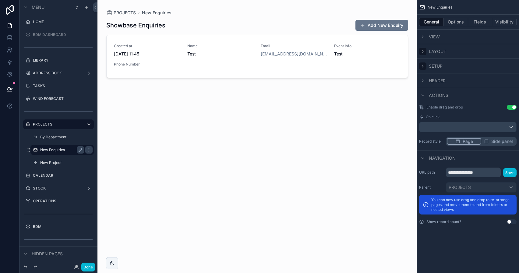
click at [426, 48] on div "Layout" at bounding box center [432, 51] width 27 height 7
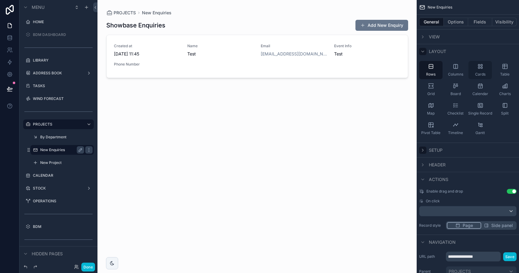
click at [489, 75] on div "Cards" at bounding box center [479, 70] width 23 height 18
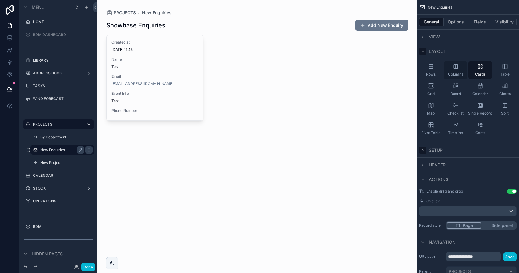
click at [457, 74] on span "Columns" at bounding box center [455, 74] width 15 height 5
click at [435, 73] on span "Rows" at bounding box center [430, 74] width 9 height 5
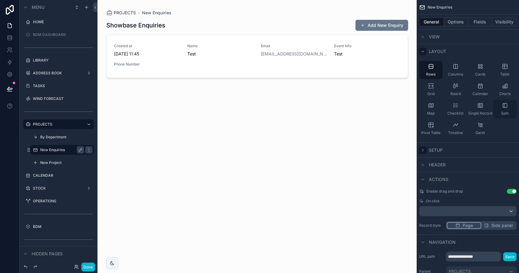
click at [498, 108] on div "Split" at bounding box center [504, 109] width 23 height 18
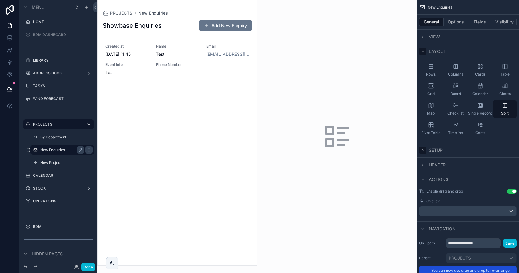
click at [226, 78] on div "scrollable content" at bounding box center [177, 132] width 159 height 265
click at [226, 75] on div "Created at 01/10/2025 11:45 Name Test Email Test@test.com Event Info Test Phone…" at bounding box center [177, 60] width 144 height 32
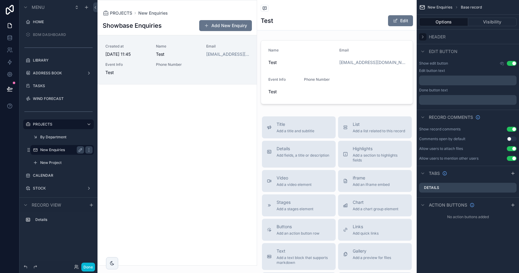
click at [424, 36] on icon "scrollable content" at bounding box center [422, 36] width 5 height 5
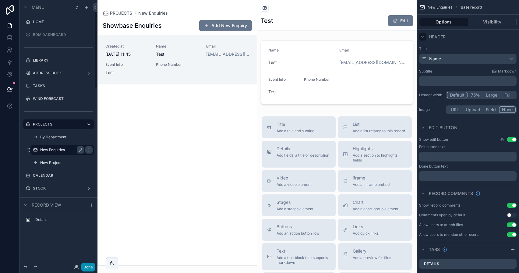
click at [89, 264] on button "Done" at bounding box center [88, 266] width 14 height 9
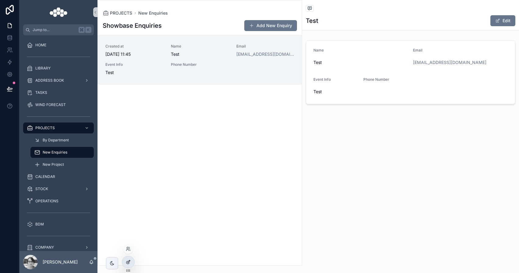
click at [129, 260] on icon at bounding box center [129, 260] width 1 height 1
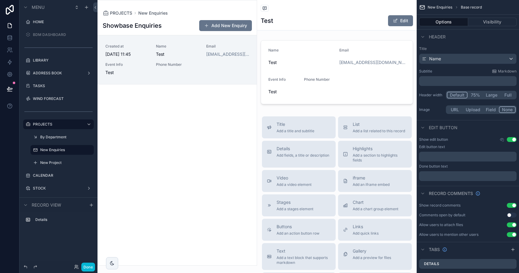
click at [510, 96] on button "Full" at bounding box center [508, 95] width 16 height 7
click at [241, 72] on div "scrollable content" at bounding box center [177, 132] width 159 height 265
click at [234, 4] on div "PROJECTS New Enquiries Showbase Enquiries Add New Enquiry Created at 01/10/2025…" at bounding box center [176, 132] width 159 height 265
click at [291, 26] on div "Test Edit" at bounding box center [337, 21] width 152 height 12
click at [328, 39] on div "scrollable content" at bounding box center [336, 72] width 159 height 69
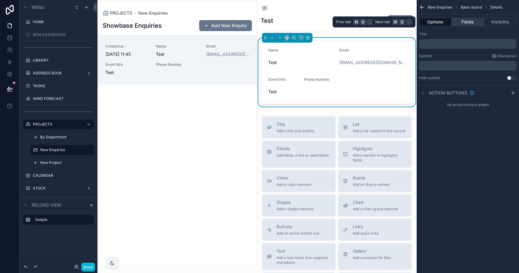
click at [465, 24] on button "Fields" at bounding box center [467, 22] width 32 height 9
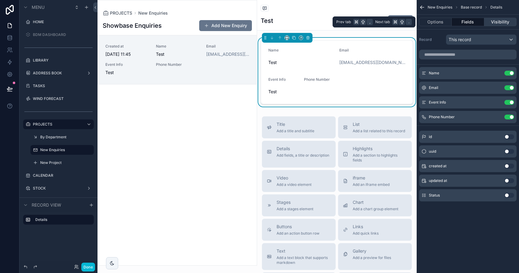
click at [500, 21] on button "Visibility" at bounding box center [500, 22] width 32 height 9
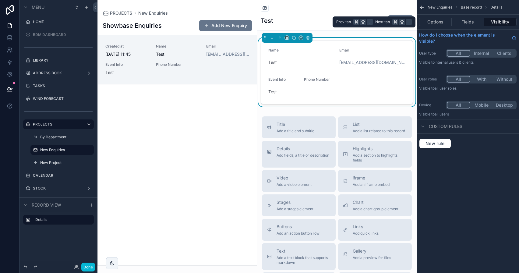
click at [442, 28] on div "Options Fields Visibility" at bounding box center [467, 22] width 102 height 15
click at [442, 26] on button "Options" at bounding box center [435, 22] width 33 height 9
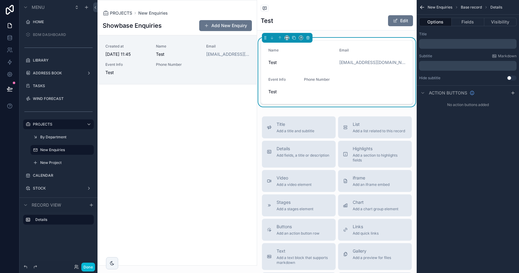
click at [95, 268] on div "Done" at bounding box center [58, 267] width 78 height 12
click at [93, 268] on button "Done" at bounding box center [88, 266] width 14 height 9
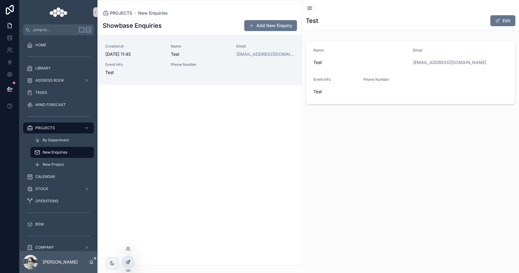
click at [132, 257] on div at bounding box center [128, 262] width 12 height 12
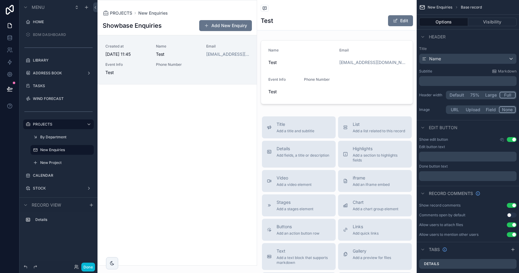
click at [229, 83] on div "scrollable content" at bounding box center [177, 132] width 159 height 265
click at [229, 82] on link "Created at 01/10/2025 11:45 Name Test Email Test@test.com Event Info Test Phone…" at bounding box center [177, 59] width 159 height 49
click at [230, 76] on link "Created at 01/10/2025 11:45 Name Test Email Test@test.com Event Info Test Phone…" at bounding box center [177, 59] width 159 height 49
click at [47, 149] on label "New Enquiries" at bounding box center [60, 149] width 41 height 5
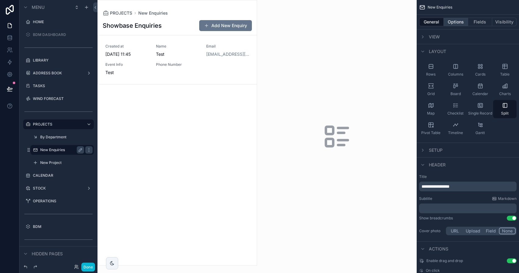
click at [453, 24] on button "Options" at bounding box center [455, 22] width 24 height 9
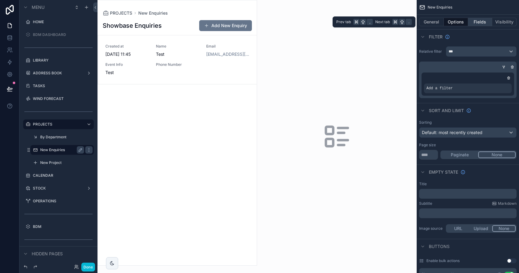
click at [483, 22] on button "Fields" at bounding box center [480, 22] width 24 height 9
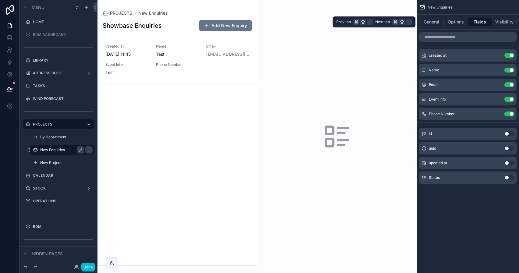
click at [429, 26] on div "General Options Fields Visibility" at bounding box center [467, 22] width 102 height 15
click at [429, 25] on button "General" at bounding box center [431, 22] width 25 height 9
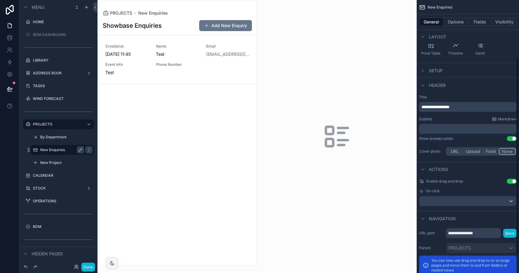
scroll to position [103, 0]
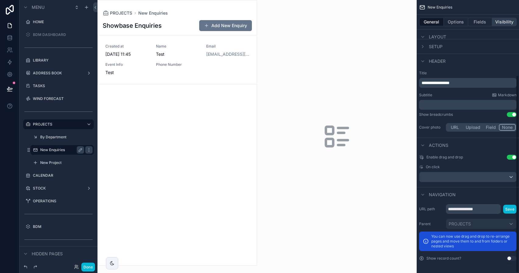
click at [503, 24] on button "Visibility" at bounding box center [504, 22] width 24 height 9
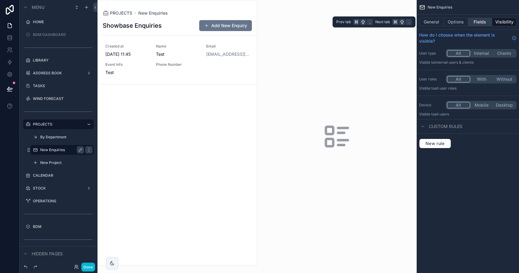
click at [485, 23] on button "Fields" at bounding box center [480, 22] width 24 height 9
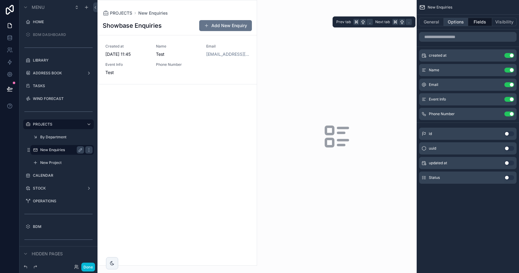
click at [463, 22] on button "Options" at bounding box center [455, 22] width 24 height 9
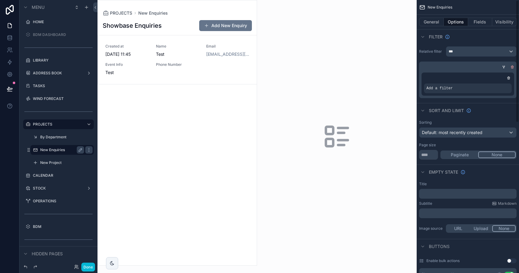
click at [512, 67] on icon "scrollable content" at bounding box center [512, 67] width 0 height 1
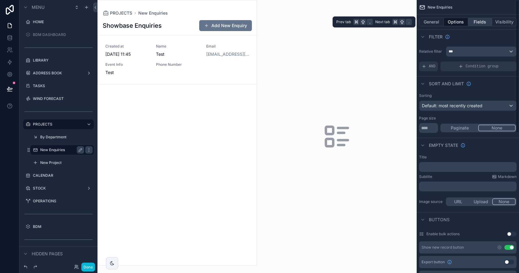
click at [483, 23] on button "Fields" at bounding box center [480, 22] width 24 height 9
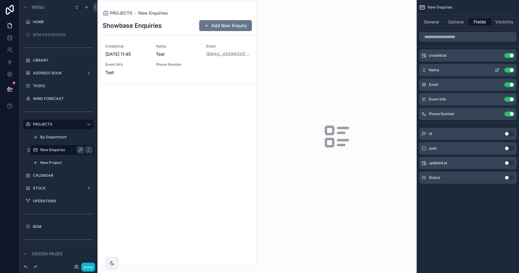
click at [509, 68] on button "Use setting" at bounding box center [509, 70] width 10 height 5
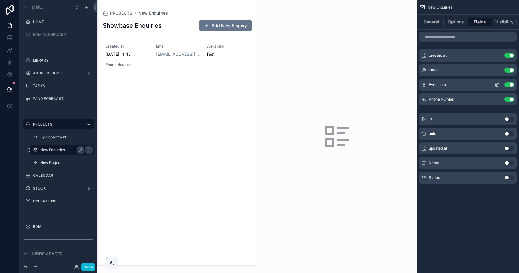
click at [509, 69] on button "Use setting" at bounding box center [509, 70] width 10 height 5
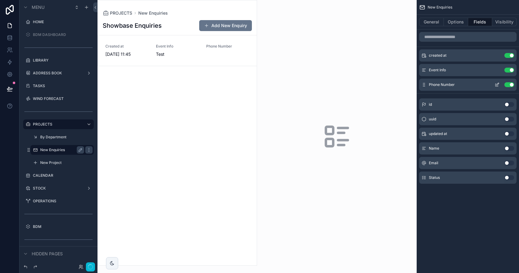
click at [509, 82] on button "Use setting" at bounding box center [509, 84] width 10 height 5
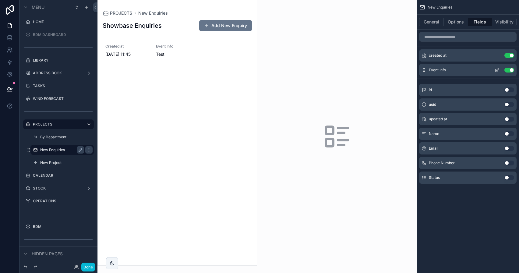
click at [509, 72] on button "Use setting" at bounding box center [509, 70] width 10 height 5
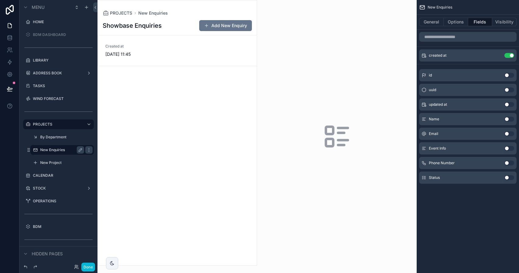
click at [509, 121] on button "Use setting" at bounding box center [509, 119] width 10 height 5
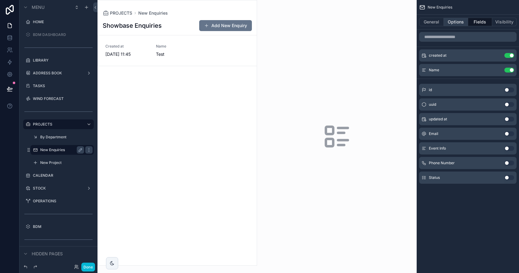
click at [462, 21] on button "Options" at bounding box center [455, 22] width 24 height 9
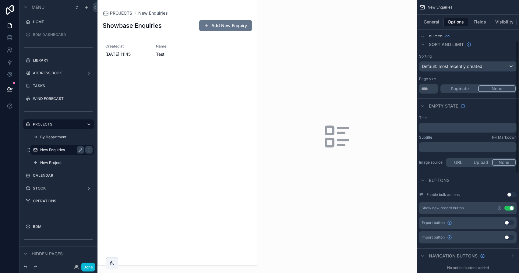
scroll to position [84, 0]
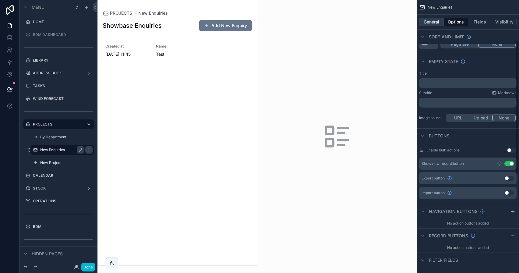
click at [436, 24] on button "General" at bounding box center [431, 22] width 25 height 9
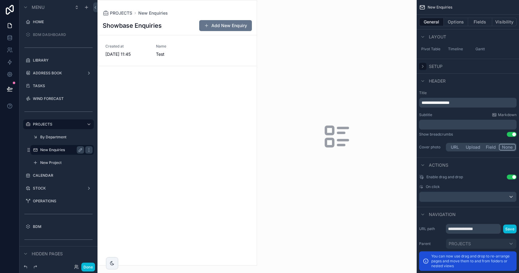
click at [421, 65] on icon "scrollable content" at bounding box center [422, 66] width 5 height 5
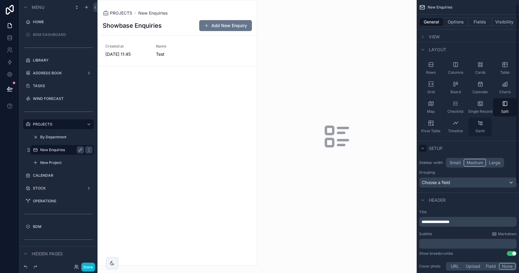
scroll to position [0, 0]
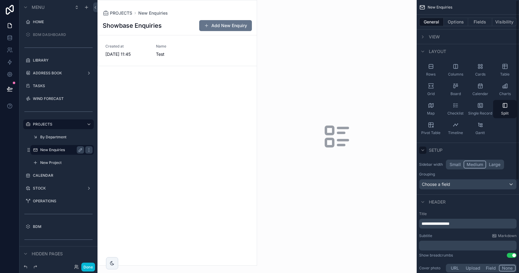
click at [456, 164] on button "Small" at bounding box center [454, 164] width 17 height 8
click at [457, 187] on div "Choose a field" at bounding box center [467, 184] width 97 height 10
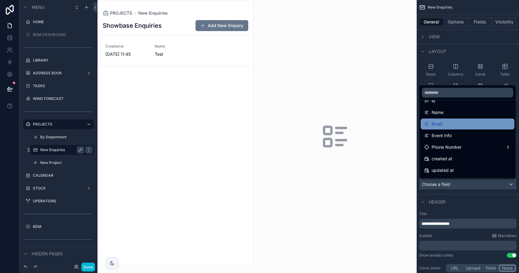
scroll to position [43, 0]
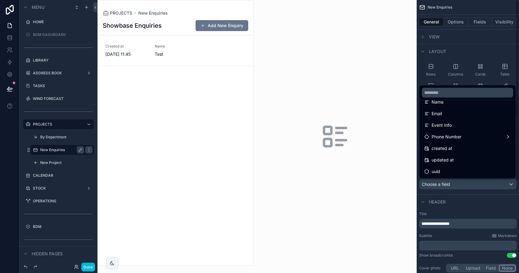
click at [475, 198] on div "scrollable content" at bounding box center [259, 136] width 519 height 273
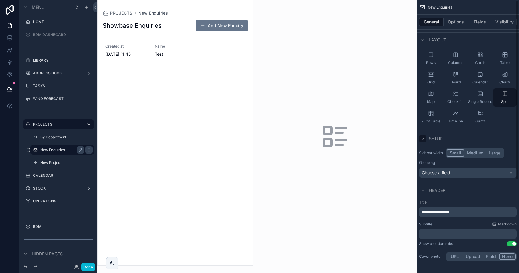
scroll to position [0, 0]
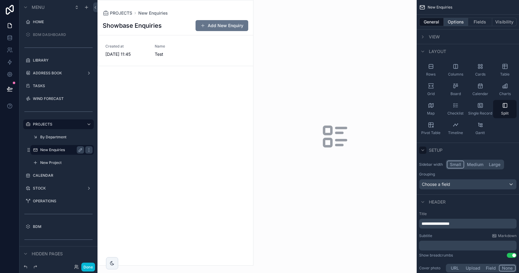
click at [460, 23] on button "Options" at bounding box center [455, 22] width 24 height 9
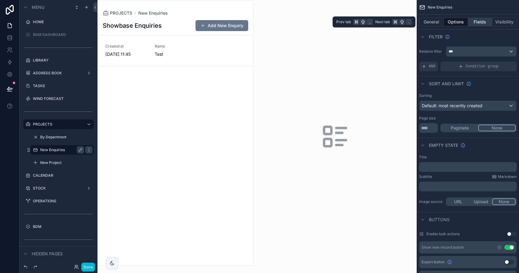
click at [477, 21] on button "Fields" at bounding box center [480, 22] width 24 height 9
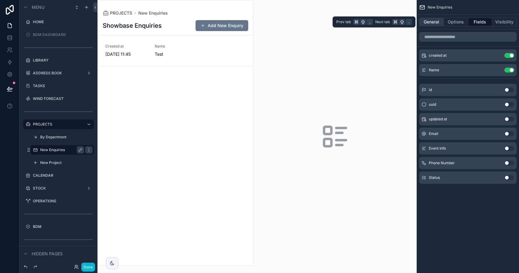
click at [430, 21] on button "General" at bounding box center [431, 22] width 25 height 9
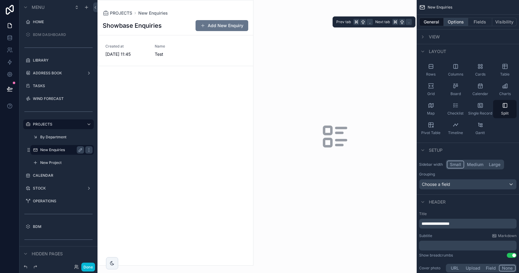
click at [453, 21] on button "Options" at bounding box center [455, 22] width 24 height 9
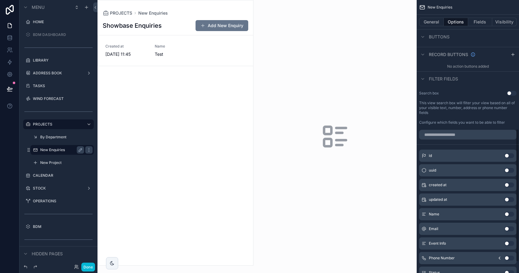
scroll to position [288, 0]
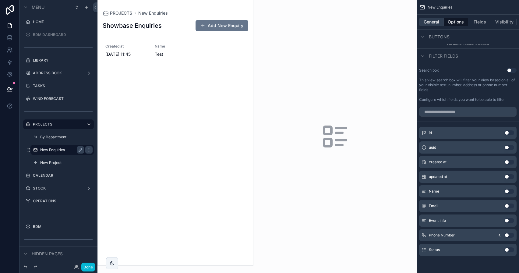
click at [436, 21] on button "General" at bounding box center [431, 22] width 25 height 9
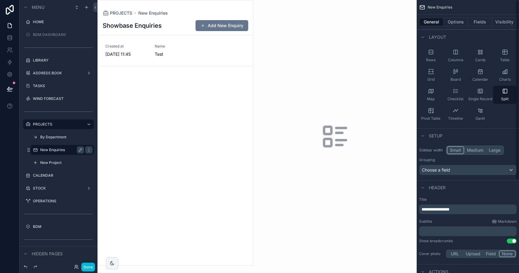
scroll to position [0, 0]
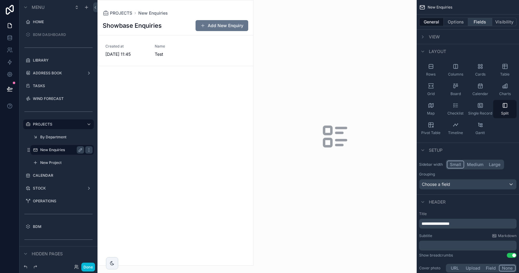
click at [471, 22] on button "Fields" at bounding box center [480, 22] width 24 height 9
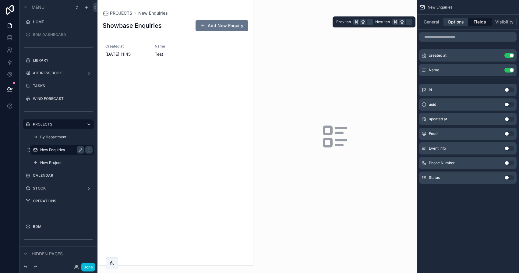
click at [461, 22] on button "Options" at bounding box center [455, 22] width 24 height 9
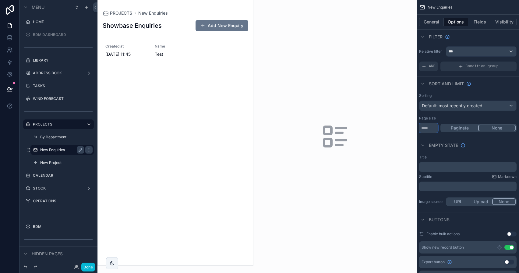
click at [433, 129] on input "***" at bounding box center [428, 128] width 19 height 10
type input "****"
click at [451, 116] on div "Page size" at bounding box center [467, 118] width 97 height 5
click at [482, 23] on button "Fields" at bounding box center [480, 22] width 24 height 9
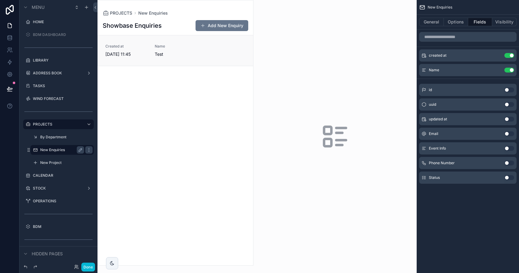
click at [210, 63] on link "Created at [DATE] 11:45 Name Test" at bounding box center [175, 50] width 155 height 30
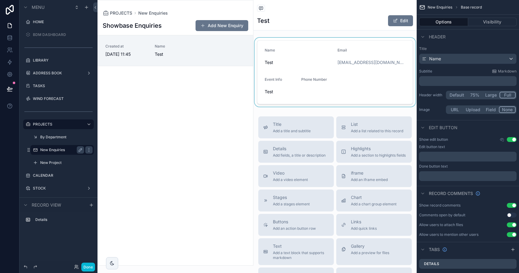
click at [358, 43] on div "scrollable content" at bounding box center [334, 72] width 163 height 69
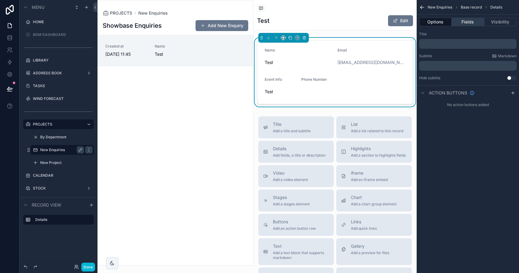
click at [459, 21] on button "Fields" at bounding box center [467, 22] width 32 height 9
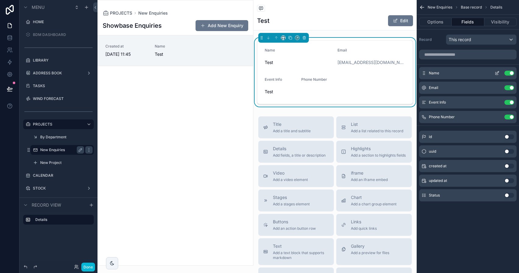
click at [497, 75] on icon "scrollable content" at bounding box center [496, 73] width 3 height 3
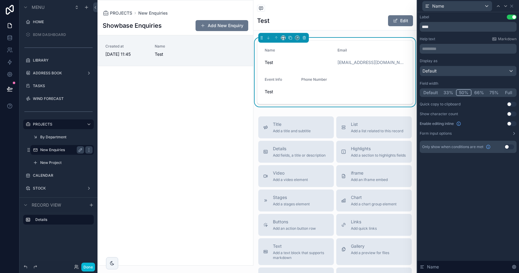
click at [508, 92] on button "Full" at bounding box center [508, 92] width 14 height 7
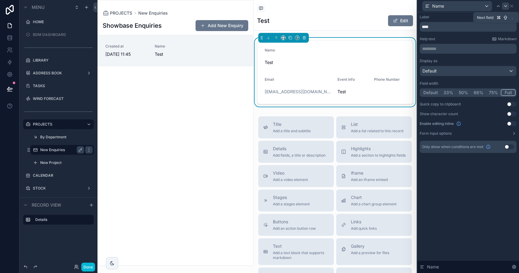
click at [503, 7] on icon at bounding box center [505, 6] width 5 height 5
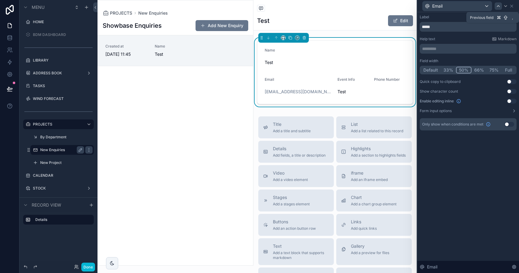
click at [499, 7] on icon at bounding box center [497, 6] width 5 height 5
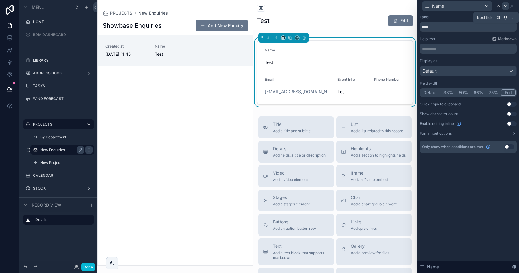
click at [505, 5] on icon at bounding box center [505, 6] width 5 height 5
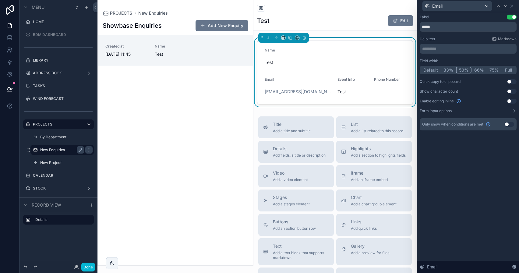
click at [510, 71] on button "Full" at bounding box center [508, 70] width 14 height 7
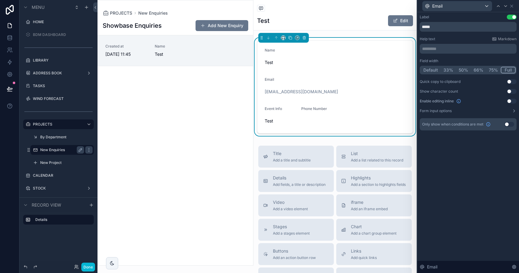
click at [464, 72] on button "50%" at bounding box center [463, 70] width 15 height 7
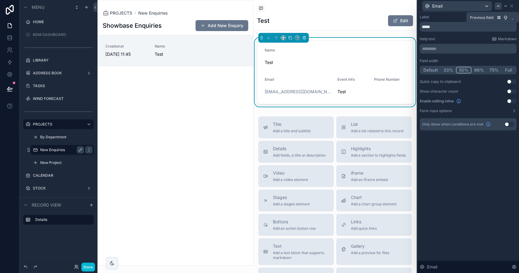
click at [499, 9] on div at bounding box center [497, 5] width 7 height 7
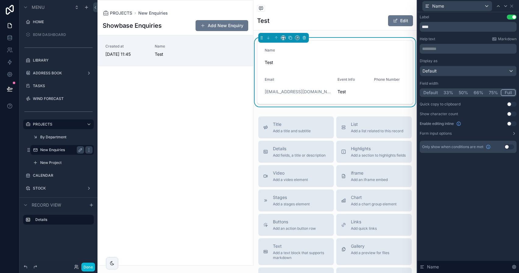
click at [463, 91] on button "50%" at bounding box center [463, 92] width 15 height 7
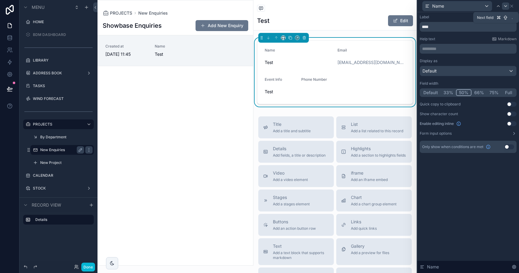
click at [505, 7] on icon at bounding box center [505, 6] width 5 height 5
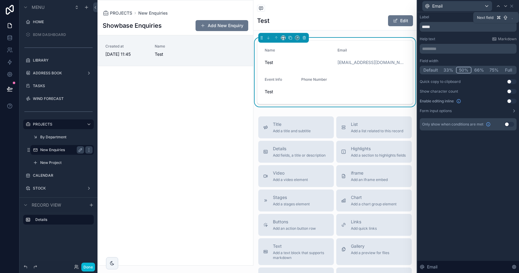
click at [505, 7] on icon at bounding box center [505, 6] width 5 height 5
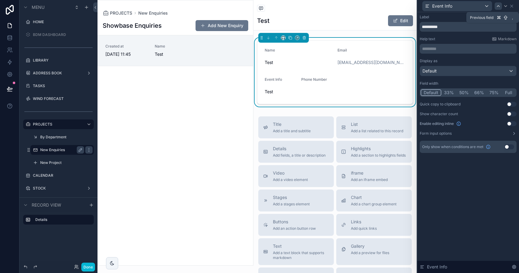
click at [499, 6] on icon at bounding box center [498, 5] width 2 height 1
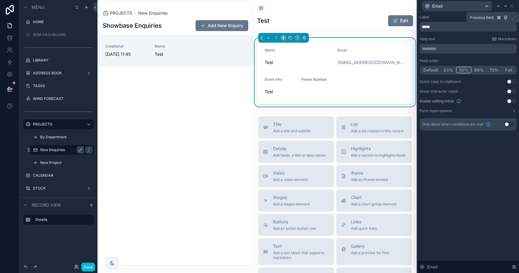
click at [499, 6] on icon at bounding box center [498, 5] width 2 height 1
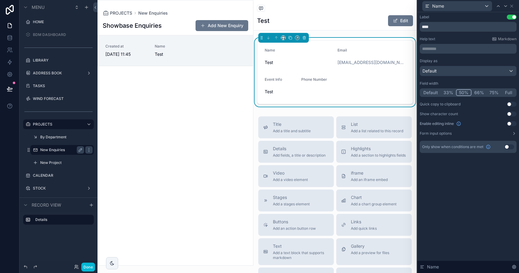
click at [506, 92] on button "Full" at bounding box center [508, 92] width 14 height 7
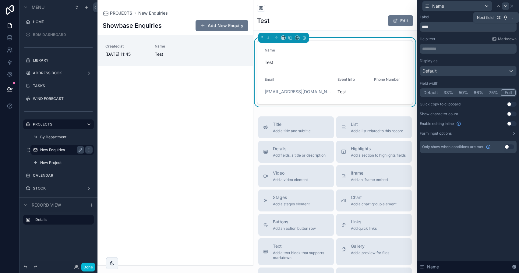
click at [503, 5] on icon at bounding box center [505, 6] width 5 height 5
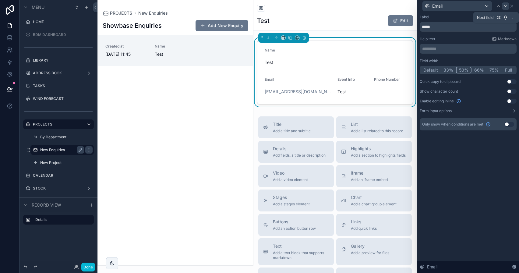
click at [506, 7] on icon at bounding box center [505, 6] width 5 height 5
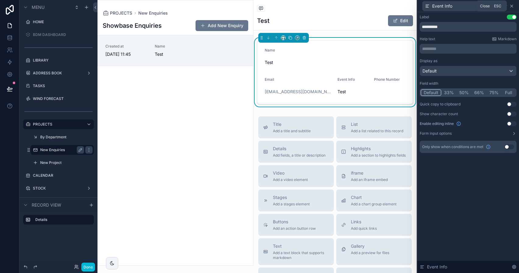
click at [512, 5] on icon at bounding box center [511, 6] width 2 height 2
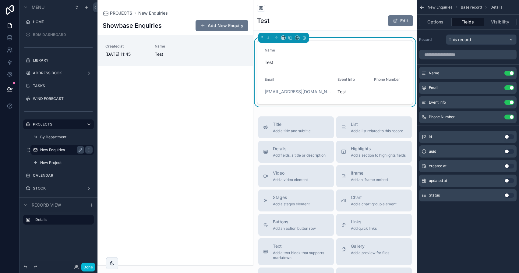
click at [509, 195] on button "Use setting" at bounding box center [509, 195] width 10 height 5
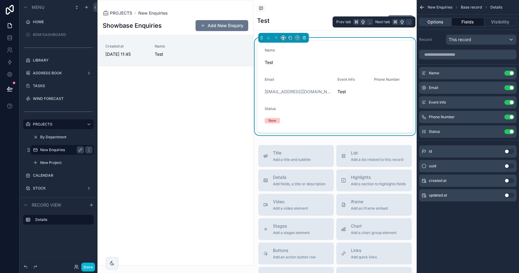
click at [437, 23] on button "Options" at bounding box center [435, 22] width 33 height 9
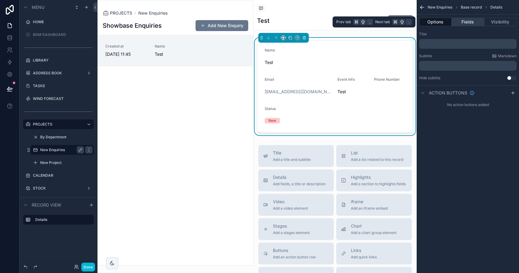
click at [464, 23] on button "Fields" at bounding box center [467, 22] width 32 height 9
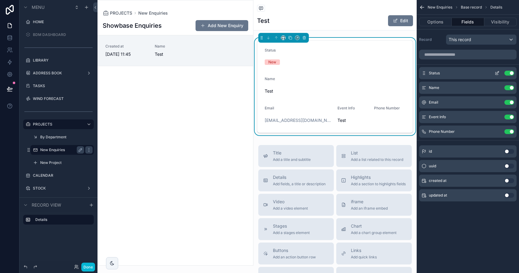
click at [497, 72] on icon "scrollable content" at bounding box center [496, 73] width 5 height 5
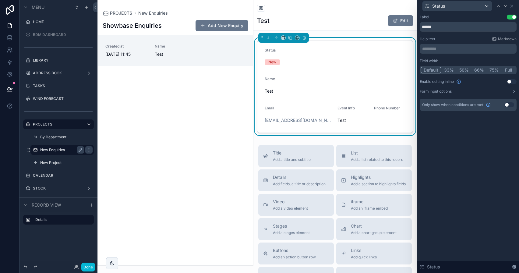
click at [510, 81] on button "Use setting" at bounding box center [511, 81] width 10 height 5
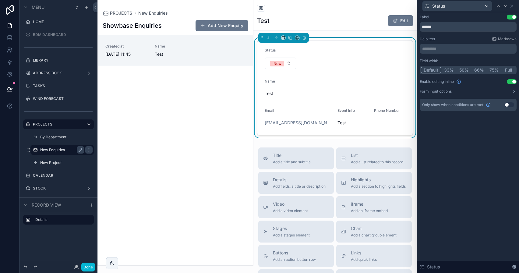
click at [506, 68] on button "Full" at bounding box center [508, 70] width 14 height 7
click at [466, 69] on button "50%" at bounding box center [463, 70] width 15 height 7
click at [502, 7] on div at bounding box center [505, 5] width 7 height 7
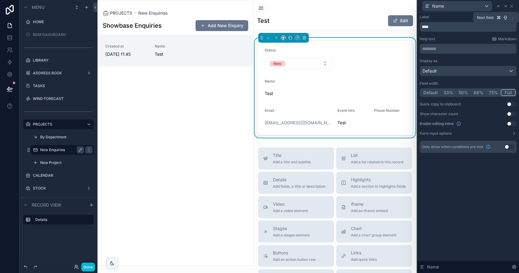
click at [502, 7] on div at bounding box center [505, 5] width 7 height 7
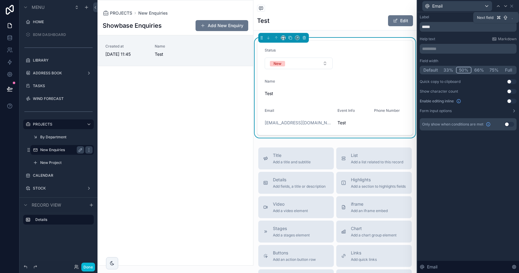
click at [502, 7] on div at bounding box center [505, 5] width 7 height 7
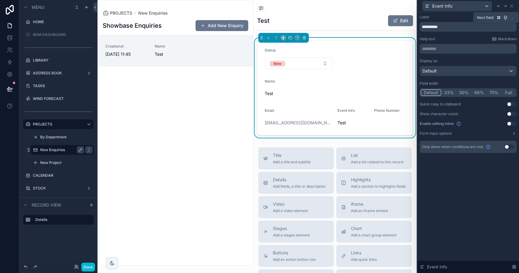
click at [502, 7] on div at bounding box center [505, 5] width 7 height 7
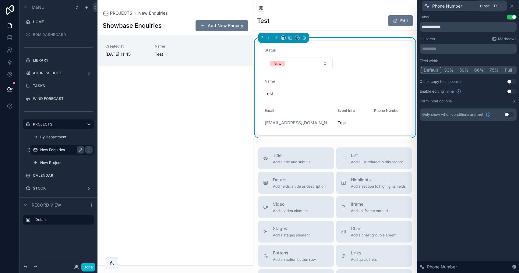
click at [513, 5] on icon at bounding box center [511, 6] width 5 height 5
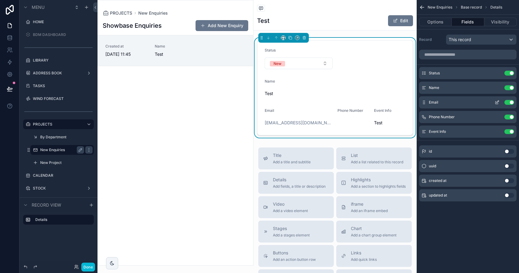
click at [497, 103] on icon "scrollable content" at bounding box center [496, 102] width 5 height 5
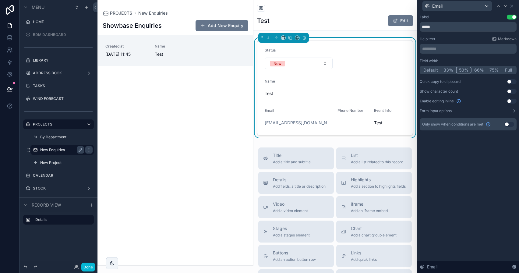
click at [465, 72] on button "50%" at bounding box center [464, 70] width 16 height 7
click at [500, 5] on icon at bounding box center [497, 6] width 5 height 5
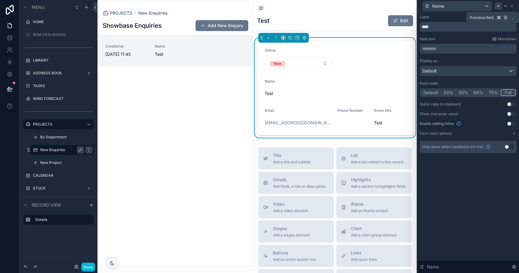
click at [500, 5] on icon at bounding box center [497, 6] width 5 height 5
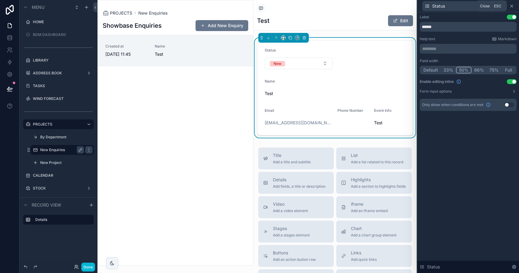
click at [513, 5] on icon at bounding box center [511, 6] width 5 height 5
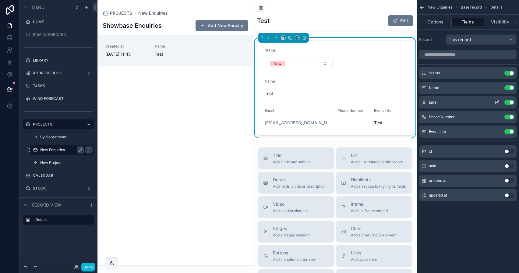
click at [496, 103] on icon "scrollable content" at bounding box center [497, 101] width 2 height 2
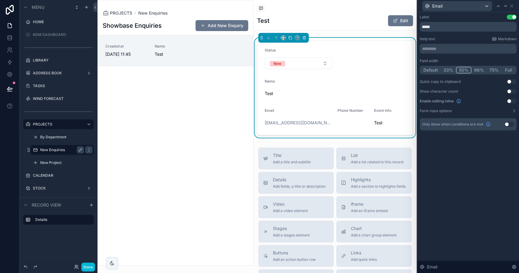
click at [467, 71] on button "50%" at bounding box center [464, 70] width 16 height 7
click at [505, 6] on icon at bounding box center [505, 6] width 5 height 5
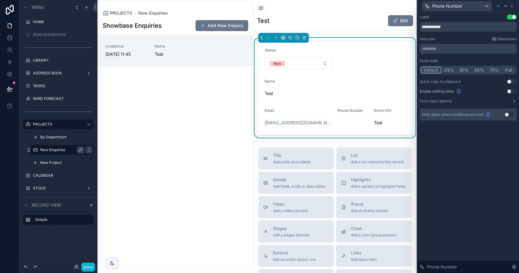
click at [467, 71] on button "50%" at bounding box center [463, 70] width 15 height 7
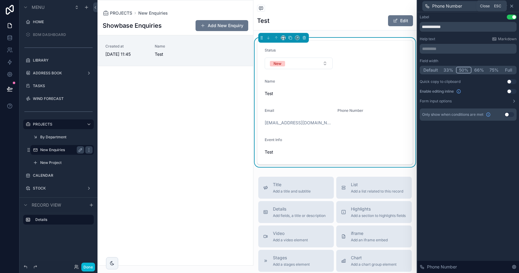
click at [512, 4] on icon at bounding box center [511, 6] width 5 height 5
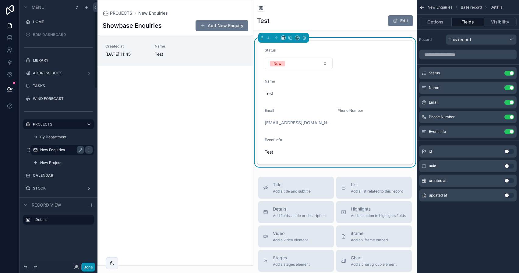
click at [88, 265] on button "Done" at bounding box center [88, 266] width 14 height 9
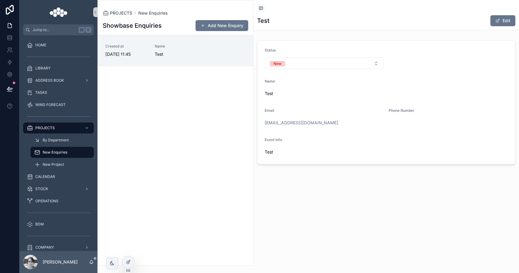
click at [302, 72] on form "Status New Name Test Email Test@test.com Phone Number Event Info Test" at bounding box center [385, 102] width 257 height 124
click at [303, 64] on button "New" at bounding box center [323, 64] width 119 height 12
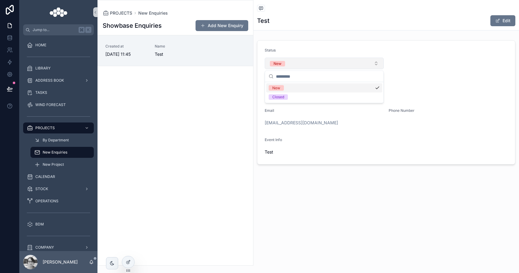
click at [303, 64] on button "New" at bounding box center [323, 64] width 119 height 12
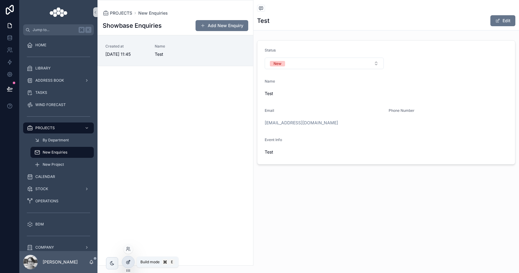
click at [132, 261] on div at bounding box center [128, 262] width 12 height 12
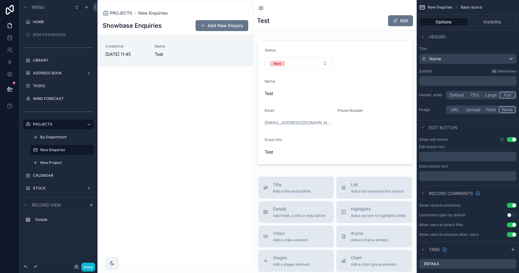
click at [187, 60] on div "scrollable content" at bounding box center [175, 132] width 155 height 265
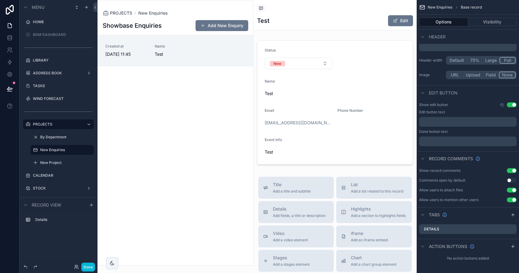
click at [514, 172] on button "Use setting" at bounding box center [511, 170] width 10 height 5
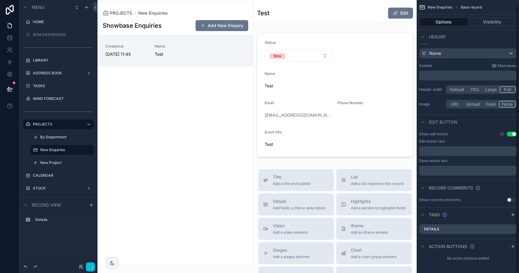
scroll to position [5, 0]
click at [90, 265] on button "Done" at bounding box center [88, 266] width 14 height 9
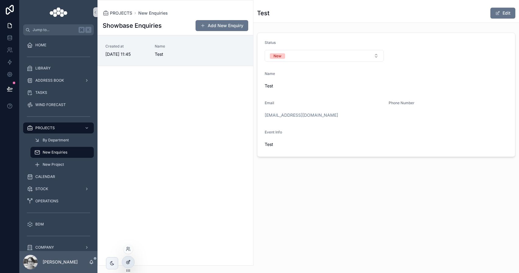
click at [126, 264] on icon at bounding box center [128, 261] width 5 height 5
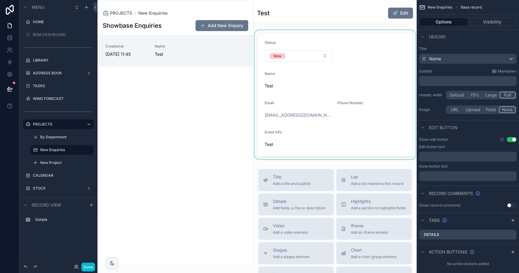
click at [317, 78] on div "scrollable content" at bounding box center [334, 94] width 163 height 129
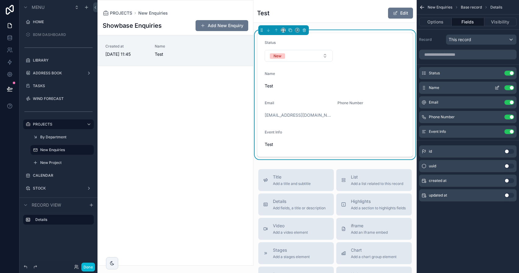
click at [512, 89] on button "Use setting" at bounding box center [509, 87] width 10 height 5
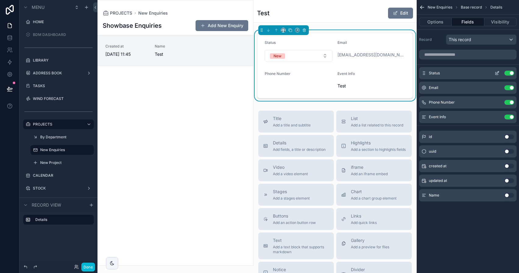
click at [499, 74] on icon "scrollable content" at bounding box center [496, 73] width 5 height 5
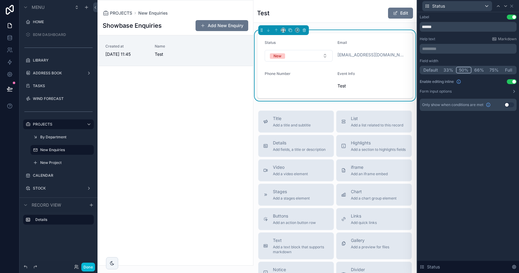
click at [506, 72] on button "Full" at bounding box center [508, 70] width 14 height 7
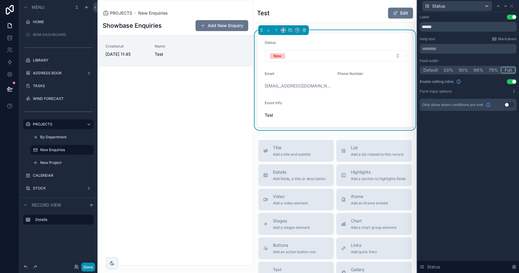
click at [88, 265] on button "Done" at bounding box center [88, 266] width 14 height 9
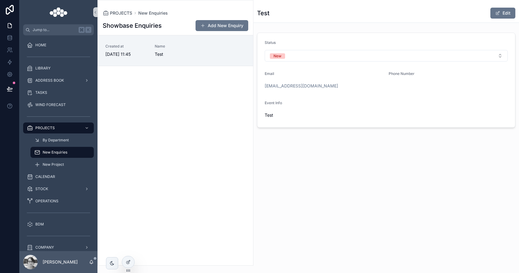
click at [320, 113] on span "Test" at bounding box center [292, 115] width 57 height 6
click at [177, 59] on link "Created at [DATE] 11:45 Name Test" at bounding box center [175, 50] width 155 height 30
click at [128, 259] on div at bounding box center [128, 262] width 12 height 12
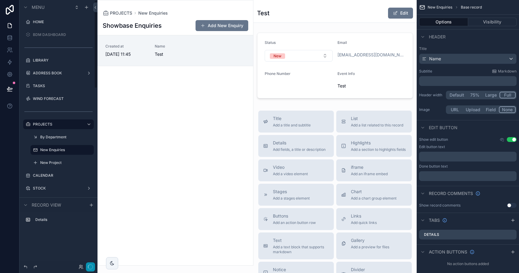
click at [93, 270] on button "button" at bounding box center [90, 266] width 9 height 9
click at [89, 265] on icon "button" at bounding box center [90, 266] width 5 height 5
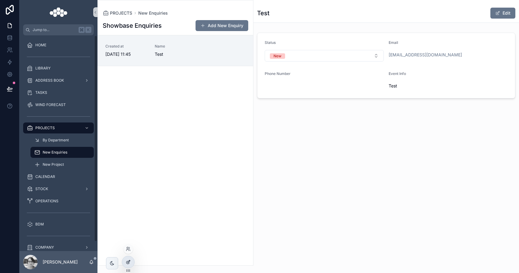
click at [131, 261] on div at bounding box center [128, 262] width 12 height 12
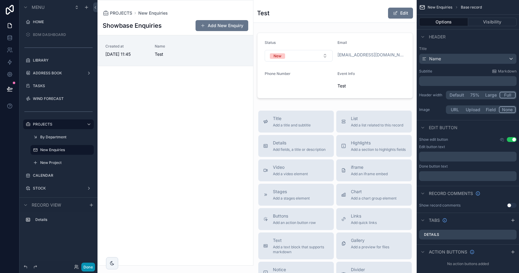
click at [85, 269] on button "Done" at bounding box center [88, 266] width 14 height 9
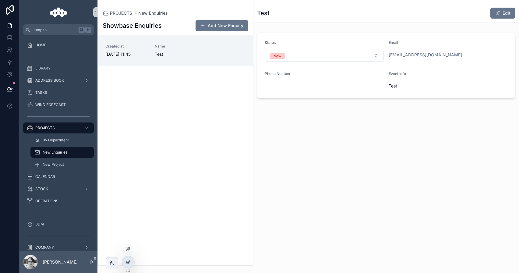
click at [125, 262] on div at bounding box center [128, 262] width 12 height 12
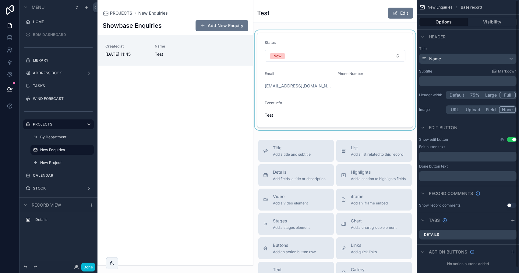
click at [361, 42] on div "scrollable content" at bounding box center [334, 80] width 163 height 100
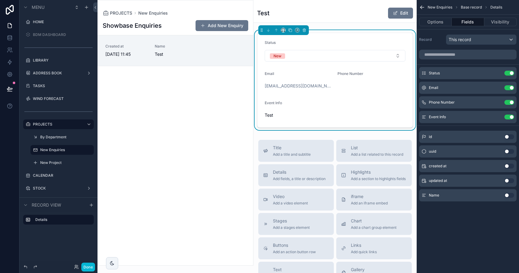
click at [207, 56] on div "Created at [DATE] 11:45 Name Test" at bounding box center [175, 50] width 140 height 13
click at [94, 269] on button "Done" at bounding box center [88, 266] width 14 height 9
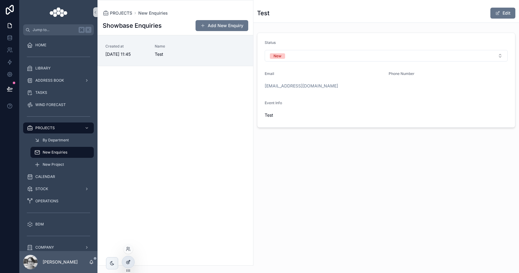
click at [129, 264] on icon at bounding box center [128, 261] width 5 height 5
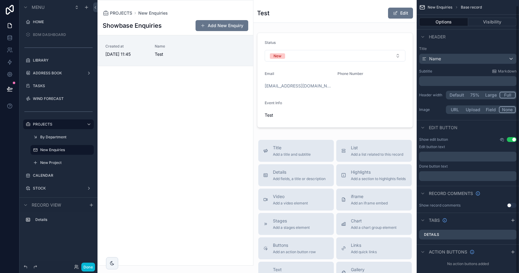
scroll to position [5, 0]
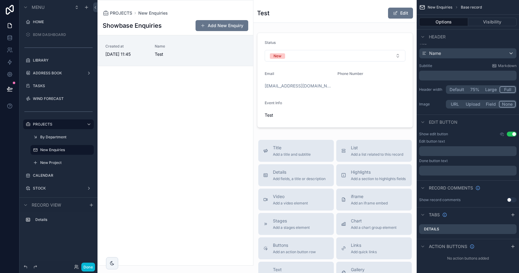
click at [219, 54] on div "scrollable content" at bounding box center [175, 132] width 155 height 265
click at [171, 23] on div "Showbase Enquiries Add New Enquiry" at bounding box center [175, 26] width 145 height 12
click at [57, 146] on div "New Enquiries" at bounding box center [62, 149] width 44 height 7
click at [56, 149] on label "New Enquiries" at bounding box center [60, 149] width 41 height 5
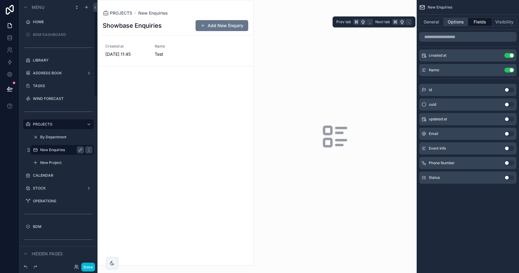
click at [458, 24] on button "Options" at bounding box center [455, 22] width 24 height 9
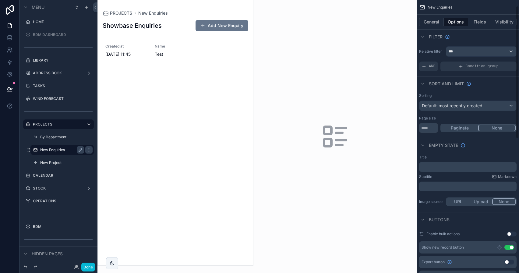
scroll to position [67, 0]
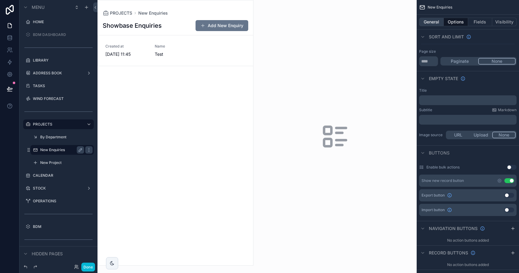
click at [433, 22] on button "General" at bounding box center [431, 22] width 25 height 9
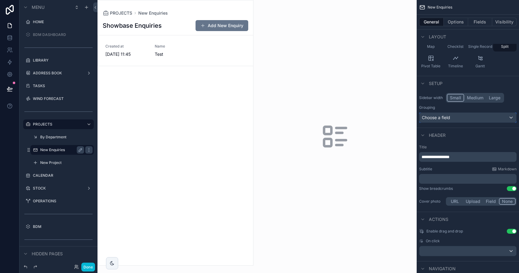
click at [460, 116] on div "Choose a field" at bounding box center [467, 118] width 97 height 10
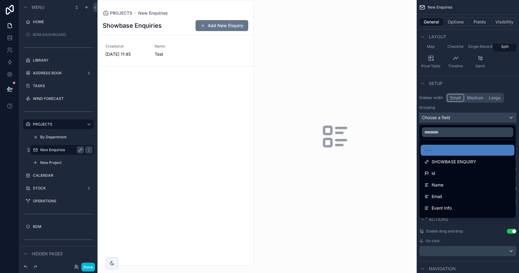
scroll to position [43, 0]
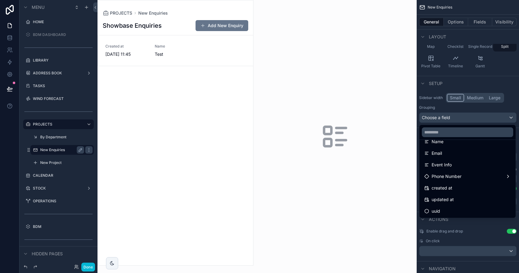
click at [344, 229] on div "scrollable content" at bounding box center [334, 136] width 163 height 273
click at [11, 91] on div "scrollable content" at bounding box center [259, 136] width 519 height 273
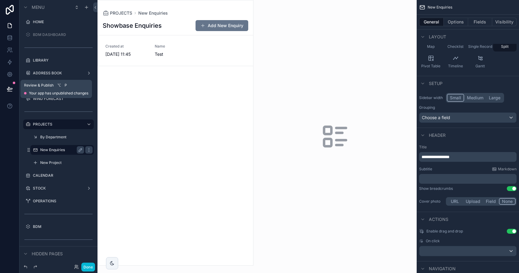
click at [10, 87] on icon at bounding box center [10, 89] width 6 height 6
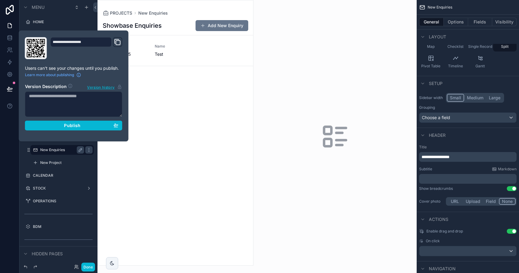
click at [50, 131] on div "**********" at bounding box center [74, 85] width 102 height 97
click at [50, 124] on div "Publish" at bounding box center [73, 125] width 89 height 5
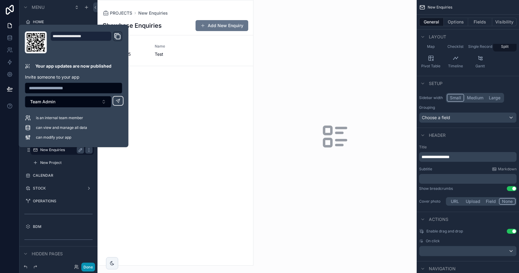
click at [93, 267] on button "Done" at bounding box center [88, 266] width 14 height 9
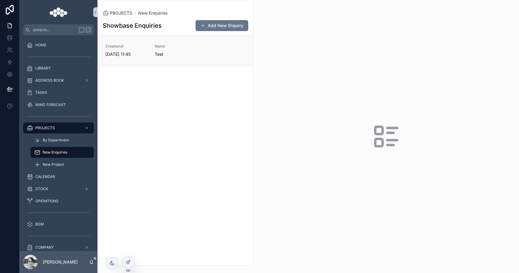
click at [198, 49] on div "Created at [DATE] 11:45 Name Test" at bounding box center [175, 50] width 140 height 13
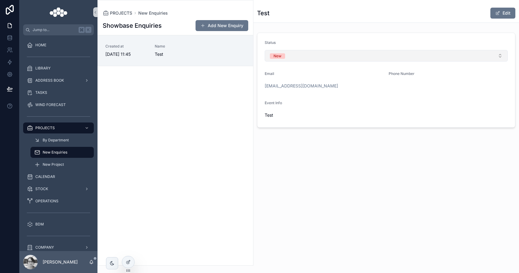
click at [292, 56] on button "New" at bounding box center [385, 56] width 243 height 12
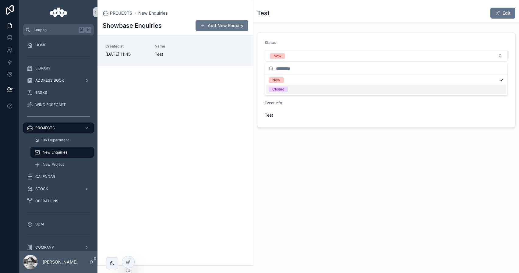
click at [287, 88] on span "Closed" at bounding box center [277, 88] width 19 height 5
click at [285, 157] on div "New Enquiries Test Edit Status New Closed Email [EMAIL_ADDRESS][DOMAIN_NAME] Ph…" at bounding box center [385, 84] width 265 height 169
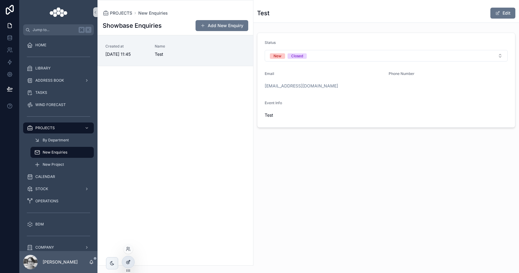
click at [128, 257] on div at bounding box center [128, 262] width 12 height 12
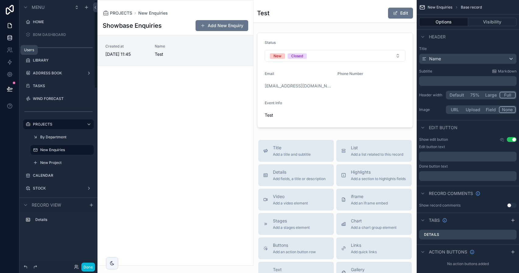
click at [10, 39] on icon at bounding box center [10, 38] width 6 height 6
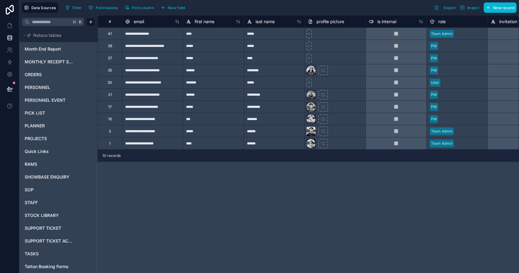
scroll to position [302, 0]
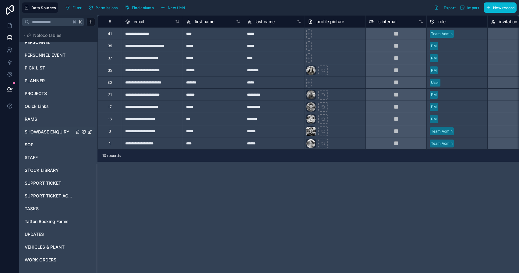
click at [46, 131] on span "SHOWBASE ENQUIRY" at bounding box center [47, 132] width 45 height 6
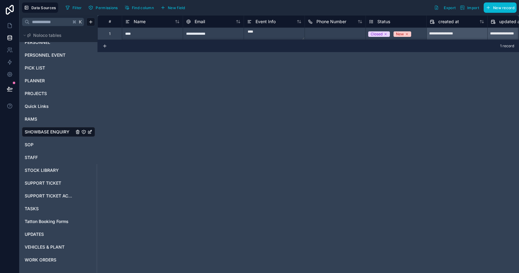
click at [381, 21] on span "Status" at bounding box center [383, 22] width 13 height 6
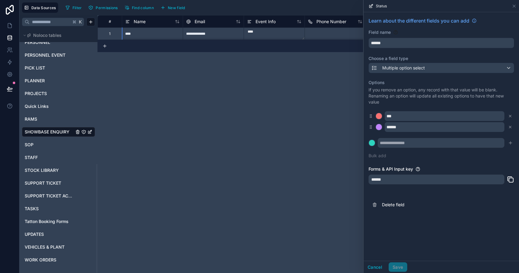
click at [415, 73] on div "Multiple option select" at bounding box center [440, 68] width 145 height 11
click at [416, 67] on span "Multiple option select" at bounding box center [403, 68] width 43 height 6
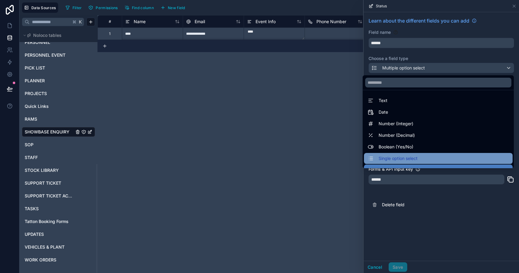
click at [409, 156] on span "Single option select" at bounding box center [397, 158] width 39 height 7
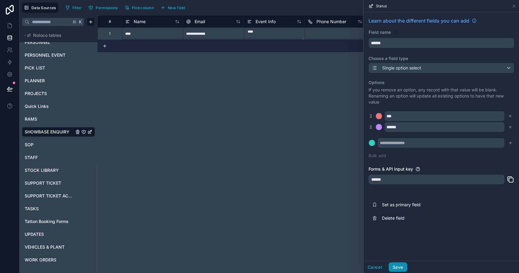
click at [396, 267] on button "Save" at bounding box center [397, 267] width 18 height 10
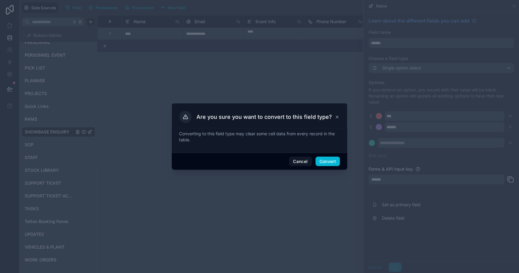
click at [332, 152] on div "Converting to this field type may clear some cell data from every record in the…" at bounding box center [259, 140] width 175 height 24
click at [331, 159] on button "Convert" at bounding box center [327, 161] width 24 height 10
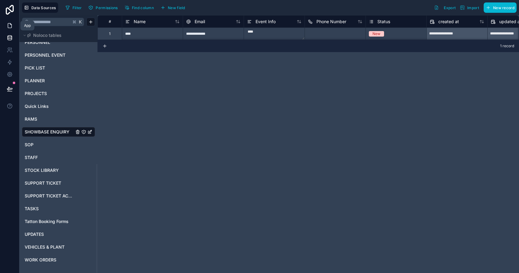
click at [7, 30] on link at bounding box center [9, 25] width 19 height 12
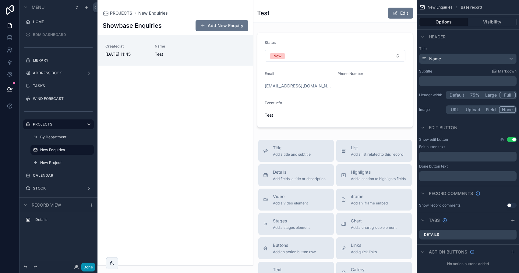
click at [93, 267] on button "Done" at bounding box center [88, 266] width 14 height 9
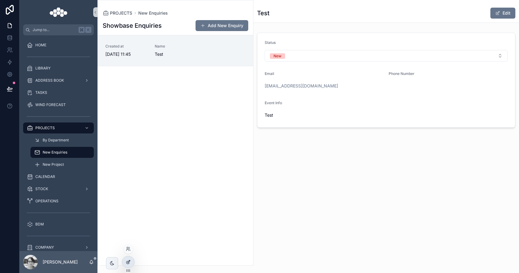
click at [130, 264] on icon at bounding box center [128, 261] width 5 height 5
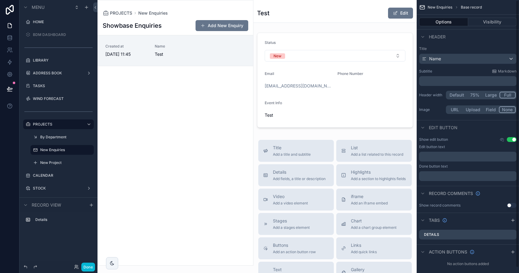
scroll to position [5, 0]
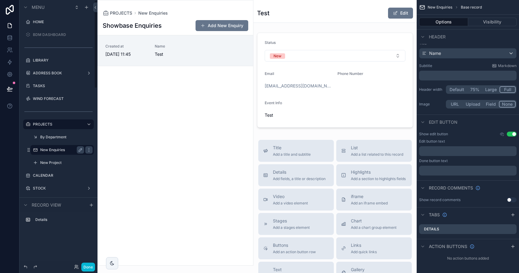
click at [61, 149] on label "New Enquiries" at bounding box center [60, 149] width 41 height 5
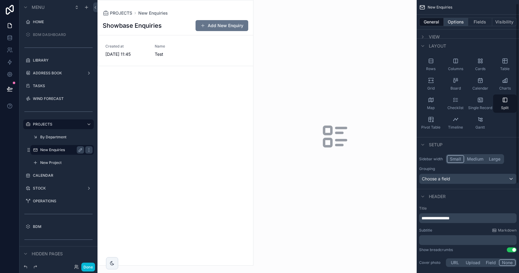
click at [453, 23] on button "Options" at bounding box center [455, 22] width 24 height 9
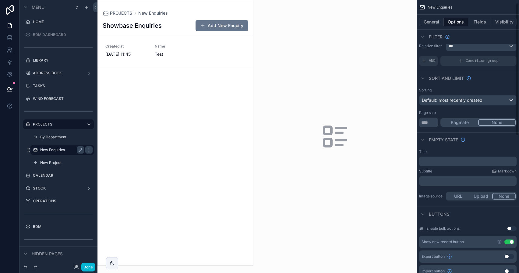
scroll to position [116, 0]
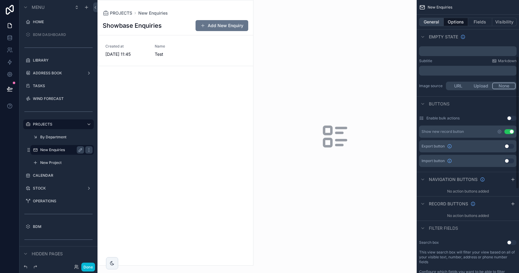
click at [435, 22] on button "General" at bounding box center [431, 22] width 25 height 9
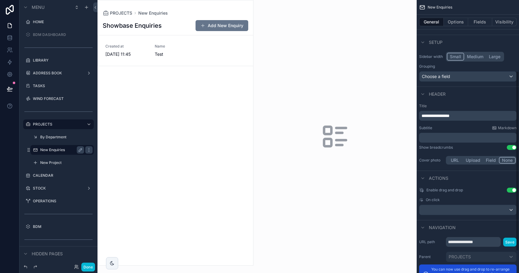
scroll to position [75, 0]
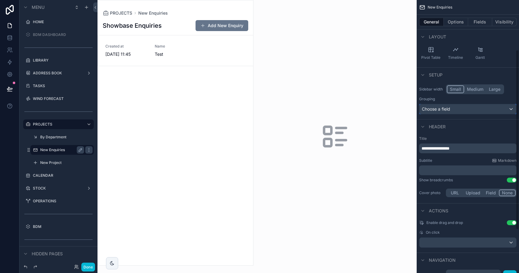
click at [461, 107] on div "Choose a field" at bounding box center [467, 109] width 97 height 10
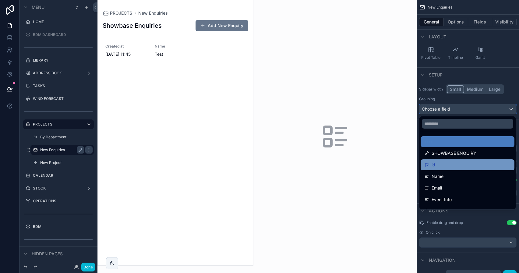
scroll to position [55, 0]
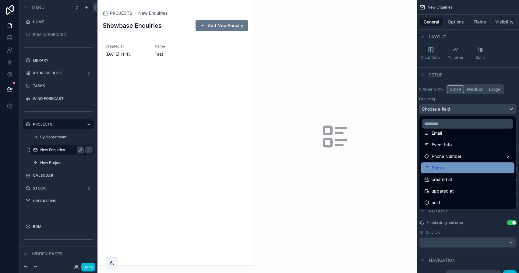
click at [458, 171] on div "Status" at bounding box center [467, 167] width 86 height 7
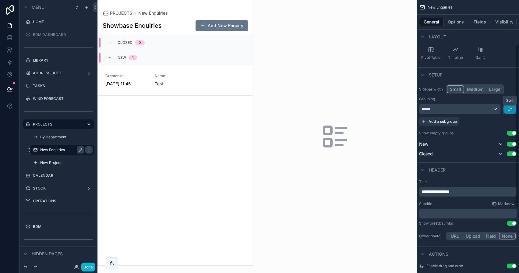
click at [511, 110] on icon "scrollable content" at bounding box center [511, 109] width 0 height 2
click at [500, 131] on span "Last -> First" at bounding box center [497, 134] width 23 height 7
click at [87, 265] on button "Done" at bounding box center [88, 266] width 14 height 9
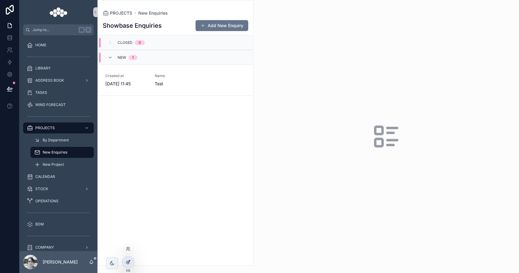
click at [127, 261] on icon at bounding box center [127, 262] width 3 height 3
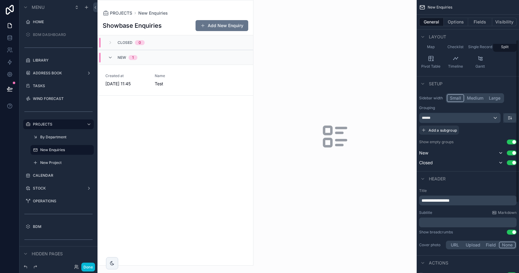
scroll to position [68, 0]
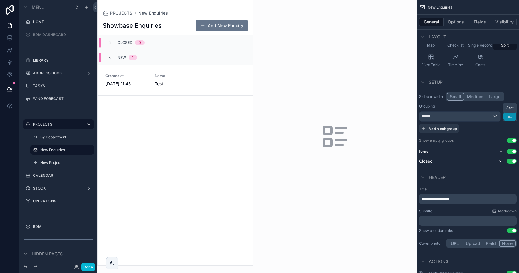
click at [507, 117] on icon "scrollable content" at bounding box center [509, 116] width 5 height 5
click at [499, 132] on span "First -> Last" at bounding box center [497, 129] width 23 height 7
click at [93, 264] on button "Done" at bounding box center [88, 266] width 14 height 9
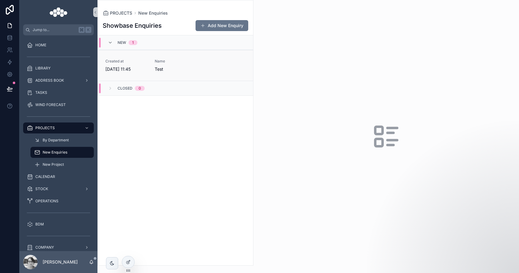
click at [184, 64] on div "Name Test" at bounding box center [176, 65] width 42 height 13
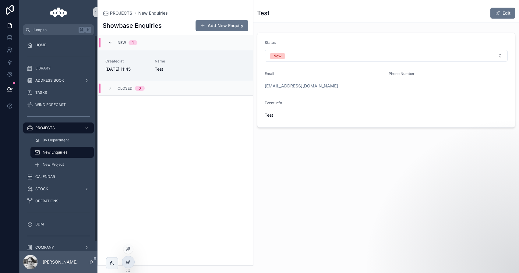
click at [130, 261] on icon at bounding box center [128, 261] width 5 height 5
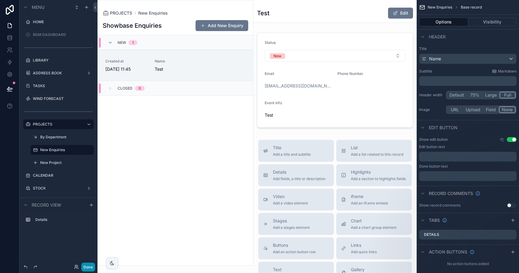
click at [87, 270] on button "Done" at bounding box center [88, 266] width 14 height 9
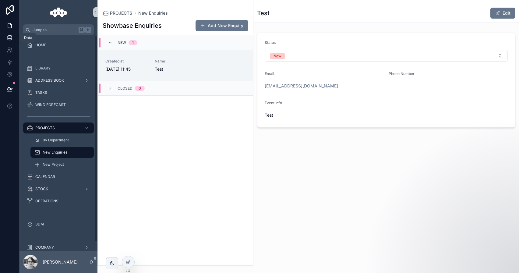
click at [7, 41] on link at bounding box center [9, 38] width 19 height 12
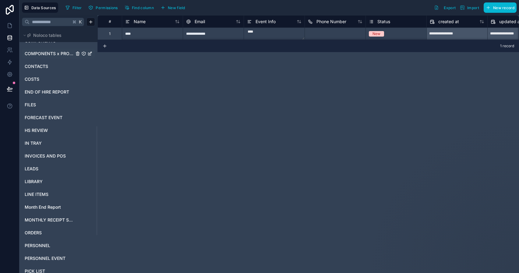
scroll to position [259, 0]
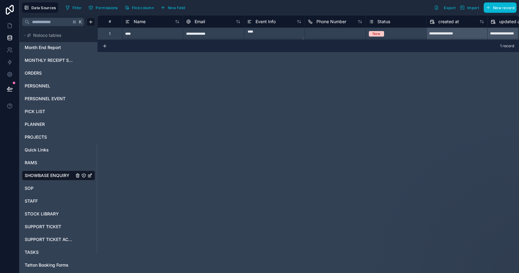
click at [382, 23] on span "Status" at bounding box center [383, 22] width 13 height 6
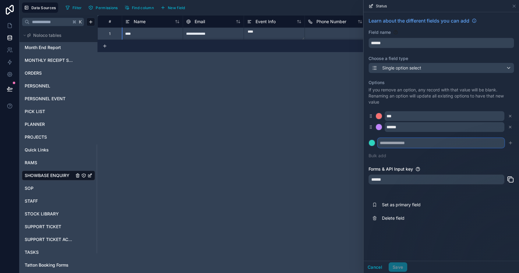
click at [391, 146] on input "text" at bounding box center [440, 143] width 127 height 10
type input "**********"
click at [509, 145] on icon "submit" at bounding box center [510, 142] width 5 height 5
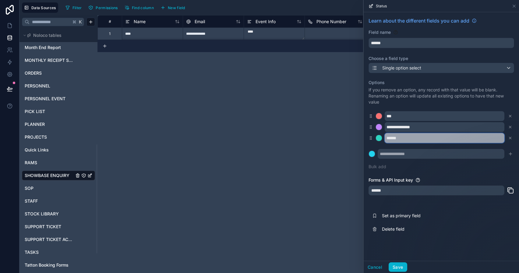
click at [401, 136] on input "******" at bounding box center [444, 138] width 120 height 10
type input "****"
click at [378, 140] on div at bounding box center [379, 138] width 6 height 6
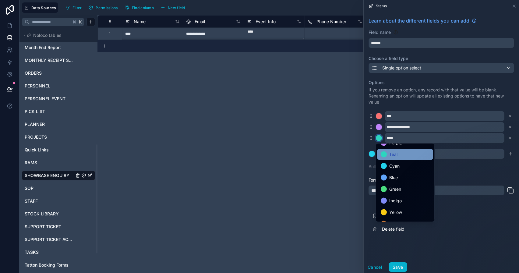
scroll to position [51, 0]
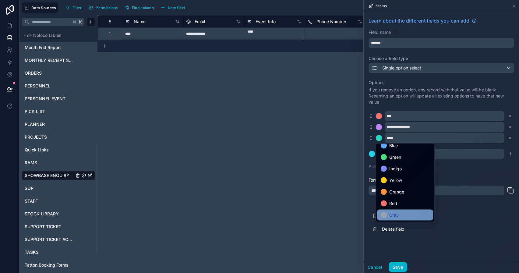
click at [391, 212] on span "Gray" at bounding box center [393, 214] width 9 height 7
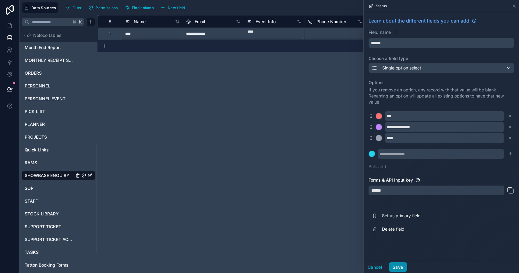
click at [399, 267] on button "Save" at bounding box center [397, 267] width 18 height 10
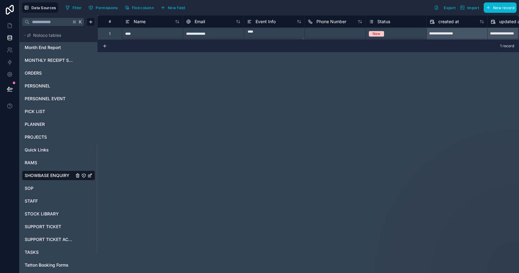
click at [389, 23] on span "Status" at bounding box center [383, 22] width 13 height 6
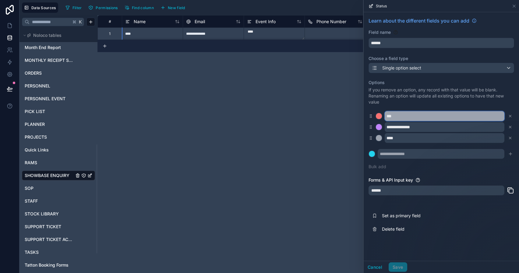
click at [386, 116] on input "***" at bounding box center [444, 116] width 120 height 10
paste input "*"
type input "*****"
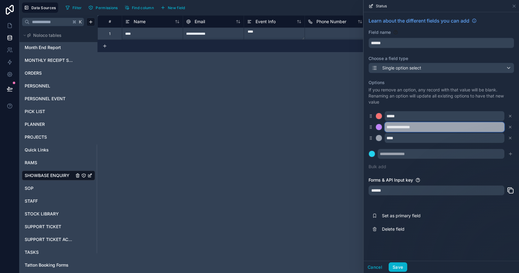
click at [387, 125] on input "**********" at bounding box center [444, 127] width 120 height 10
paste input "*"
click at [390, 126] on input "**********" at bounding box center [444, 127] width 120 height 10
paste input "*"
type input "**********"
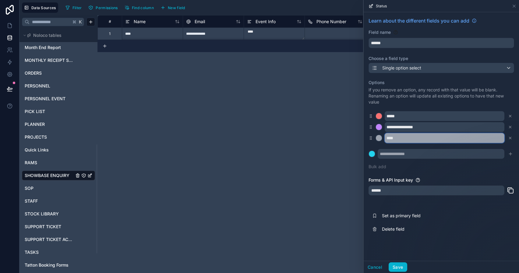
click at [405, 137] on input "****" at bounding box center [444, 138] width 120 height 10
click at [385, 137] on input "****" at bounding box center [444, 138] width 120 height 10
paste input "***"
type input "********"
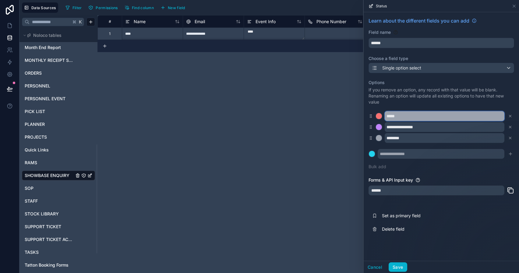
click at [389, 115] on input "*****" at bounding box center [444, 116] width 120 height 10
paste input "**"
type input "*****"
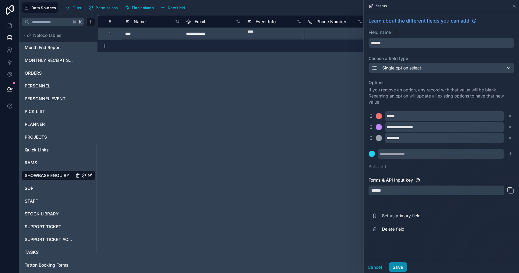
click at [399, 269] on button "Save" at bounding box center [397, 267] width 18 height 10
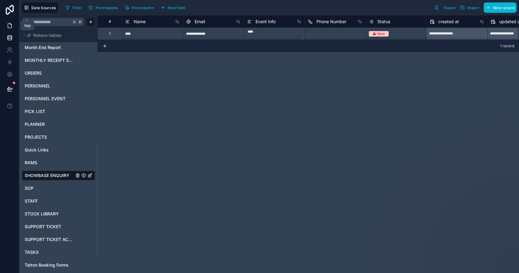
click at [11, 24] on icon at bounding box center [10, 25] width 4 height 5
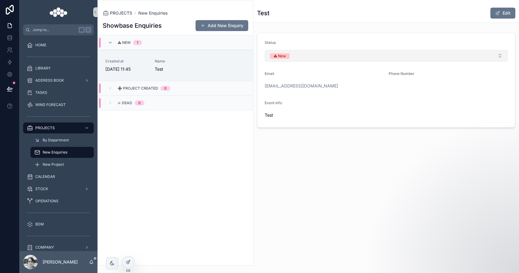
click at [304, 59] on button "⚠ New" at bounding box center [385, 56] width 243 height 12
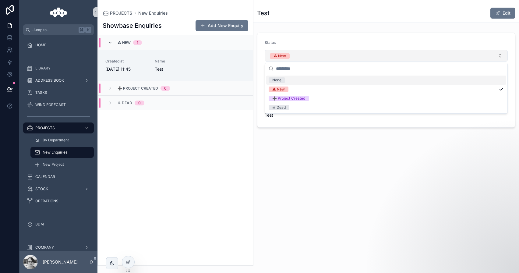
click at [304, 58] on button "⚠ New" at bounding box center [385, 56] width 243 height 12
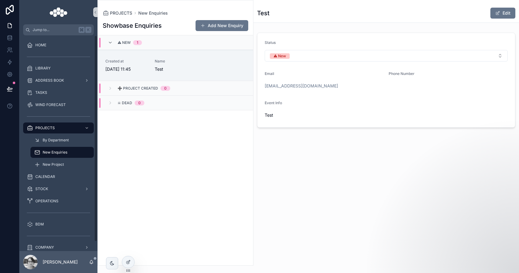
click at [126, 101] on span "☠︎︎ Dead" at bounding box center [124, 102] width 15 height 5
click at [118, 90] on span "➕ Project Created" at bounding box center [137, 88] width 40 height 5
click at [117, 91] on div "➕ Project Created 0" at bounding box center [175, 88] width 155 height 15
click at [117, 98] on div "☠︎︎ Dead 0" at bounding box center [175, 102] width 155 height 15
click at [133, 260] on div at bounding box center [128, 262] width 12 height 12
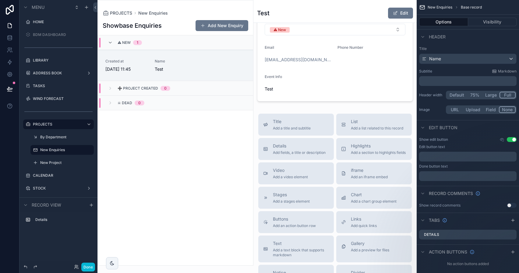
scroll to position [19, 0]
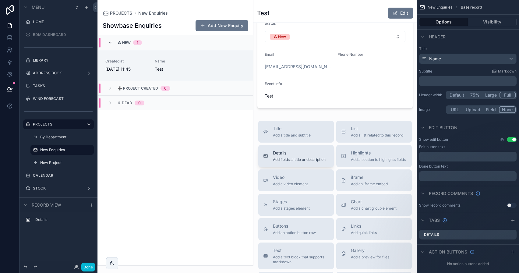
click at [316, 160] on span "Add fields, a title or description" at bounding box center [299, 159] width 53 height 5
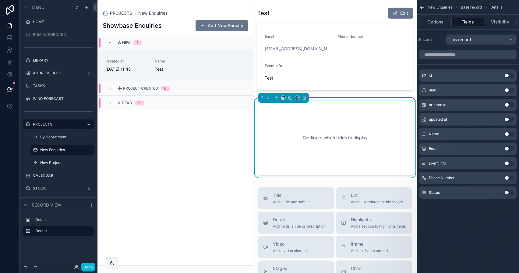
scroll to position [38, 0]
click at [14, 38] on link at bounding box center [9, 38] width 19 height 12
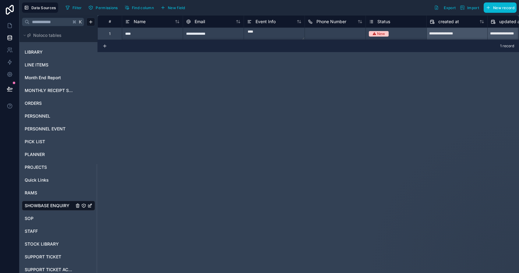
scroll to position [302, 0]
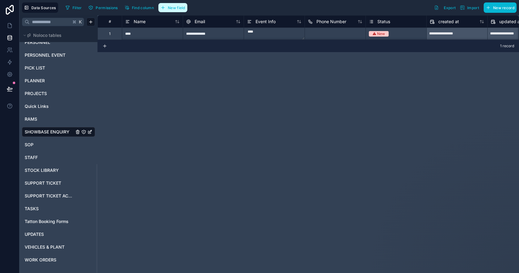
click at [178, 5] on span "New field" at bounding box center [176, 7] width 17 height 5
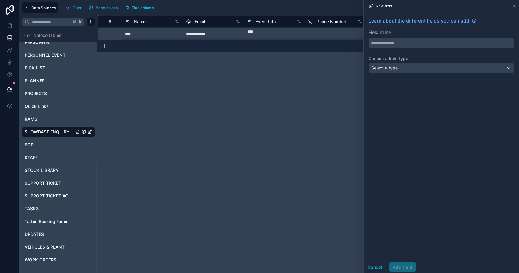
click at [379, 41] on input "text" at bounding box center [441, 43] width 145 height 10
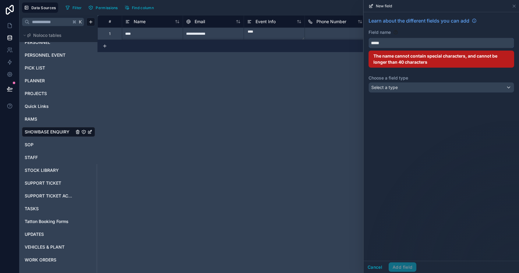
click at [368, 38] on button "****" at bounding box center [440, 43] width 145 height 10
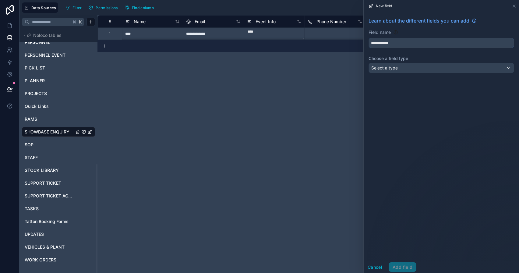
type input "**********"
click at [399, 69] on div "Select a type" at bounding box center [441, 68] width 145 height 10
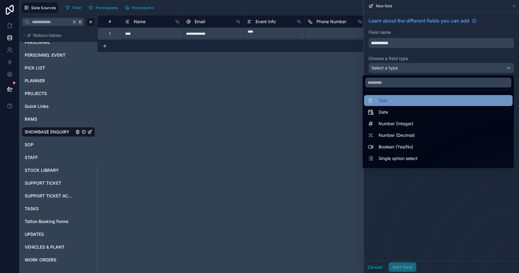
click at [393, 102] on div "Text" at bounding box center [437, 100] width 141 height 7
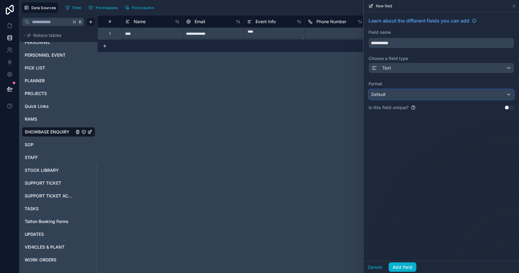
click at [395, 95] on div "Default" at bounding box center [441, 94] width 145 height 10
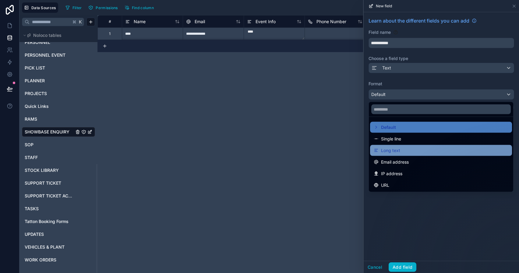
click at [403, 148] on div "Long text" at bounding box center [440, 150] width 135 height 7
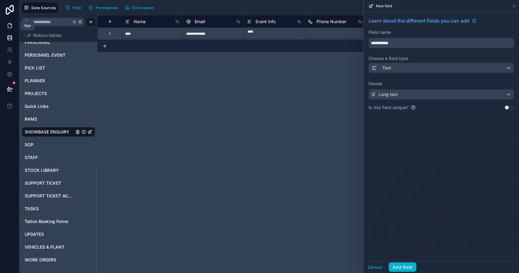
click at [12, 26] on icon at bounding box center [10, 26] width 6 height 6
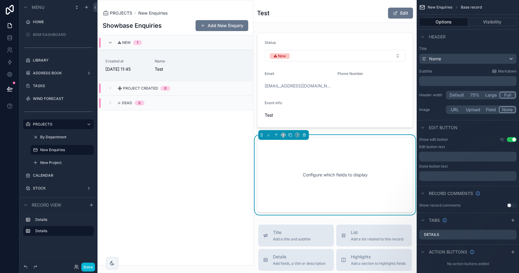
click at [320, 161] on div "Configure which fields to display" at bounding box center [335, 174] width 136 height 55
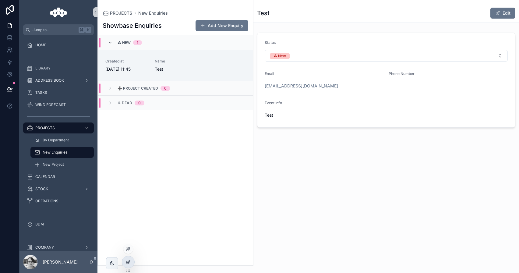
click at [128, 259] on icon at bounding box center [128, 261] width 5 height 5
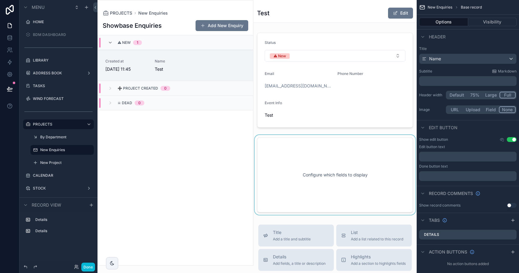
click at [355, 167] on div "scrollable content" at bounding box center [334, 175] width 163 height 80
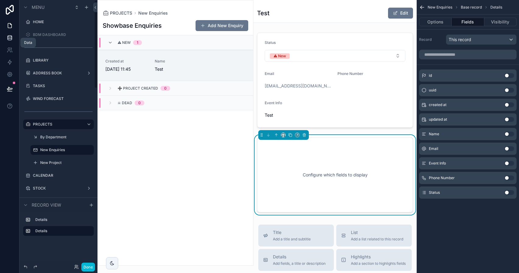
click at [6, 39] on link at bounding box center [9, 38] width 19 height 12
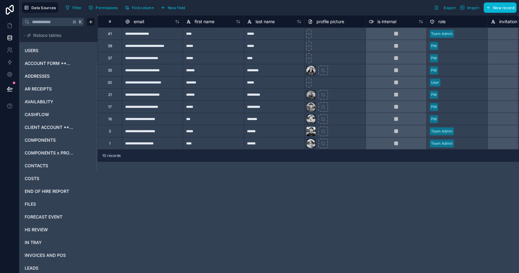
scroll to position [302, 0]
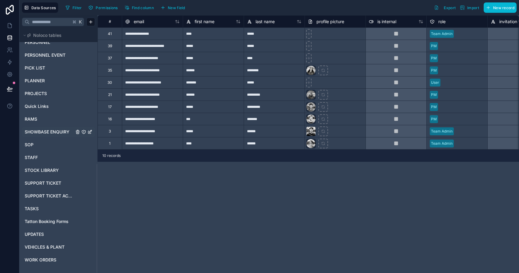
click at [48, 130] on span "SHOWBASE ENQUIRY" at bounding box center [47, 132] width 45 height 6
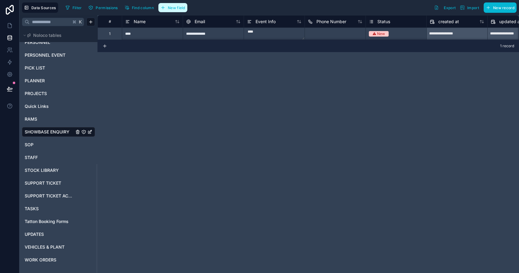
click at [185, 11] on button "New field" at bounding box center [172, 7] width 29 height 9
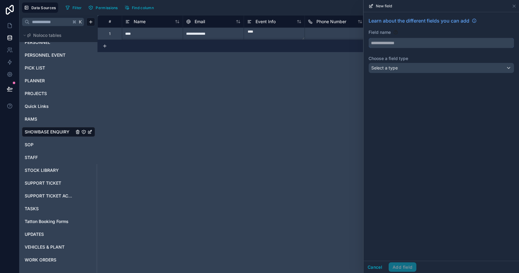
click at [422, 43] on input "text" at bounding box center [441, 43] width 145 height 10
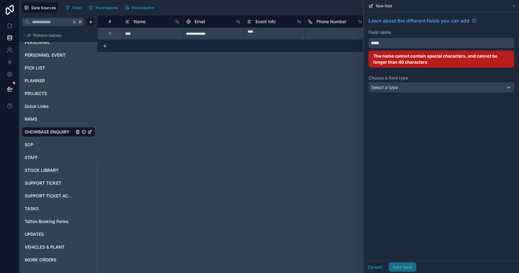
click at [368, 38] on button "****" at bounding box center [440, 43] width 145 height 10
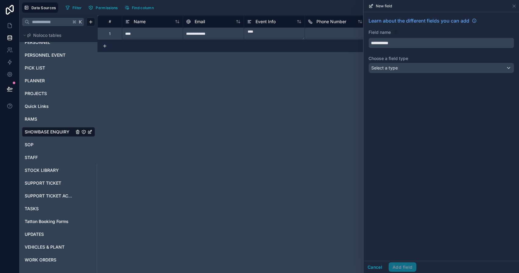
type input "**********"
click at [407, 70] on div "Select a type" at bounding box center [441, 68] width 145 height 10
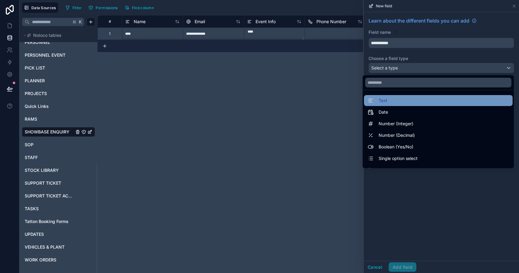
click at [401, 103] on div "Text" at bounding box center [437, 100] width 141 height 7
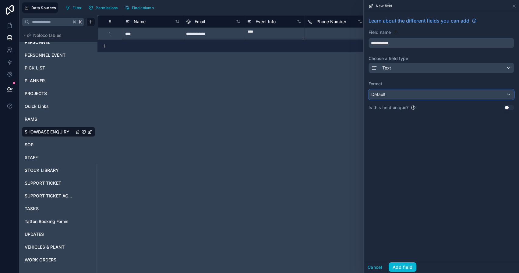
click at [397, 96] on div "Default" at bounding box center [441, 94] width 145 height 10
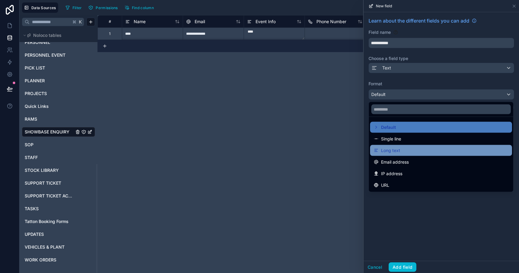
click at [396, 146] on div "Long text" at bounding box center [441, 150] width 142 height 11
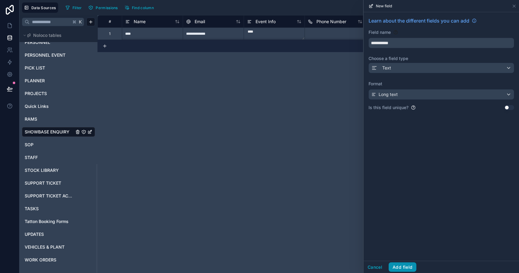
click at [405, 267] on button "Add field" at bounding box center [402, 267] width 28 height 10
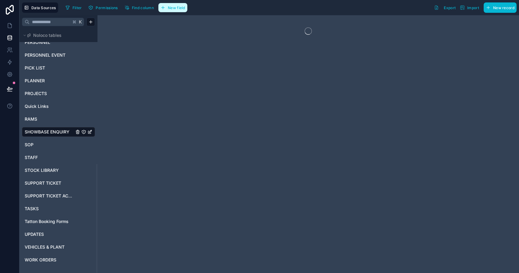
click at [170, 6] on span "New field" at bounding box center [176, 7] width 17 height 5
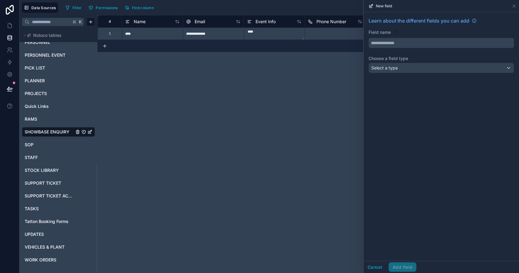
click at [428, 44] on input "text" at bounding box center [441, 43] width 145 height 10
click at [368, 38] on button "******" at bounding box center [440, 43] width 145 height 10
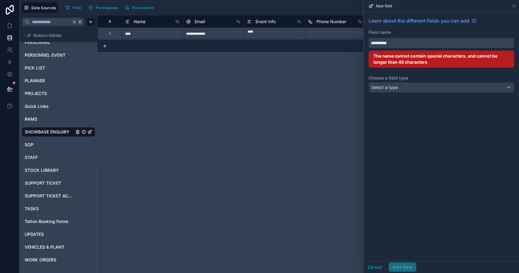
click at [368, 38] on button "*********" at bounding box center [440, 43] width 145 height 10
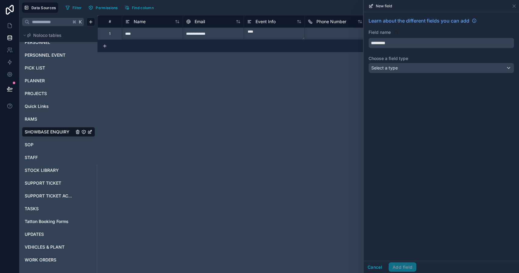
type input "*********"
click at [405, 65] on div "Select a type" at bounding box center [441, 68] width 145 height 10
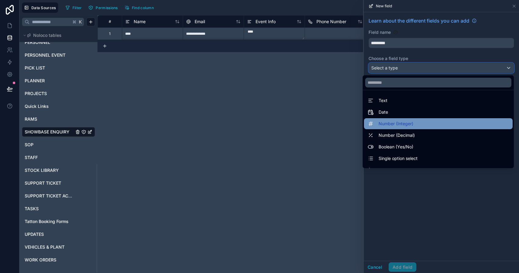
scroll to position [177, 0]
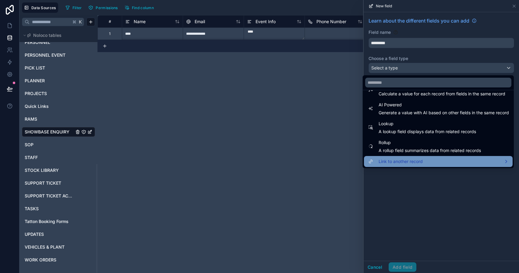
click at [408, 159] on span "Link to another record" at bounding box center [400, 161] width 44 height 7
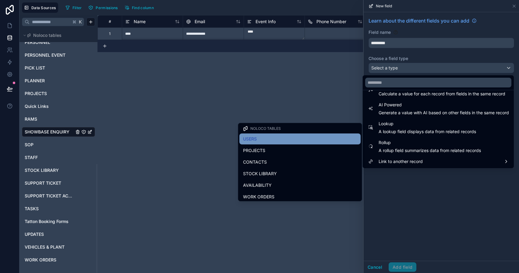
click at [299, 139] on div "USERS" at bounding box center [300, 138] width 114 height 7
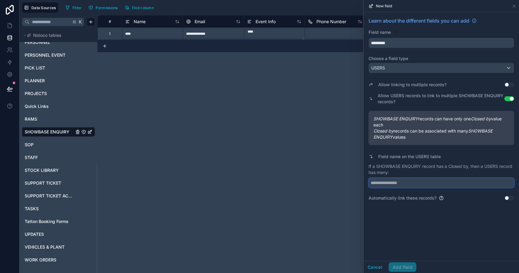
click at [405, 182] on input "text" at bounding box center [440, 183] width 145 height 10
type input "**********"
click at [406, 263] on button "Add field" at bounding box center [402, 267] width 28 height 10
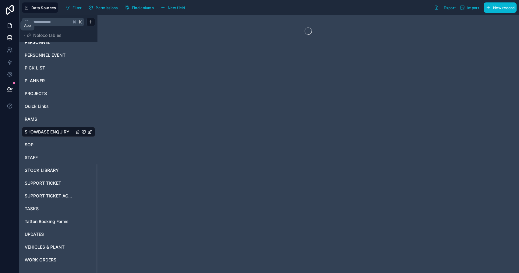
click at [14, 29] on link at bounding box center [9, 25] width 19 height 12
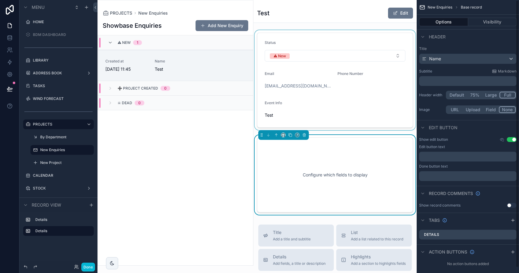
click at [363, 109] on div "scrollable content" at bounding box center [334, 80] width 163 height 100
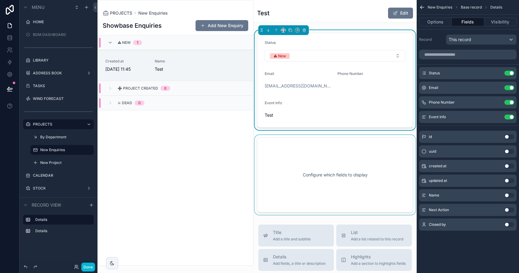
click at [353, 156] on div "scrollable content" at bounding box center [334, 175] width 163 height 80
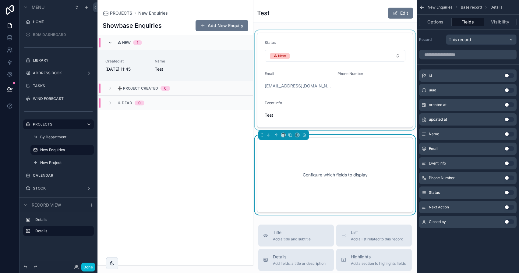
click at [509, 207] on button "Use setting" at bounding box center [509, 207] width 10 height 5
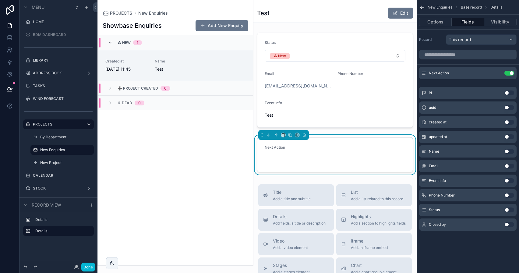
click at [509, 225] on button "Use setting" at bounding box center [509, 224] width 10 height 5
click at [497, 73] on icon "scrollable content" at bounding box center [496, 73] width 5 height 5
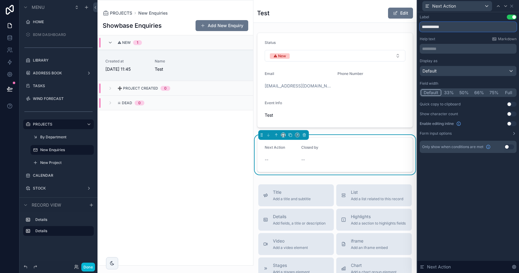
click at [447, 26] on input "**********" at bounding box center [467, 27] width 97 height 10
type input "*"
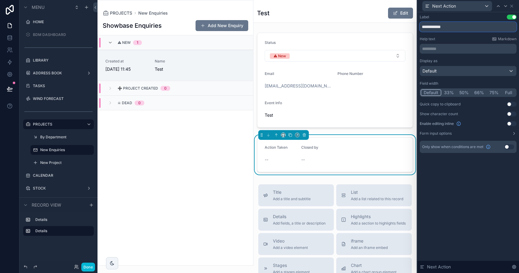
type input "**********"
click at [507, 94] on button "Full" at bounding box center [508, 92] width 14 height 7
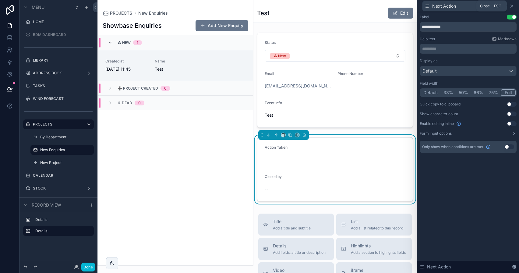
click at [513, 6] on icon at bounding box center [511, 6] width 5 height 5
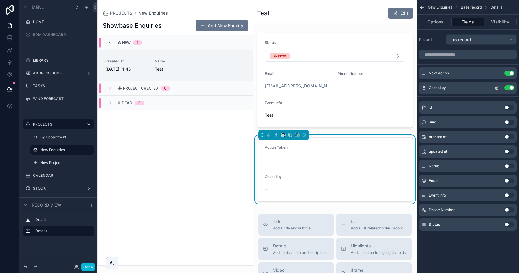
click at [497, 88] on icon "scrollable content" at bounding box center [497, 87] width 2 height 2
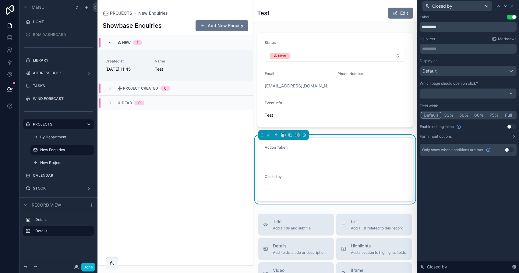
click at [510, 126] on button "Use setting" at bounding box center [511, 126] width 10 height 5
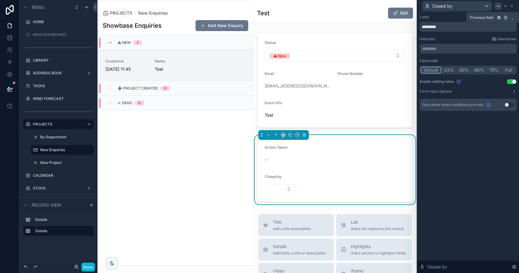
click at [500, 6] on icon at bounding box center [497, 6] width 5 height 5
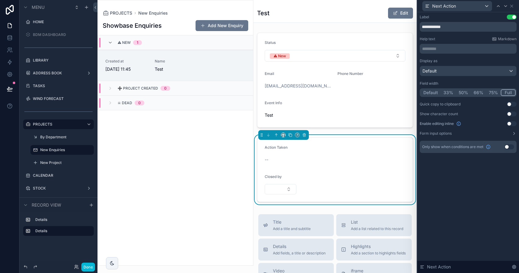
click at [510, 123] on button "Use setting" at bounding box center [511, 123] width 10 height 5
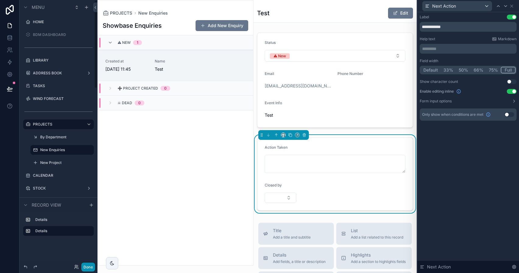
click at [92, 266] on button "Done" at bounding box center [88, 266] width 14 height 9
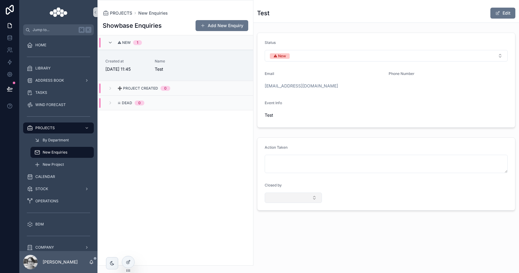
click at [307, 196] on button "Select Button" at bounding box center [292, 197] width 57 height 10
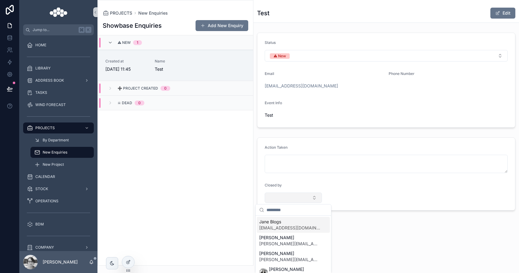
click at [307, 196] on button "Select Button" at bounding box center [292, 197] width 57 height 10
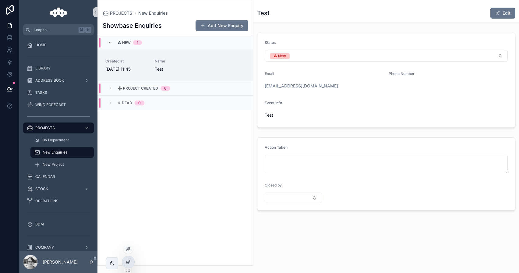
click at [126, 258] on div at bounding box center [128, 262] width 12 height 12
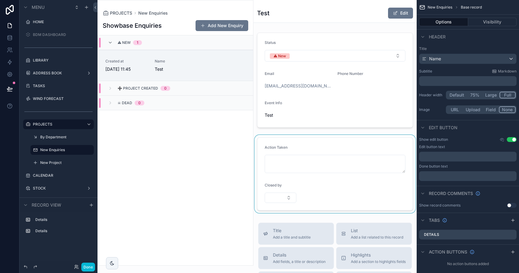
click at [309, 150] on div "scrollable content" at bounding box center [334, 174] width 163 height 78
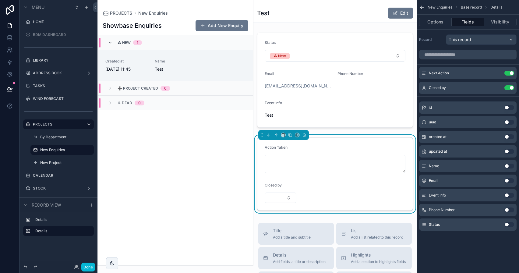
drag, startPoint x: 422, startPoint y: 226, endPoint x: 446, endPoint y: 79, distance: 148.6
click at [446, 79] on div "Next Action Use setting Closed by Use setting id Use setting uuid Use setting c…" at bounding box center [467, 142] width 102 height 191
drag, startPoint x: 423, startPoint y: 224, endPoint x: 433, endPoint y: 213, distance: 14.5
click at [433, 213] on div "id Use setting uuid Use setting created at Use setting updated at Use setting N…" at bounding box center [467, 164] width 102 height 131
click at [508, 224] on button "Use setting" at bounding box center [509, 224] width 10 height 5
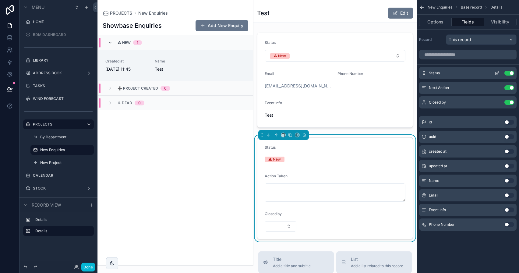
click at [495, 74] on icon "scrollable content" at bounding box center [496, 73] width 3 height 3
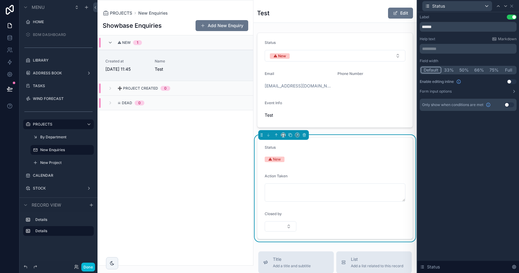
click at [503, 71] on button "Full" at bounding box center [508, 70] width 14 height 7
click at [512, 4] on icon at bounding box center [511, 6] width 5 height 5
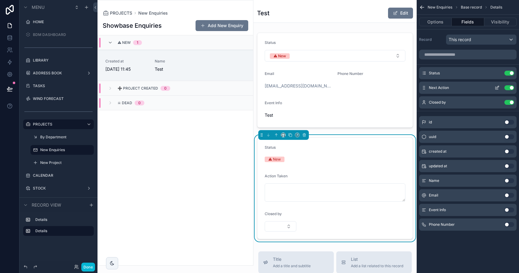
click at [494, 86] on button "scrollable content" at bounding box center [497, 87] width 10 height 5
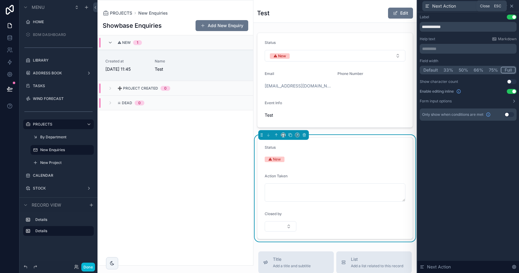
click at [513, 8] on icon at bounding box center [511, 6] width 5 height 5
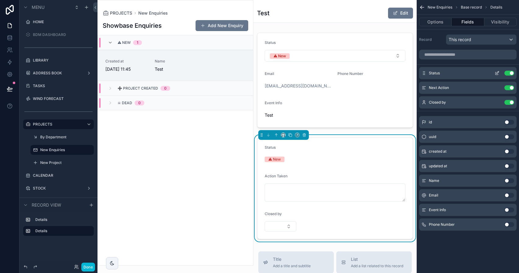
click at [498, 73] on icon "scrollable content" at bounding box center [497, 72] width 2 height 2
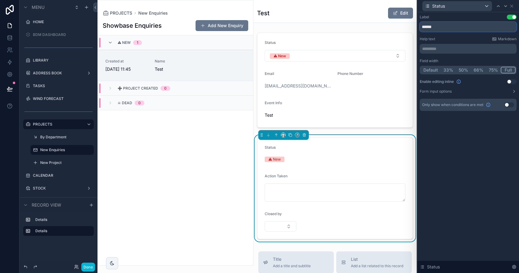
click at [452, 23] on input "******" at bounding box center [467, 27] width 97 height 10
type input "**********"
click at [512, 8] on icon at bounding box center [511, 6] width 5 height 5
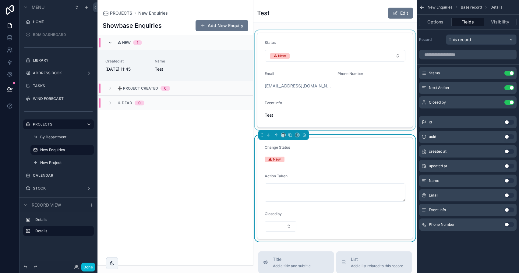
click at [404, 70] on div "scrollable content" at bounding box center [334, 80] width 163 height 100
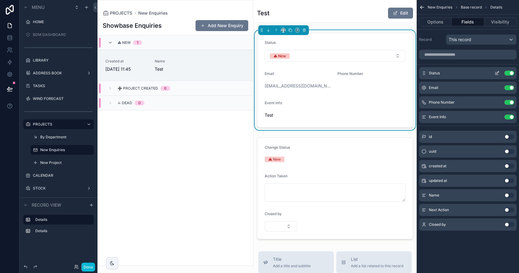
click at [509, 73] on button "Use setting" at bounding box center [509, 73] width 10 height 5
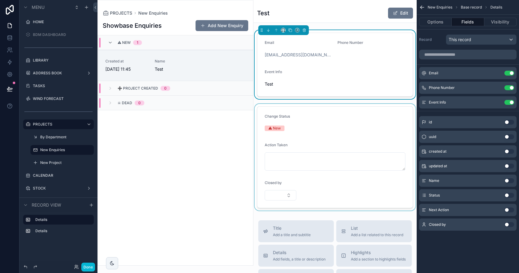
click at [313, 146] on div "scrollable content" at bounding box center [334, 157] width 163 height 107
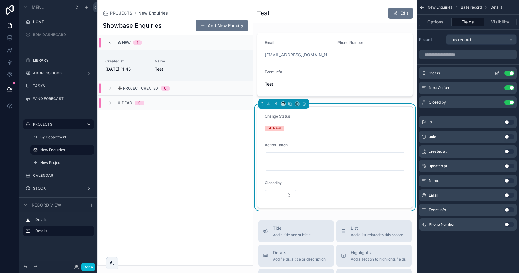
click at [499, 74] on icon "scrollable content" at bounding box center [496, 73] width 5 height 5
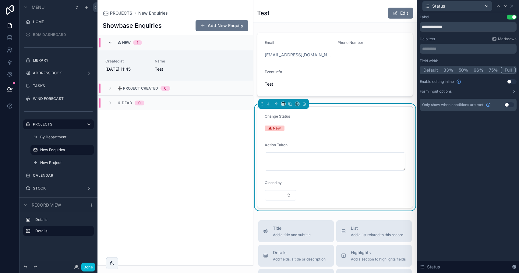
click at [509, 81] on button "Use setting" at bounding box center [511, 81] width 10 height 5
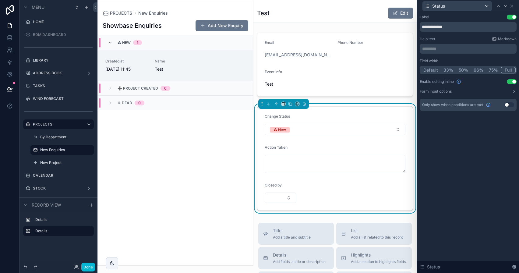
click at [478, 70] on button "66%" at bounding box center [478, 70] width 15 height 7
click at [506, 7] on icon at bounding box center [505, 6] width 5 height 5
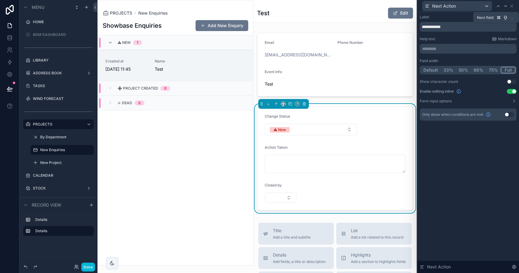
click at [506, 7] on icon at bounding box center [505, 6] width 5 height 5
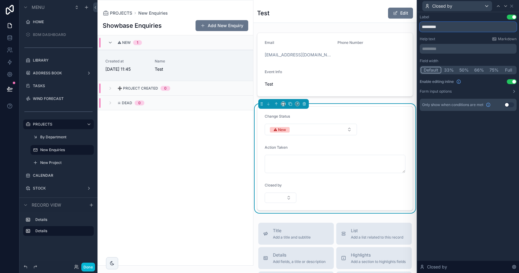
click at [444, 27] on input "*********" at bounding box center [467, 27] width 97 height 10
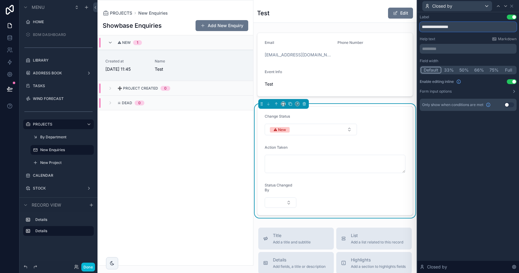
type input "**********"
click at [483, 72] on button "66%" at bounding box center [478, 70] width 15 height 7
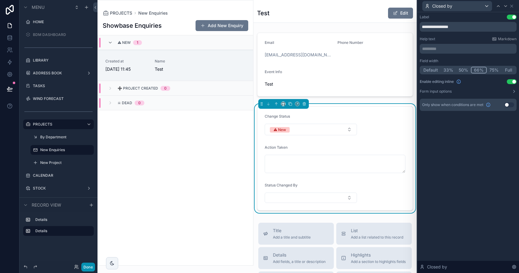
click at [93, 262] on button "Done" at bounding box center [88, 266] width 14 height 9
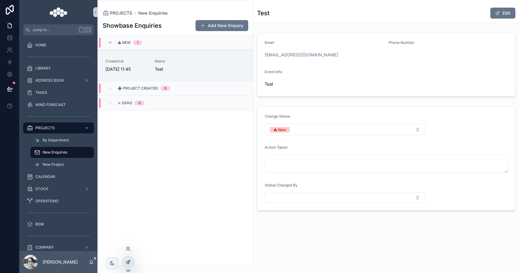
click at [126, 259] on div at bounding box center [128, 262] width 12 height 12
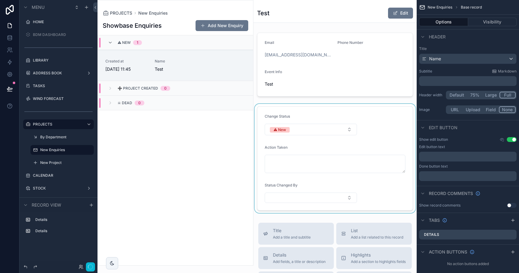
click at [307, 188] on div "scrollable content" at bounding box center [334, 158] width 163 height 109
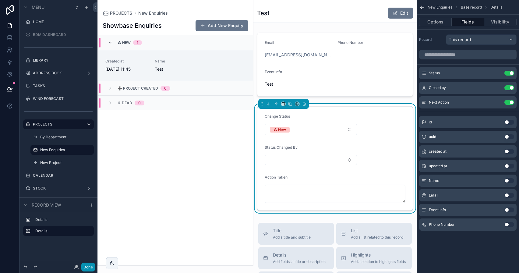
click at [87, 268] on button "Done" at bounding box center [88, 266] width 14 height 9
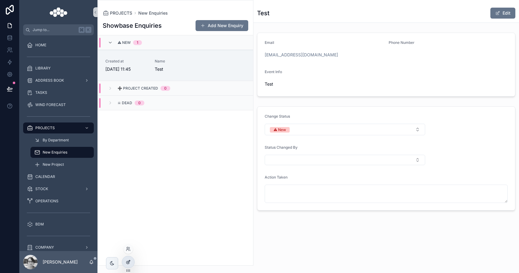
click at [126, 265] on div at bounding box center [128, 262] width 12 height 12
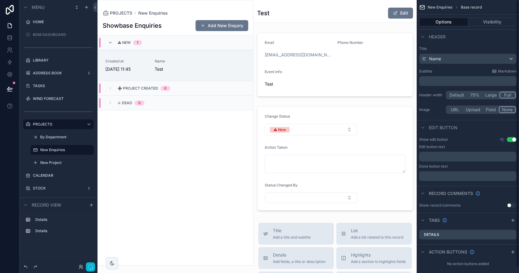
click at [376, 12] on div "Edit" at bounding box center [390, 13] width 46 height 12
click at [214, 50] on link "Created at 01/10/2025 11:45 Name Test" at bounding box center [175, 65] width 155 height 31
click at [67, 149] on label "New Enquiries" at bounding box center [60, 149] width 41 height 5
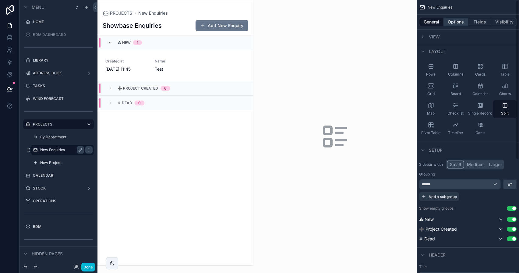
click at [452, 21] on button "Options" at bounding box center [455, 22] width 24 height 9
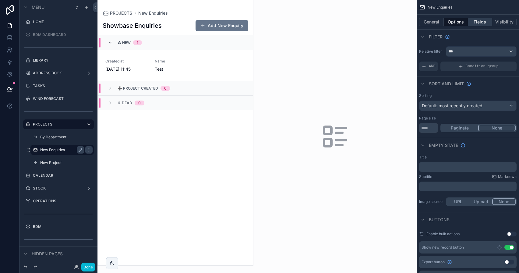
click at [478, 18] on button "Fields" at bounding box center [480, 22] width 24 height 9
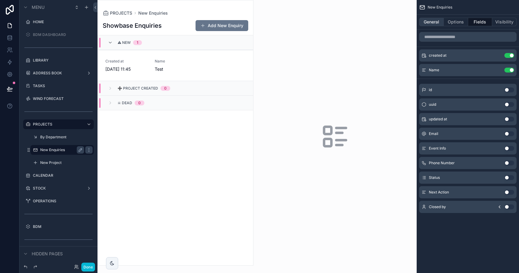
click at [431, 25] on button "General" at bounding box center [431, 22] width 25 height 9
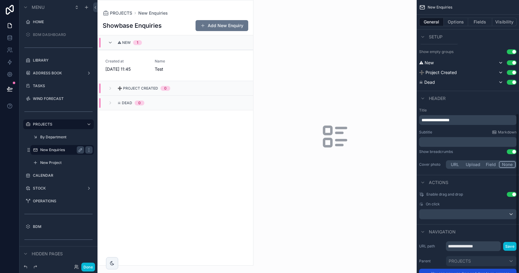
scroll to position [194, 0]
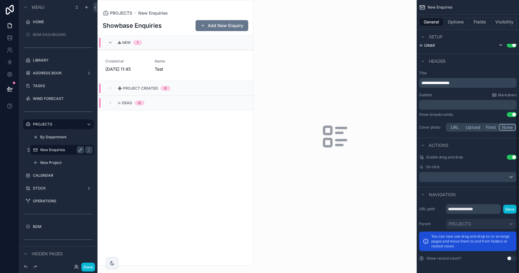
click at [512, 259] on button "Use setting" at bounding box center [511, 258] width 10 height 5
click at [197, 64] on div "Created at 01/10/2025 11:45 Name Test" at bounding box center [175, 65] width 140 height 13
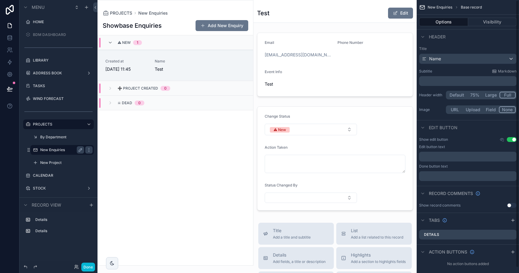
click at [512, 138] on button "Use setting" at bounding box center [511, 139] width 10 height 5
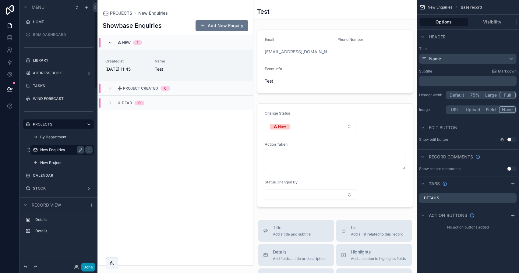
click at [88, 264] on button "Done" at bounding box center [88, 266] width 14 height 9
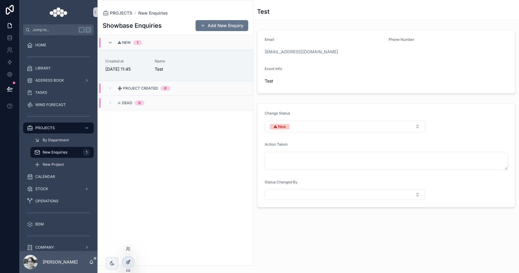
click at [124, 265] on div at bounding box center [128, 262] width 12 height 12
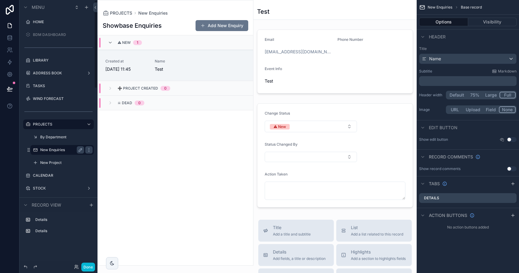
click at [49, 148] on label "New Enquiries" at bounding box center [60, 149] width 41 height 5
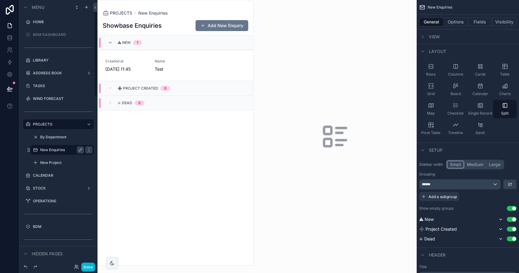
click at [209, 57] on div "scrollable content" at bounding box center [175, 132] width 155 height 265
click at [455, 23] on button "Options" at bounding box center [455, 22] width 24 height 9
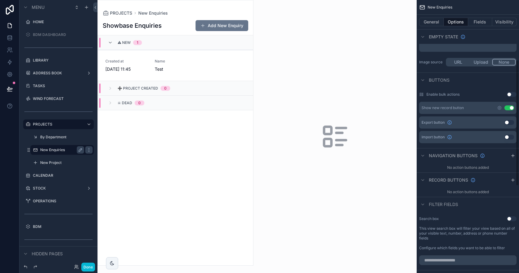
scroll to position [160, 0]
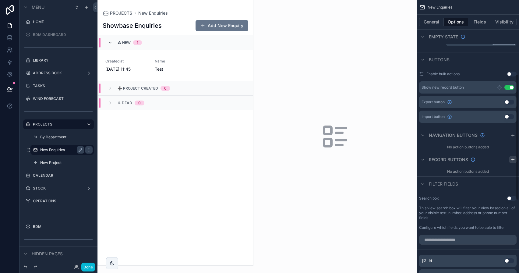
click at [513, 159] on icon "scrollable content" at bounding box center [512, 159] width 3 height 0
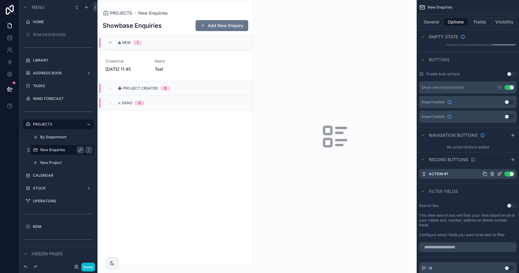
click at [500, 174] on icon "scrollable content" at bounding box center [499, 173] width 5 height 5
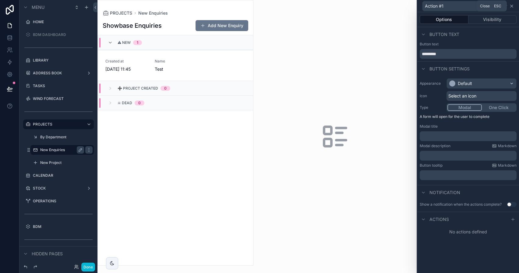
click at [512, 5] on icon at bounding box center [511, 6] width 2 height 2
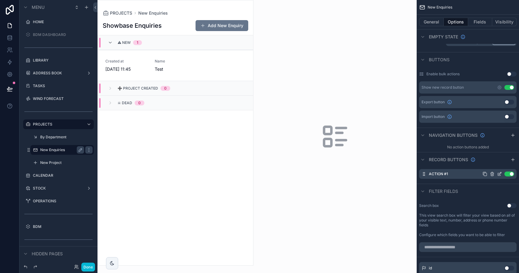
click at [491, 173] on icon "scrollable content" at bounding box center [491, 173] width 5 height 5
click at [499, 162] on icon at bounding box center [501, 164] width 5 height 5
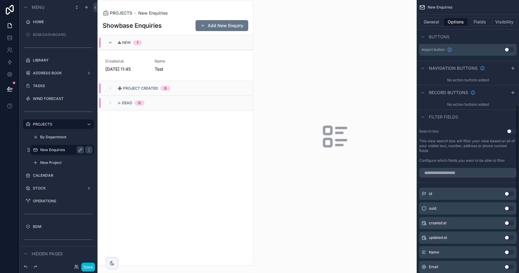
scroll to position [227, 0]
click at [173, 66] on span "Test" at bounding box center [176, 69] width 42 height 6
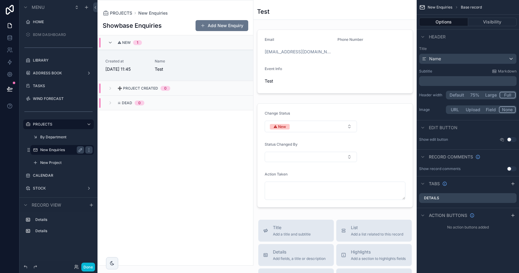
click at [444, 24] on button "Options" at bounding box center [443, 22] width 49 height 9
click at [445, 17] on div "Options Visibility" at bounding box center [467, 22] width 102 height 15
click at [206, 57] on link "Created at 01/10/2025 11:45 Name Test" at bounding box center [175, 65] width 155 height 31
click at [52, 148] on label "New Enquiries" at bounding box center [60, 149] width 41 height 5
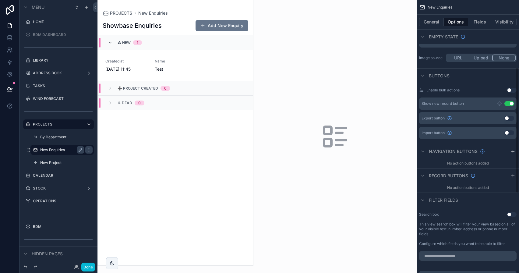
scroll to position [145, 0]
click at [430, 15] on div "General Options Fields Visibility" at bounding box center [467, 22] width 102 height 15
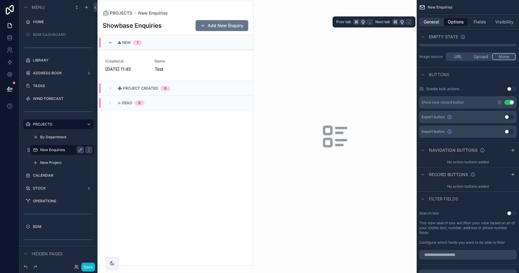
click at [430, 21] on button "General" at bounding box center [431, 22] width 25 height 9
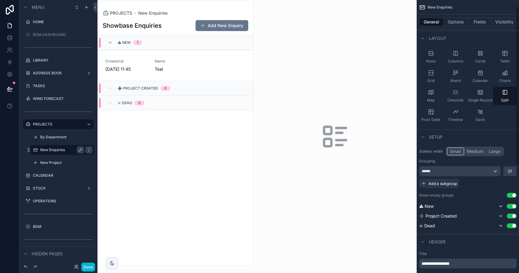
scroll to position [0, 0]
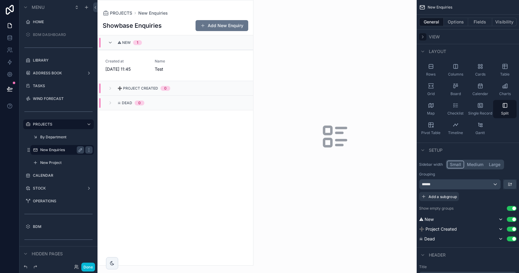
click at [424, 36] on icon "scrollable content" at bounding box center [422, 36] width 5 height 5
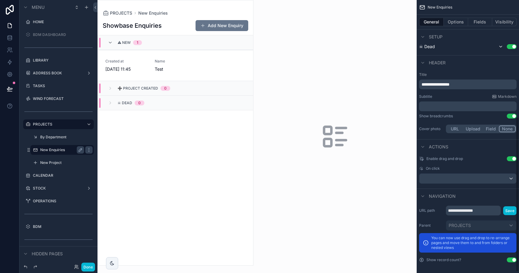
scroll to position [206, 0]
click at [460, 26] on button "Options" at bounding box center [455, 22] width 24 height 9
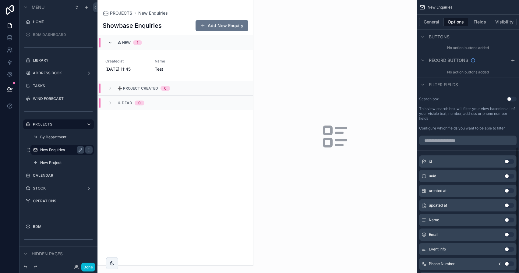
scroll to position [317, 0]
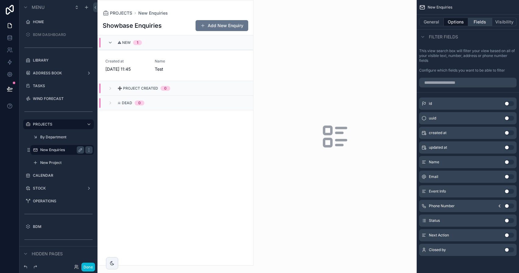
click at [484, 22] on button "Fields" at bounding box center [480, 22] width 24 height 9
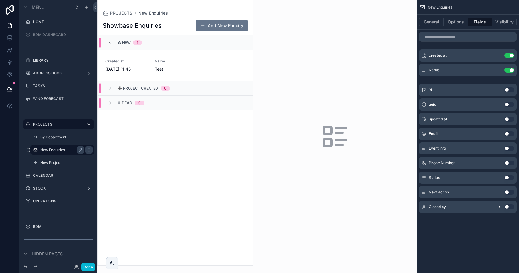
scroll to position [0, 0]
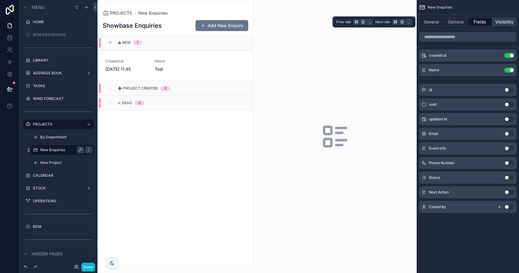
click at [505, 22] on button "Visibility" at bounding box center [504, 22] width 24 height 9
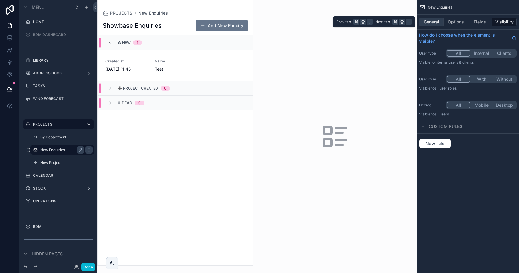
click at [437, 23] on button "General" at bounding box center [431, 22] width 25 height 9
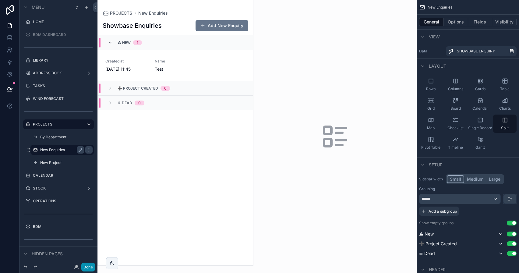
click at [90, 265] on button "Done" at bounding box center [88, 266] width 14 height 9
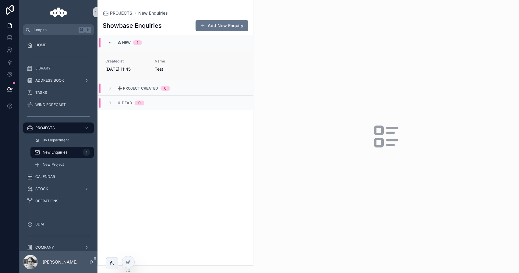
click at [172, 66] on span "Test" at bounding box center [176, 69] width 42 height 6
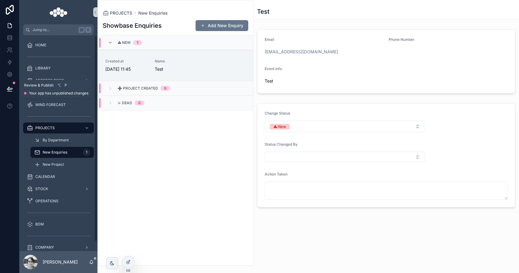
click at [9, 83] on button at bounding box center [9, 88] width 13 height 17
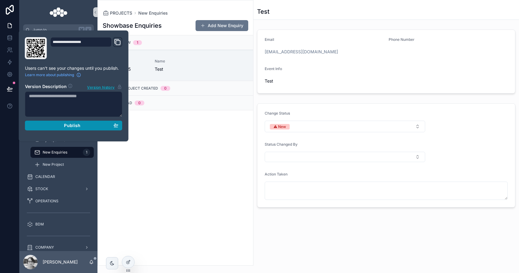
click at [51, 122] on button "Publish" at bounding box center [73, 126] width 97 height 10
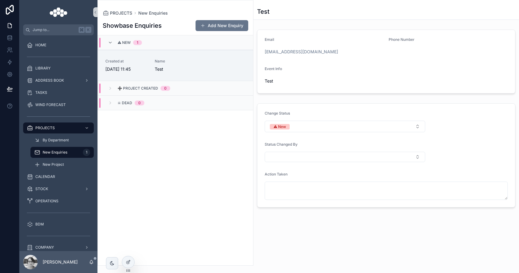
click at [163, 148] on div "Showbase Enquiries Add New Enquiry ⚠ New 1 Created at 01/10/2025 11:45 Name Tes…" at bounding box center [175, 140] width 155 height 249
click at [54, 138] on span "By Department" at bounding box center [56, 140] width 26 height 5
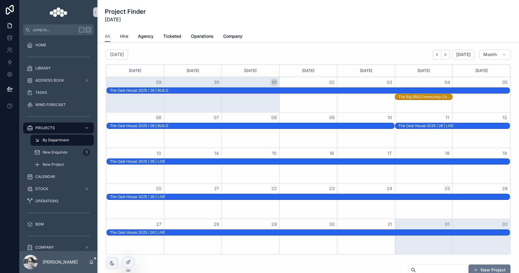
click at [121, 35] on span "Hire" at bounding box center [124, 36] width 8 height 6
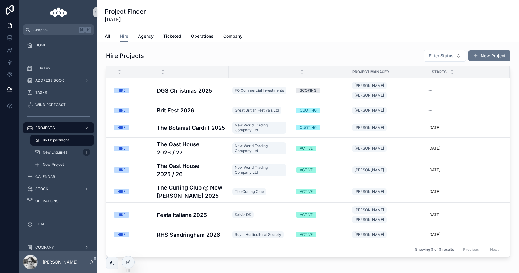
click at [110, 37] on div "All Hire Agency Ticketed Operations Company" at bounding box center [308, 36] width 407 height 12
click at [107, 37] on span "All" at bounding box center [107, 36] width 5 height 6
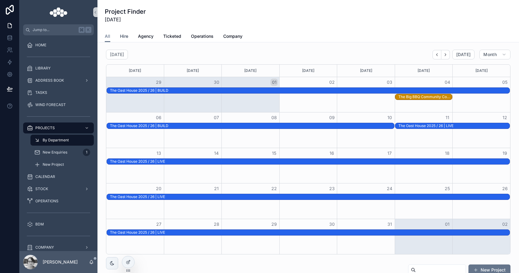
click at [122, 35] on span "Hire" at bounding box center [124, 36] width 8 height 6
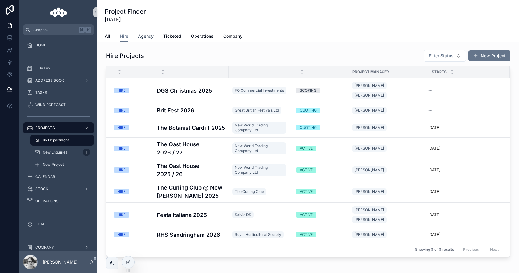
click at [149, 34] on span "Agency" at bounding box center [146, 36] width 16 height 6
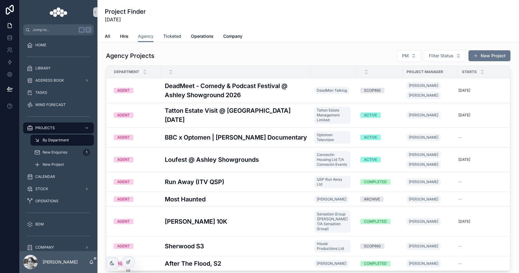
click at [173, 33] on span "Ticketed" at bounding box center [172, 36] width 18 height 6
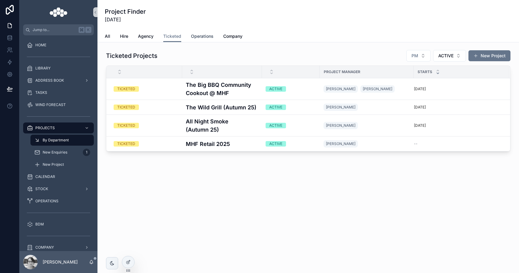
click at [197, 36] on span "Operations" at bounding box center [202, 36] width 23 height 6
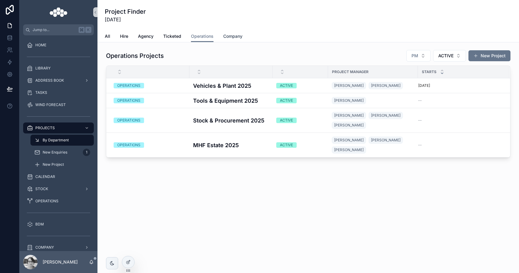
click at [231, 35] on span "Company" at bounding box center [232, 36] width 19 height 6
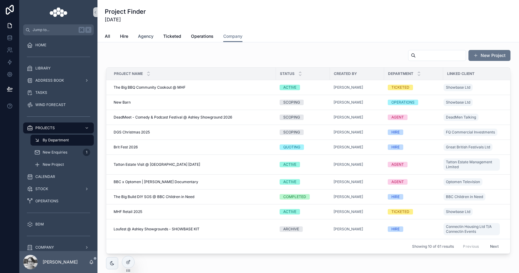
click at [147, 34] on span "Agency" at bounding box center [146, 36] width 16 height 6
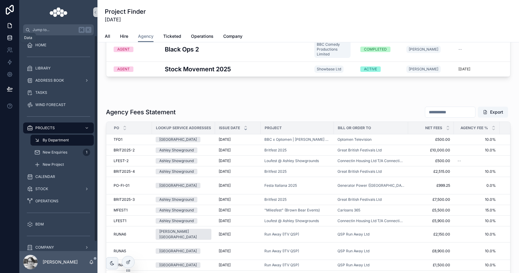
click at [12, 42] on link at bounding box center [9, 38] width 19 height 12
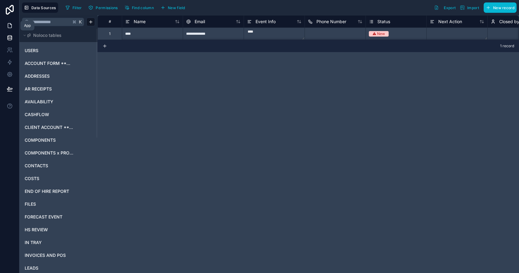
click at [10, 30] on link at bounding box center [9, 25] width 19 height 12
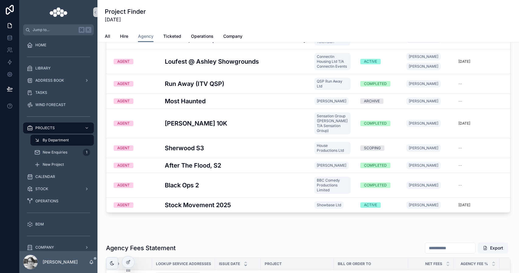
scroll to position [8, 0]
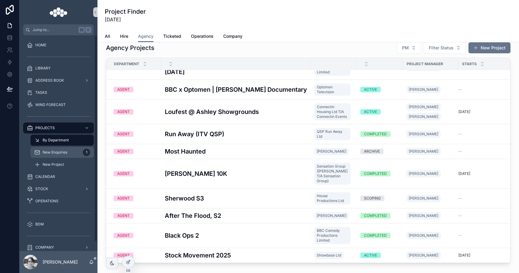
click at [71, 152] on div "New Enquiries 1" at bounding box center [62, 152] width 56 height 10
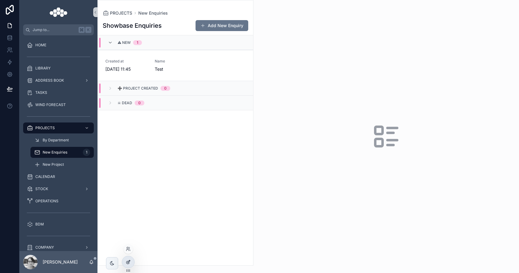
click at [130, 262] on icon at bounding box center [128, 261] width 5 height 5
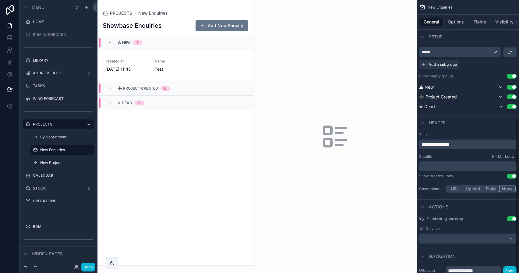
scroll to position [208, 0]
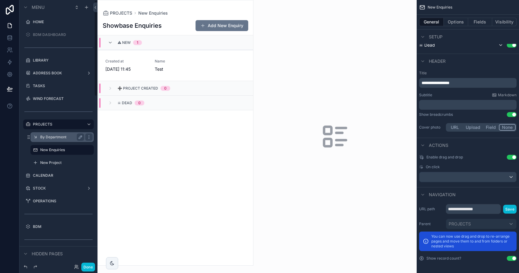
click at [66, 139] on label "By Department" at bounding box center [60, 137] width 41 height 5
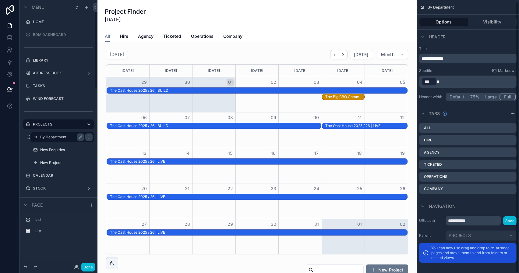
scroll to position [2, 0]
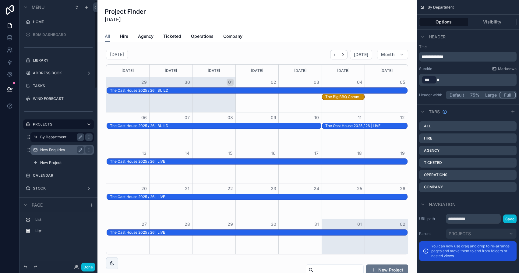
click at [59, 147] on label "New Enquiries" at bounding box center [60, 149] width 41 height 5
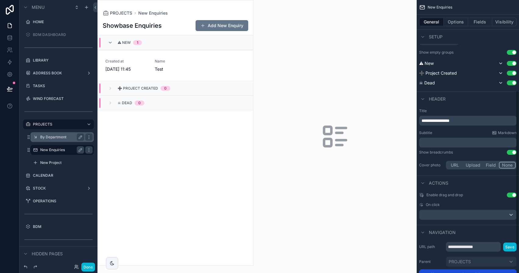
scroll to position [208, 0]
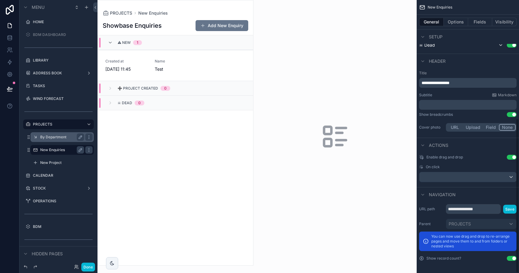
click at [508, 260] on button "Use setting" at bounding box center [511, 258] width 10 height 5
click at [90, 264] on button "Done" at bounding box center [88, 266] width 14 height 9
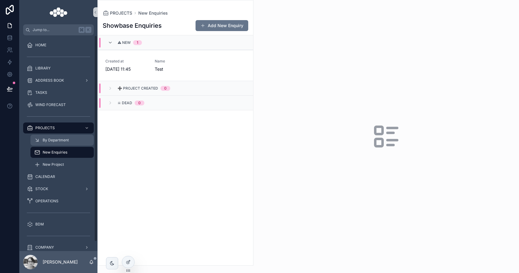
click at [49, 141] on span "By Department" at bounding box center [56, 140] width 26 height 5
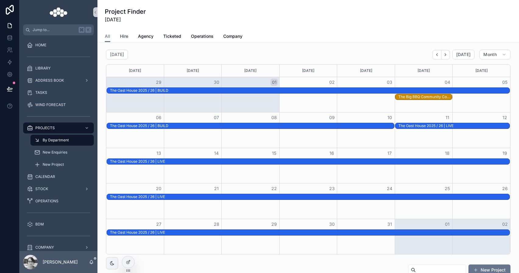
click at [124, 36] on span "Hire" at bounding box center [124, 36] width 8 height 6
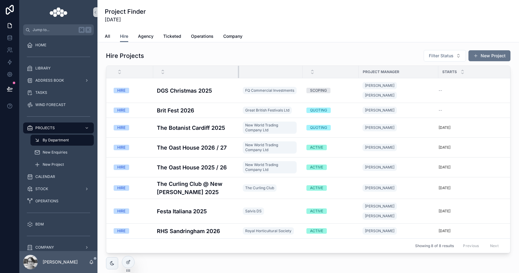
drag, startPoint x: 228, startPoint y: 69, endPoint x: 238, endPoint y: 69, distance: 10.3
click at [238, 69] on div "scrollable content" at bounding box center [239, 72] width 2 height 12
click at [153, 72] on th "scrollable content" at bounding box center [196, 72] width 86 height 12
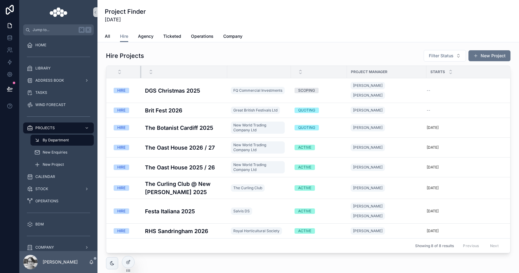
drag, startPoint x: 153, startPoint y: 72, endPoint x: 139, endPoint y: 72, distance: 13.4
click at [139, 72] on tr "Project Manager Starts" at bounding box center [308, 72] width 404 height 12
click at [64, 152] on span "New Enquiries" at bounding box center [55, 152] width 25 height 5
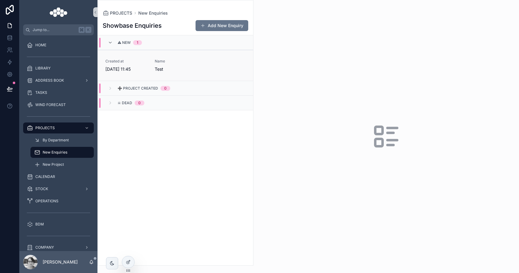
click at [172, 71] on span "Test" at bounding box center [176, 69] width 42 height 6
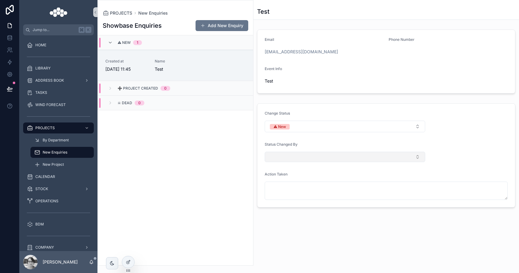
click at [296, 158] on button "Select Button" at bounding box center [344, 157] width 160 height 10
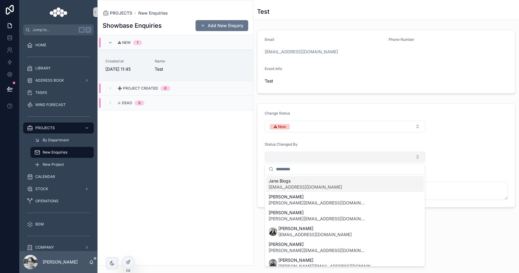
click at [296, 158] on button "Select Button" at bounding box center [344, 157] width 160 height 10
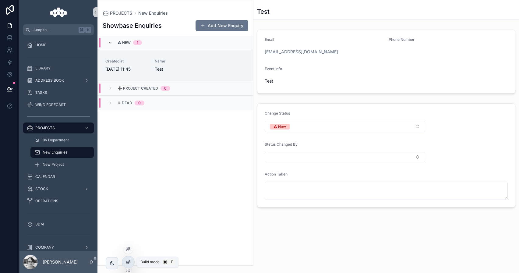
click at [130, 260] on icon at bounding box center [129, 261] width 2 height 2
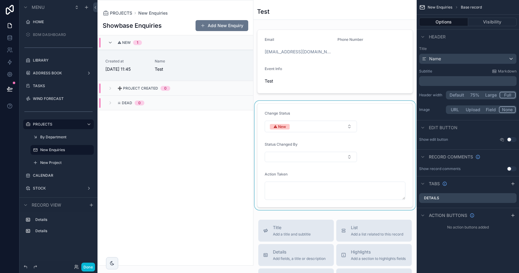
click at [373, 104] on div "scrollable content" at bounding box center [334, 155] width 163 height 109
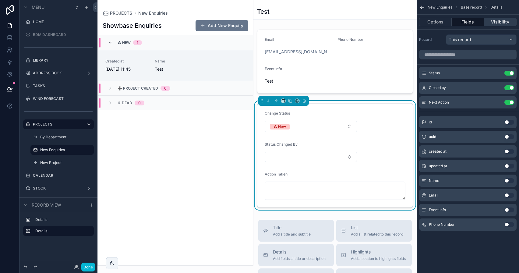
click at [505, 21] on button "Visibility" at bounding box center [500, 22] width 32 height 9
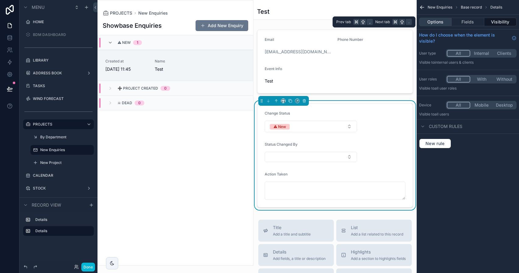
click at [438, 22] on button "Options" at bounding box center [435, 22] width 33 height 9
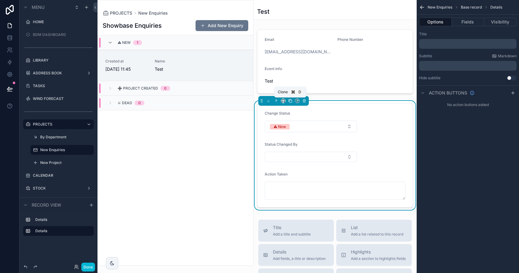
click at [289, 102] on icon "scrollable content" at bounding box center [290, 101] width 4 height 4
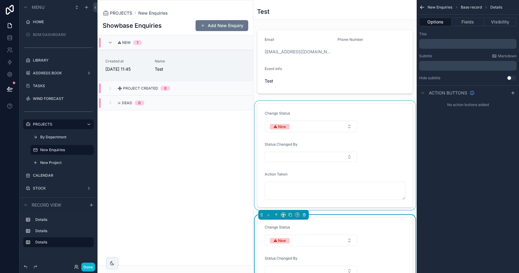
click at [363, 106] on div "scrollable content" at bounding box center [334, 155] width 163 height 109
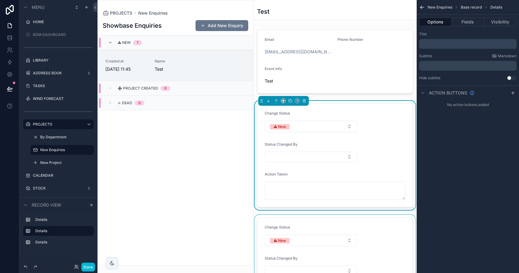
click at [352, 224] on div "scrollable content" at bounding box center [334, 269] width 163 height 109
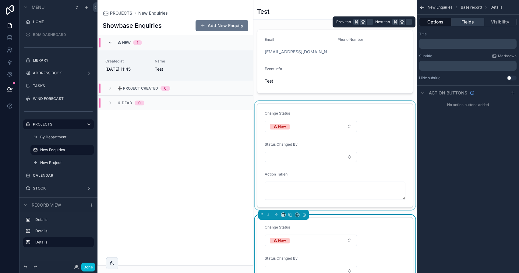
click at [473, 22] on button "Fields" at bounding box center [467, 22] width 32 height 9
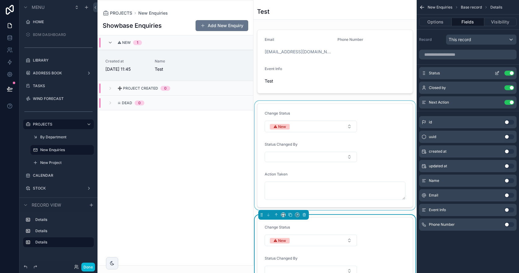
click at [498, 75] on icon "scrollable content" at bounding box center [496, 73] width 5 height 5
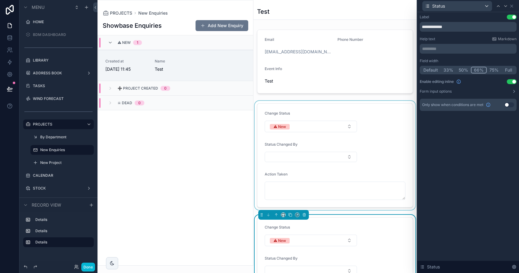
click at [512, 80] on button "Use setting" at bounding box center [511, 81] width 10 height 5
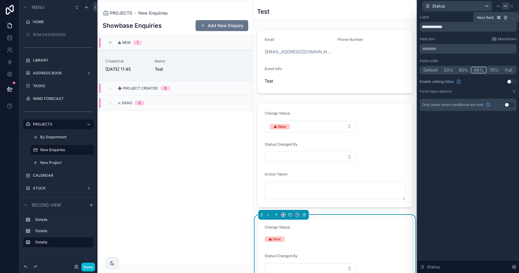
click at [505, 6] on icon at bounding box center [505, 5] width 2 height 1
click at [510, 82] on button "Use setting" at bounding box center [511, 81] width 10 height 5
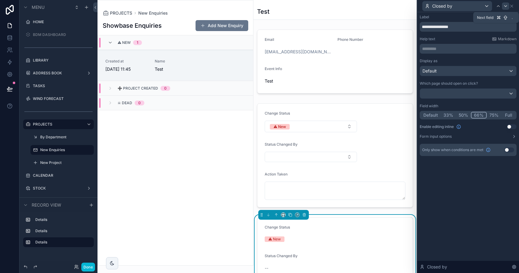
click at [507, 5] on icon at bounding box center [505, 6] width 5 height 5
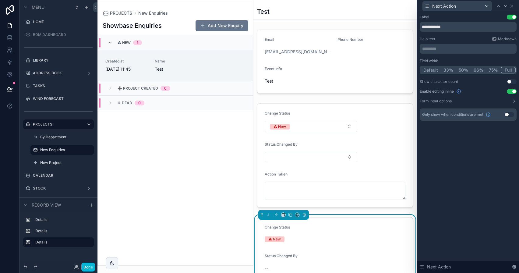
click at [512, 93] on button "Use setting" at bounding box center [511, 91] width 10 height 5
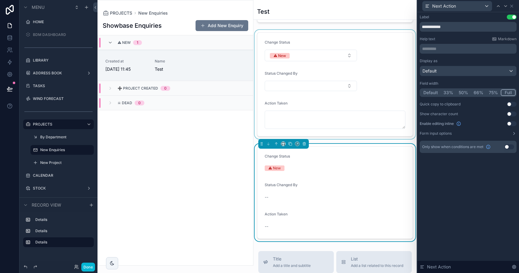
scroll to position [68, 0]
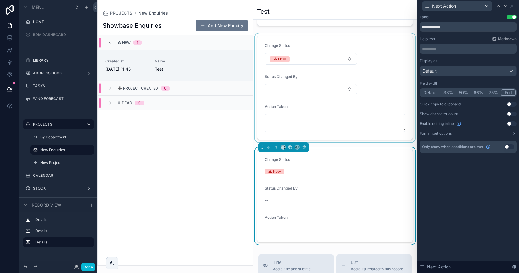
click at [344, 41] on div "scrollable content" at bounding box center [334, 87] width 163 height 109
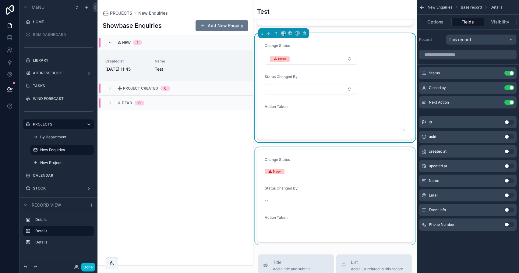
click at [360, 171] on div "scrollable content" at bounding box center [334, 195] width 163 height 97
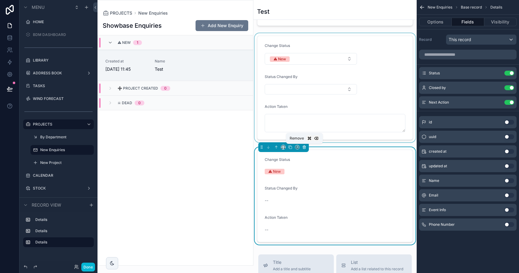
click at [304, 147] on icon "scrollable content" at bounding box center [304, 147] width 0 height 1
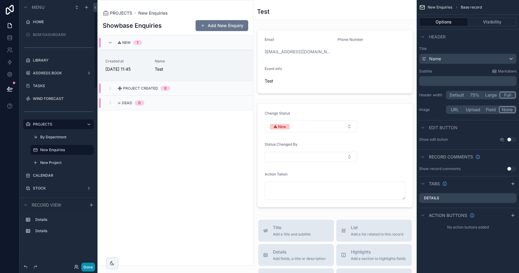
click at [92, 264] on button "Done" at bounding box center [88, 266] width 14 height 9
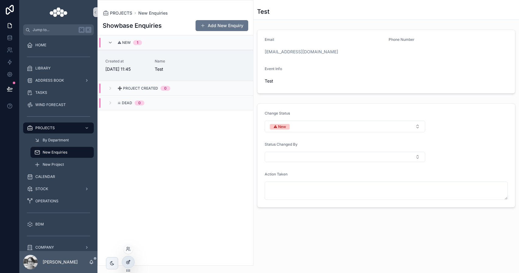
click at [125, 258] on div at bounding box center [128, 262] width 12 height 12
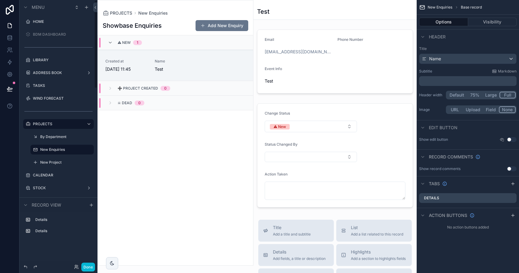
scroll to position [0, 0]
click at [92, 266] on button "Done" at bounding box center [88, 266] width 14 height 9
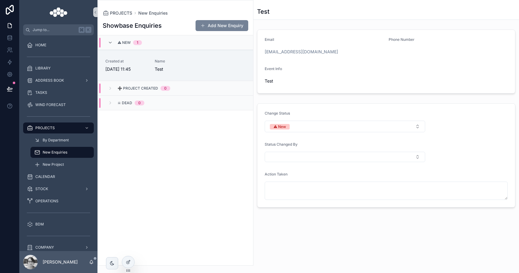
click at [239, 30] on button "Add New Enquiry" at bounding box center [221, 25] width 53 height 11
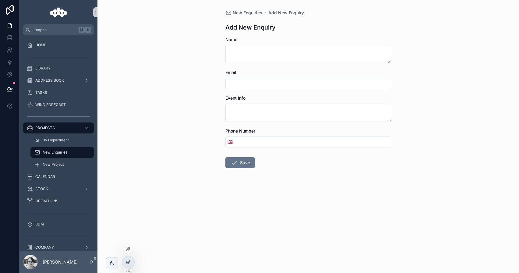
click at [129, 266] on div at bounding box center [128, 262] width 12 height 12
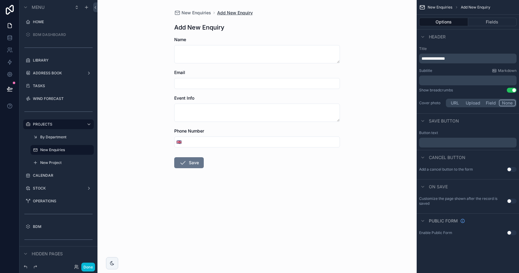
click at [223, 14] on span "Add New Enquiry" at bounding box center [235, 13] width 36 height 6
click at [87, 265] on button "Done" at bounding box center [88, 266] width 14 height 9
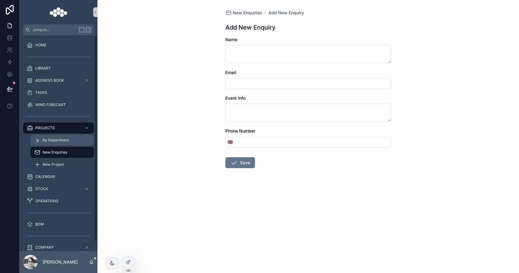
click at [63, 143] on div "By Department" at bounding box center [62, 140] width 56 height 10
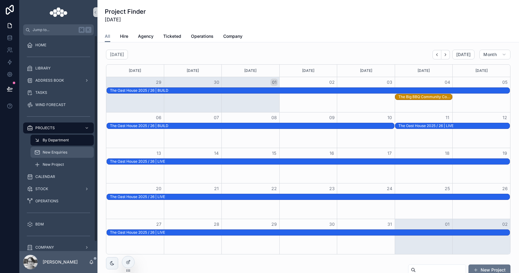
click at [63, 155] on div "New Enquiries" at bounding box center [62, 152] width 56 height 10
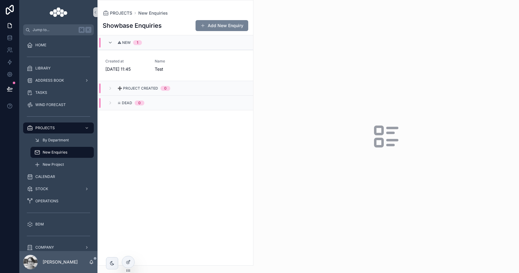
click at [235, 29] on button "Add New Enquiry" at bounding box center [221, 25] width 53 height 11
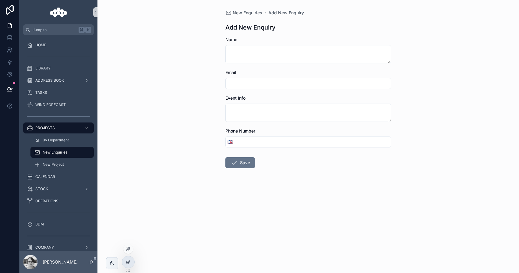
click at [127, 264] on icon at bounding box center [128, 261] width 5 height 5
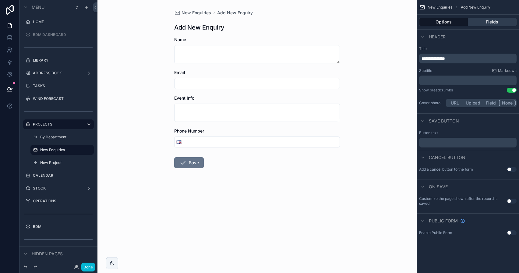
click at [502, 25] on button "Fields" at bounding box center [492, 22] width 49 height 9
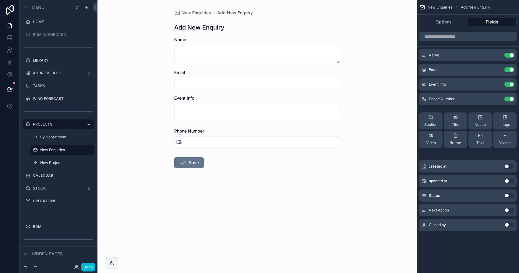
click at [507, 165] on button "Use setting" at bounding box center [509, 166] width 10 height 5
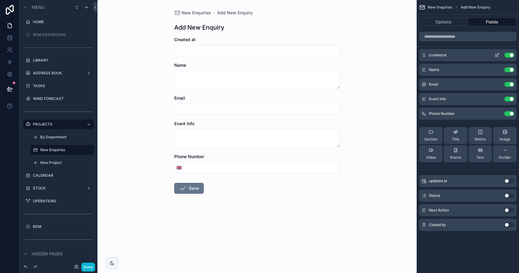
click at [494, 57] on button "scrollable content" at bounding box center [497, 55] width 10 height 5
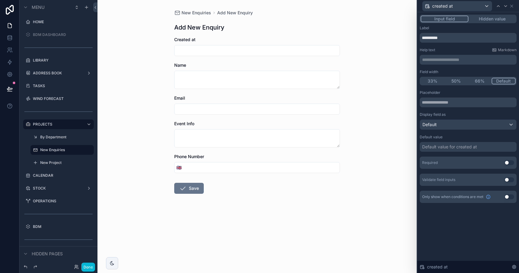
click at [494, 19] on button "Hidden value" at bounding box center [491, 19] width 47 height 7
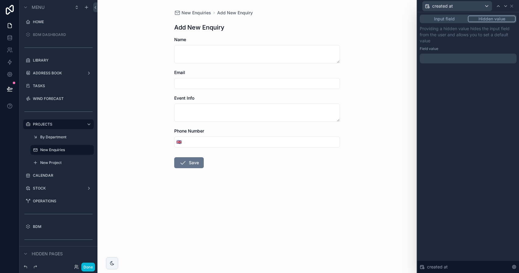
click at [465, 58] on div at bounding box center [467, 59] width 97 height 10
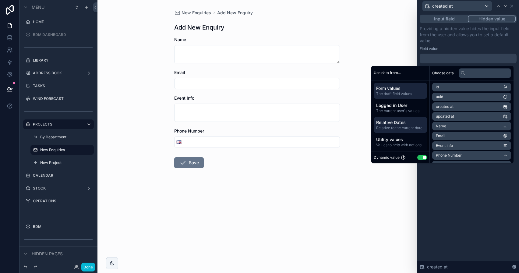
click at [390, 121] on span "Relative Dates" at bounding box center [400, 122] width 48 height 6
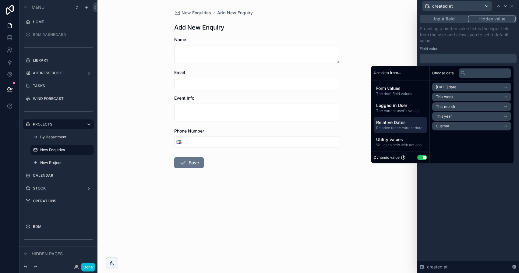
click at [451, 87] on span "Today's date" at bounding box center [446, 87] width 20 height 5
click at [443, 98] on li "Now" at bounding box center [471, 98] width 79 height 9
click at [398, 203] on div "New Enquiries Add New Enquiry Add New Enquiry Name Email Event Info Phone Numbe…" at bounding box center [256, 136] width 319 height 273
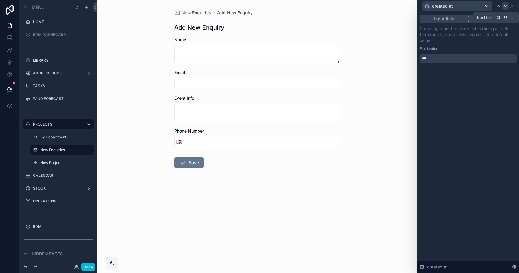
click at [503, 8] on icon at bounding box center [505, 6] width 5 height 5
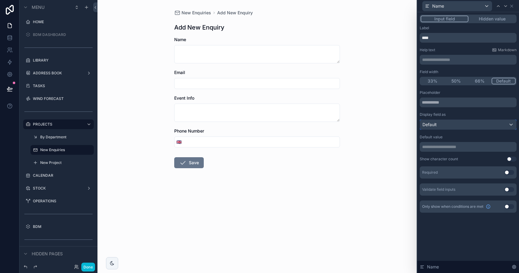
click at [445, 126] on div "Default" at bounding box center [468, 125] width 96 height 10
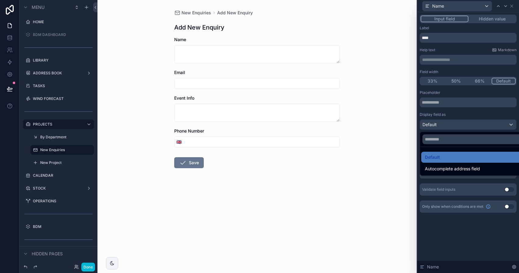
click at [445, 126] on div at bounding box center [468, 136] width 102 height 273
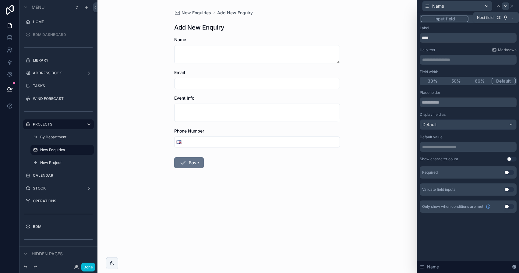
click at [506, 8] on div at bounding box center [505, 5] width 7 height 7
click at [514, 7] on div "Event Info" at bounding box center [467, 6] width 97 height 12
click at [513, 7] on icon at bounding box center [511, 6] width 5 height 5
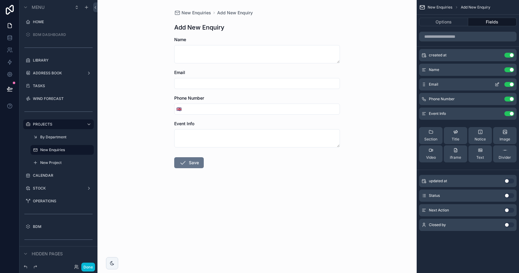
click at [494, 85] on button "scrollable content" at bounding box center [497, 84] width 10 height 5
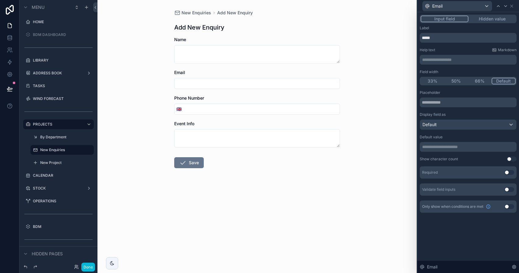
click at [453, 82] on button "50%" at bounding box center [456, 81] width 24 height 7
click at [506, 6] on icon at bounding box center [505, 5] width 2 height 1
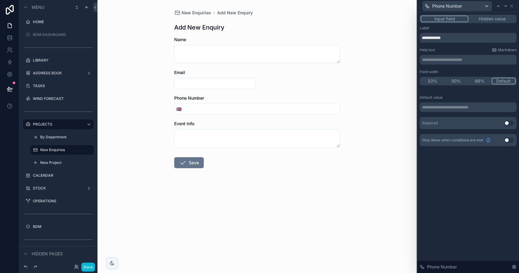
click at [463, 80] on button "50%" at bounding box center [456, 81] width 24 height 7
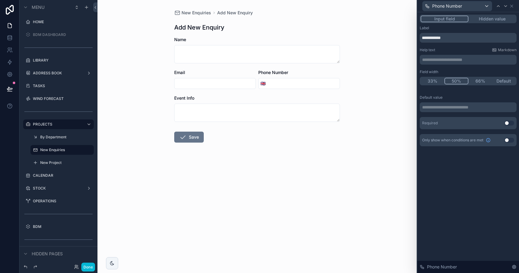
click at [88, 271] on div "Done" at bounding box center [58, 267] width 78 height 12
click at [88, 267] on button "Done" at bounding box center [88, 266] width 14 height 9
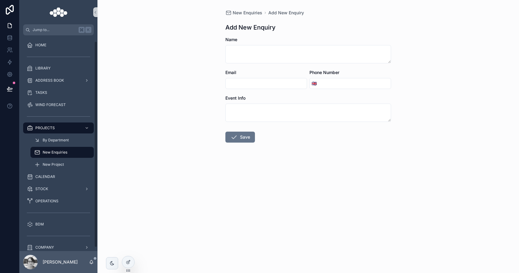
scroll to position [10, 0]
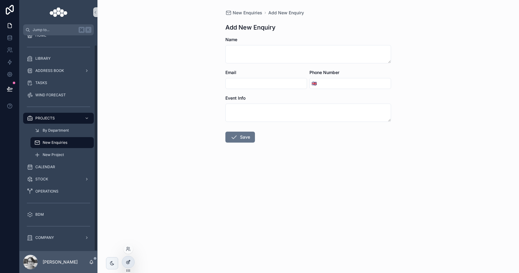
click at [133, 265] on div at bounding box center [128, 262] width 12 height 12
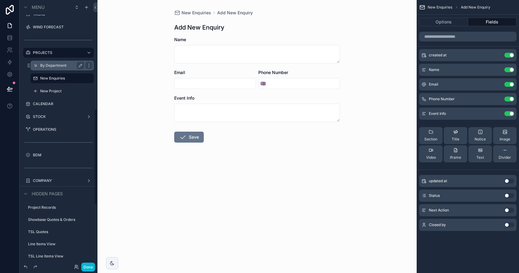
scroll to position [0, 0]
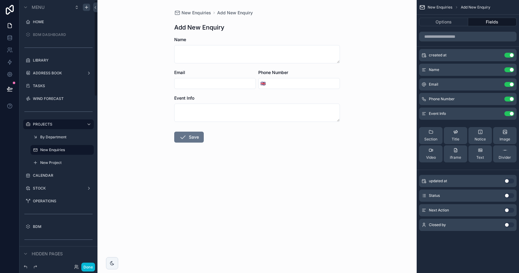
click at [87, 9] on icon "scrollable content" at bounding box center [86, 7] width 5 height 5
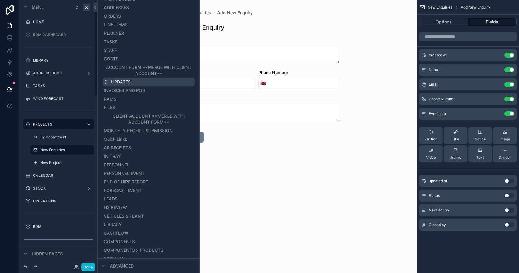
scroll to position [194, 0]
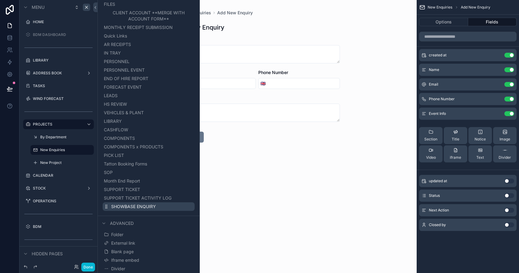
click at [140, 209] on span "SHOWBASE ENQUIRY" at bounding box center [133, 206] width 45 height 6
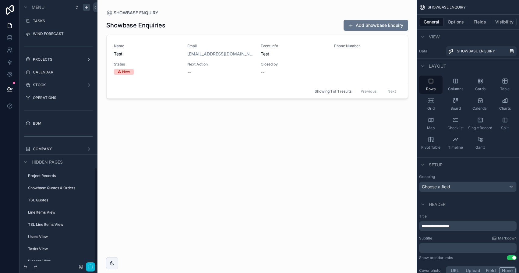
scroll to position [452, 0]
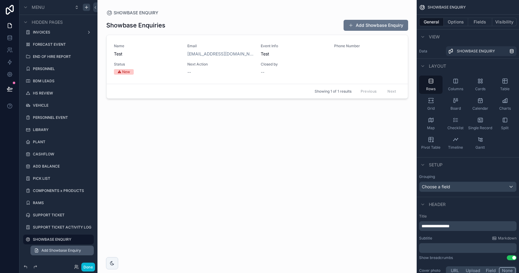
click at [61, 250] on span "Add Showbase Enquiry" at bounding box center [61, 250] width 40 height 5
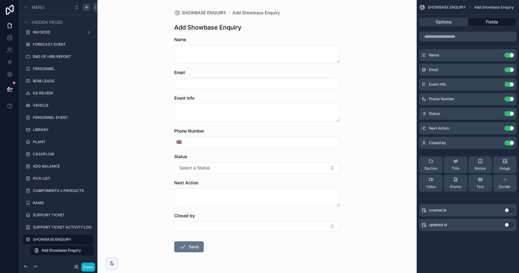
click at [441, 23] on button "Options" at bounding box center [443, 22] width 49 height 9
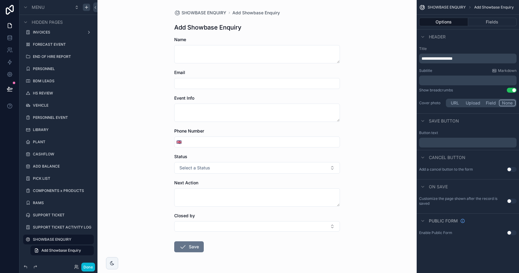
click at [483, 60] on p "**********" at bounding box center [468, 58] width 94 height 6
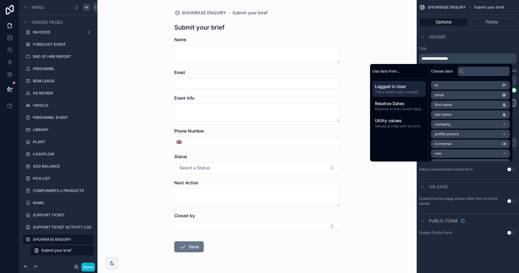
click at [439, 59] on span "**********" at bounding box center [434, 58] width 26 height 4
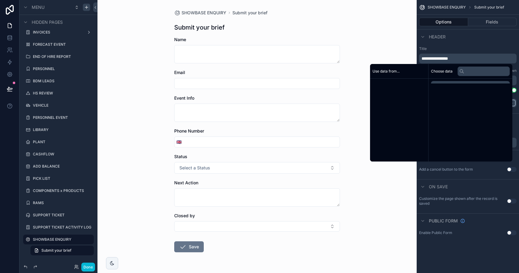
click at [439, 59] on span "**********" at bounding box center [434, 58] width 26 height 4
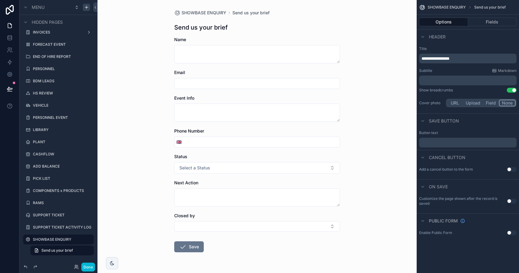
click at [449, 43] on div "Header" at bounding box center [467, 36] width 102 height 15
click at [439, 75] on div "﻿" at bounding box center [467, 80] width 97 height 10
click at [437, 78] on p "﻿" at bounding box center [468, 80] width 94 height 6
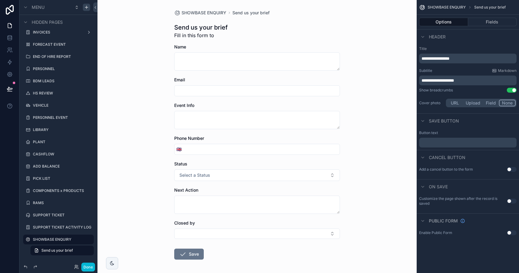
click at [436, 79] on span "**********" at bounding box center [437, 80] width 33 height 4
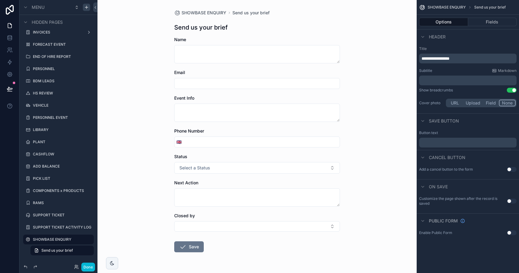
click at [446, 70] on div "Subtitle Markdown" at bounding box center [467, 70] width 97 height 5
click at [493, 24] on button "Fields" at bounding box center [492, 22] width 49 height 9
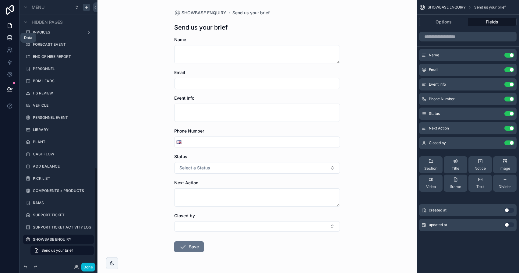
click at [9, 35] on icon at bounding box center [10, 38] width 6 height 6
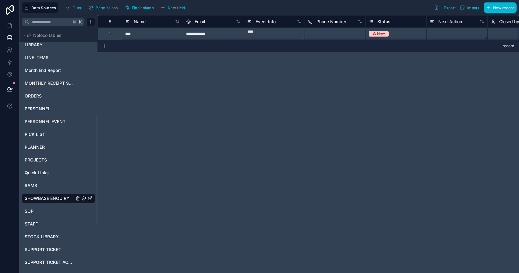
scroll to position [302, 0]
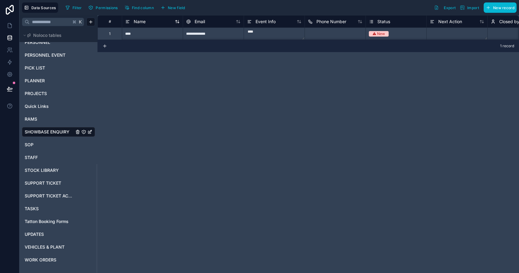
click at [148, 20] on div "Name" at bounding box center [152, 21] width 54 height 7
click at [139, 20] on span "Name" at bounding box center [140, 22] width 12 height 6
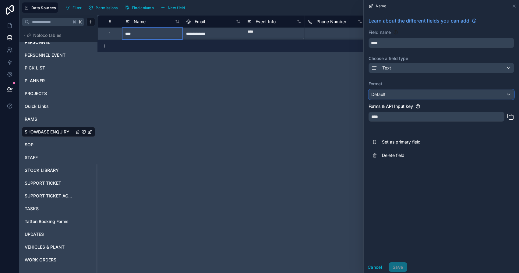
click at [410, 95] on div "Default" at bounding box center [441, 94] width 145 height 10
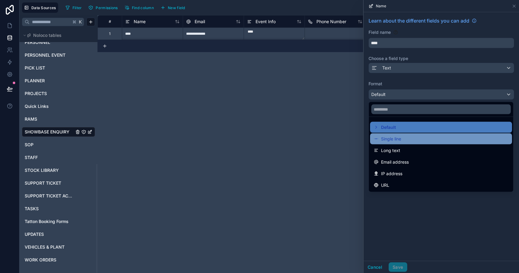
click at [400, 134] on div "Single line" at bounding box center [441, 138] width 142 height 11
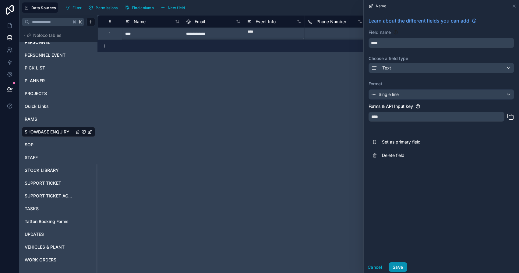
click at [395, 264] on button "Save" at bounding box center [397, 267] width 18 height 10
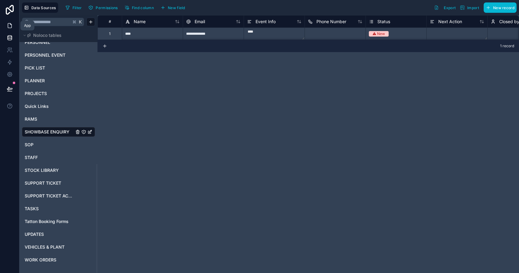
click at [10, 30] on link at bounding box center [9, 25] width 19 height 12
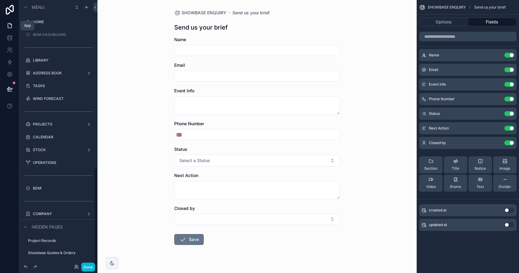
scroll to position [452, 0]
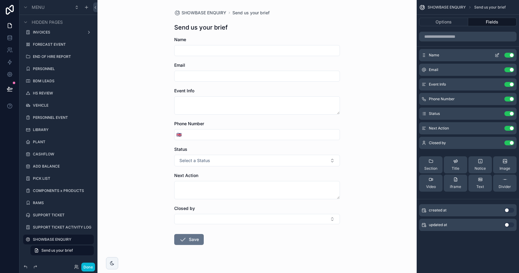
click at [496, 56] on icon "scrollable content" at bounding box center [496, 55] width 5 height 5
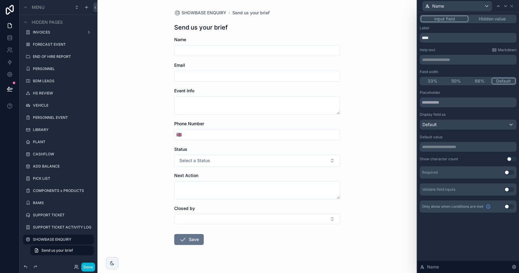
click at [450, 44] on div "**********" at bounding box center [467, 119] width 97 height 187
click at [450, 39] on input "****" at bounding box center [467, 38] width 97 height 10
click at [449, 39] on input "**********" at bounding box center [467, 38] width 97 height 10
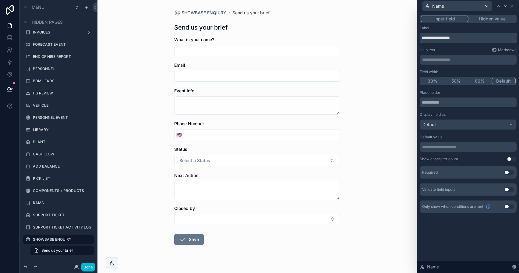
click at [449, 39] on input "**********" at bounding box center [467, 38] width 97 height 10
type input "*********"
click at [506, 3] on div at bounding box center [505, 5] width 7 height 7
click at [448, 37] on input "*****" at bounding box center [467, 38] width 97 height 10
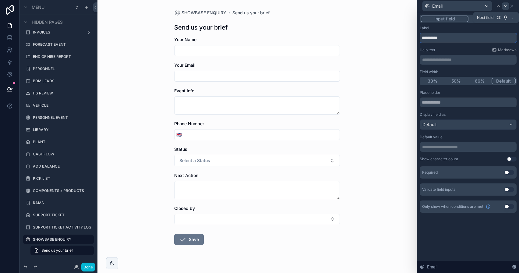
type input "**********"
click at [504, 9] on div at bounding box center [505, 5] width 7 height 7
click at [446, 37] on input "**********" at bounding box center [467, 38] width 97 height 10
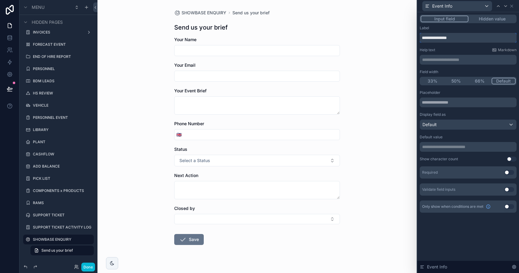
type input "**********"
click at [457, 53] on div "**********" at bounding box center [467, 55] width 97 height 17
click at [457, 54] on div "**********" at bounding box center [467, 55] width 97 height 17
click at [455, 56] on div "**********" at bounding box center [467, 60] width 97 height 10
click at [450, 60] on p "**********" at bounding box center [468, 60] width 93 height 6
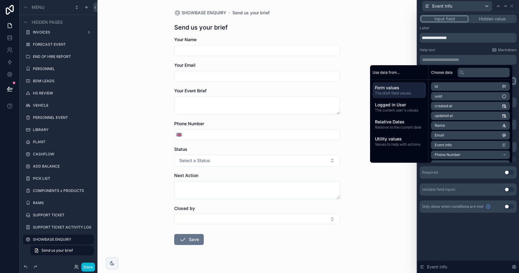
click at [451, 52] on div "Help text Markdown" at bounding box center [467, 49] width 97 height 5
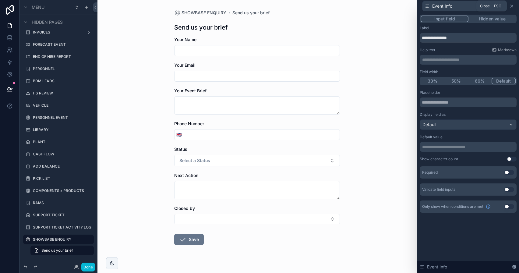
click at [513, 8] on icon at bounding box center [511, 6] width 5 height 5
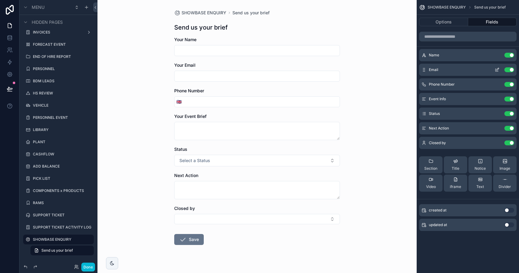
click at [499, 71] on icon "scrollable content" at bounding box center [496, 69] width 5 height 5
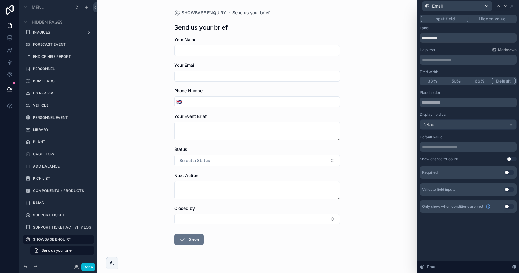
drag, startPoint x: 459, startPoint y: 79, endPoint x: 463, endPoint y: 79, distance: 4.3
click at [459, 79] on button "50%" at bounding box center [456, 81] width 24 height 7
click at [506, 5] on icon at bounding box center [505, 6] width 5 height 5
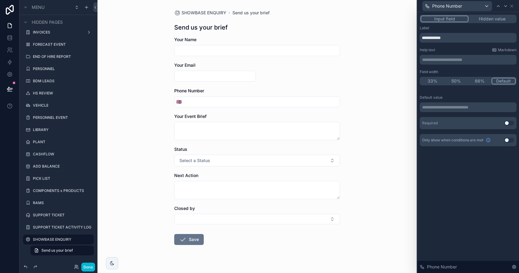
click at [453, 83] on button "50%" at bounding box center [456, 81] width 24 height 7
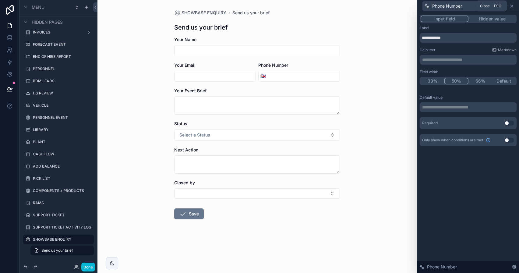
click at [511, 6] on icon at bounding box center [511, 6] width 5 height 5
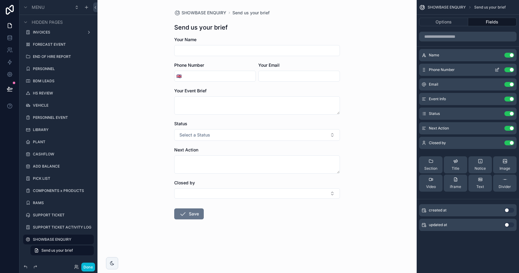
click at [496, 68] on icon "scrollable content" at bounding box center [496, 69] width 5 height 5
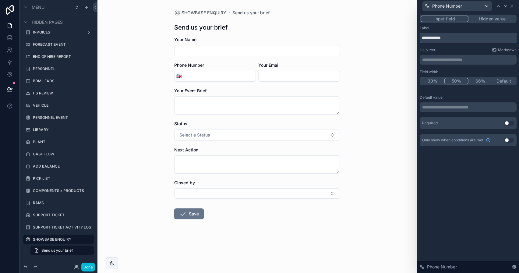
click at [461, 40] on input "**********" at bounding box center [467, 38] width 97 height 10
type input "**********"
click at [513, 6] on icon at bounding box center [511, 6] width 5 height 5
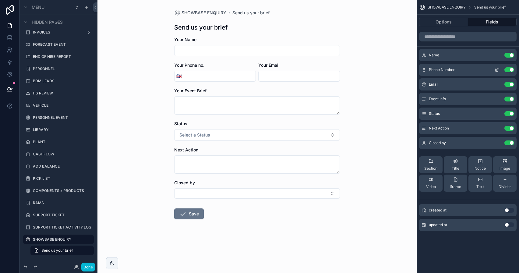
click at [498, 70] on icon "scrollable content" at bounding box center [496, 69] width 5 height 5
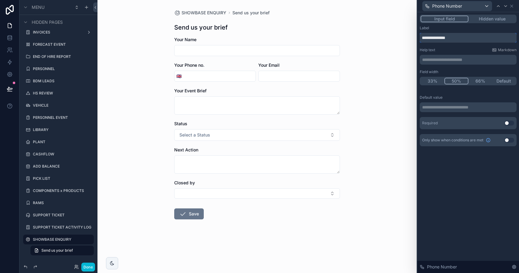
click at [445, 37] on input "**********" at bounding box center [467, 38] width 97 height 10
paste input "text"
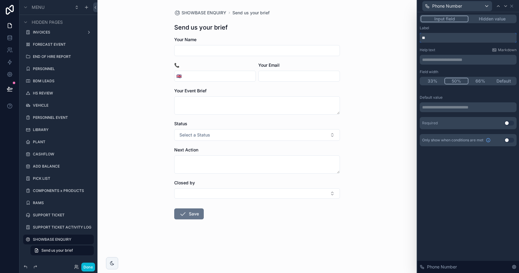
type input "**"
click at [507, 6] on icon at bounding box center [505, 6] width 5 height 5
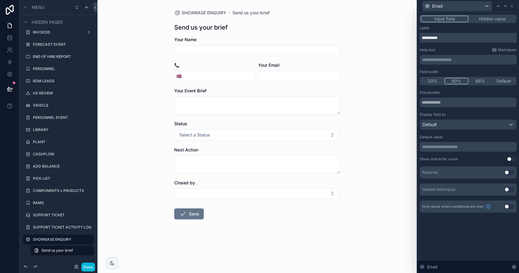
click at [432, 39] on input "**********" at bounding box center [467, 38] width 97 height 10
paste input "text"
type input "*"
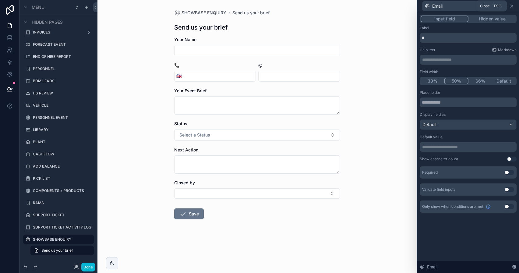
click at [512, 5] on icon at bounding box center [511, 6] width 2 height 2
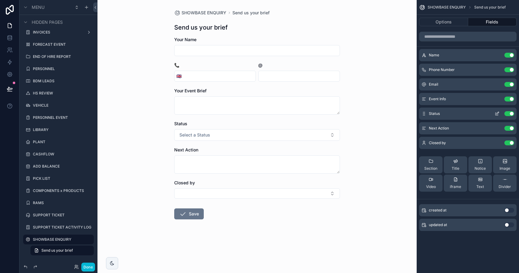
click at [495, 115] on icon "scrollable content" at bounding box center [496, 114] width 3 height 3
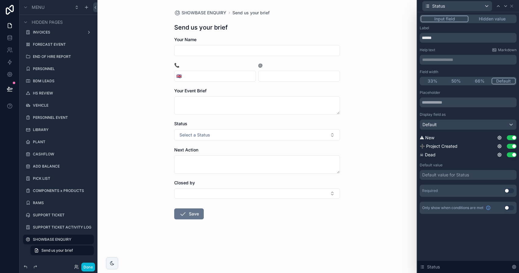
click at [499, 19] on button "Hidden value" at bounding box center [491, 19] width 47 height 7
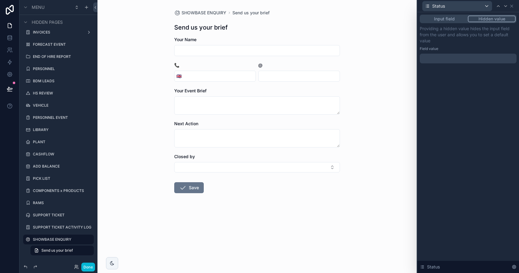
click at [434, 58] on div at bounding box center [467, 59] width 97 height 10
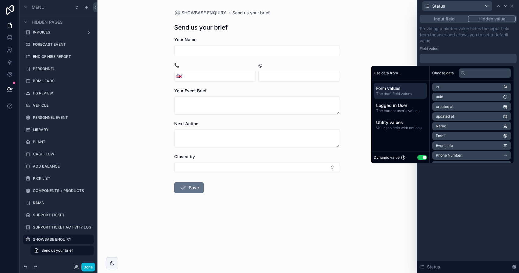
click at [418, 156] on button "Use setting" at bounding box center [422, 157] width 10 height 5
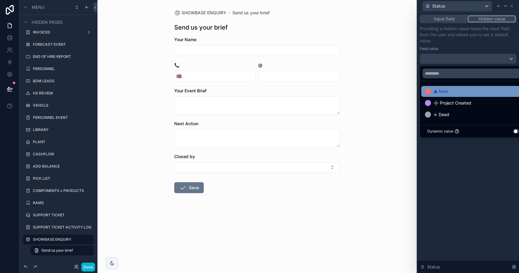
click at [445, 93] on span "⚠ New" at bounding box center [440, 91] width 15 height 7
click at [497, 46] on div "Field value" at bounding box center [467, 48] width 97 height 5
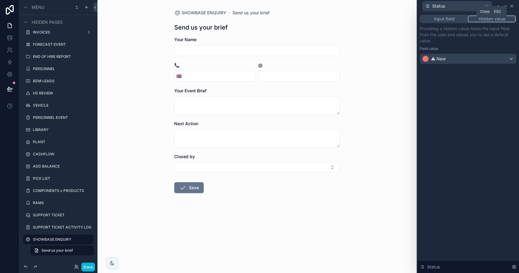
click at [512, 8] on icon at bounding box center [511, 6] width 5 height 5
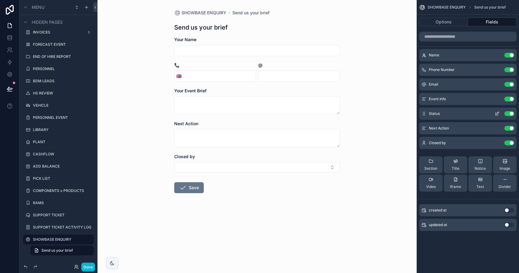
click at [509, 113] on button "Use setting" at bounding box center [509, 113] width 10 height 5
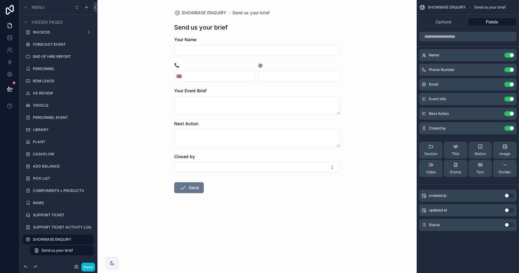
click at [508, 224] on button "Use setting" at bounding box center [509, 224] width 10 height 5
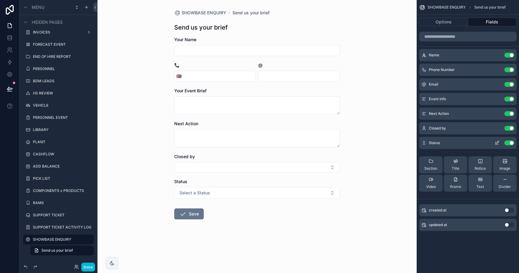
click at [495, 142] on icon "scrollable content" at bounding box center [496, 143] width 3 height 3
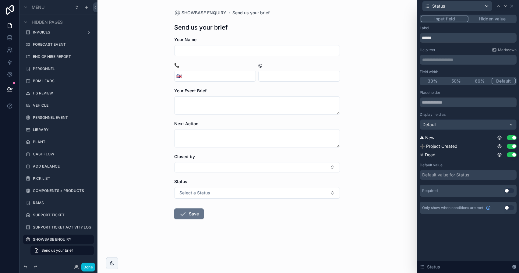
click at [495, 19] on button "Hidden value" at bounding box center [491, 19] width 47 height 7
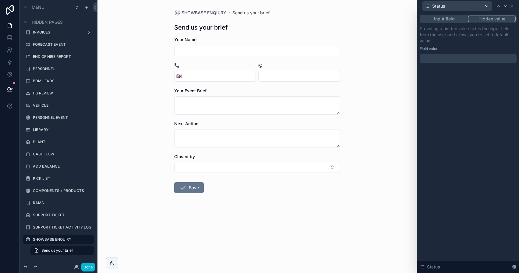
click at [440, 60] on div at bounding box center [467, 59] width 97 height 10
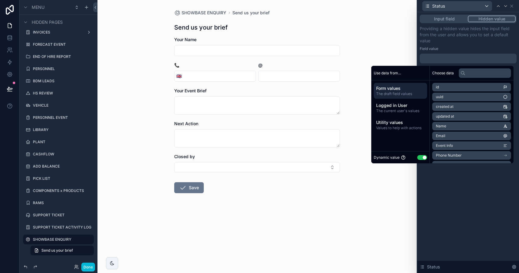
click at [422, 156] on button "Use setting" at bounding box center [422, 157] width 10 height 5
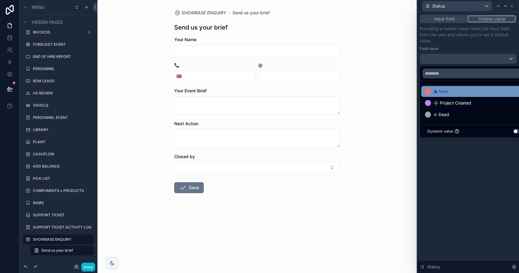
click at [442, 88] on span "⚠ New" at bounding box center [440, 91] width 15 height 7
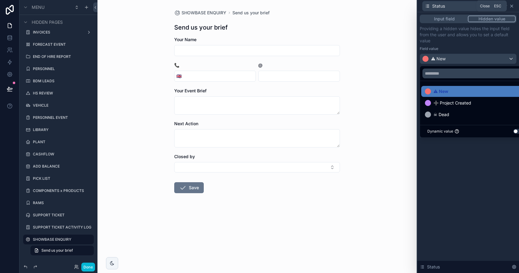
click at [513, 8] on icon at bounding box center [511, 6] width 5 height 5
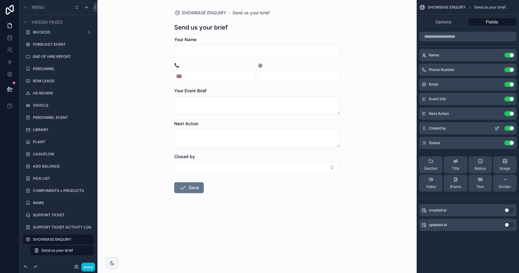
click at [508, 128] on button "Use setting" at bounding box center [509, 128] width 10 height 5
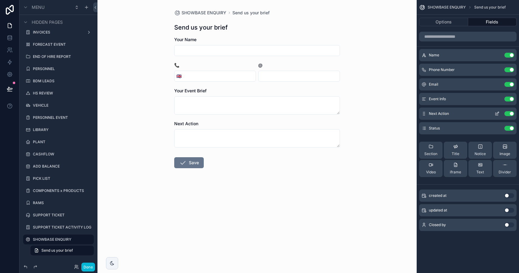
click at [510, 114] on button "Use setting" at bounding box center [509, 113] width 10 height 5
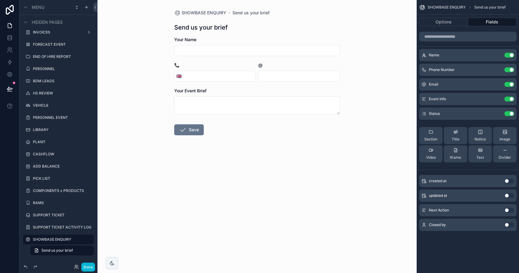
click at [510, 180] on button "Use setting" at bounding box center [509, 180] width 10 height 5
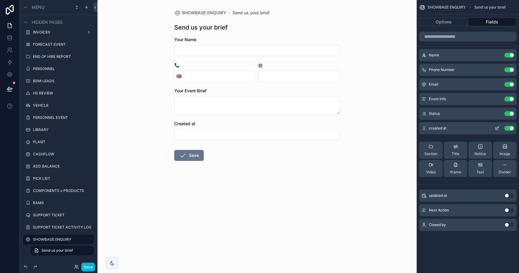
click at [496, 129] on icon "scrollable content" at bounding box center [496, 128] width 5 height 5
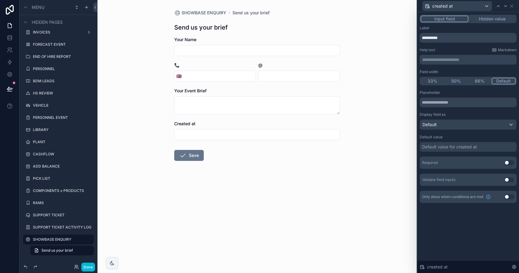
click at [494, 18] on button "Hidden value" at bounding box center [491, 19] width 47 height 7
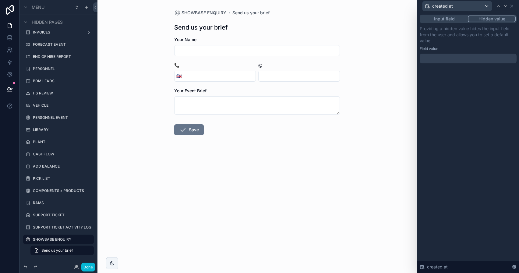
click at [450, 57] on div at bounding box center [467, 59] width 97 height 10
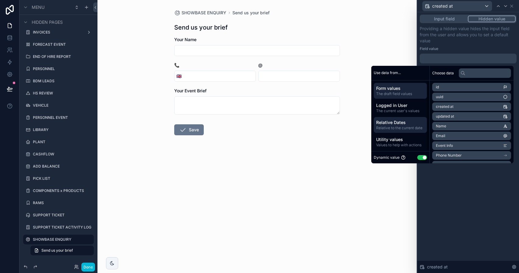
click at [391, 124] on span "Relative Dates" at bounding box center [400, 122] width 48 height 6
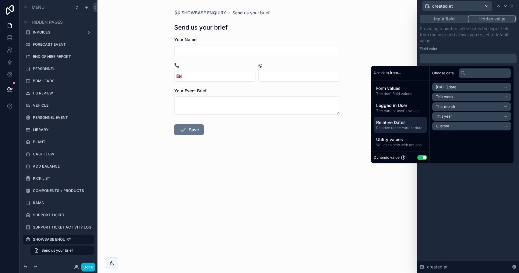
click at [449, 89] on span "Today's date" at bounding box center [446, 87] width 20 height 5
click at [447, 99] on li "Now" at bounding box center [471, 98] width 79 height 9
click at [461, 201] on div "Input field Hidden value Providing a hidden value hides the input field from th…" at bounding box center [468, 142] width 102 height 261
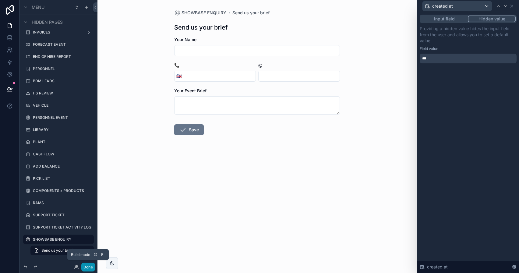
click at [84, 264] on button "Done" at bounding box center [88, 266] width 14 height 9
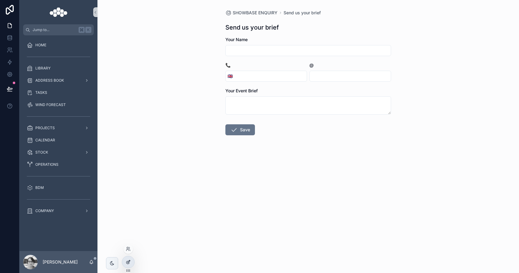
click at [125, 259] on div at bounding box center [128, 262] width 12 height 12
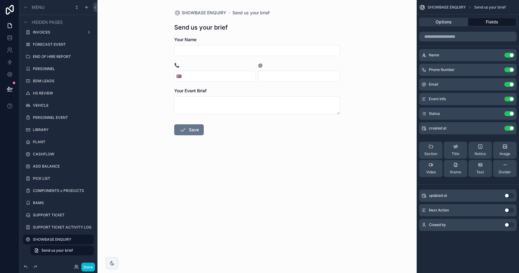
click at [438, 20] on button "Options" at bounding box center [443, 22] width 49 height 9
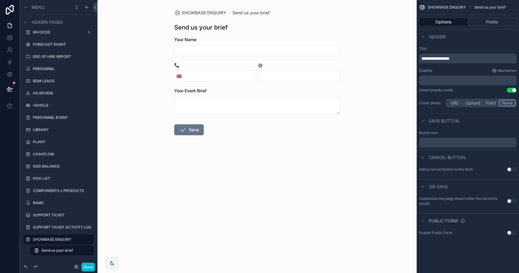
click at [509, 170] on button "Use setting" at bounding box center [511, 169] width 10 height 5
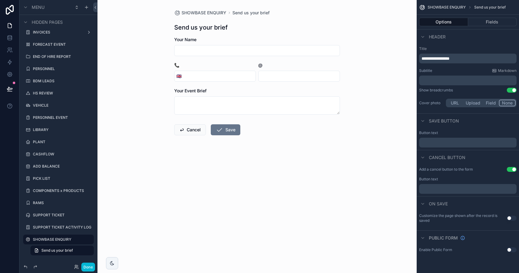
click at [489, 141] on p "﻿" at bounding box center [468, 142] width 94 height 5
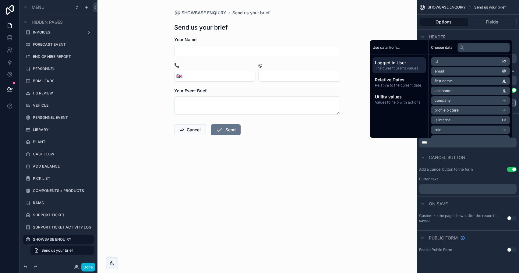
click at [400, 175] on div "SHOWBASE ENQUIRY Send us your brief Send us your brief Your Name 📞 🇬🇧 @ Your Ev…" at bounding box center [256, 136] width 319 height 273
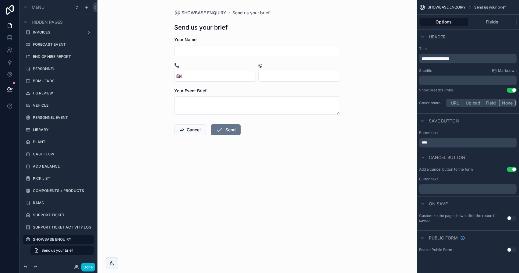
click at [449, 60] on span "**********" at bounding box center [435, 58] width 28 height 4
click at [440, 58] on span "**********" at bounding box center [435, 58] width 28 height 4
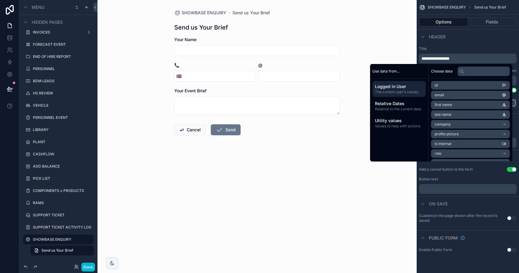
click at [434, 57] on span "**********" at bounding box center [435, 58] width 28 height 4
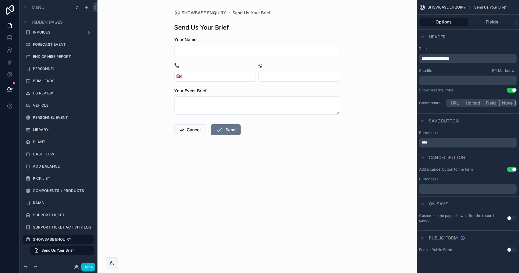
click at [434, 57] on span "**********" at bounding box center [435, 58] width 28 height 4
click at [464, 44] on div "**********" at bounding box center [467, 77] width 102 height 67
click at [300, 26] on div "Send Your Brief" at bounding box center [257, 27] width 166 height 9
click at [481, 21] on button "Fields" at bounding box center [492, 22] width 49 height 9
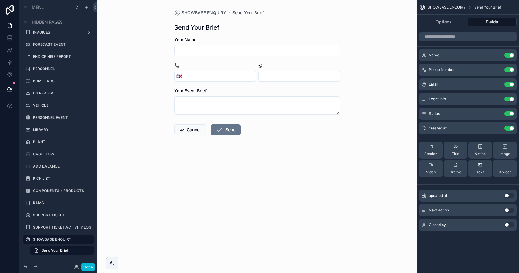
click at [482, 153] on span "Notice" at bounding box center [479, 153] width 11 height 5
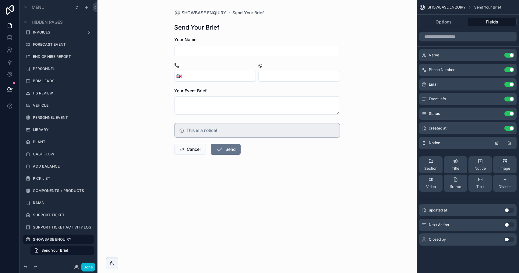
click at [494, 142] on icon "scrollable content" at bounding box center [496, 142] width 5 height 5
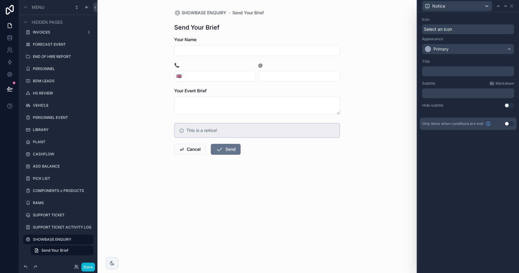
click at [443, 73] on p "﻿" at bounding box center [468, 71] width 88 height 6
click at [448, 58] on div "Title ﻿ Subtitle Markdown ﻿ Hide subtitle Use setting" at bounding box center [467, 84] width 97 height 54
click at [438, 91] on p "﻿" at bounding box center [468, 93] width 88 height 6
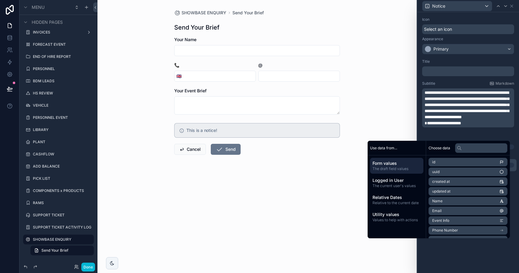
scroll to position [0, 0]
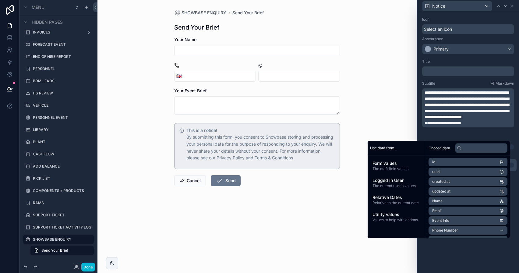
click at [439, 76] on div "**********" at bounding box center [467, 104] width 97 height 95
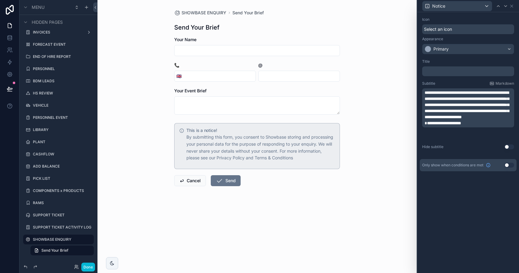
click at [439, 72] on p "﻿" at bounding box center [468, 71] width 88 height 6
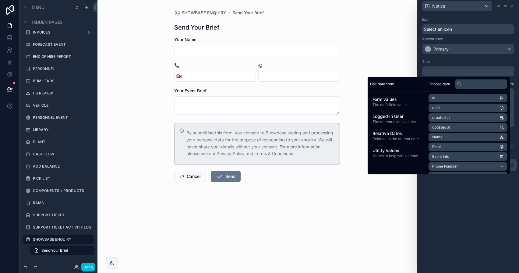
click at [458, 64] on div "Title" at bounding box center [468, 61] width 92 height 5
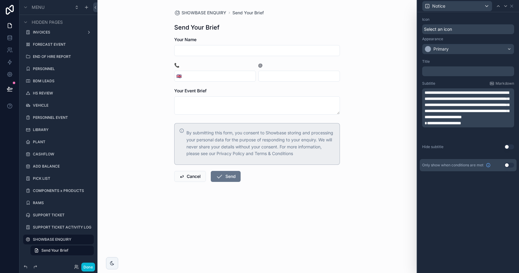
click at [445, 74] on div "﻿" at bounding box center [468, 71] width 92 height 10
click at [445, 64] on div "Title ﻿" at bounding box center [468, 67] width 92 height 17
click at [444, 74] on div "﻿" at bounding box center [468, 71] width 92 height 10
click at [444, 71] on p "﻿" at bounding box center [468, 71] width 88 height 6
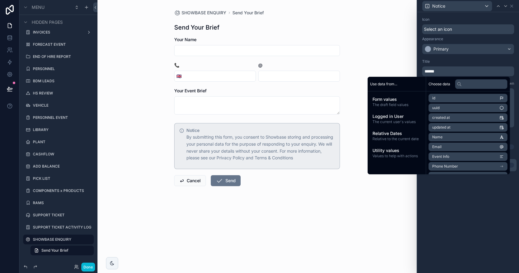
click at [442, 71] on p "******" at bounding box center [468, 71] width 88 height 6
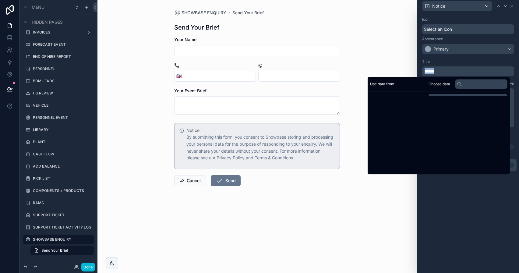
click at [442, 71] on p "******" at bounding box center [468, 71] width 88 height 6
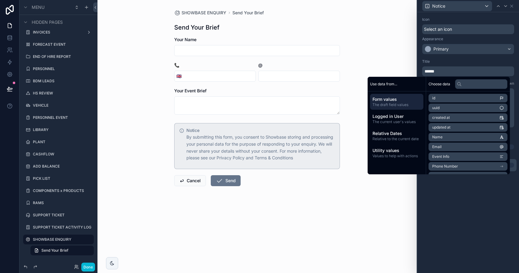
click at [447, 60] on div "Title" at bounding box center [468, 61] width 92 height 5
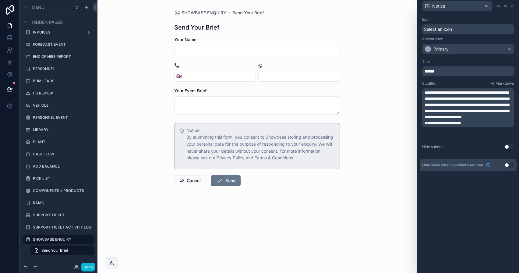
click at [434, 73] on span "******" at bounding box center [429, 71] width 10 height 4
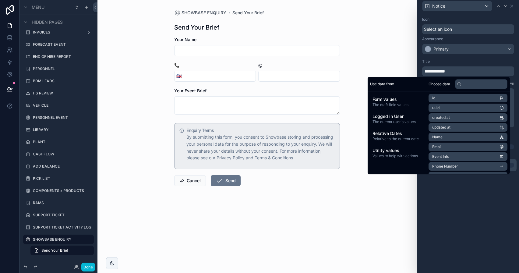
click at [475, 64] on div "**********" at bounding box center [468, 67] width 92 height 17
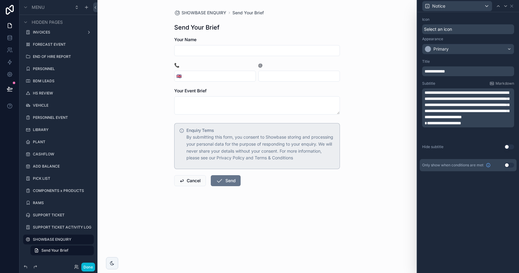
click at [462, 120] on p "**********" at bounding box center [468, 104] width 88 height 30
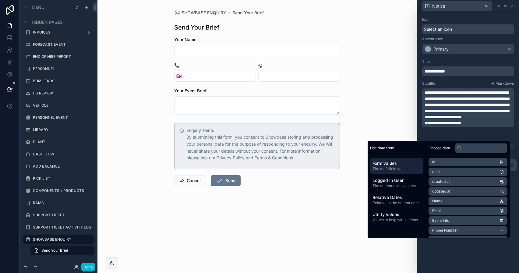
click at [426, 125] on span "**********" at bounding box center [442, 123] width 37 height 4
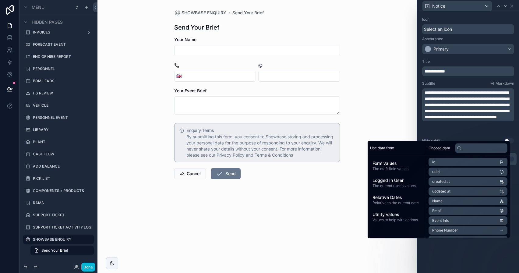
click at [500, 120] on p "**********" at bounding box center [468, 104] width 88 height 30
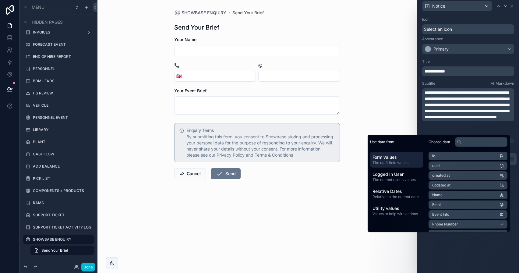
click at [505, 120] on p "**********" at bounding box center [468, 104] width 88 height 30
click at [506, 109] on span "**********" at bounding box center [466, 104] width 84 height 29
click at [477, 82] on div "Subtitle Markdown" at bounding box center [468, 83] width 92 height 5
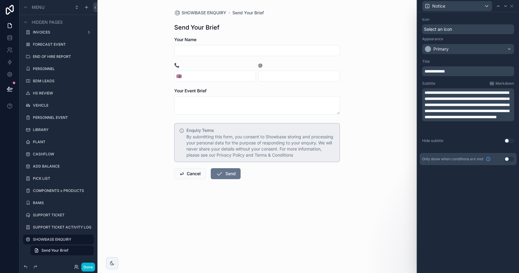
click at [505, 120] on p "**********" at bounding box center [468, 104] width 88 height 30
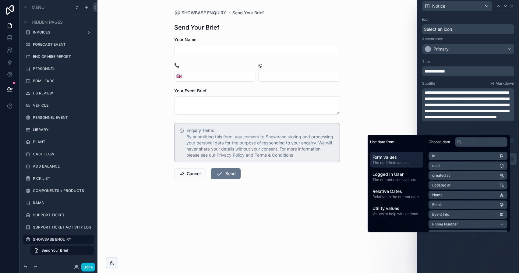
click at [506, 80] on div "**********" at bounding box center [467, 101] width 97 height 89
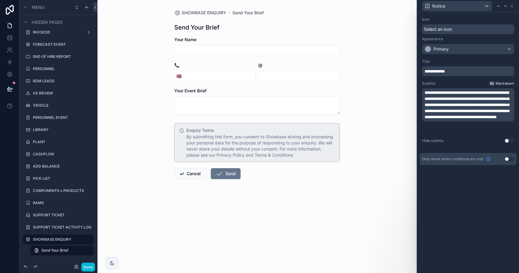
click at [504, 82] on span "Markdown" at bounding box center [504, 83] width 19 height 5
click at [489, 109] on span "**********" at bounding box center [466, 104] width 84 height 29
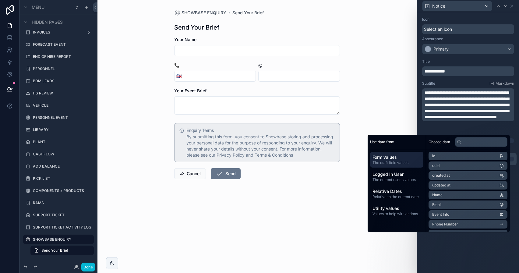
click at [453, 119] on span "**********" at bounding box center [466, 104] width 84 height 29
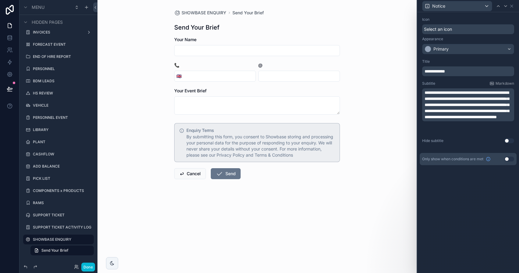
click at [424, 121] on div "**********" at bounding box center [468, 104] width 92 height 33
drag, startPoint x: 425, startPoint y: 129, endPoint x: 502, endPoint y: 129, distance: 76.7
click at [502, 119] on span "**********" at bounding box center [466, 104] width 84 height 29
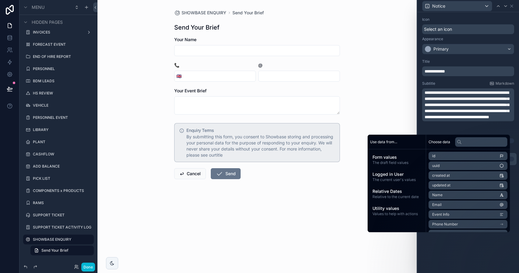
click at [502, 119] on span "**********" at bounding box center [466, 104] width 84 height 29
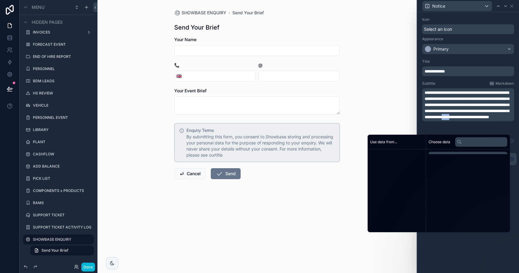
click at [502, 119] on span "**********" at bounding box center [466, 104] width 84 height 29
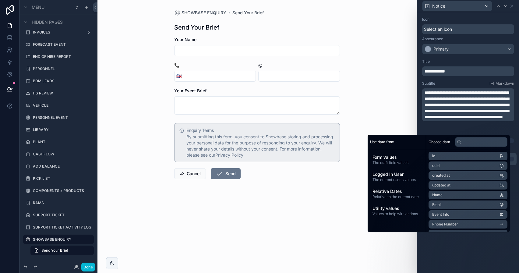
click at [490, 119] on span "**********" at bounding box center [466, 104] width 84 height 29
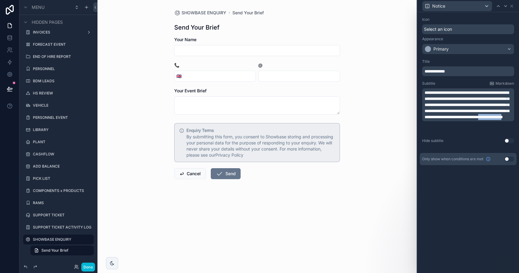
drag, startPoint x: 471, startPoint y: 130, endPoint x: 509, endPoint y: 131, distance: 37.7
click at [509, 119] on span "**********" at bounding box center [466, 104] width 84 height 29
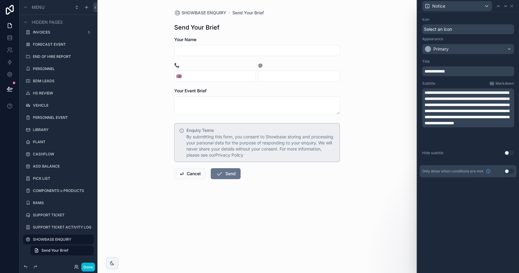
click at [441, 125] on span "**********" at bounding box center [466, 107] width 84 height 35
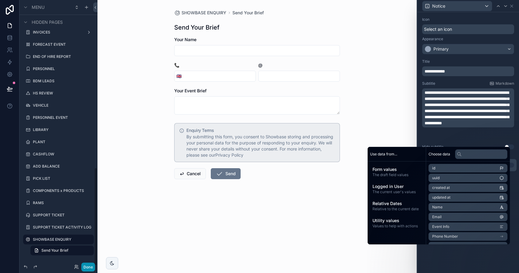
click at [90, 265] on button "Done" at bounding box center [88, 266] width 14 height 9
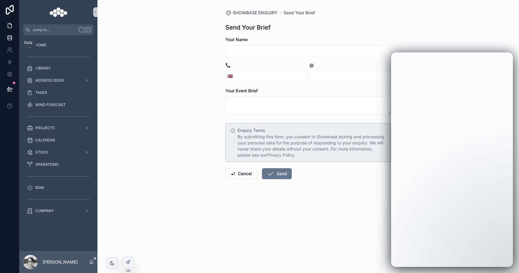
click at [12, 37] on icon at bounding box center [10, 37] width 4 height 2
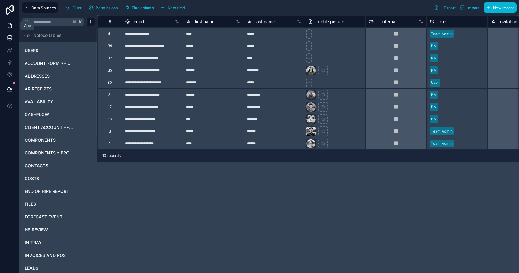
click at [8, 24] on icon at bounding box center [10, 26] width 6 height 6
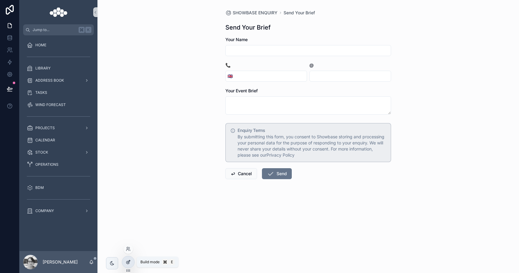
click at [132, 264] on div at bounding box center [128, 262] width 12 height 12
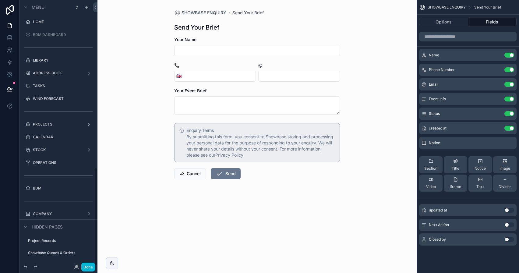
scroll to position [452, 0]
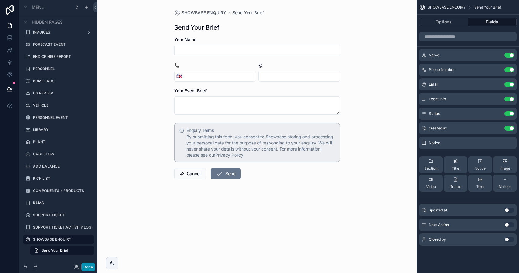
click at [91, 267] on button "Done" at bounding box center [88, 266] width 14 height 9
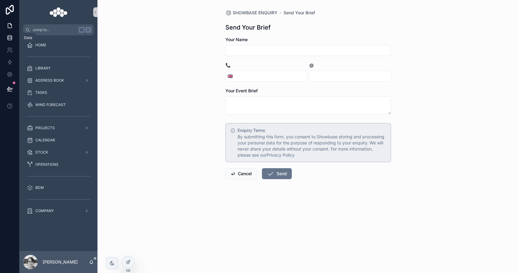
click at [12, 40] on icon at bounding box center [10, 38] width 6 height 6
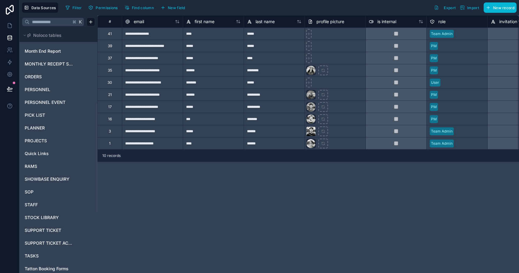
scroll to position [302, 0]
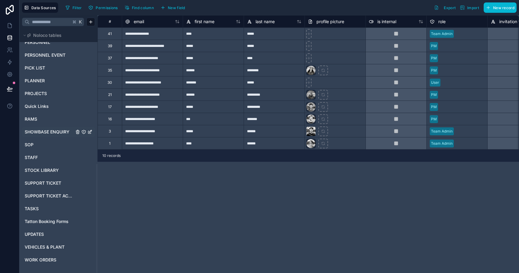
click at [49, 134] on span "SHOWBASE ENQUIRY" at bounding box center [47, 132] width 45 height 6
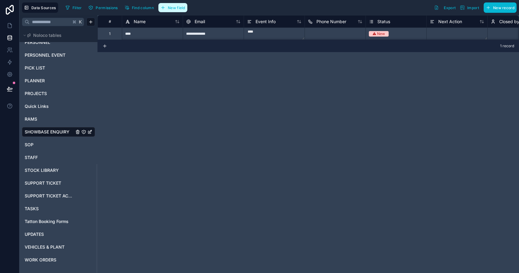
click at [168, 5] on button "New field" at bounding box center [172, 7] width 29 height 9
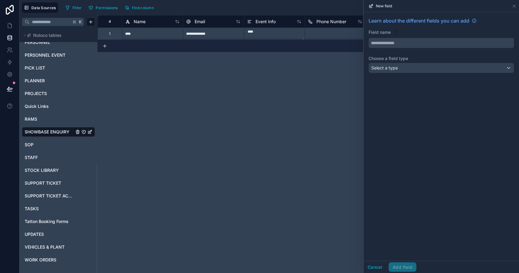
click at [427, 39] on input "text" at bounding box center [441, 43] width 145 height 10
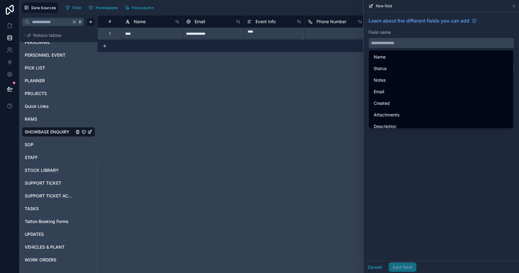
type input "*"
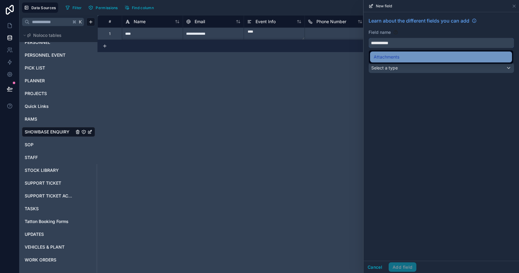
type input "**********"
click at [427, 57] on div "Attachments" at bounding box center [440, 56] width 135 height 7
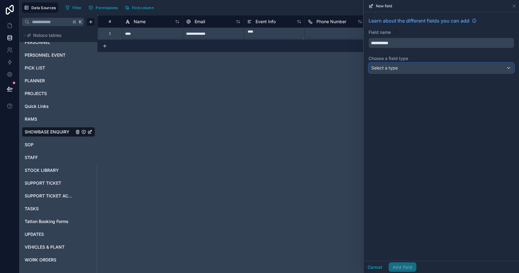
click at [411, 71] on div "Select a type" at bounding box center [441, 68] width 145 height 10
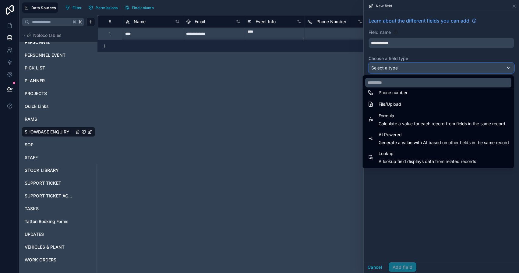
scroll to position [131, 0]
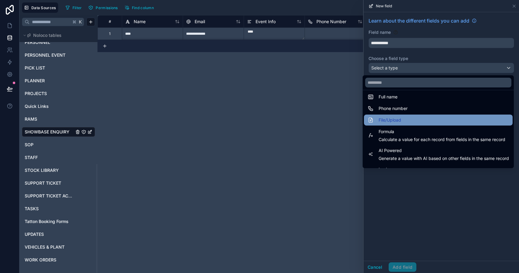
click at [413, 120] on div "File/Upload" at bounding box center [437, 119] width 141 height 7
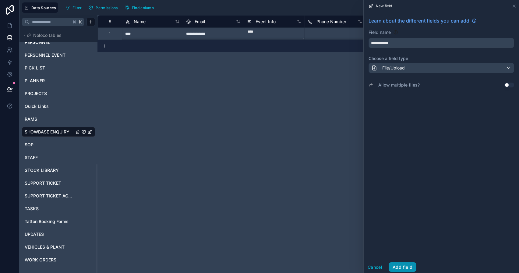
click at [401, 264] on button "Add field" at bounding box center [402, 267] width 28 height 10
